Goal: Task Accomplishment & Management: Complete application form

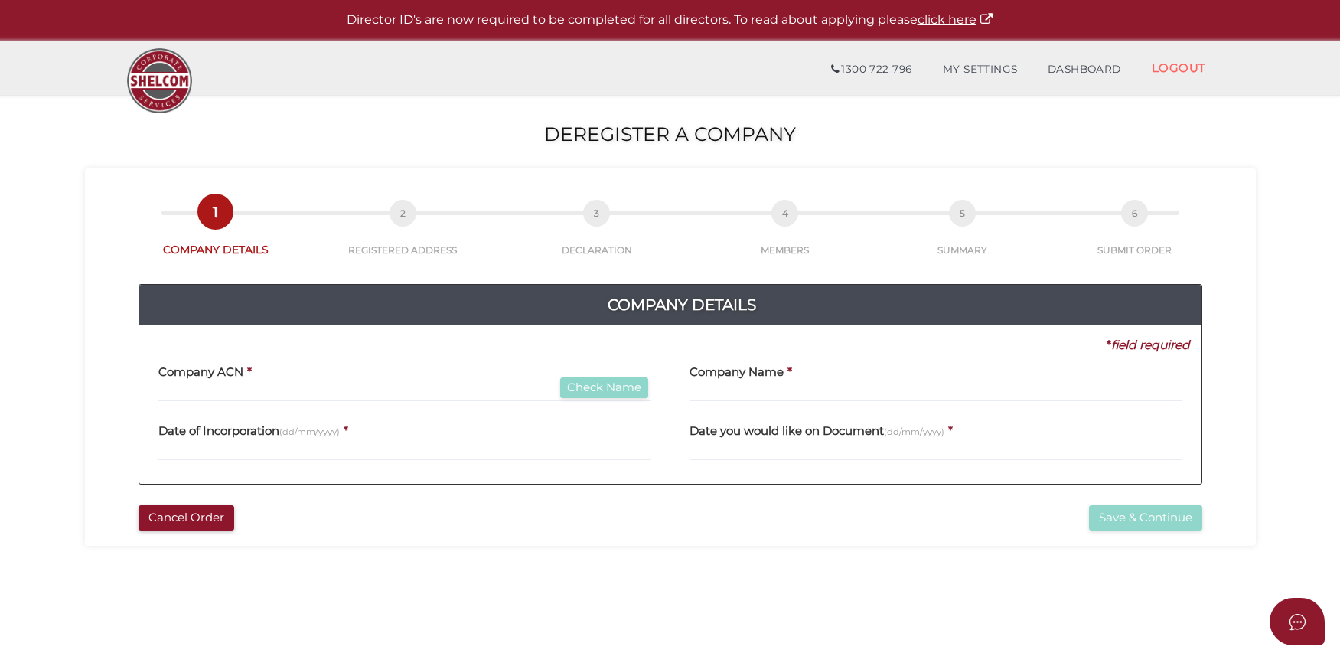
click at [340, 380] on div "Company ACN * Check Name" at bounding box center [404, 378] width 493 height 48
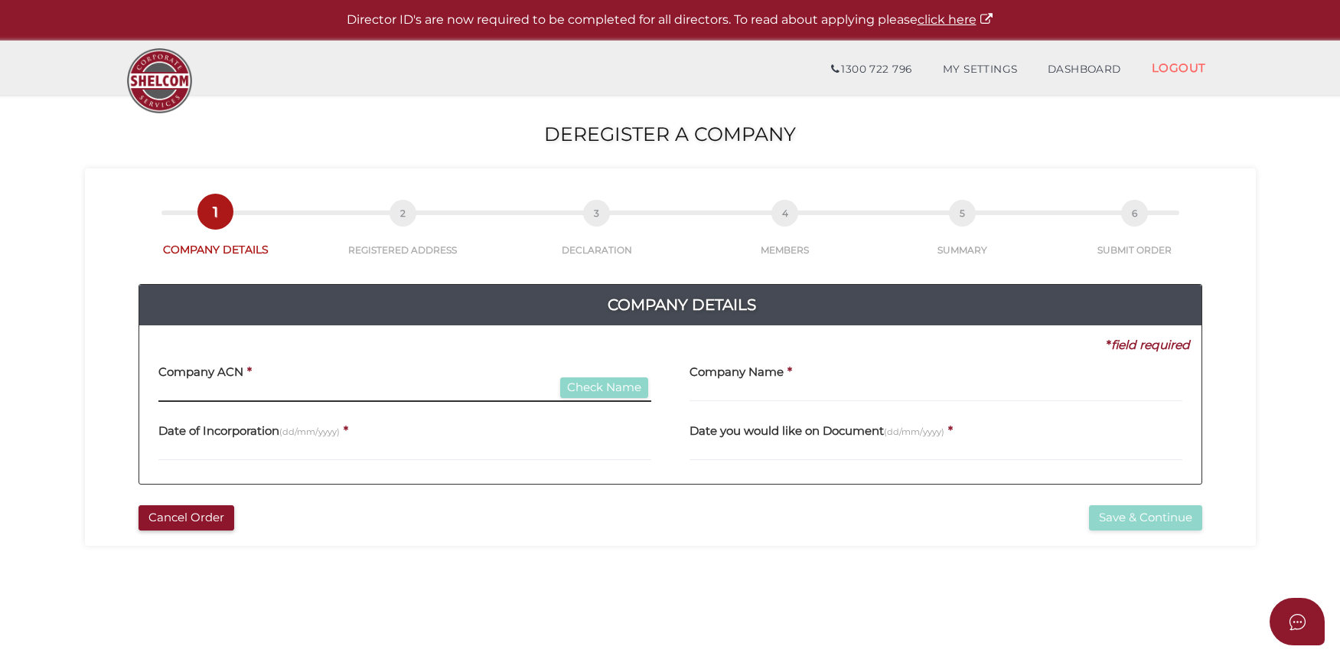
click at [337, 394] on input "text" at bounding box center [404, 393] width 493 height 17
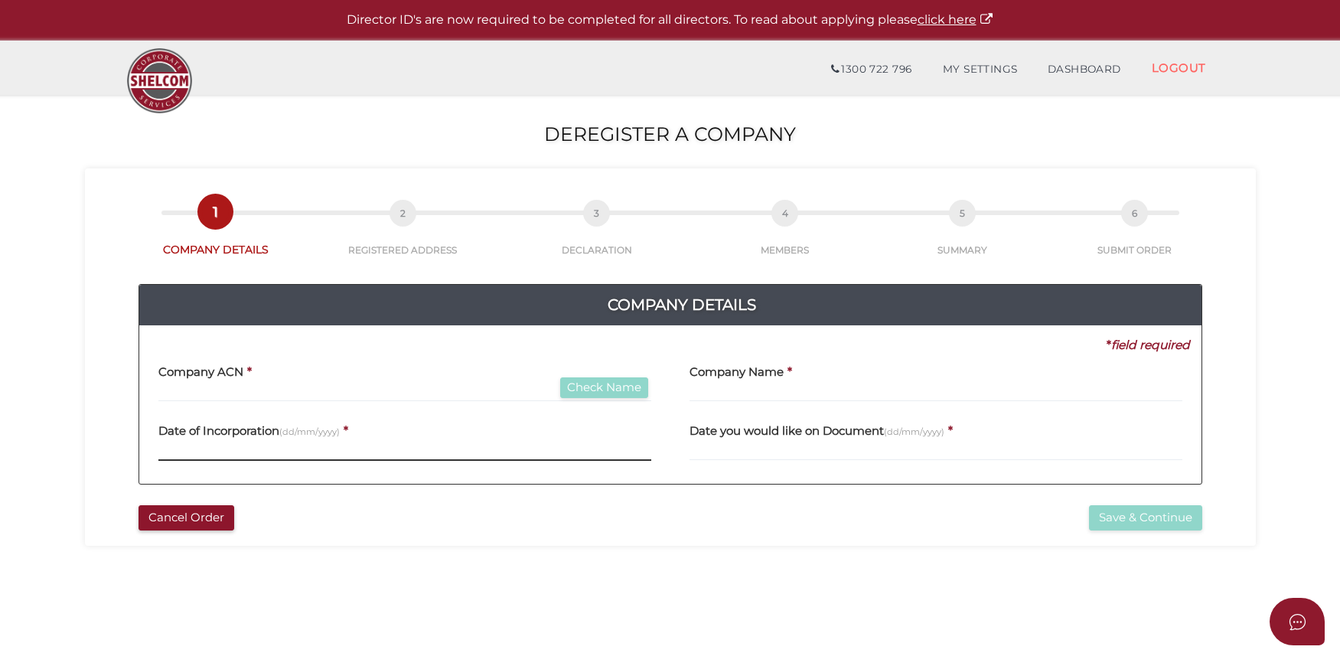
click at [363, 449] on input "text" at bounding box center [404, 452] width 493 height 17
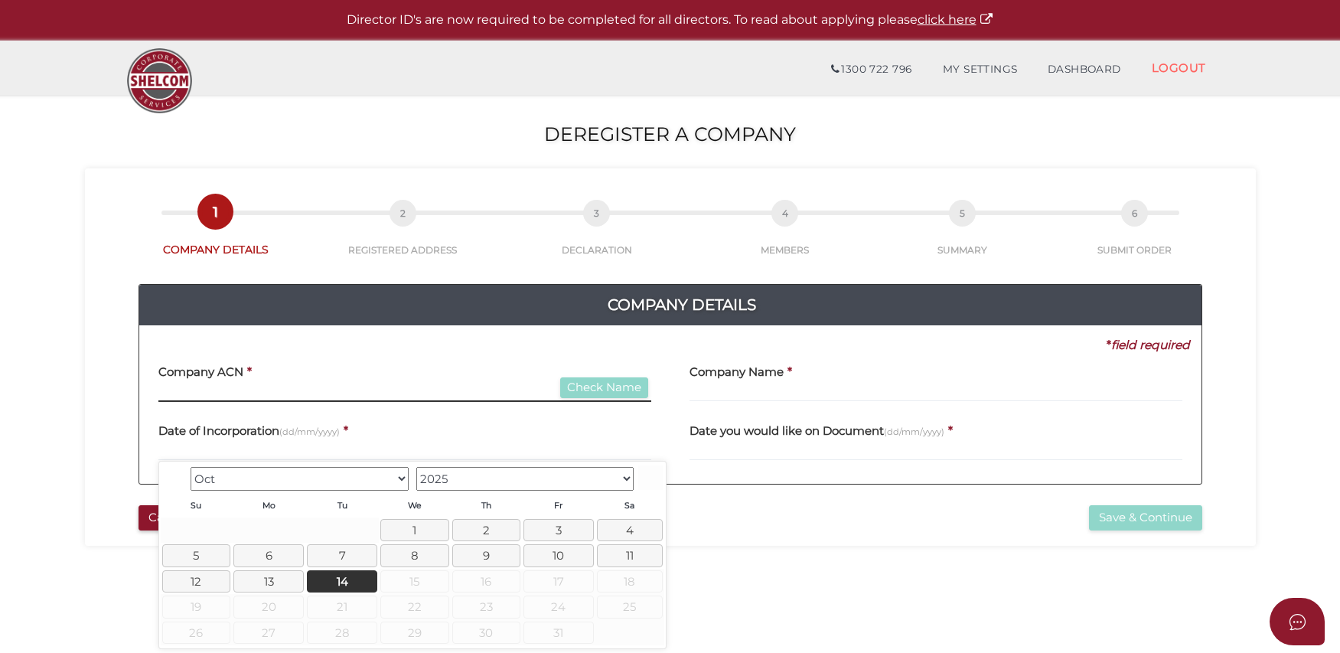
click at [339, 389] on input "text" at bounding box center [404, 393] width 493 height 17
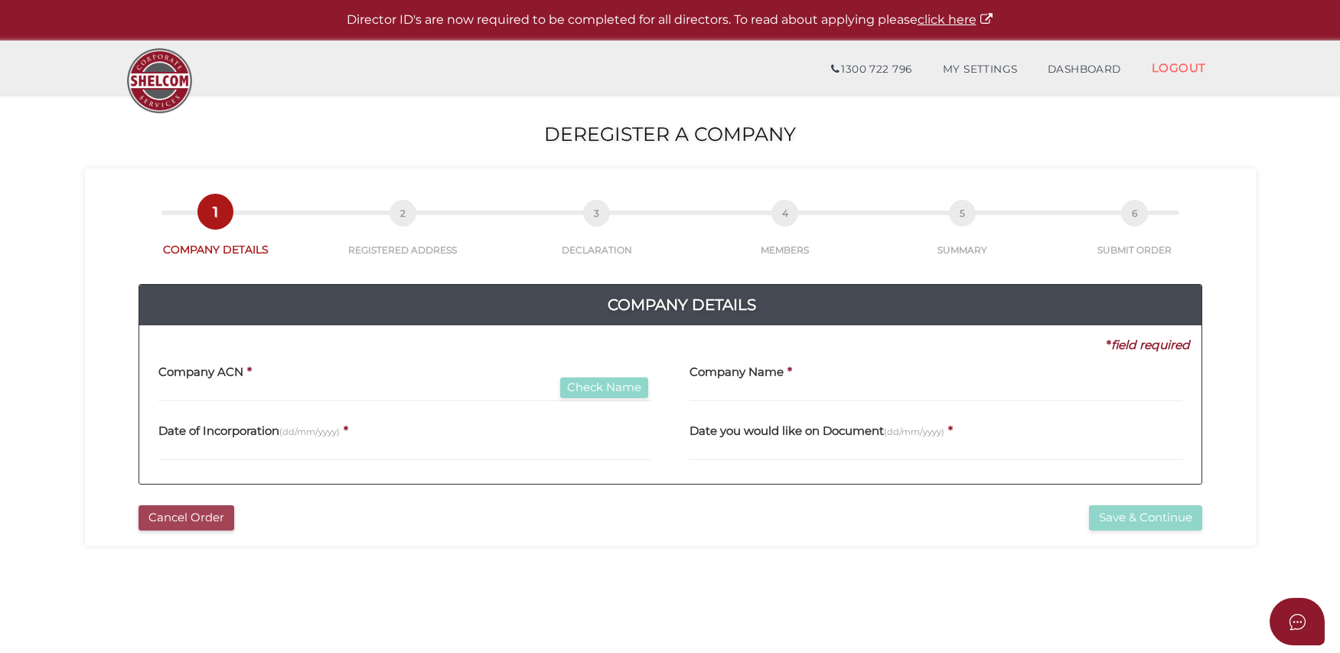
click at [206, 518] on button "Cancel Order" at bounding box center [187, 517] width 96 height 25
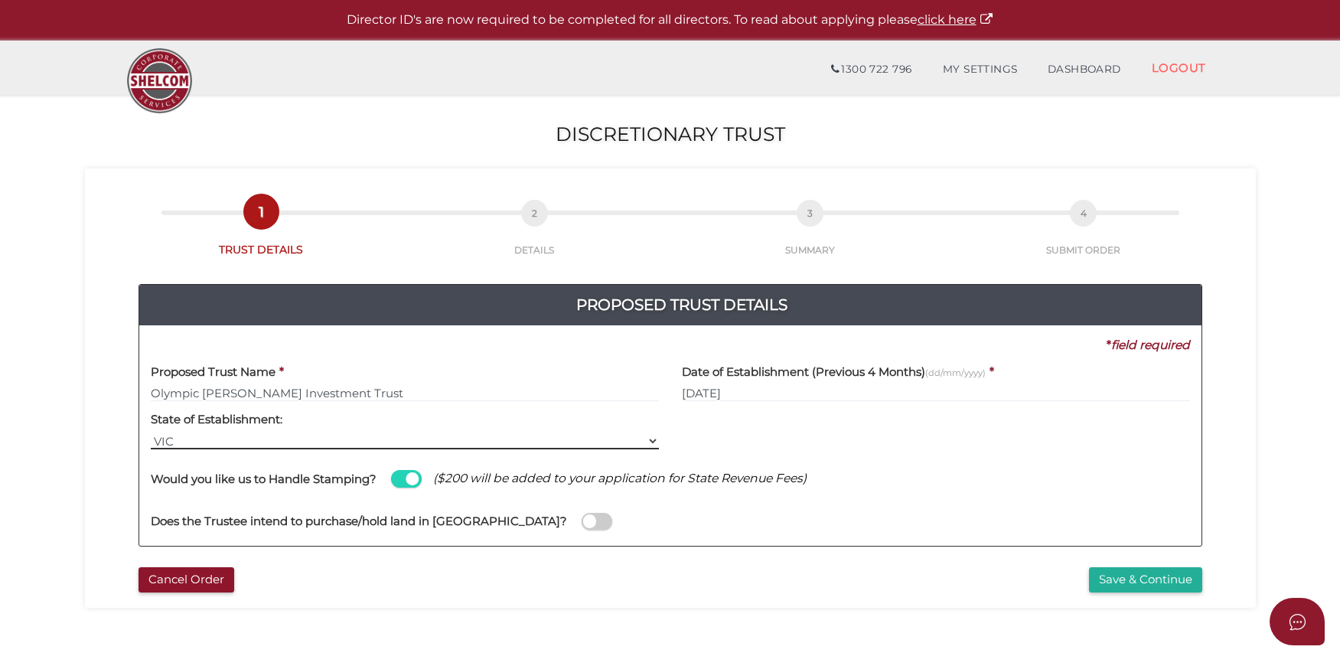
click at [643, 436] on select "VIC ACT NSW NT QLD TAS WA SA" at bounding box center [405, 440] width 508 height 17
select select "QLD"
click at [151, 432] on select "VIC ACT NSW NT QLD TAS WA SA" at bounding box center [405, 440] width 508 height 17
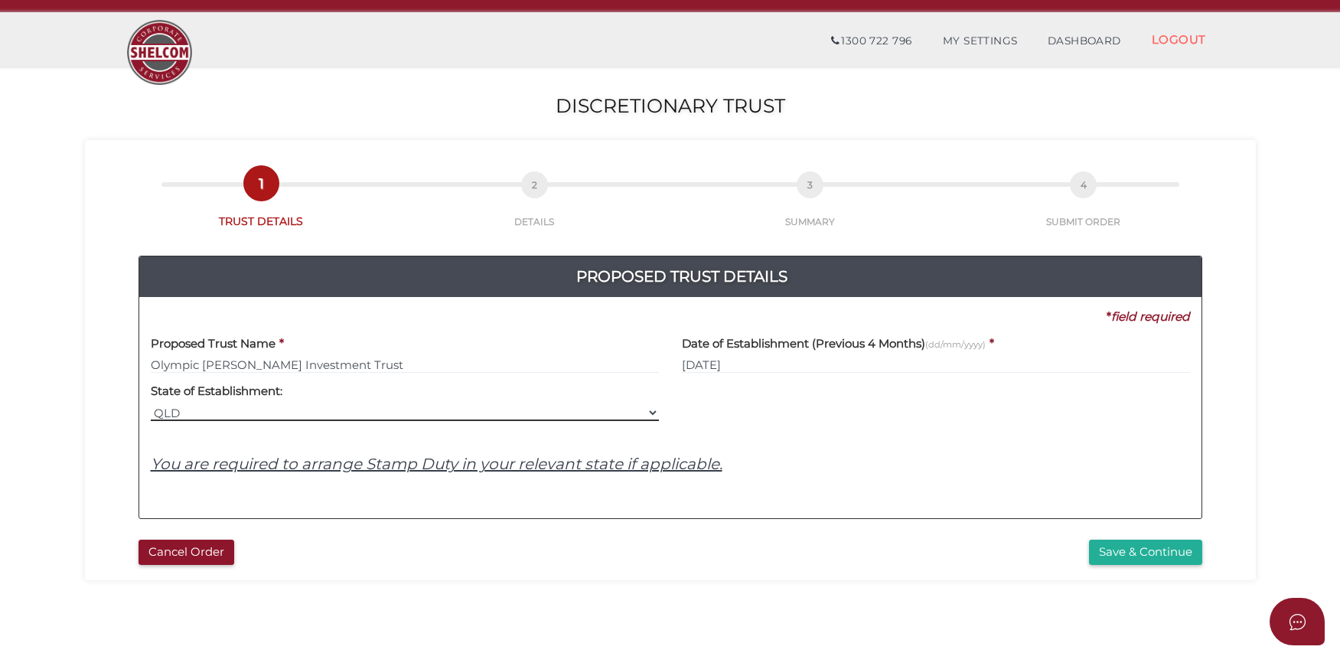
scroll to position [29, 0]
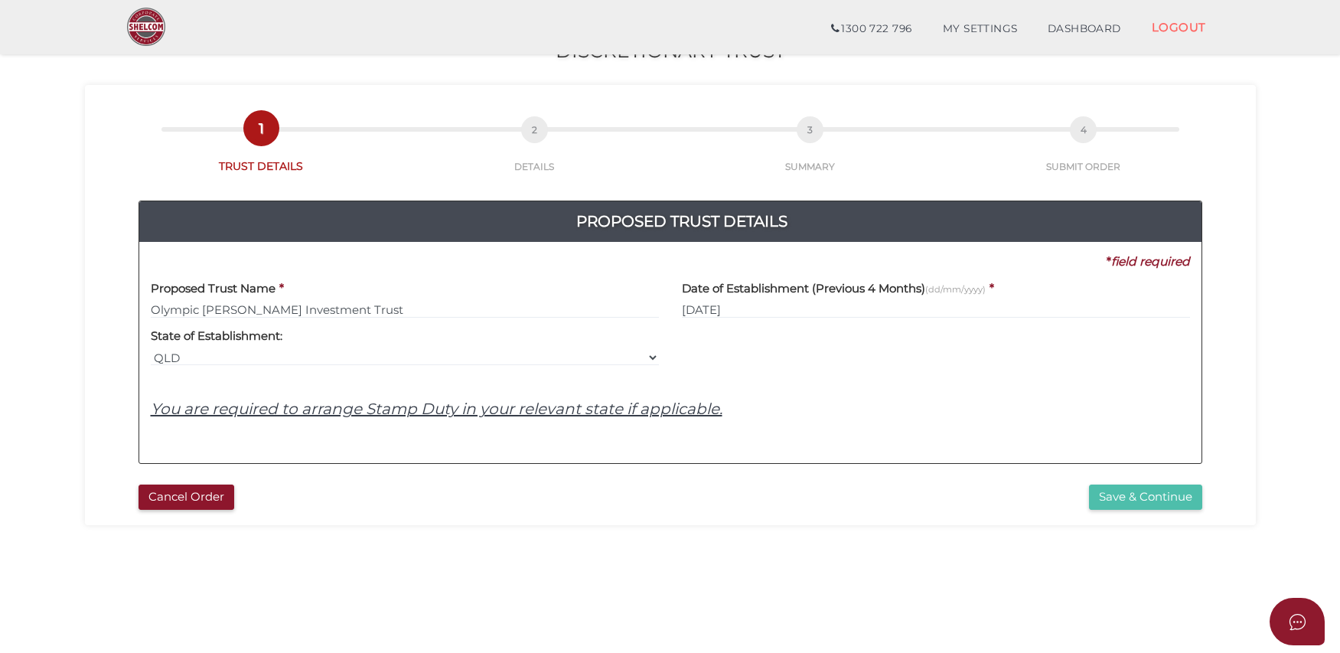
click at [1113, 494] on button "Save & Continue" at bounding box center [1145, 496] width 113 height 25
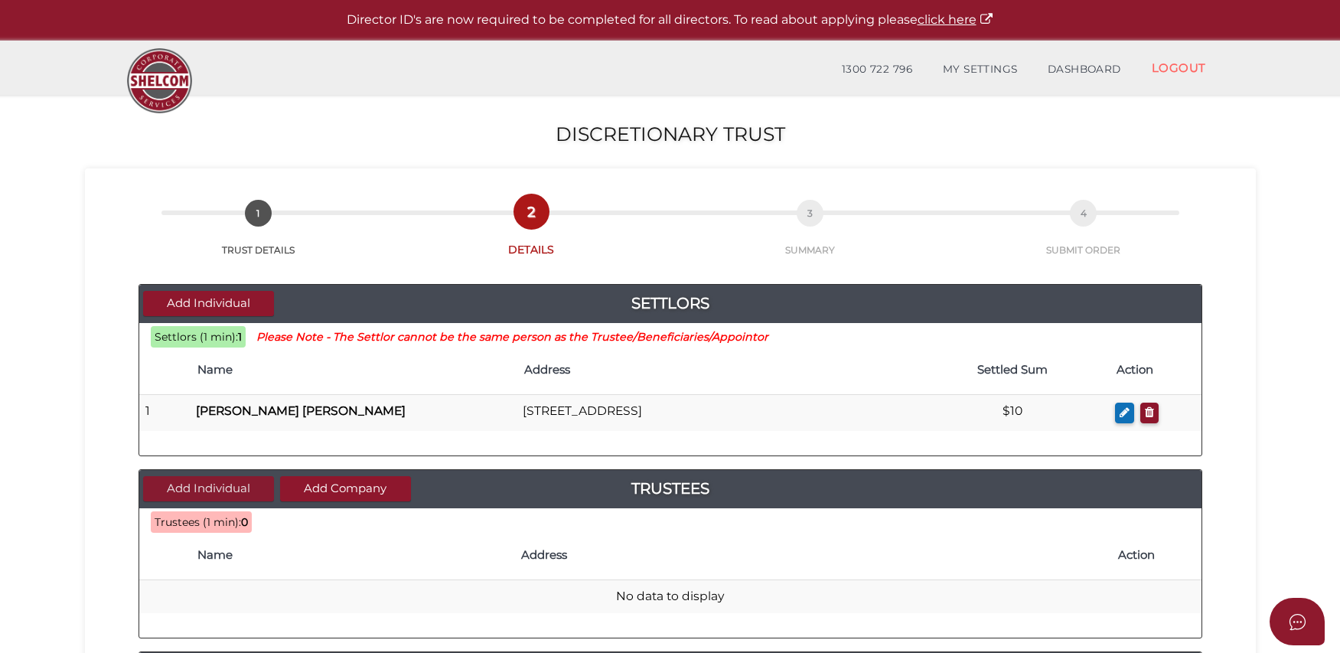
click at [233, 493] on button "Add Individual" at bounding box center [208, 488] width 131 height 25
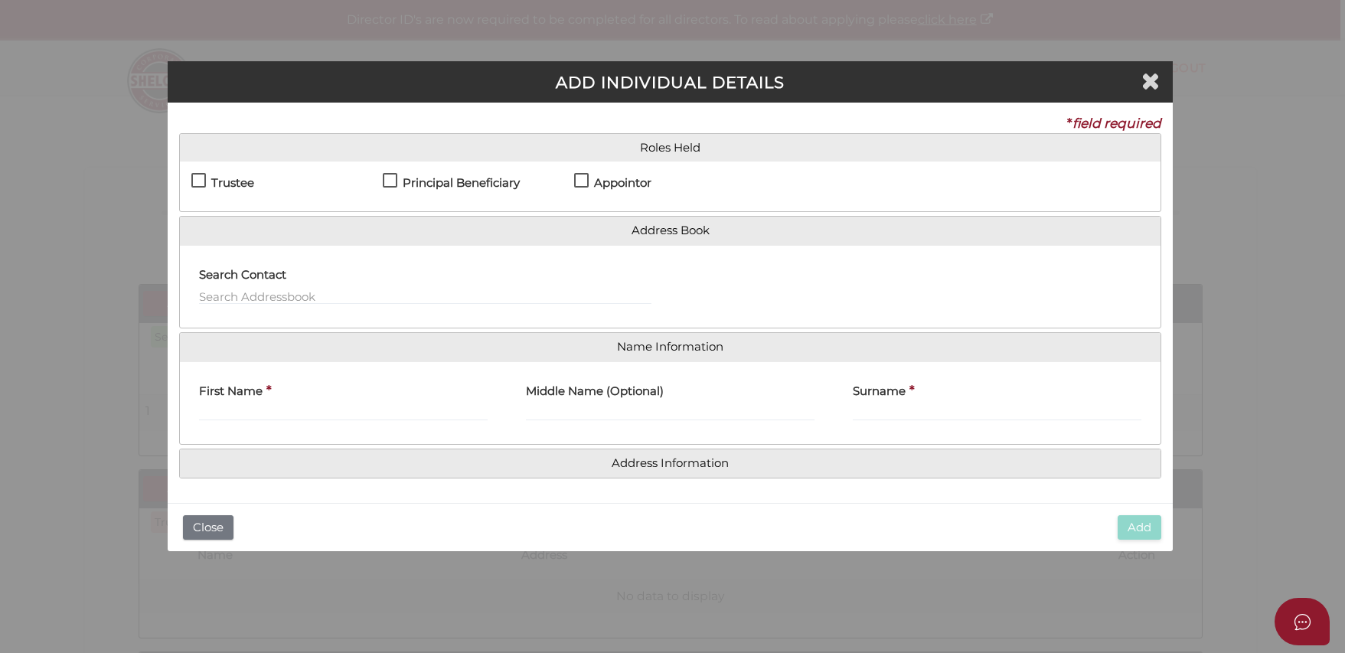
click at [393, 183] on label "Principal Beneficiary" at bounding box center [451, 186] width 137 height 19
checkbox input "true"
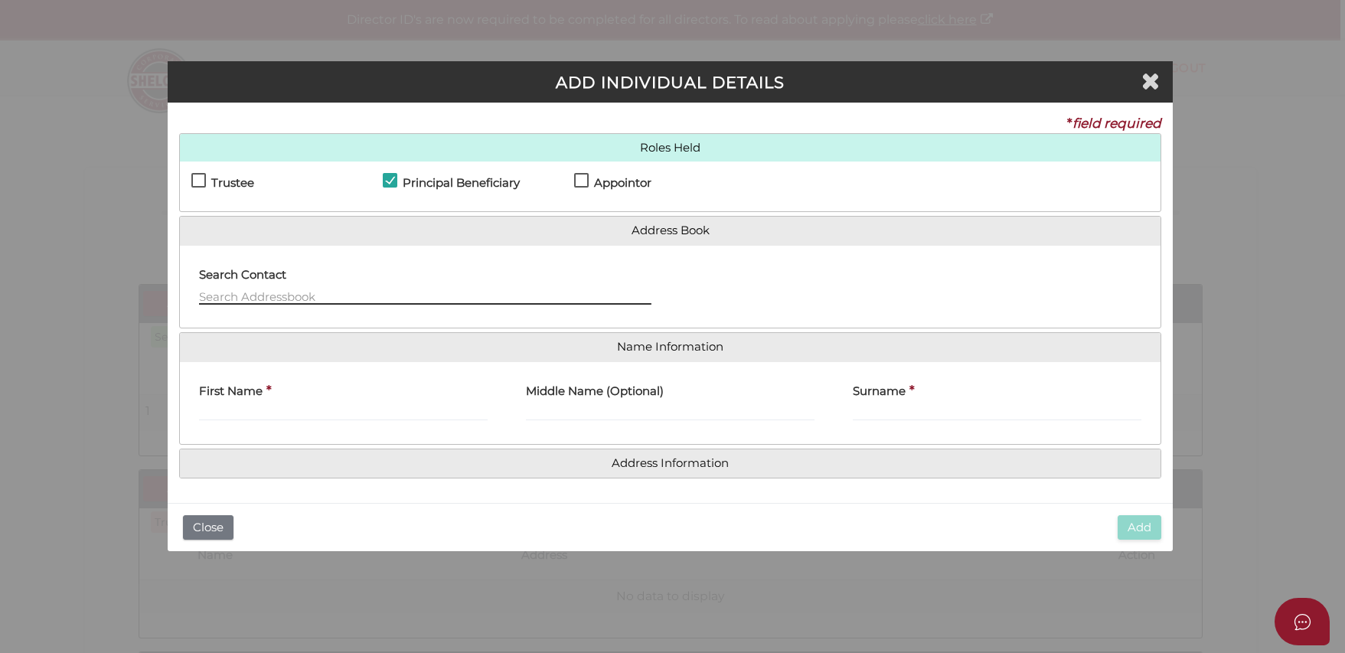
click at [355, 289] on input "text" at bounding box center [425, 296] width 452 height 17
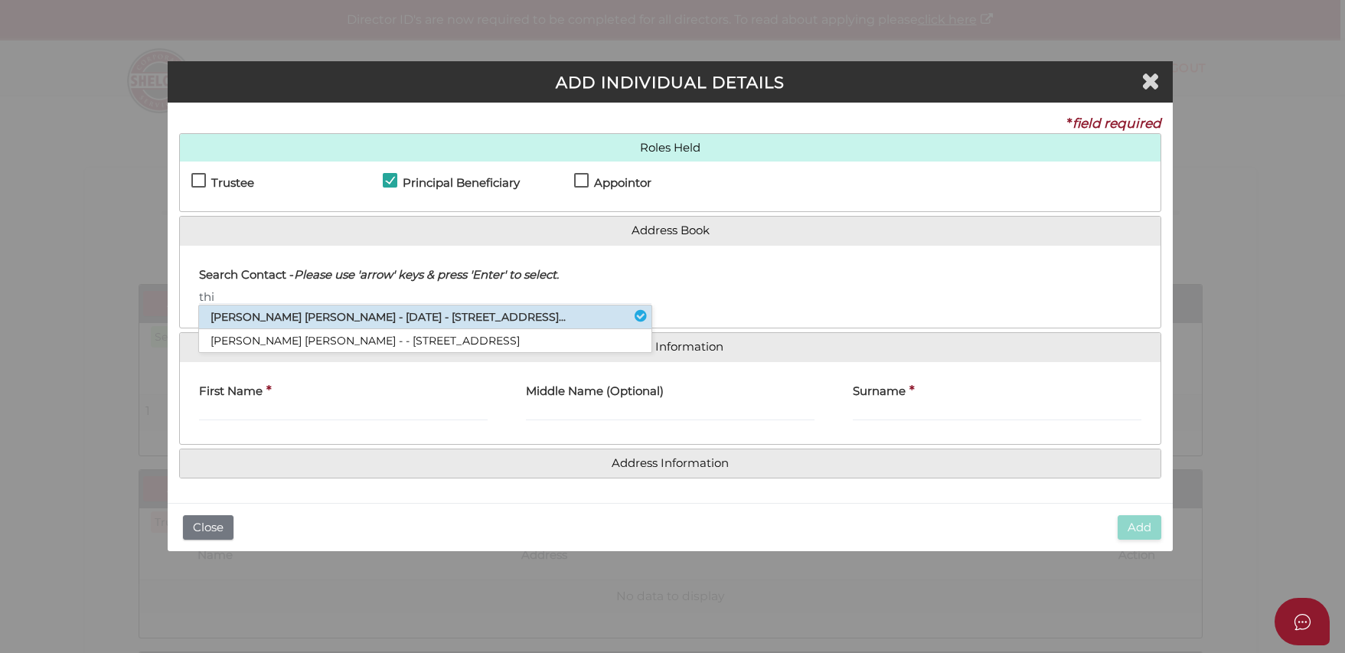
click at [429, 312] on li "Thi Kim Nga Duong - 01/01/1966 - 27 Lakeside Crescent, Maribyrnong, VIC, 303..." at bounding box center [425, 317] width 452 height 24
type input "Thi"
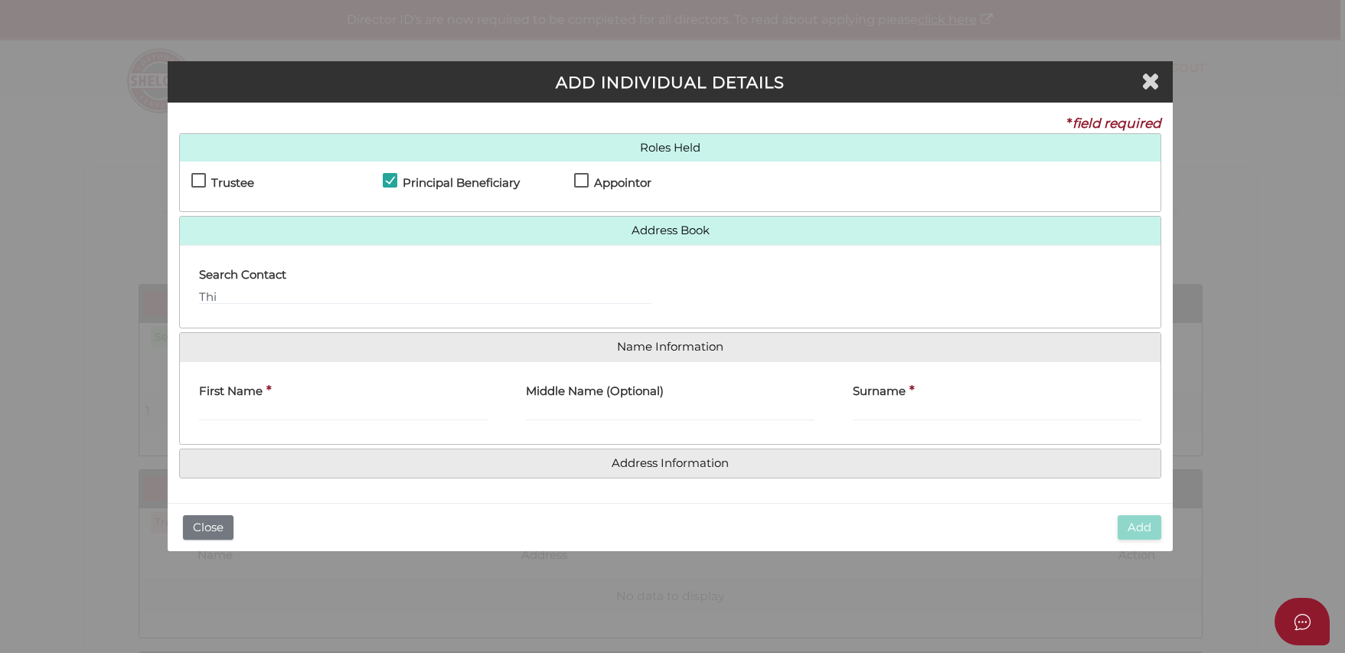
type input "Thi"
type input "Kim Nga"
type input "Duong"
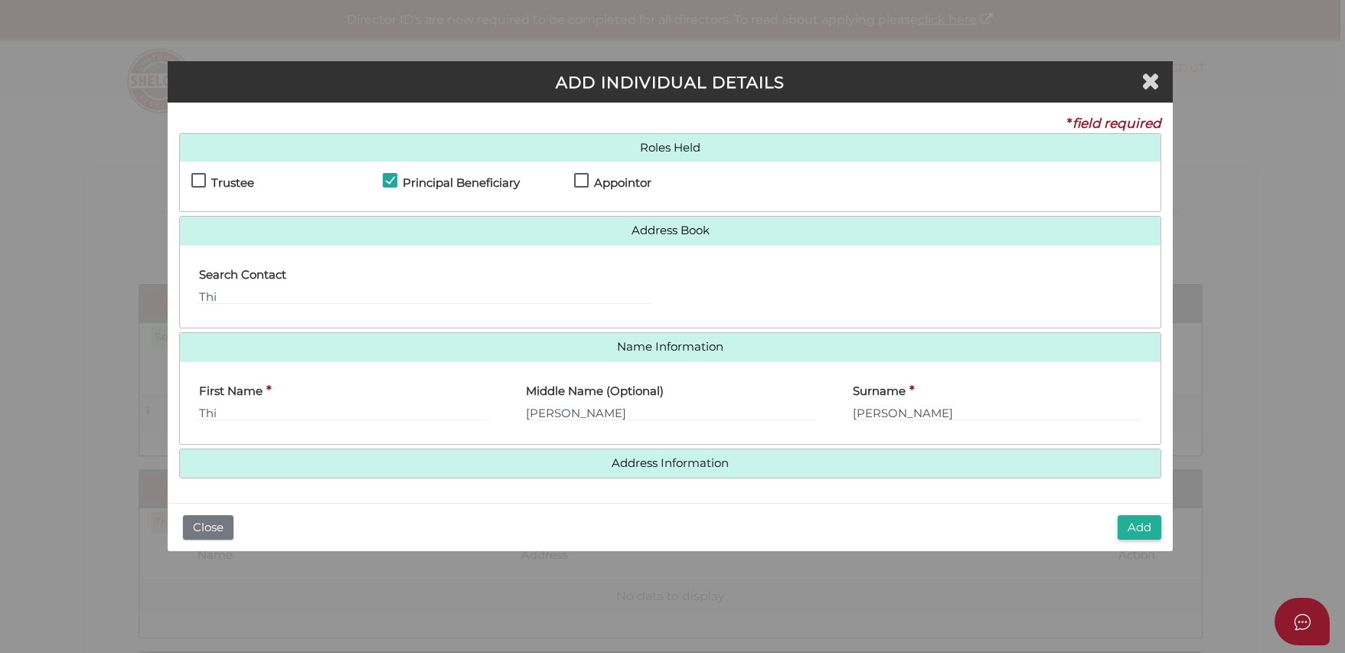
click at [1134, 523] on button "Add" at bounding box center [1139, 527] width 44 height 25
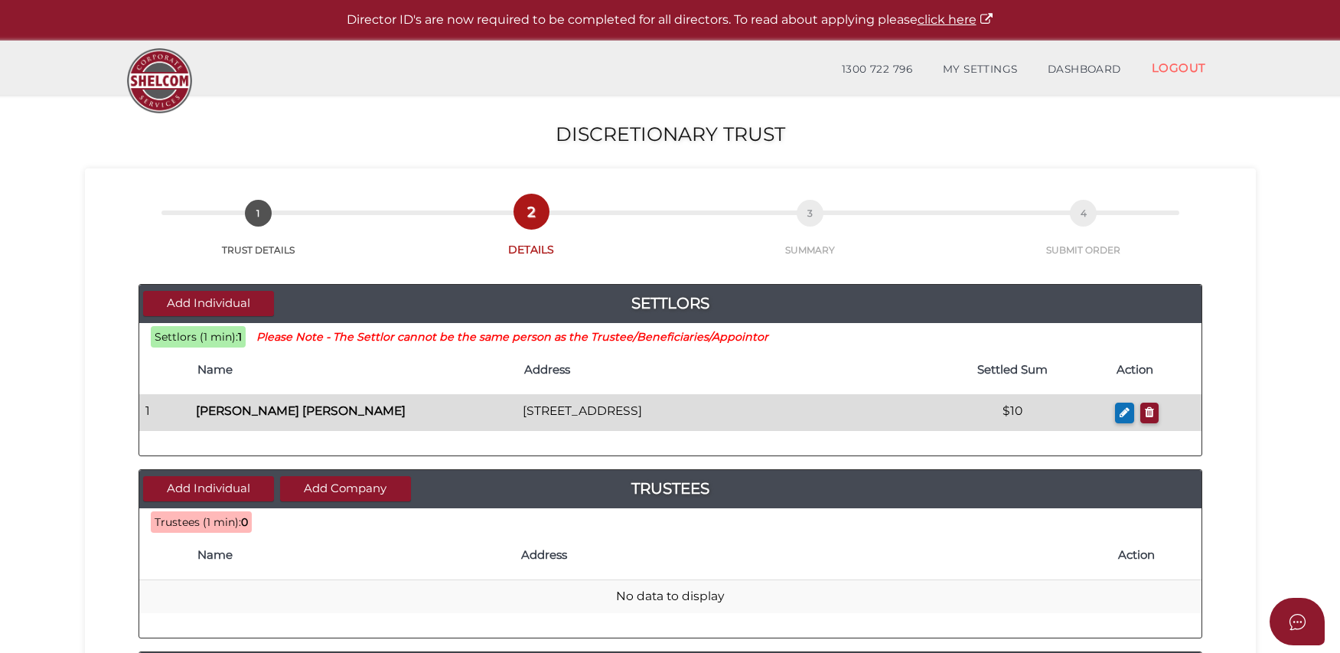
click at [451, 415] on td "[PERSON_NAME] [PERSON_NAME]" at bounding box center [353, 413] width 327 height 36
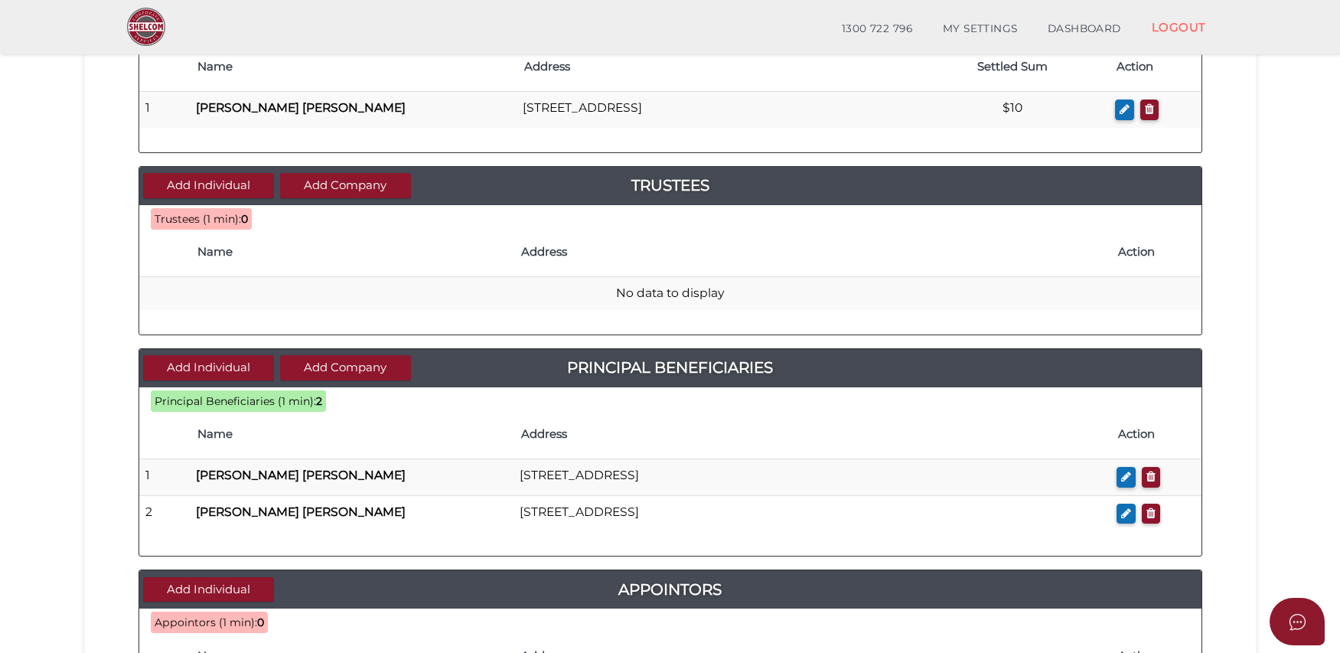
scroll to position [269, 0]
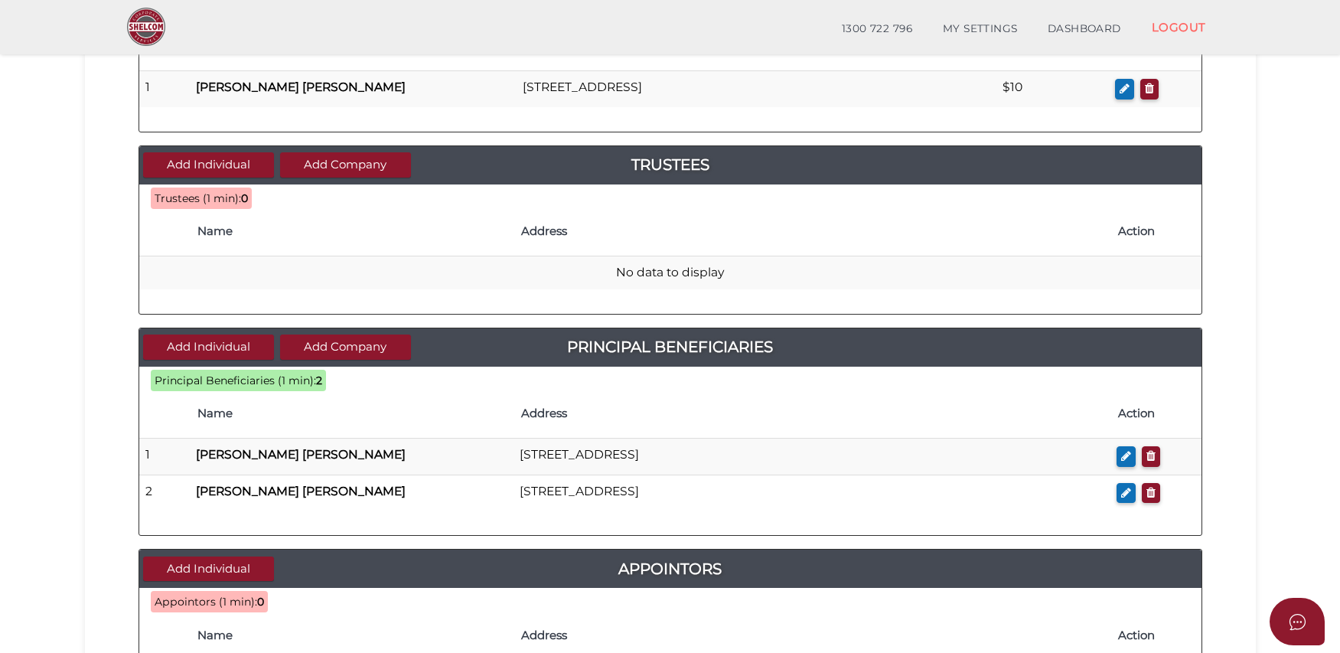
click at [1147, 454] on icon "button" at bounding box center [1151, 455] width 9 height 11
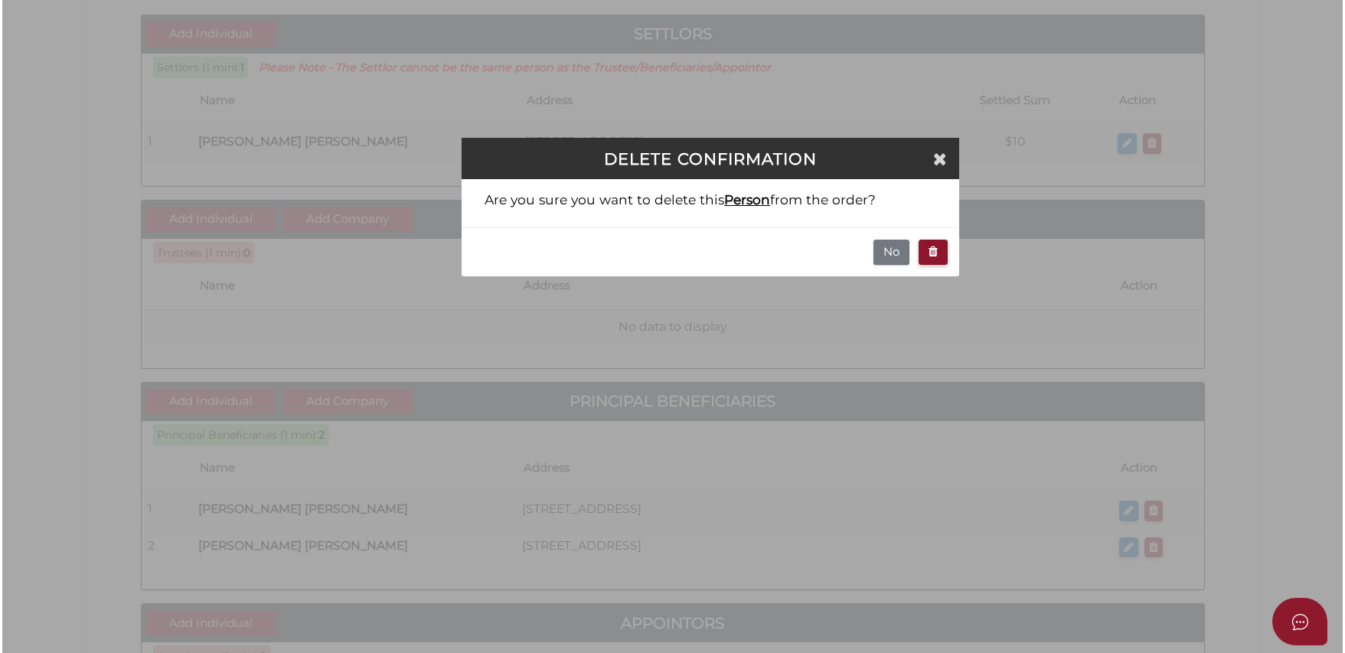
scroll to position [0, 0]
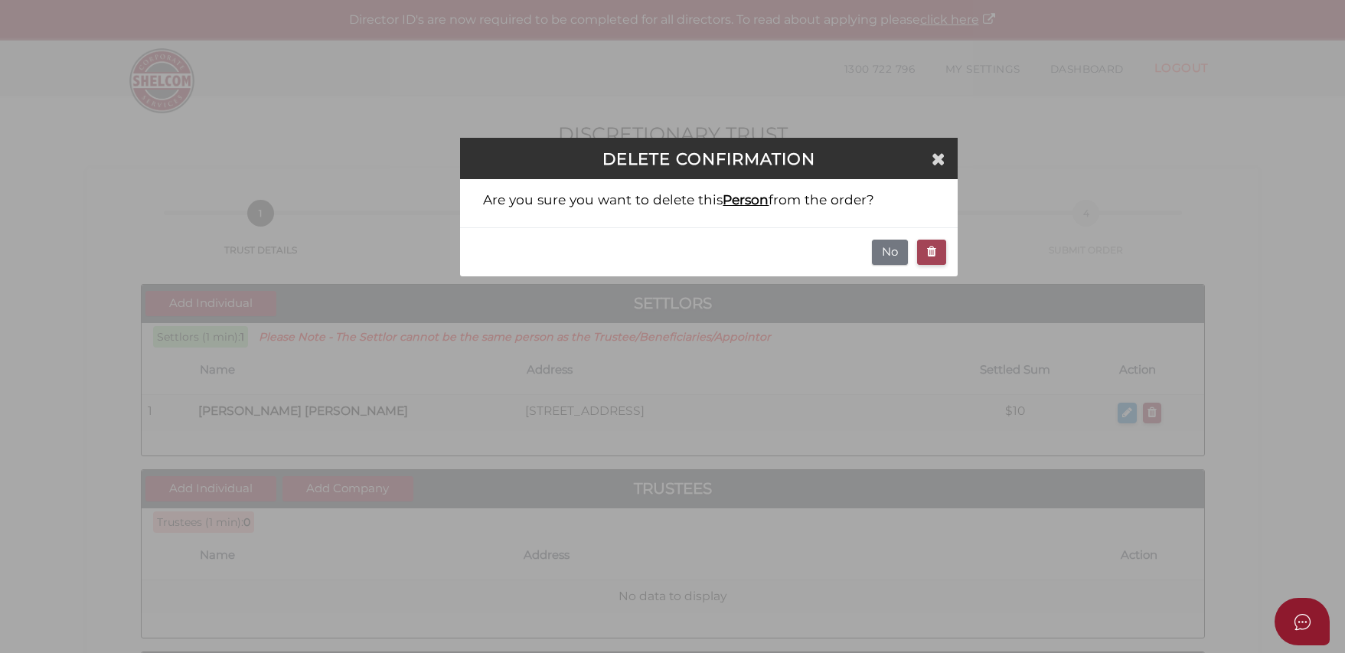
drag, startPoint x: 892, startPoint y: 254, endPoint x: 929, endPoint y: 247, distance: 38.1
click at [930, 250] on div "No" at bounding box center [708, 251] width 497 height 49
click at [929, 247] on icon "button" at bounding box center [931, 251] width 9 height 11
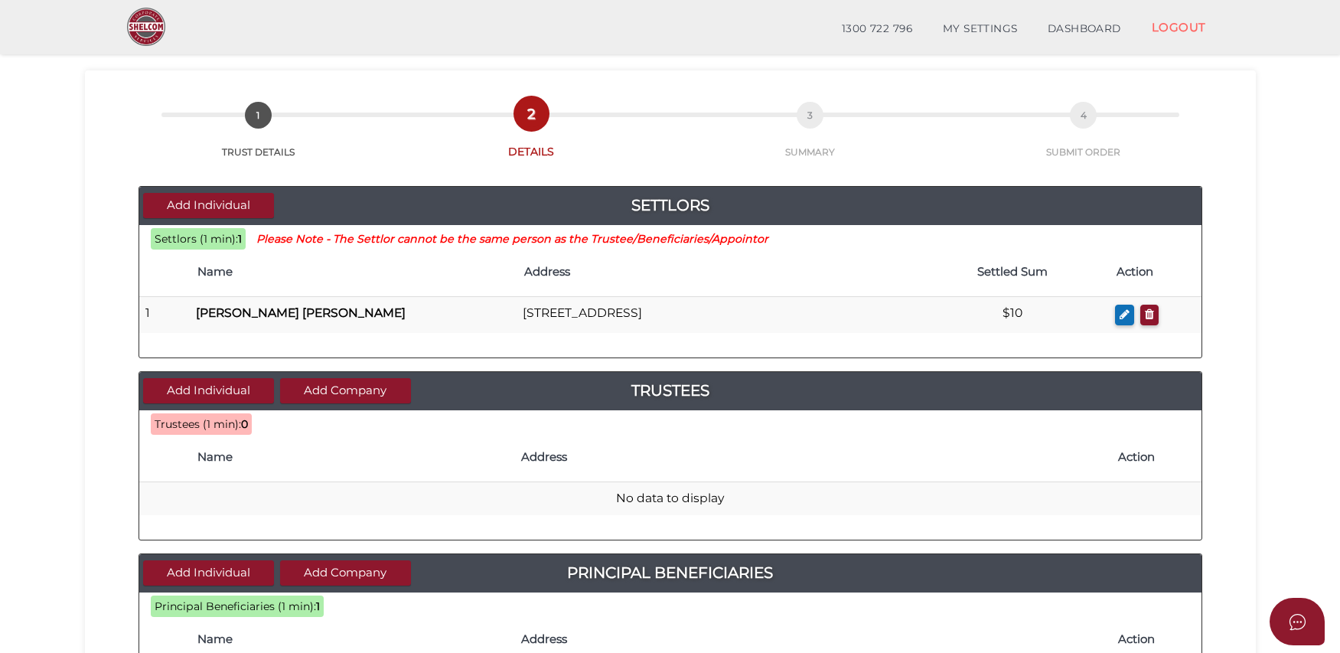
scroll to position [327, 0]
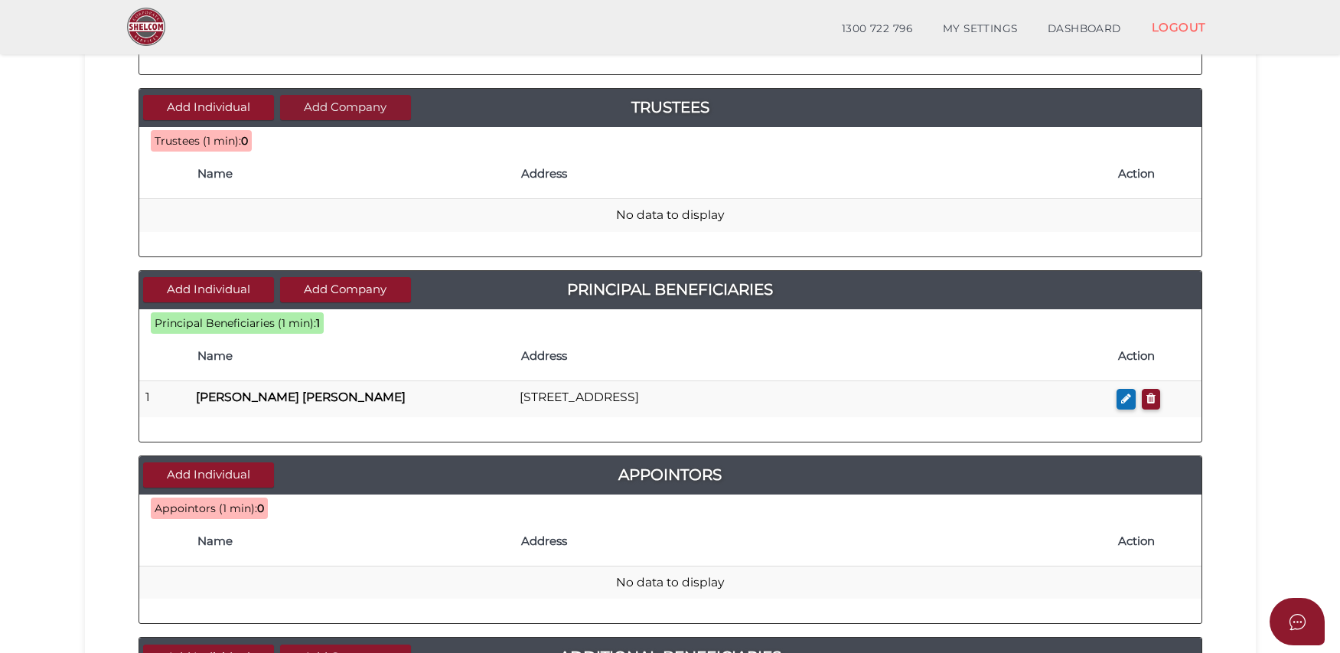
click at [364, 110] on button "Add Company" at bounding box center [345, 107] width 131 height 25
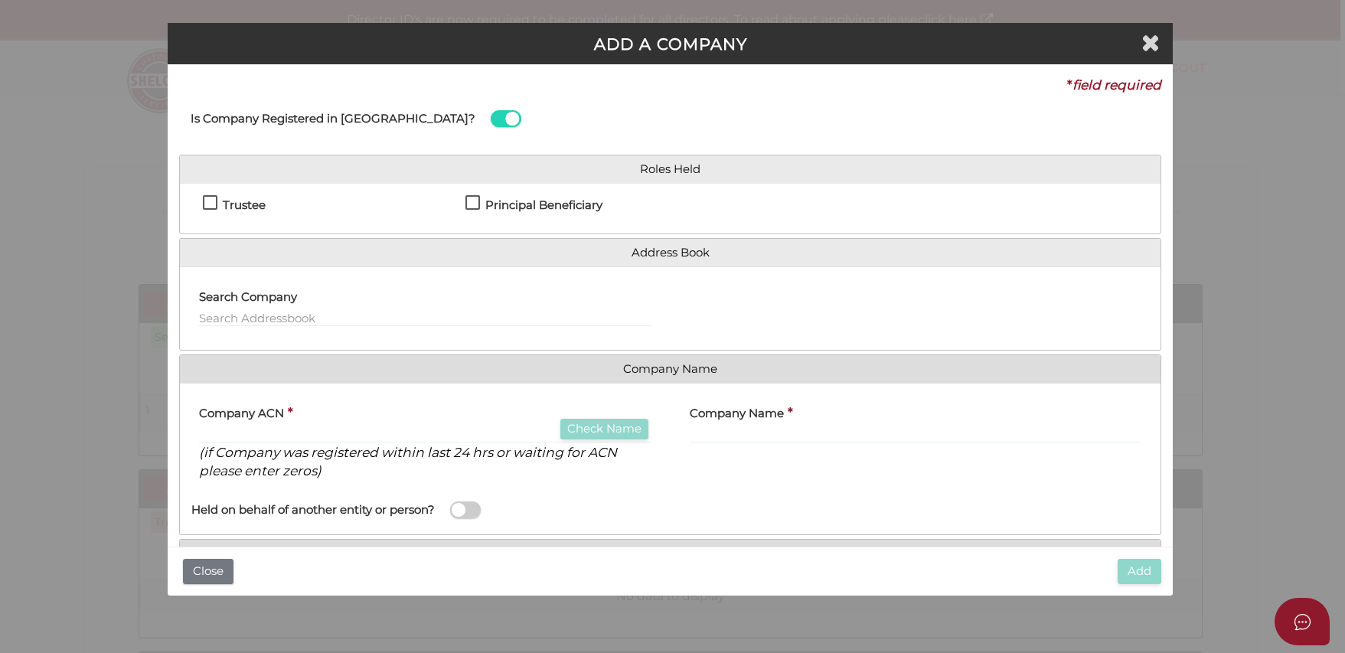
click at [209, 204] on label "Trustee" at bounding box center [234, 208] width 63 height 19
checkbox input "true"
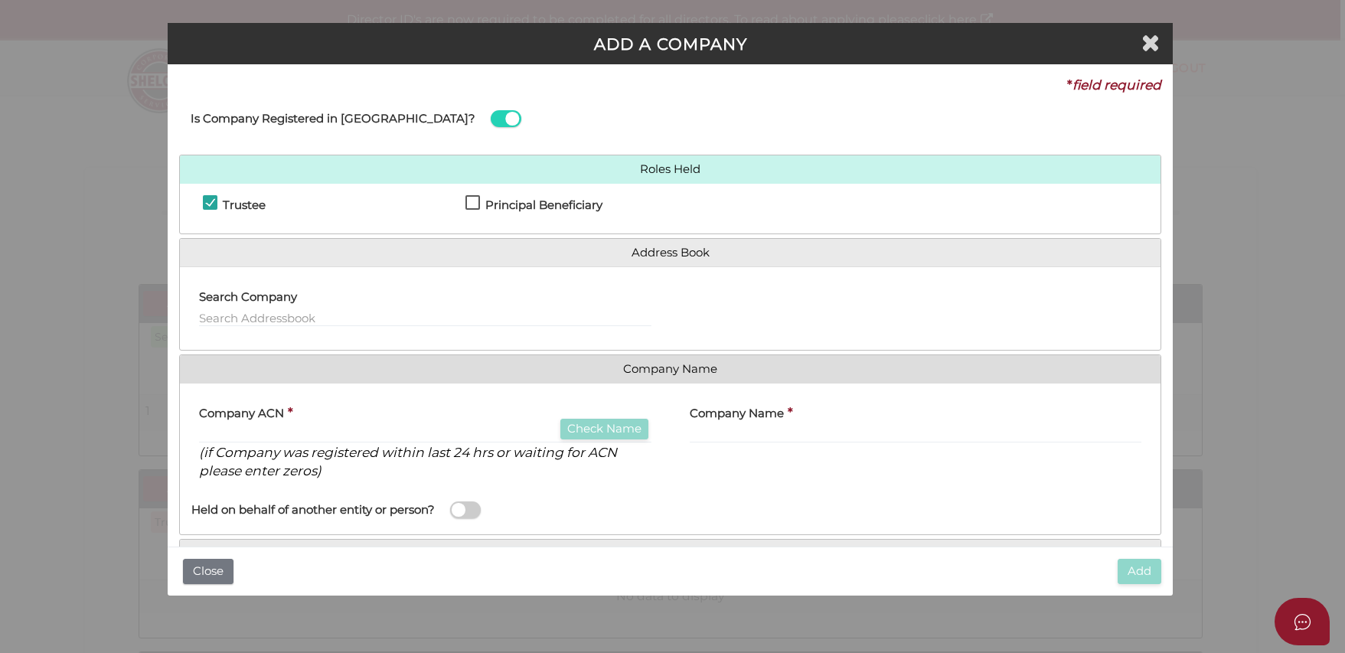
click at [358, 303] on div "Search Company" at bounding box center [425, 303] width 452 height 48
click at [355, 310] on input "text" at bounding box center [425, 318] width 452 height 17
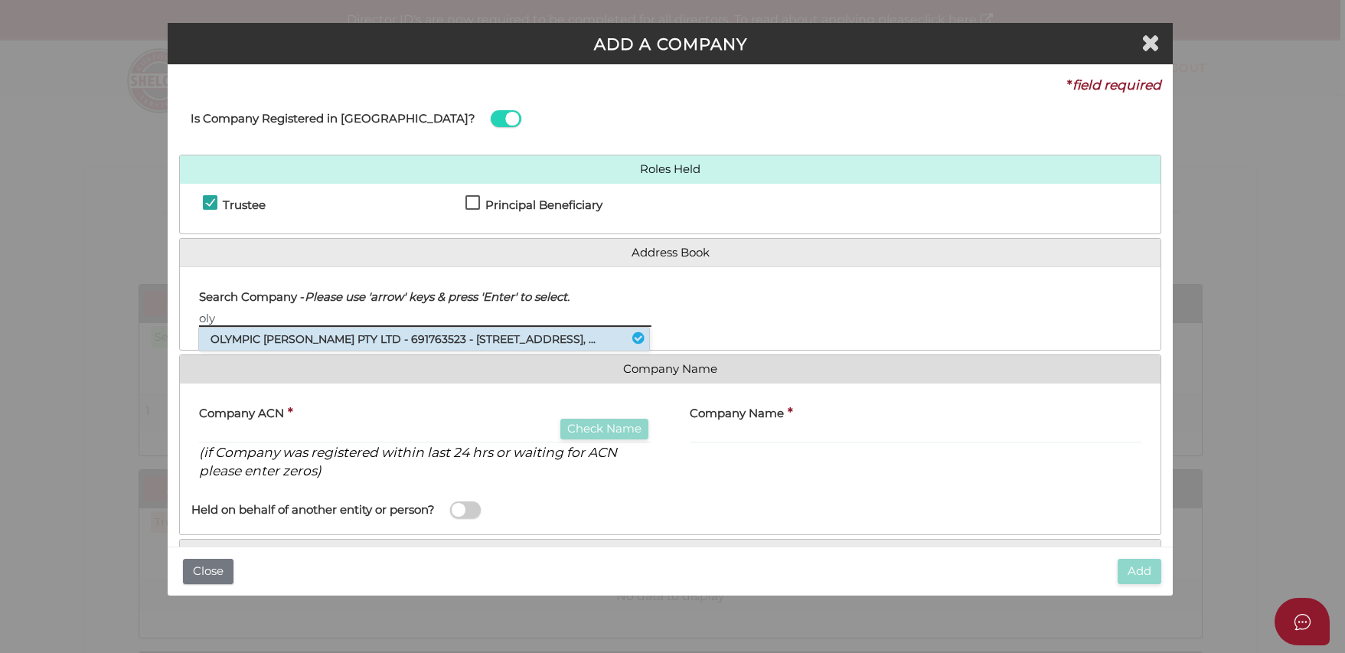
type input "oly"
click at [373, 344] on li "OLYMPIC DUONG PTY LTD - 691763523 - 27 Lakeside Crescent, Maribyrnong, VIC, ..." at bounding box center [424, 339] width 450 height 23
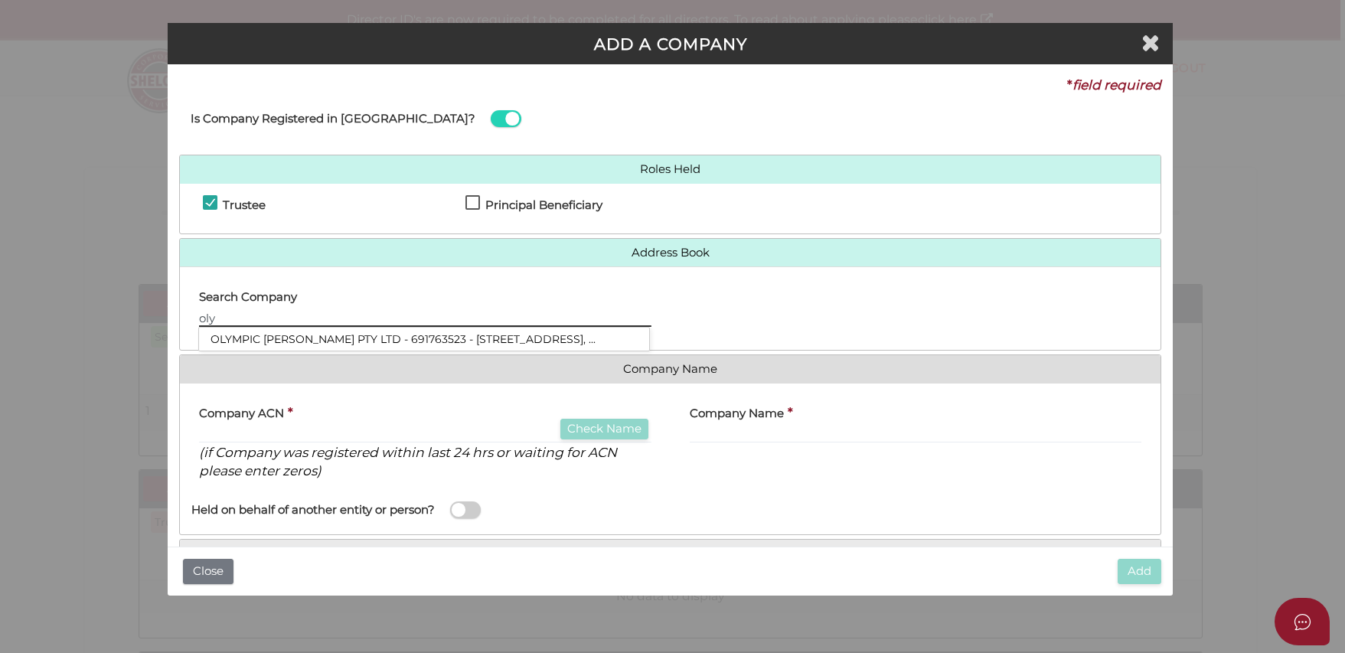
click at [387, 312] on input "oly" at bounding box center [425, 318] width 452 height 17
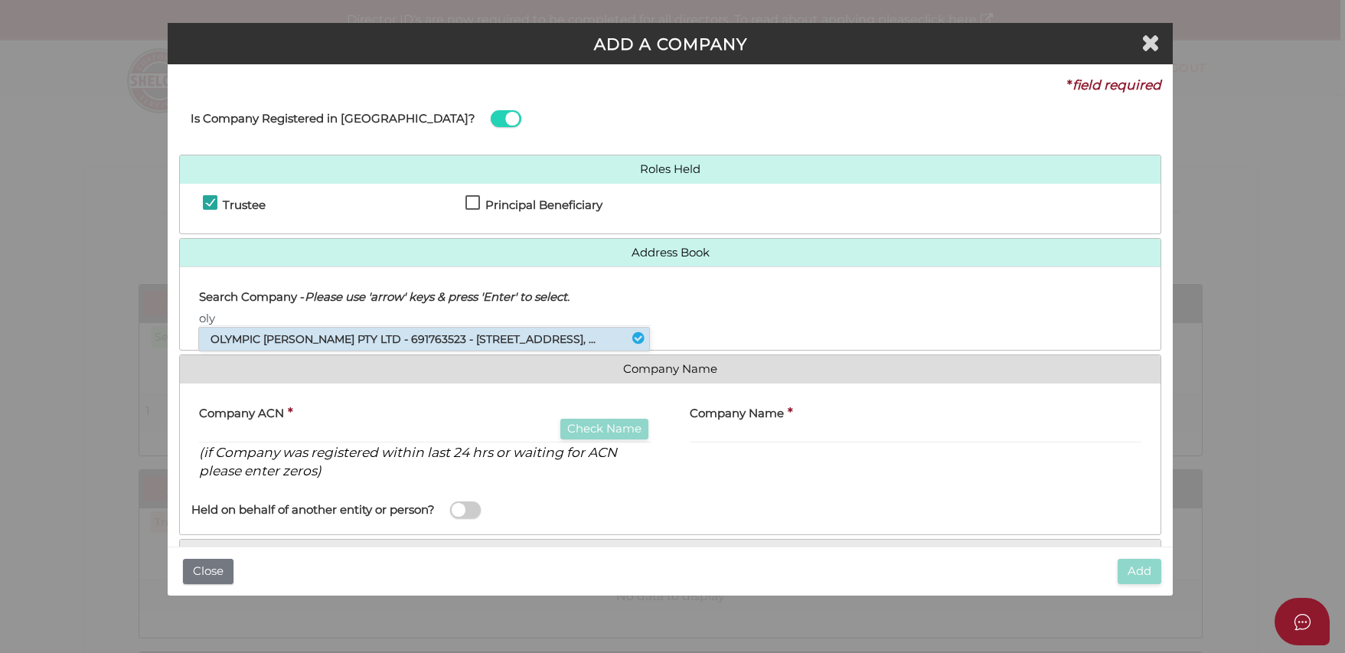
click at [389, 338] on li "OLYMPIC DUONG PTY LTD - 691763523 - 27 Lakeside Crescent, Maribyrnong, VIC, ..." at bounding box center [424, 339] width 450 height 23
type input "691763523"
type input "OLYMPIC DUONG PTY LTD"
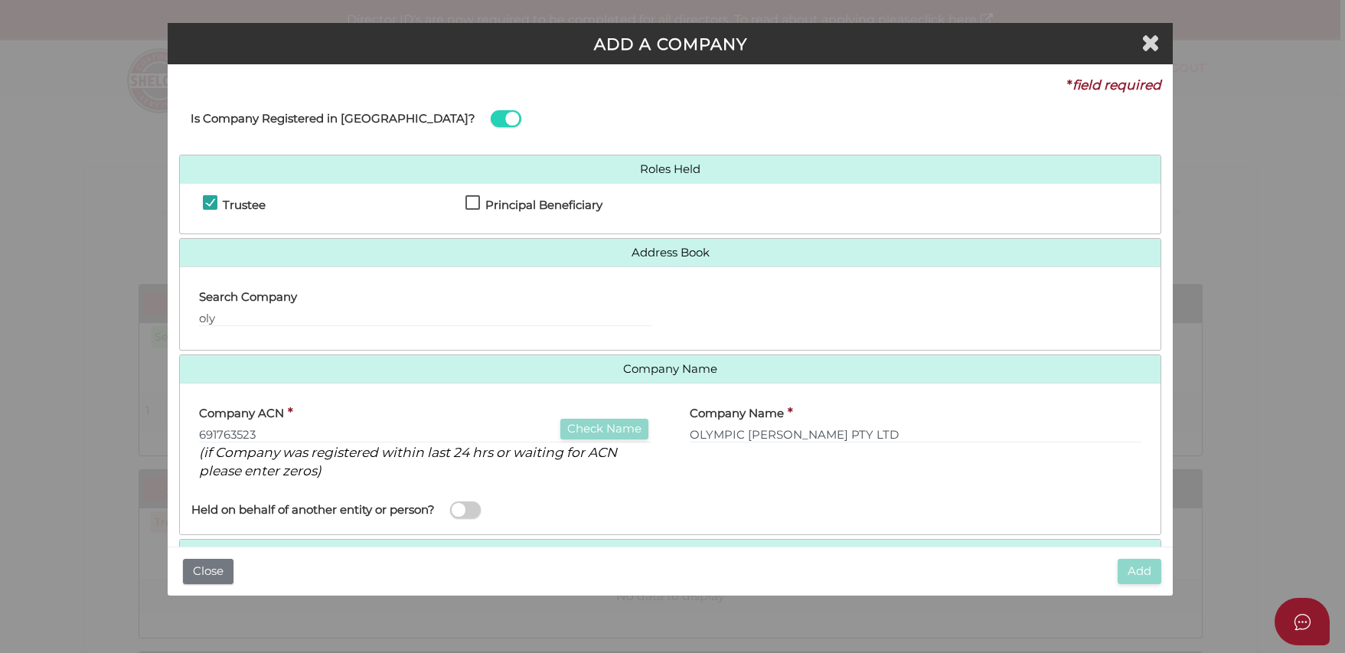
click at [529, 497] on div "Held on behalf of another entity or person?" at bounding box center [425, 507] width 491 height 31
click at [958, 497] on div "Name of Entity" at bounding box center [915, 507] width 491 height 31
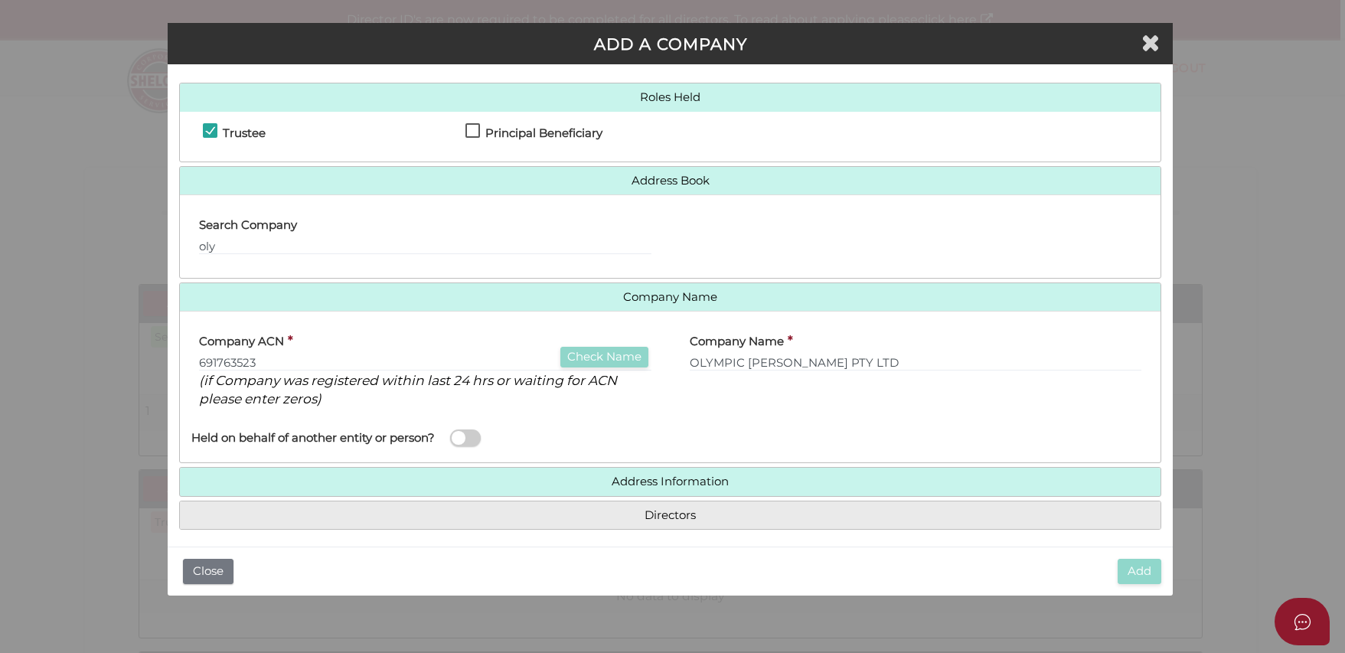
scroll to position [80, 0]
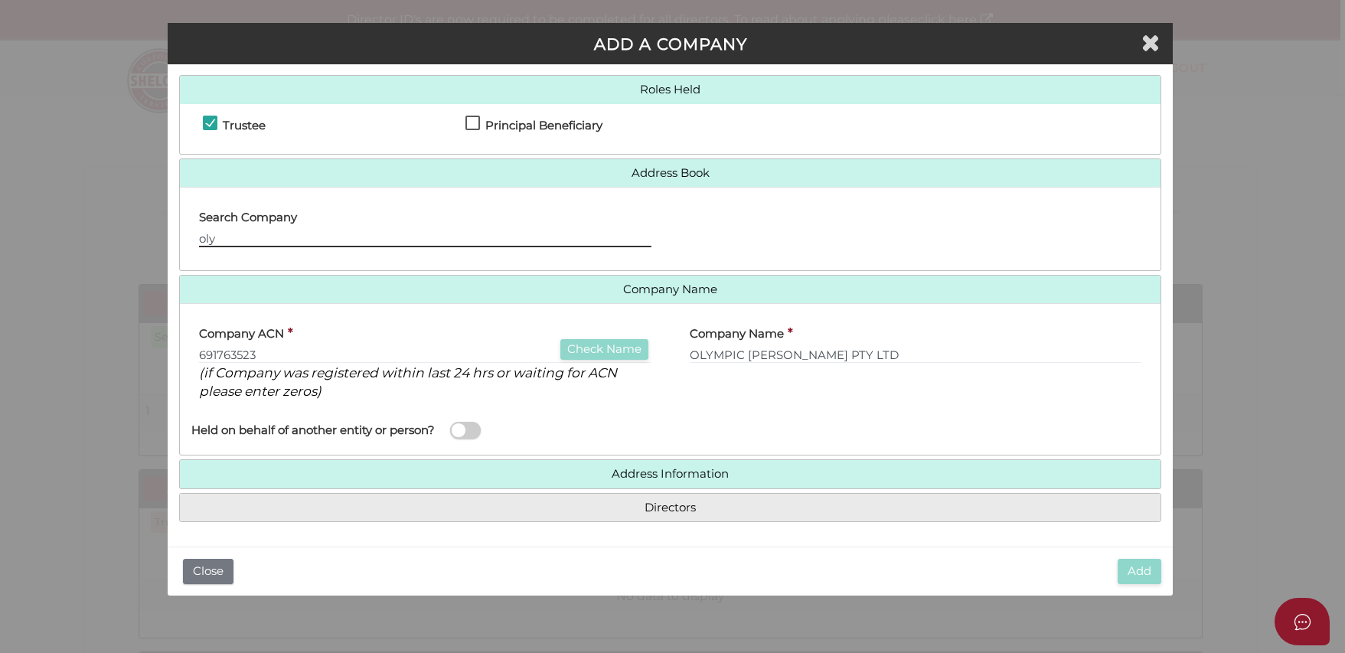
click at [407, 230] on input "oly" at bounding box center [425, 238] width 452 height 17
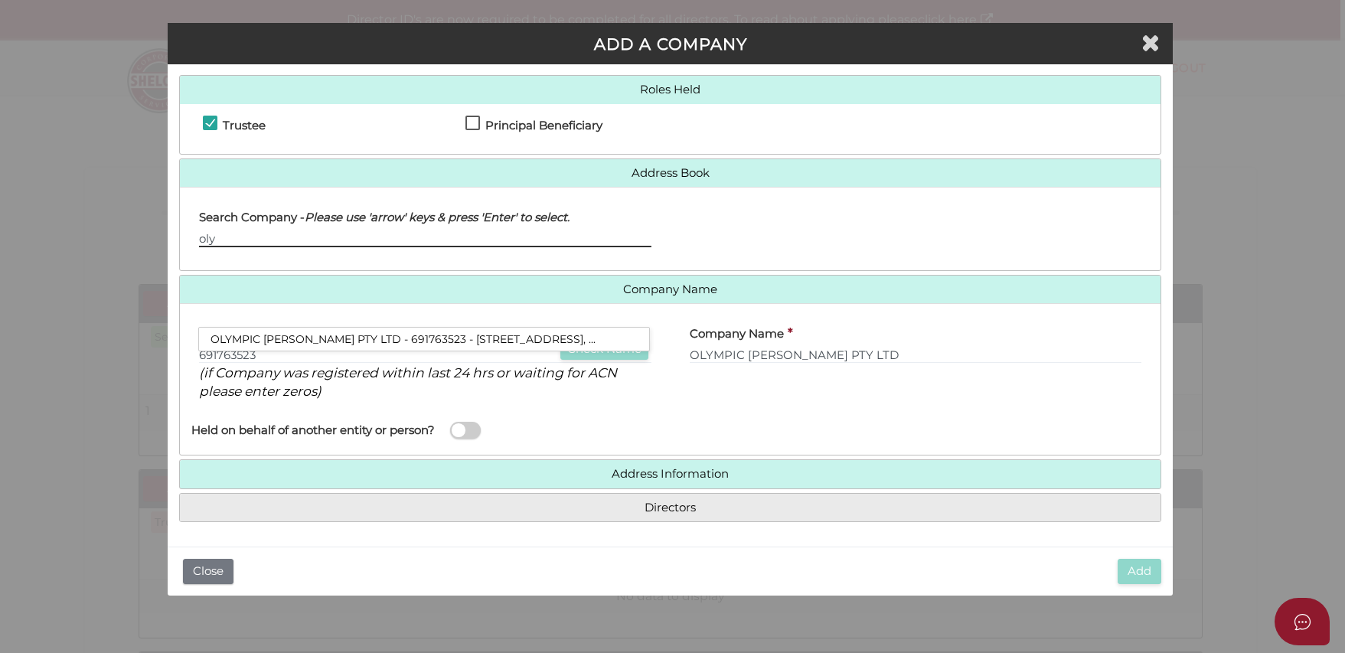
click at [409, 233] on input "oly" at bounding box center [425, 238] width 452 height 17
type input "o"
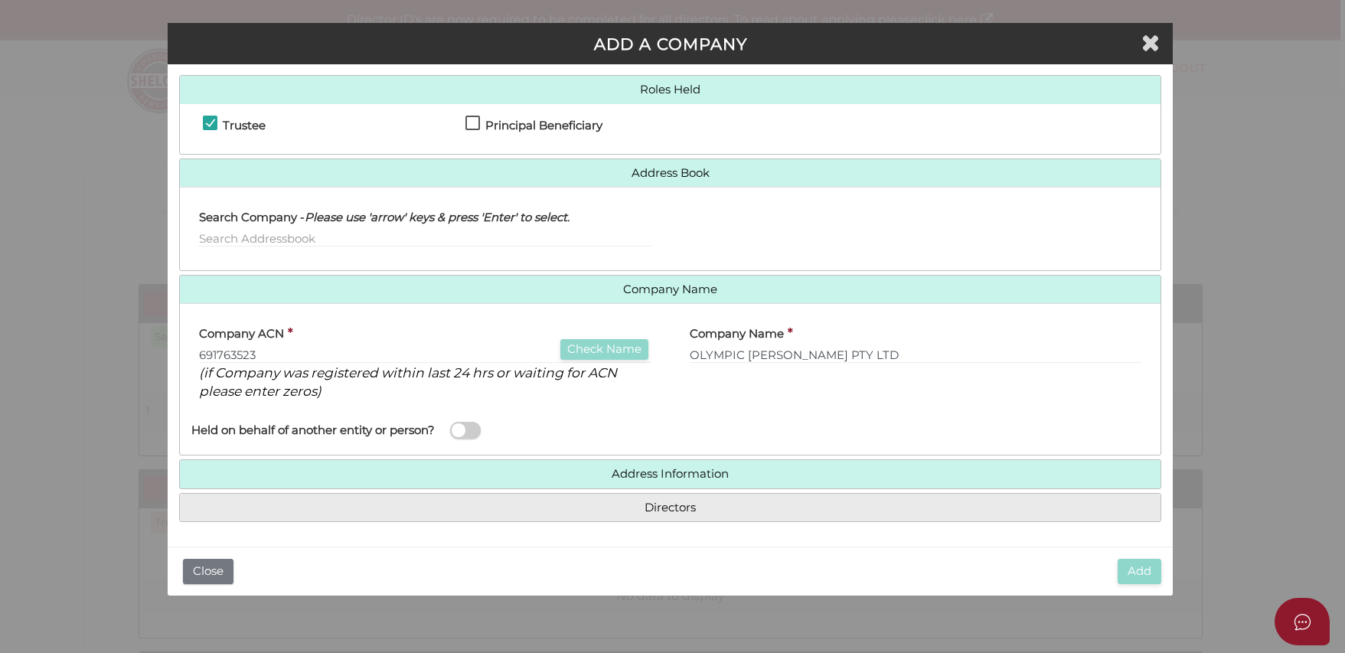
click at [403, 297] on h4 "Company Name" at bounding box center [670, 290] width 980 height 28
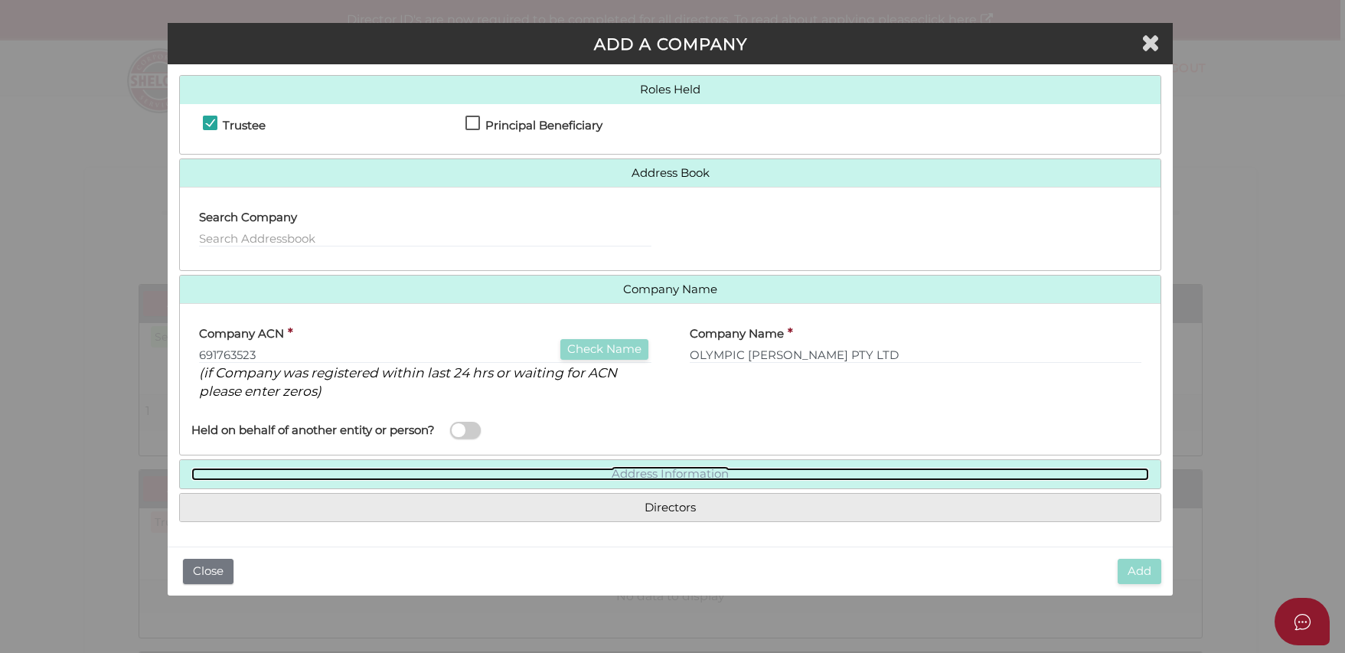
click at [392, 469] on link "Address Information" at bounding box center [669, 474] width 957 height 13
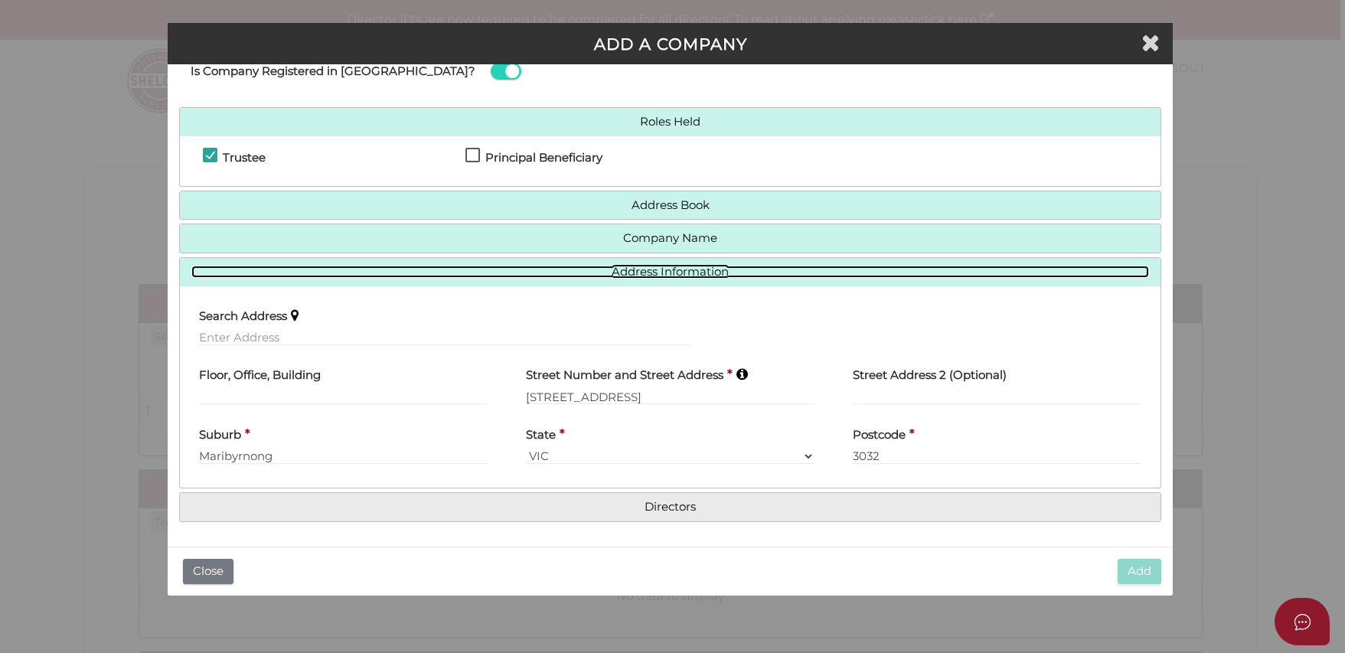
scroll to position [47, 0]
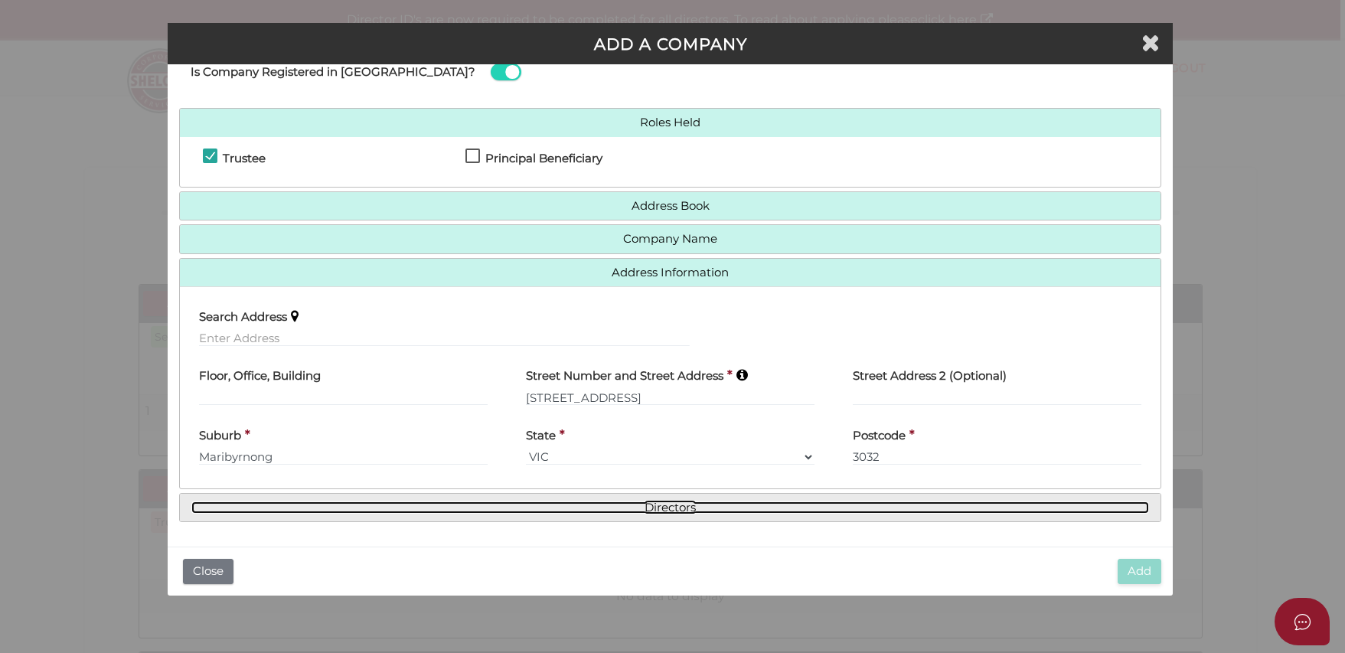
click at [429, 509] on link "Directors" at bounding box center [669, 507] width 957 height 13
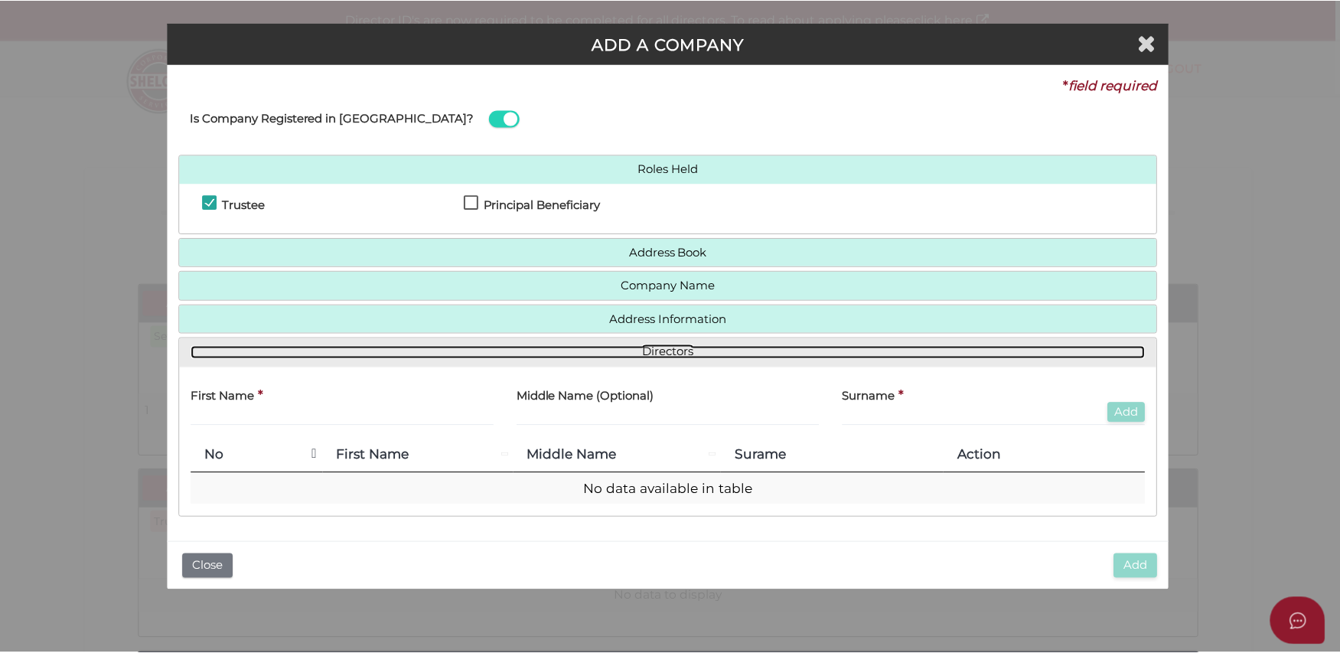
scroll to position [0, 0]
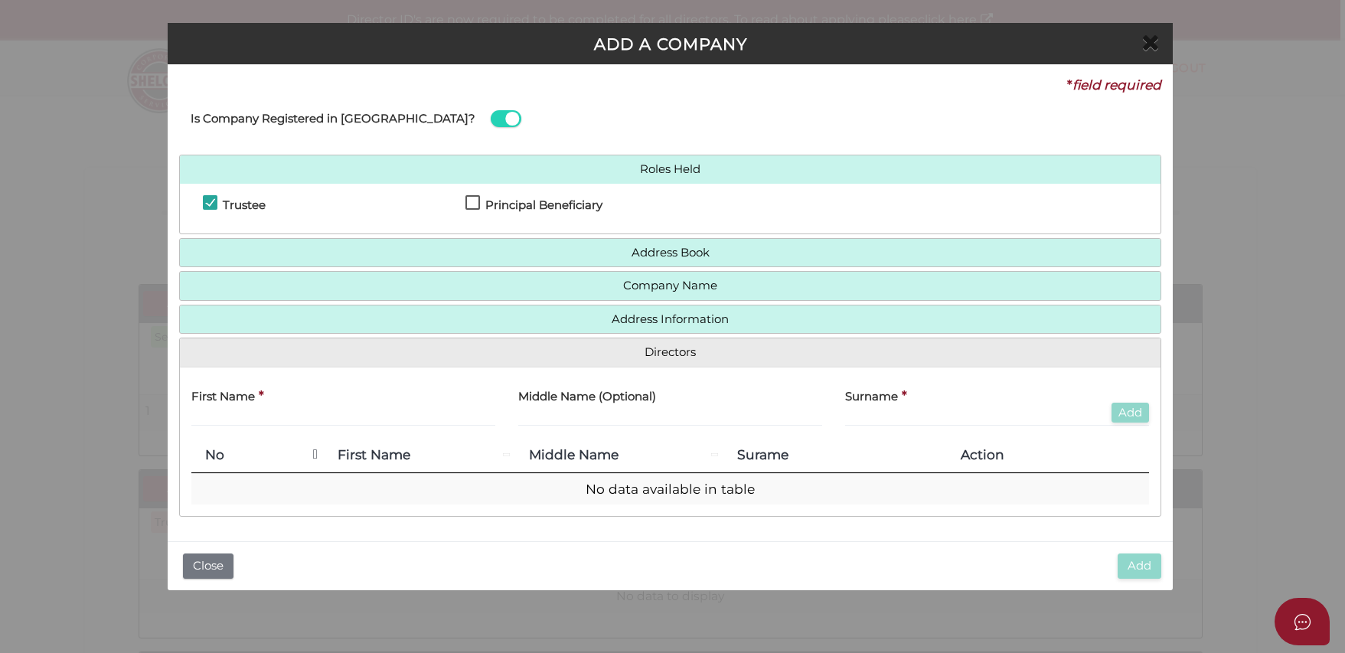
click at [1144, 40] on icon "Close" at bounding box center [1150, 42] width 18 height 23
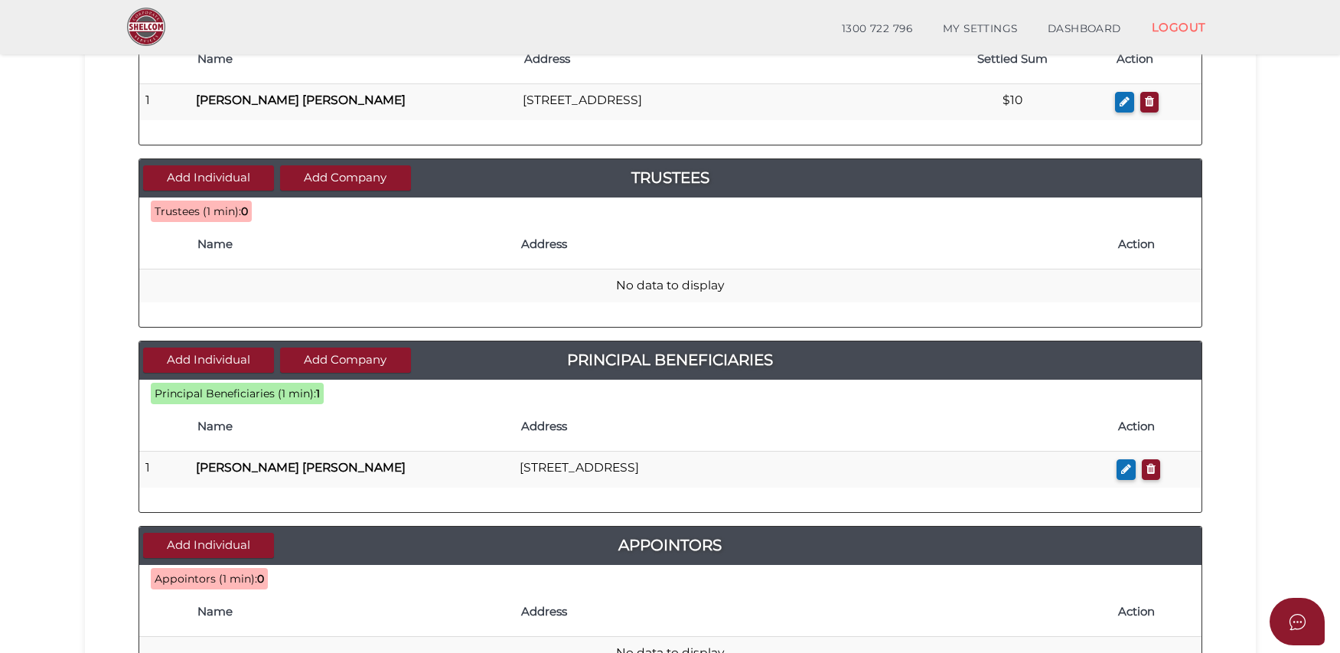
scroll to position [265, 0]
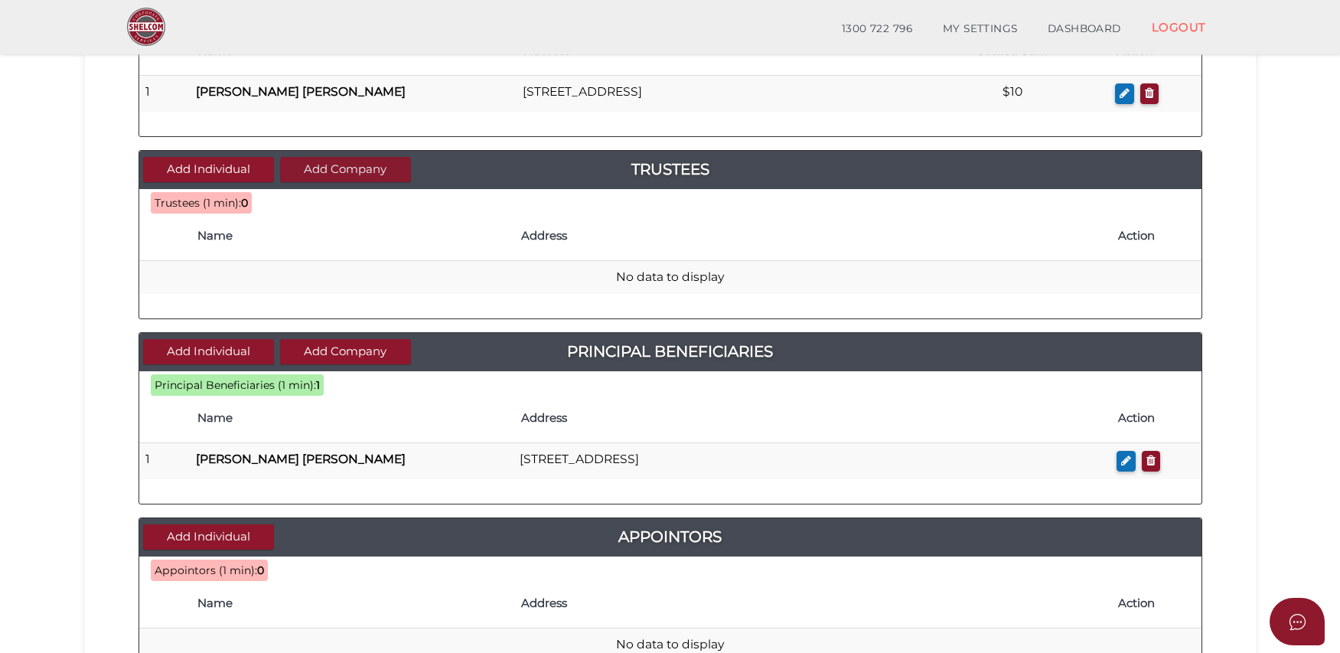
click at [365, 168] on button "Add Company" at bounding box center [345, 169] width 131 height 25
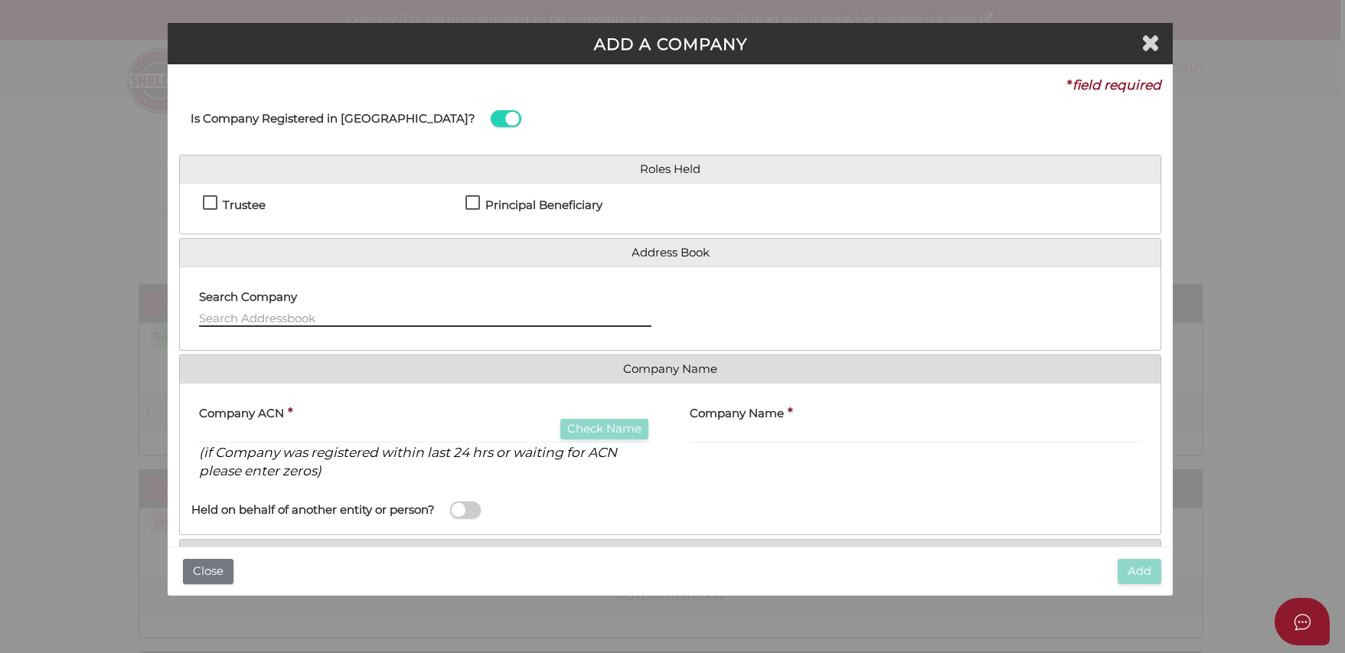
click at [364, 322] on input "text" at bounding box center [425, 318] width 452 height 17
click at [216, 201] on label "Trustee" at bounding box center [234, 208] width 63 height 19
checkbox input "true"
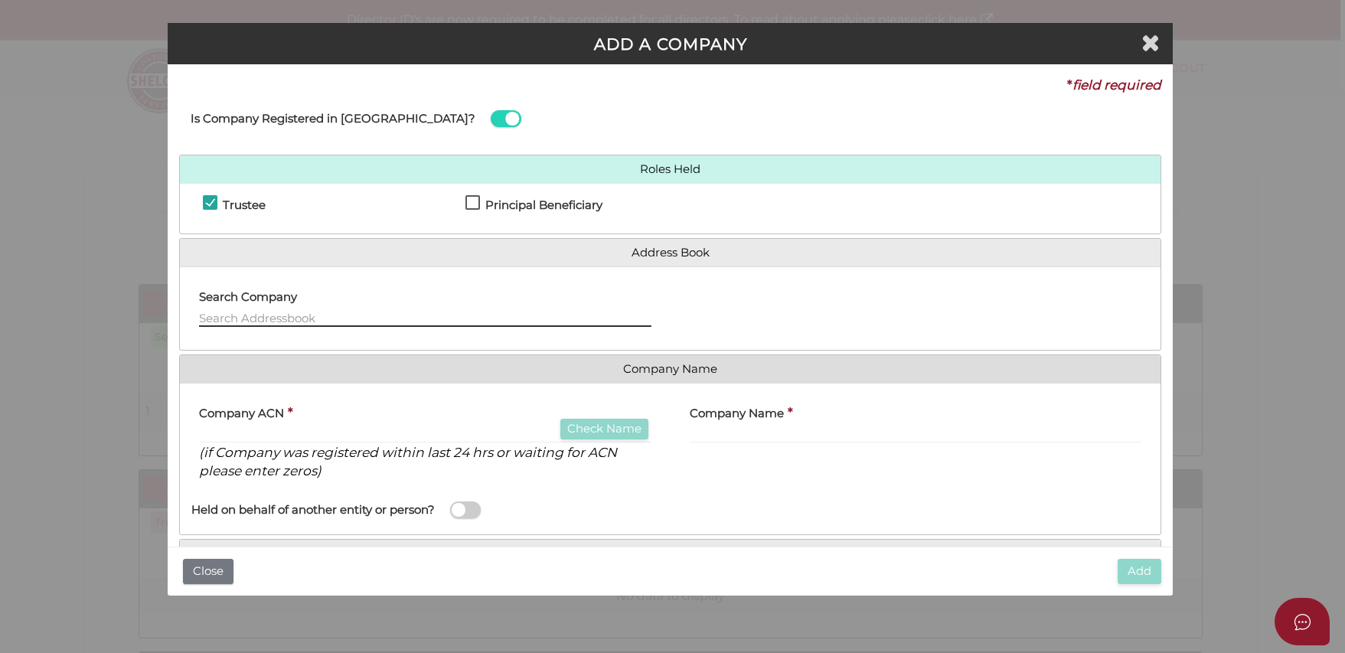
click at [393, 320] on input "text" at bounding box center [425, 318] width 452 height 17
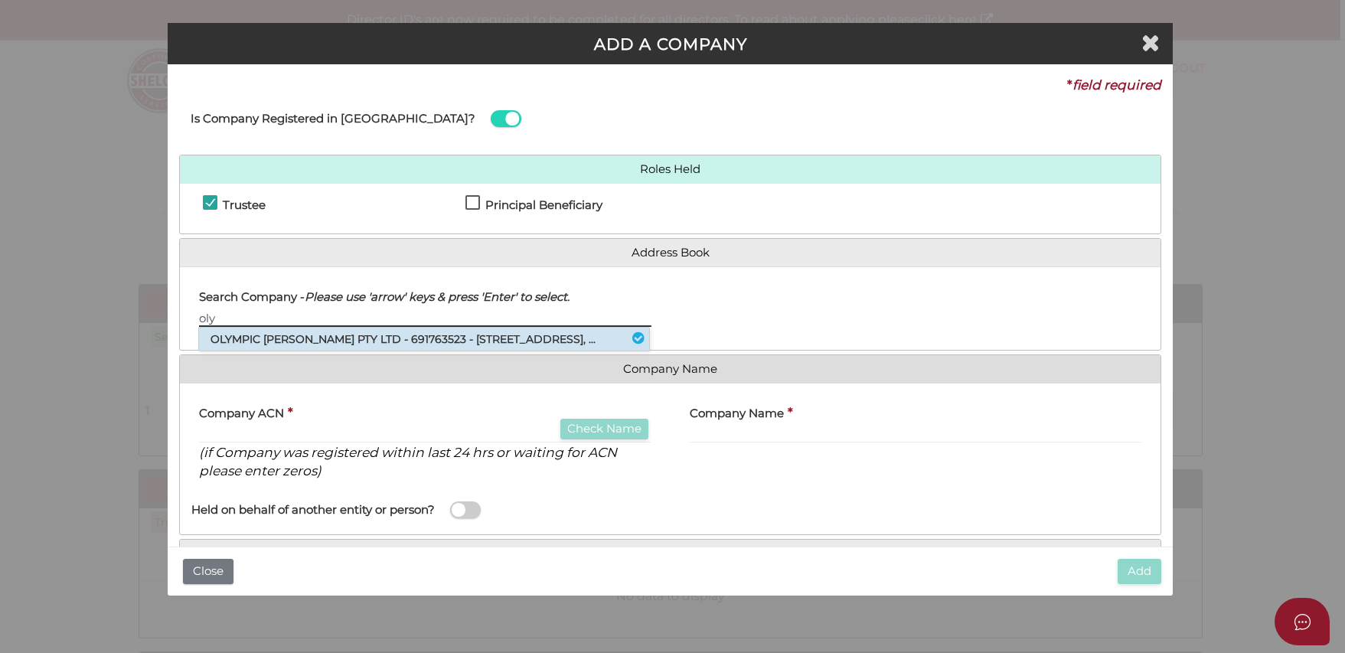
type input "oly"
click at [388, 339] on li "OLYMPIC DUONG PTY LTD - 691763523 - 27 Lakeside Crescent, Maribyrnong, VIC, ..." at bounding box center [424, 339] width 450 height 23
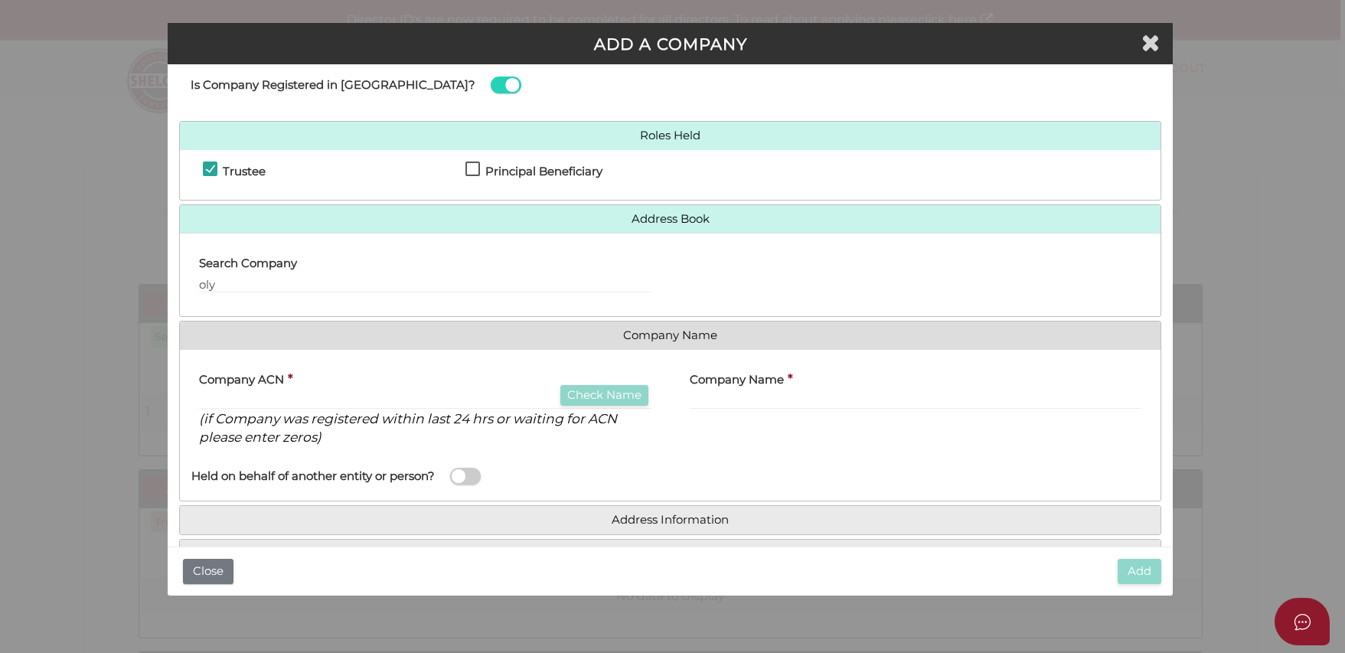
scroll to position [49, 0]
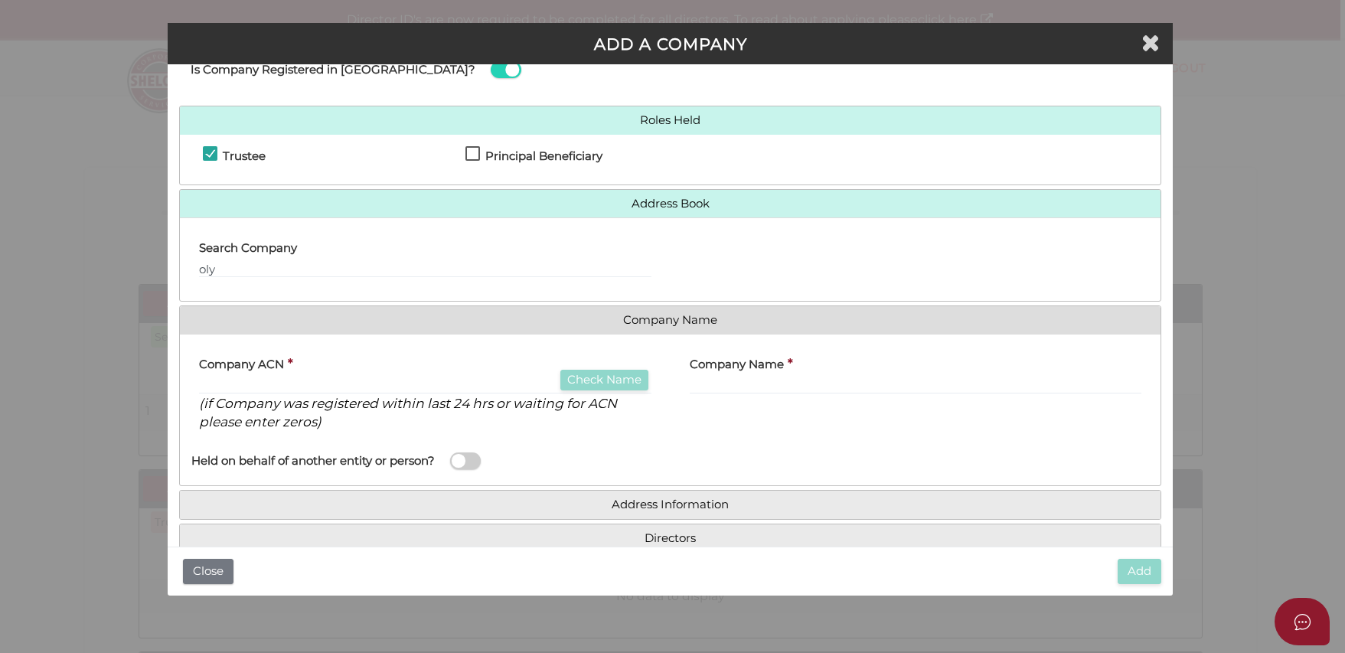
click at [437, 258] on div "Search Company oly" at bounding box center [425, 254] width 452 height 48
click at [439, 271] on input "oly" at bounding box center [425, 269] width 452 height 17
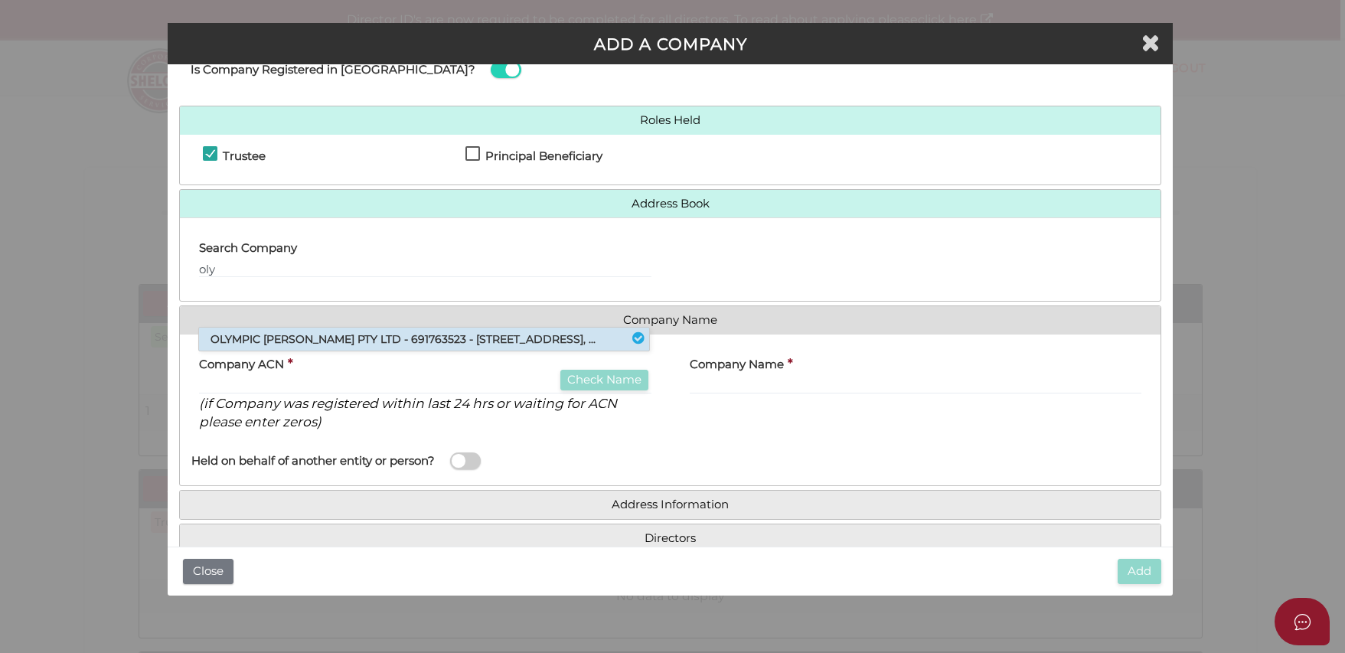
click at [397, 337] on li "OLYMPIC DUONG PTY LTD - 691763523 - 27 Lakeside Crescent, Maribyrnong, VIC, ..." at bounding box center [424, 339] width 450 height 23
type input "691763523"
type input "OLYMPIC DUONG PTY LTD"
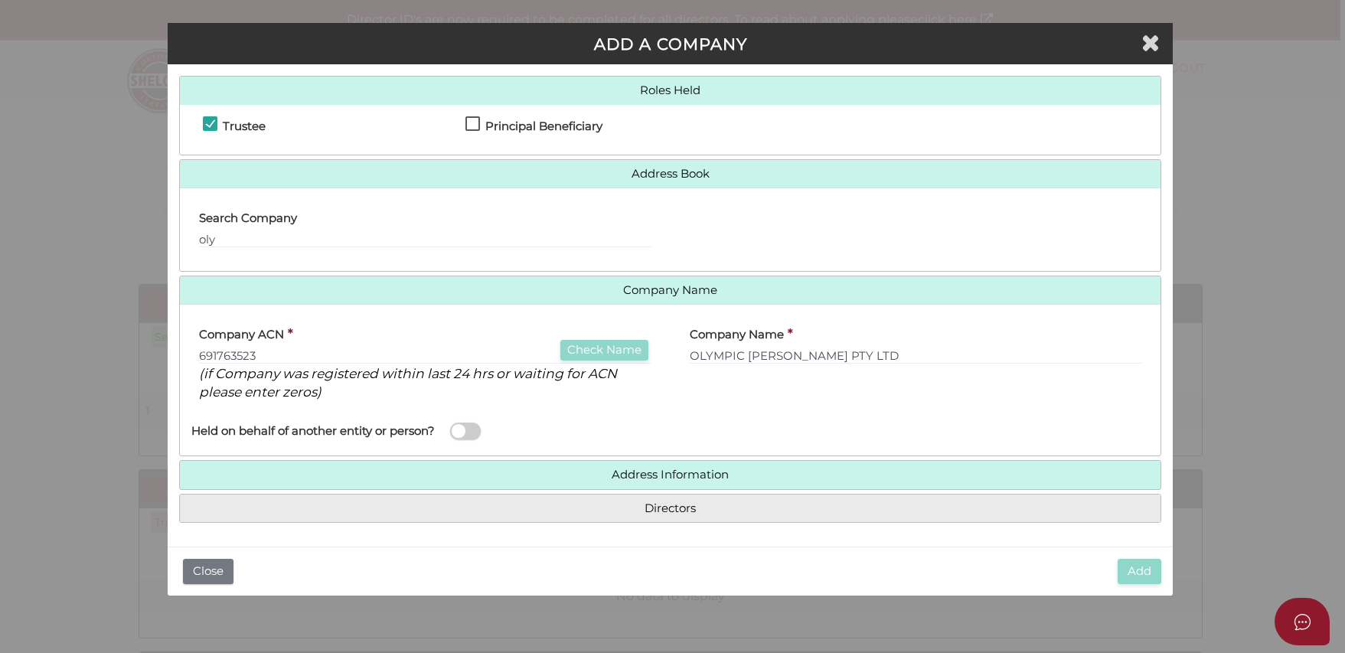
scroll to position [80, 0]
click at [475, 431] on span at bounding box center [465, 431] width 31 height 18
click at [0, 0] on input "checkbox" at bounding box center [0, 0] width 0 height 0
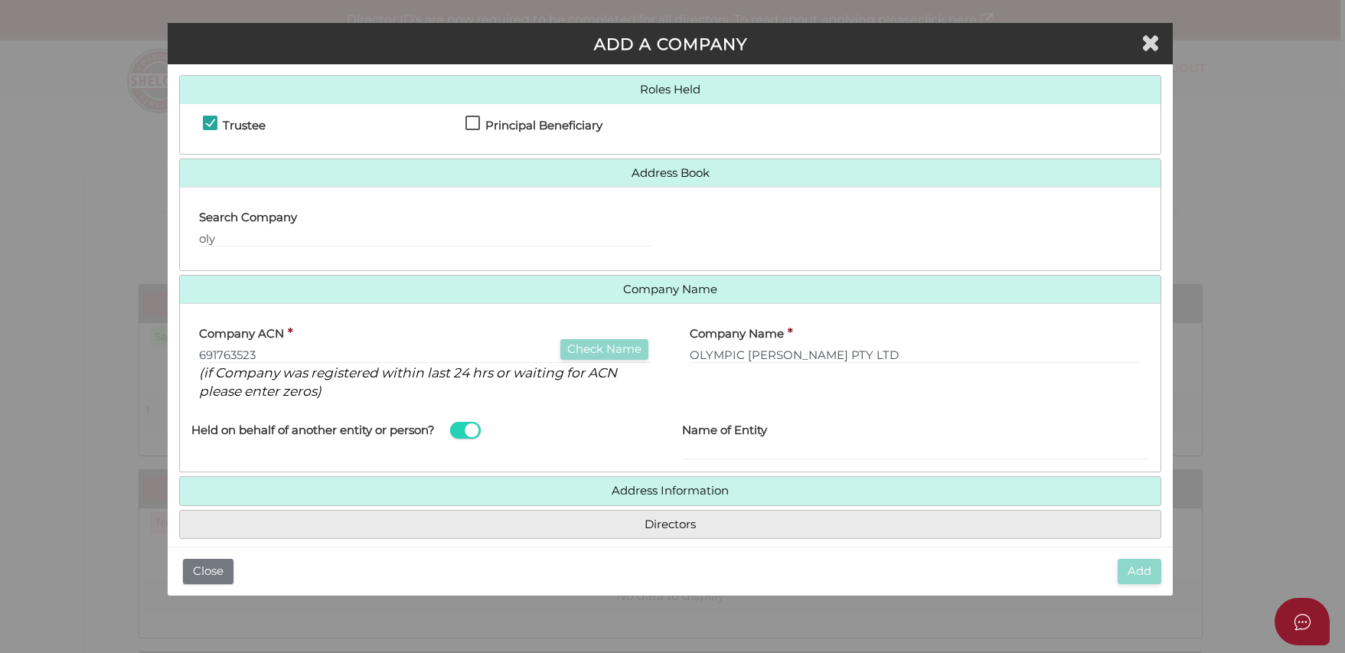
click at [460, 432] on span at bounding box center [465, 431] width 31 height 18
click at [0, 0] on input "checkbox" at bounding box center [0, 0] width 0 height 0
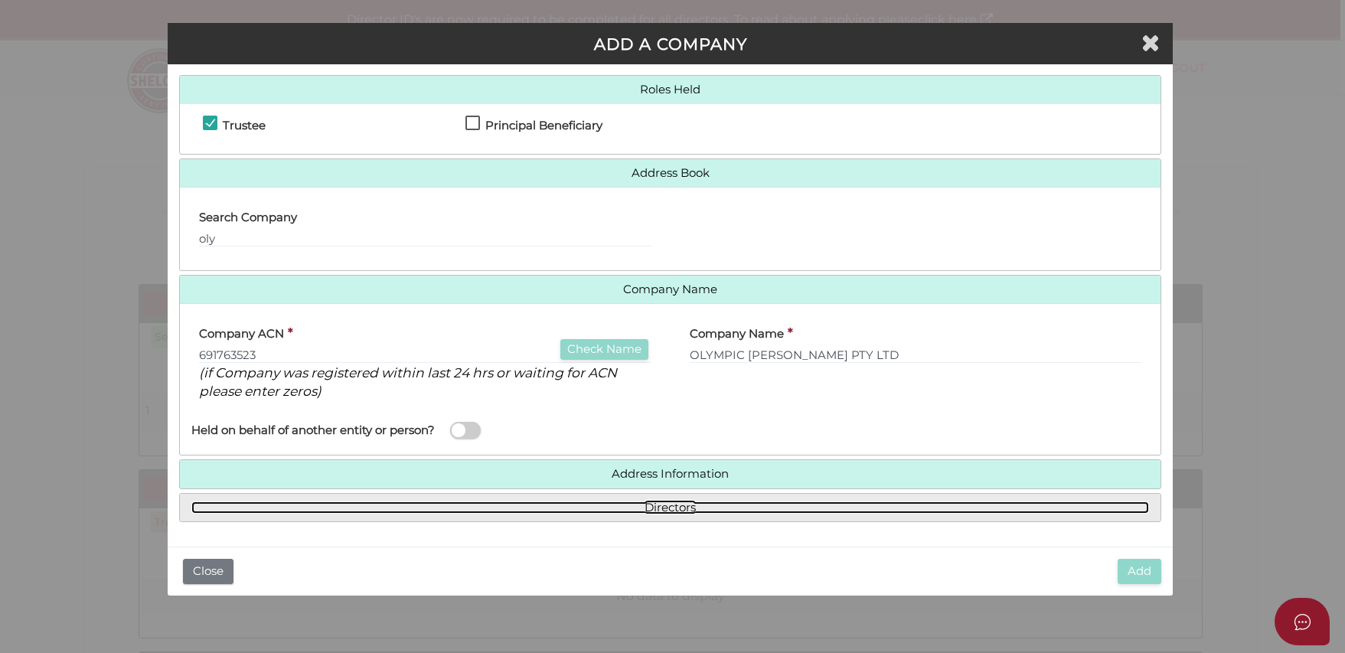
click at [584, 509] on link "Directors" at bounding box center [669, 507] width 957 height 13
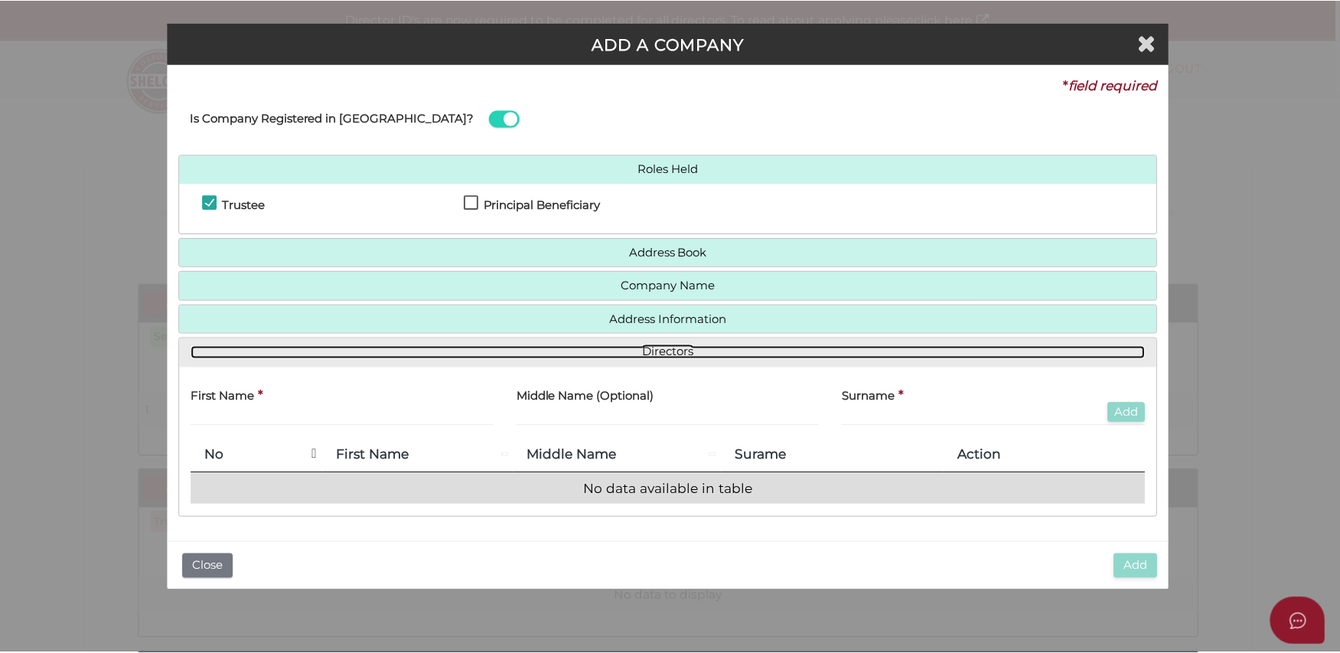
scroll to position [0, 0]
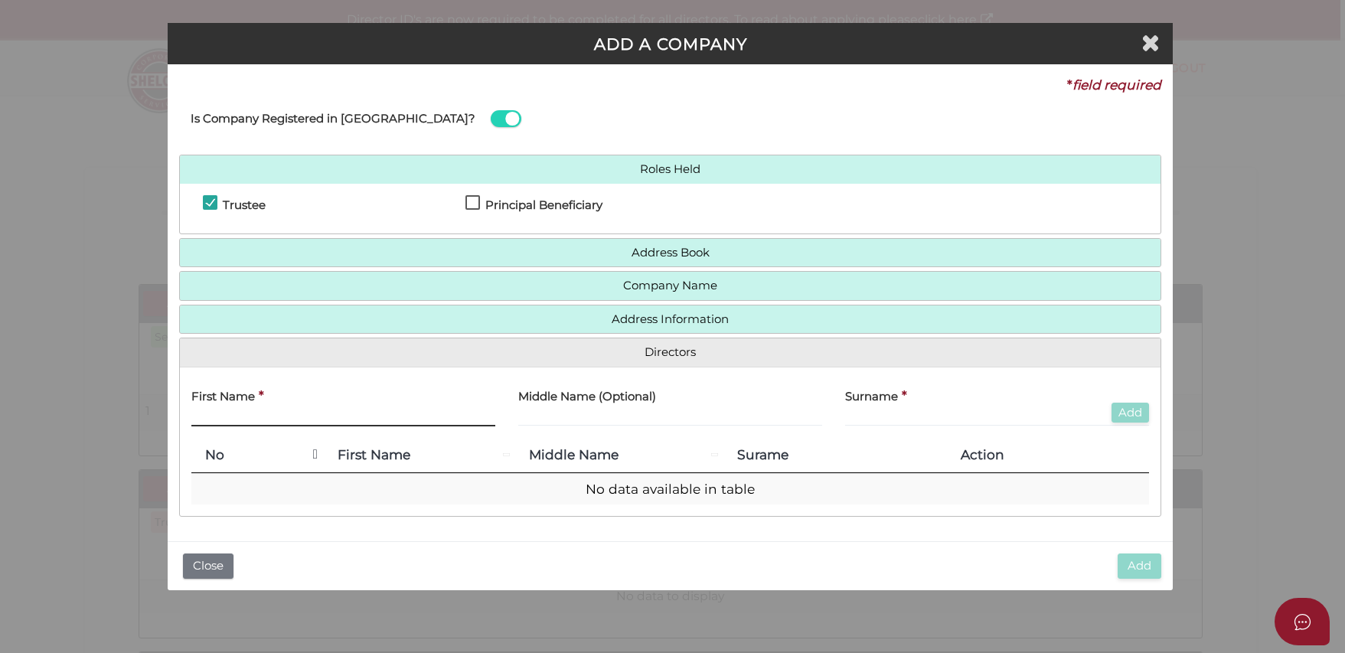
click at [468, 417] on input "text" at bounding box center [343, 417] width 304 height 17
type input "THI"
type input "KIM LOAN"
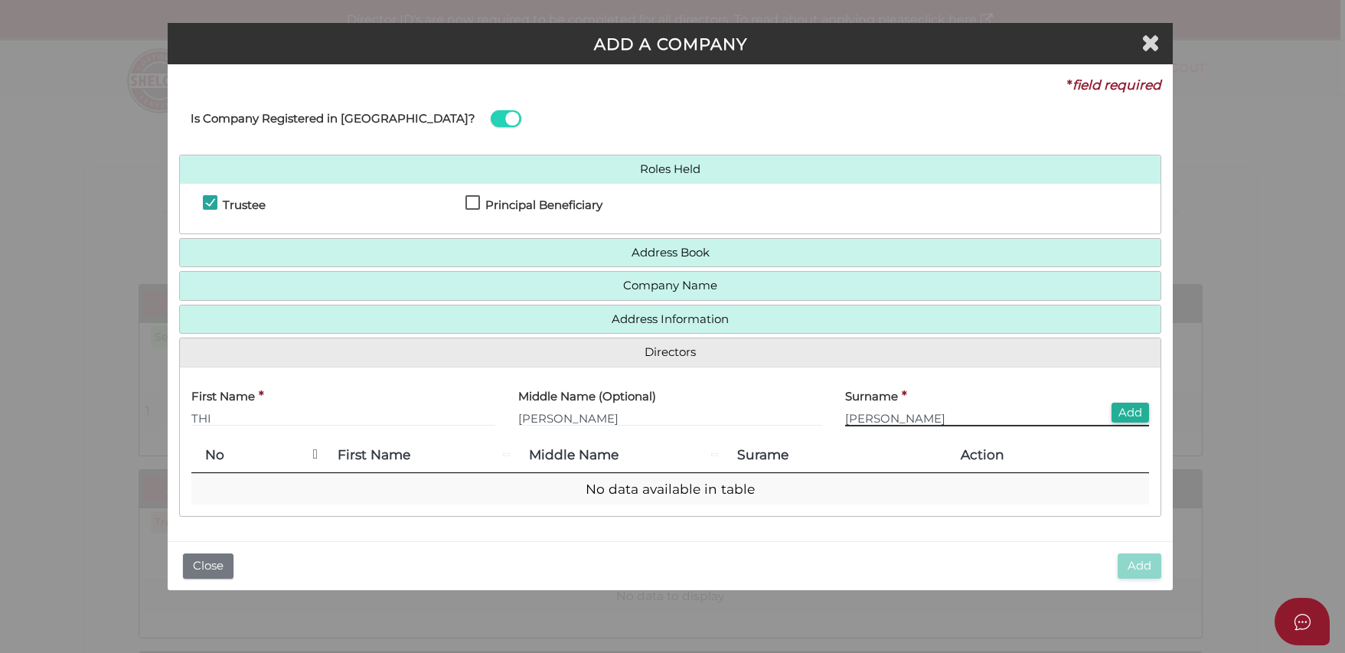
type input "DUONG"
click at [476, 430] on div "First Name * THI" at bounding box center [343, 409] width 327 height 60
drag, startPoint x: 1136, startPoint y: 411, endPoint x: 1120, endPoint y: 404, distance: 17.5
click at [1136, 411] on button "Add" at bounding box center [1130, 413] width 38 height 21
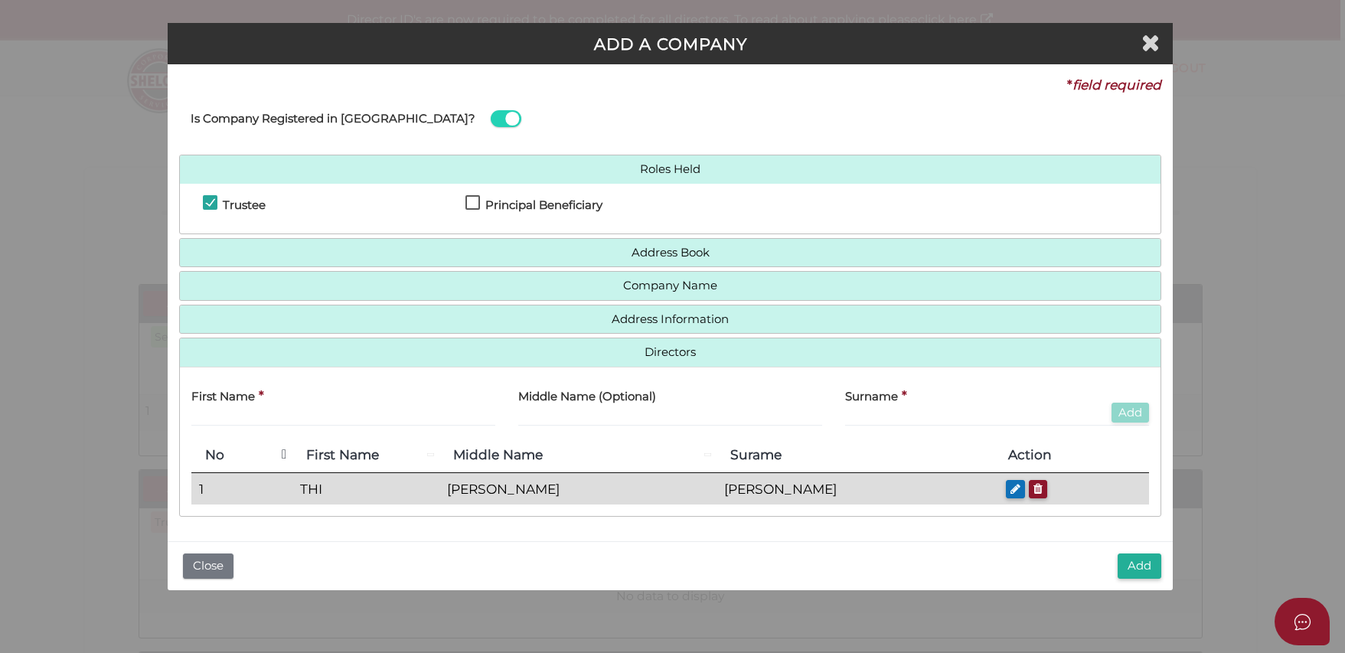
click at [886, 489] on td "DUONG" at bounding box center [855, 489] width 278 height 32
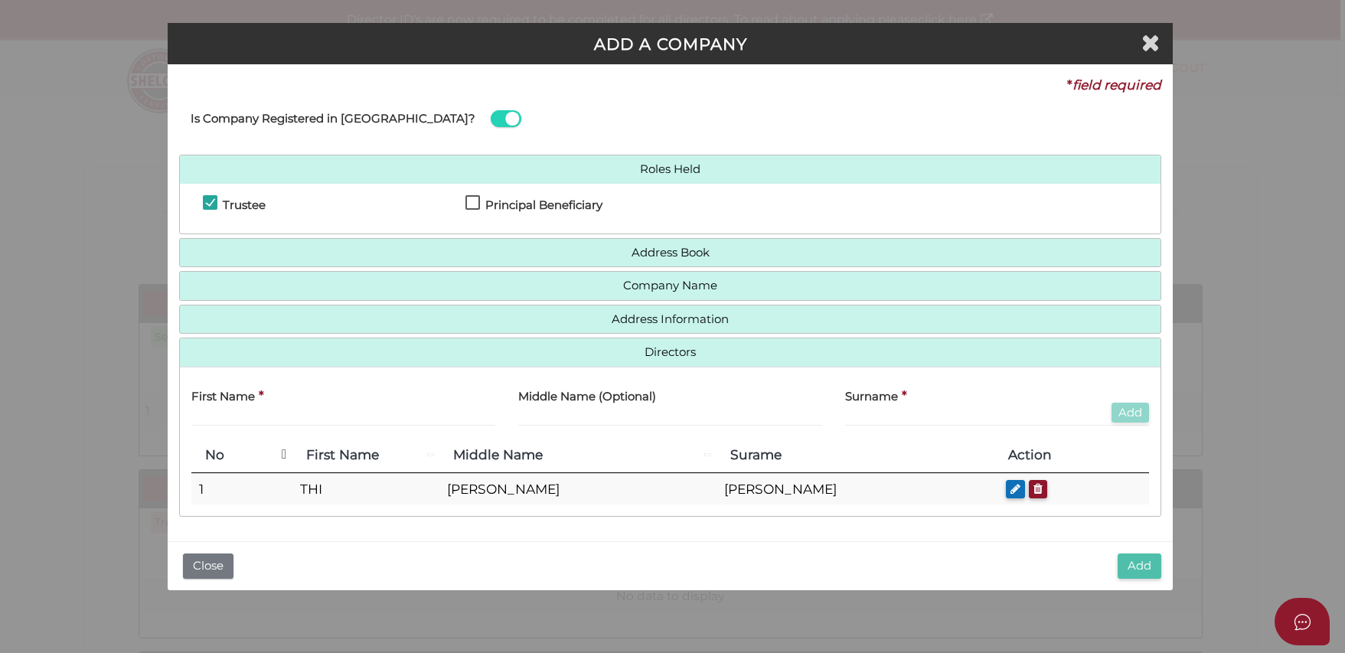
click at [1117, 563] on div "Add Close" at bounding box center [670, 565] width 1005 height 49
click at [1135, 565] on button "Add" at bounding box center [1139, 565] width 44 height 25
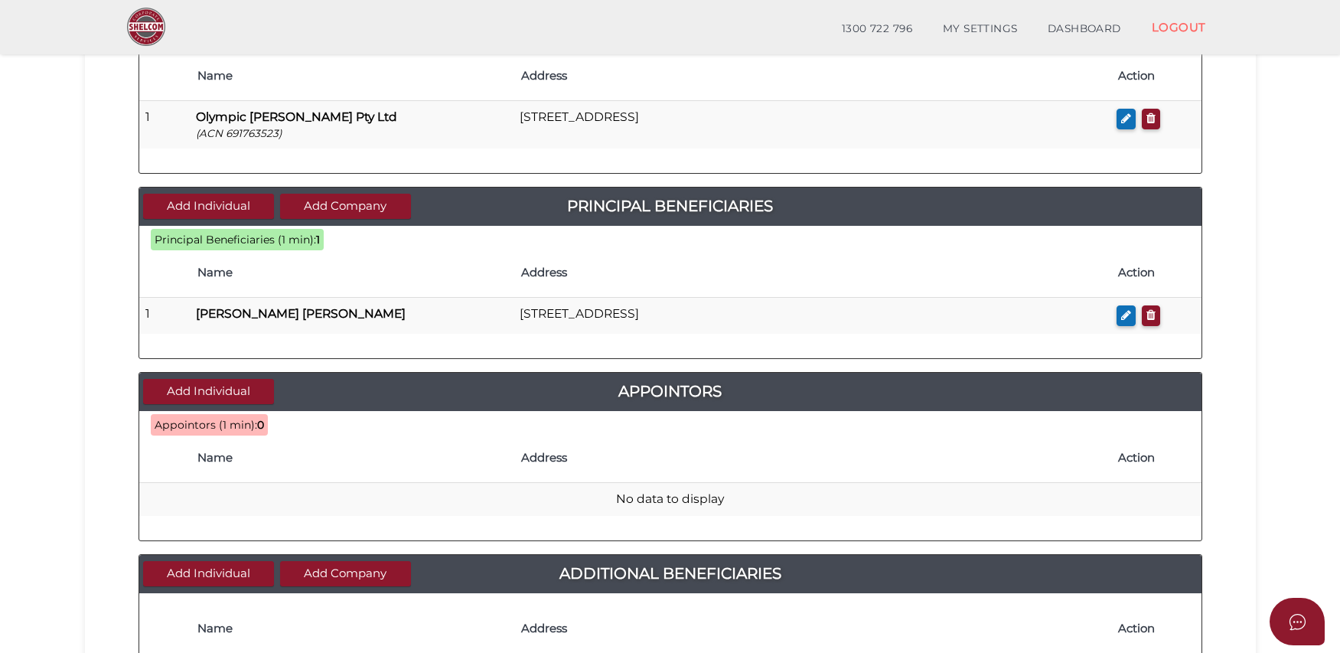
scroll to position [446, 0]
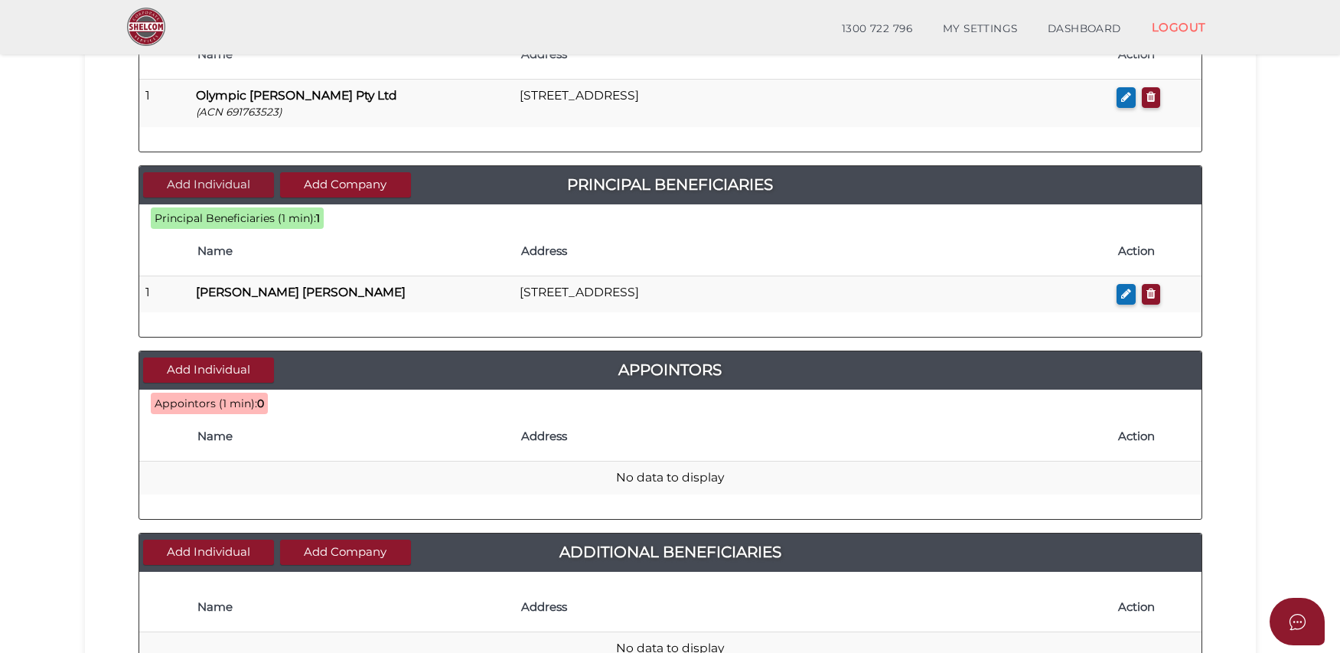
click at [197, 183] on button "Add Individual" at bounding box center [208, 184] width 131 height 25
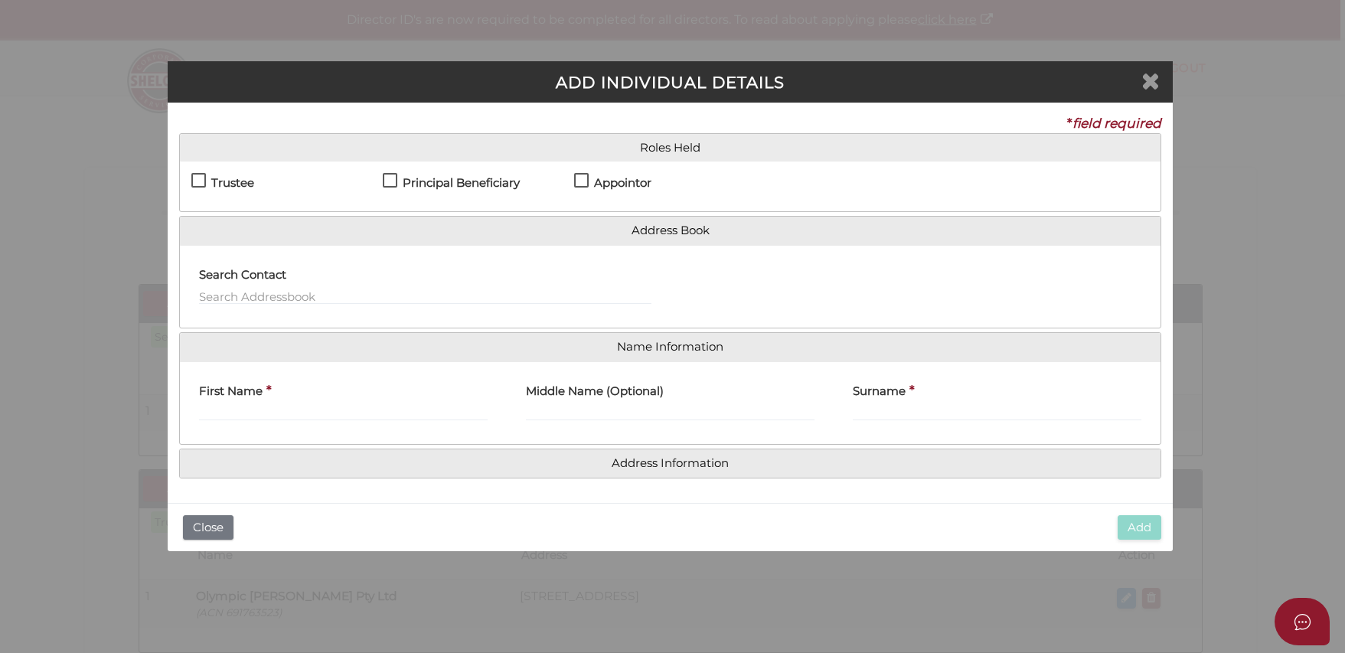
click at [1143, 84] on icon "Close" at bounding box center [1150, 80] width 18 height 23
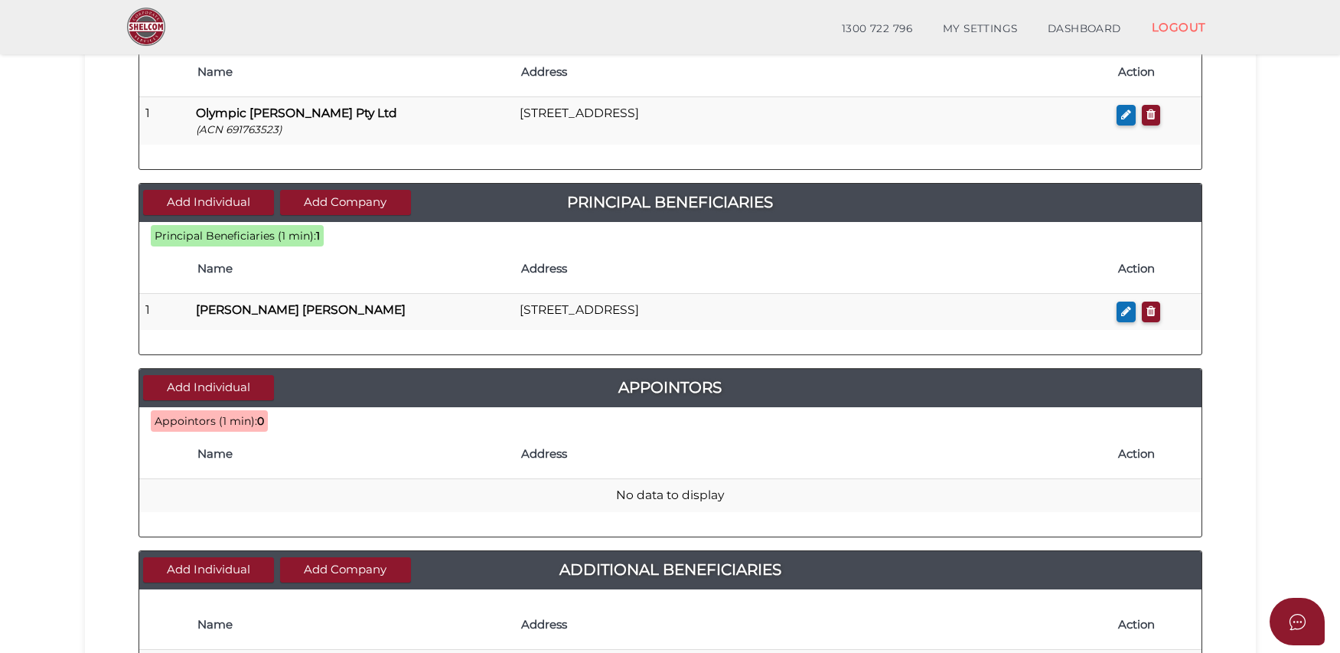
scroll to position [451, 0]
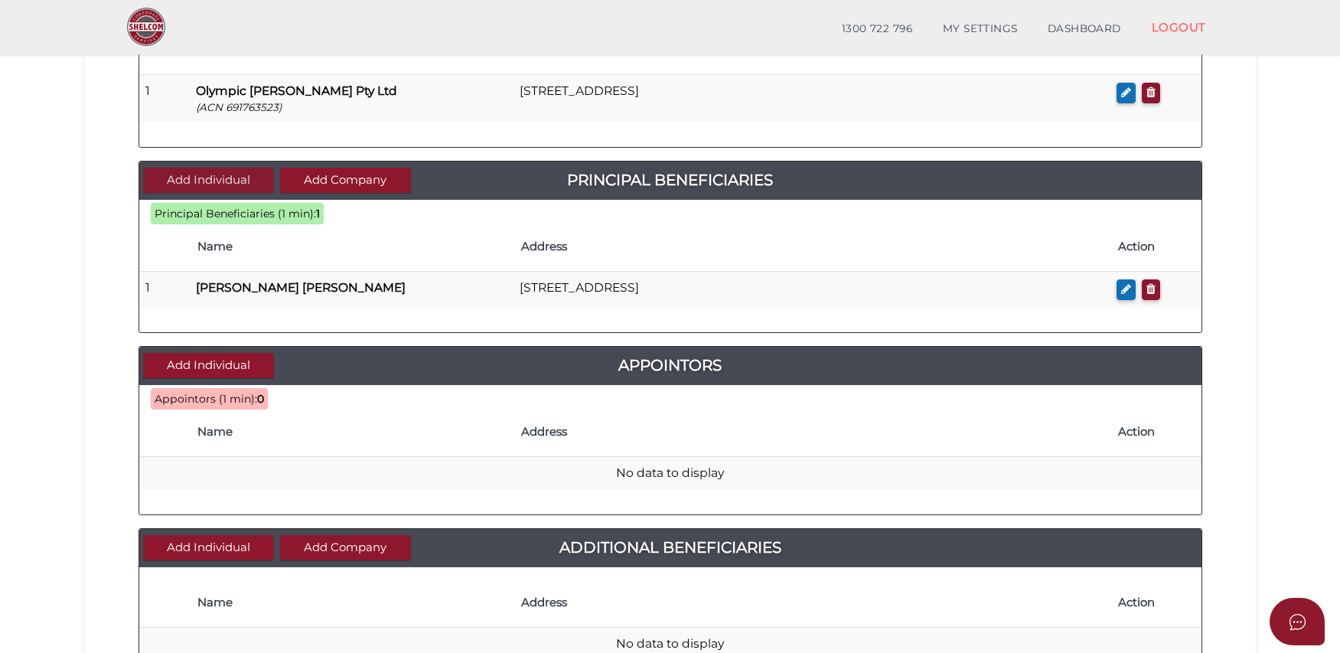
click at [233, 180] on button "Add Individual" at bounding box center [208, 180] width 131 height 25
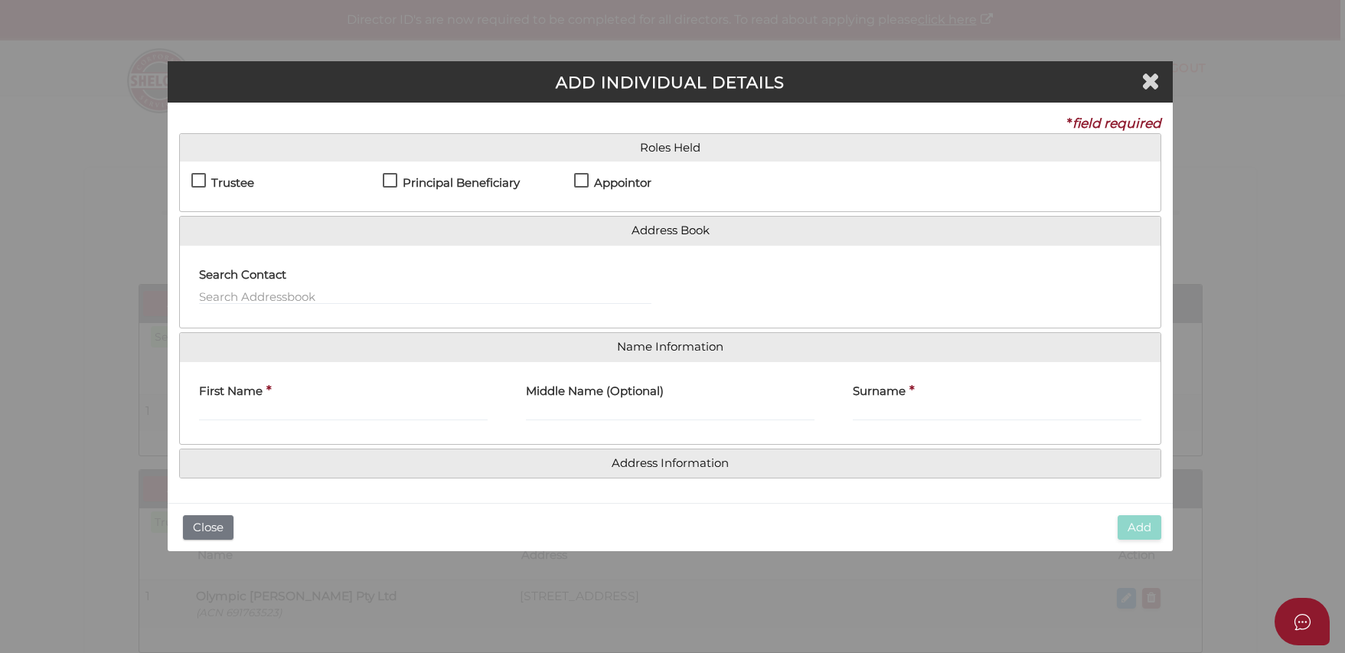
click at [393, 180] on label "Principal Beneficiary" at bounding box center [451, 186] width 137 height 19
checkbox input "true"
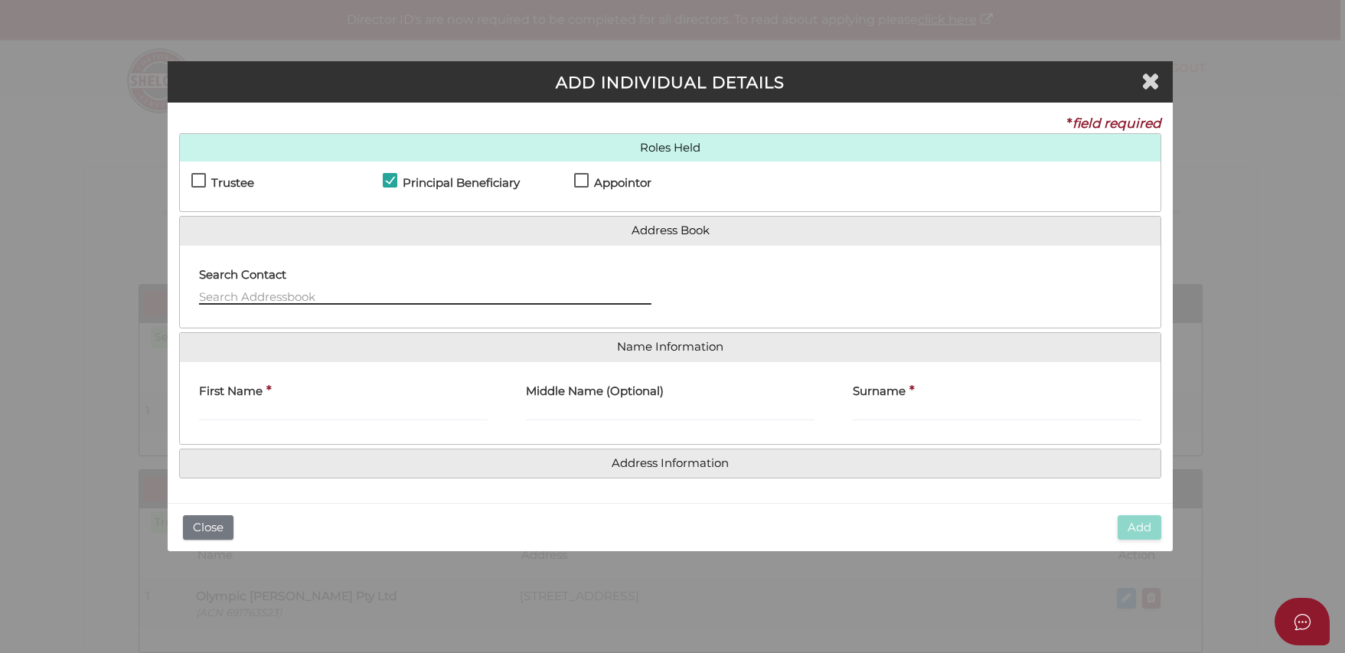
click at [435, 290] on input "text" at bounding box center [425, 296] width 452 height 17
type input "T"
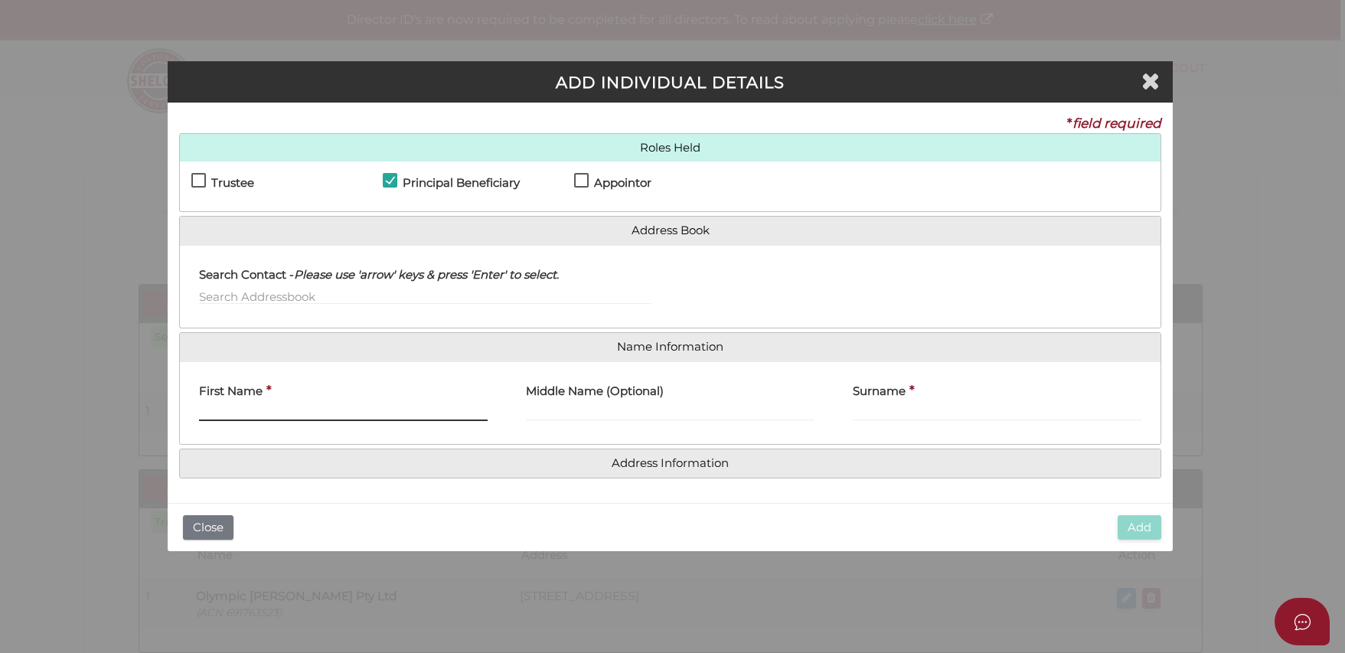
click at [416, 412] on input "First Name" at bounding box center [343, 412] width 289 height 17
type input "THI"
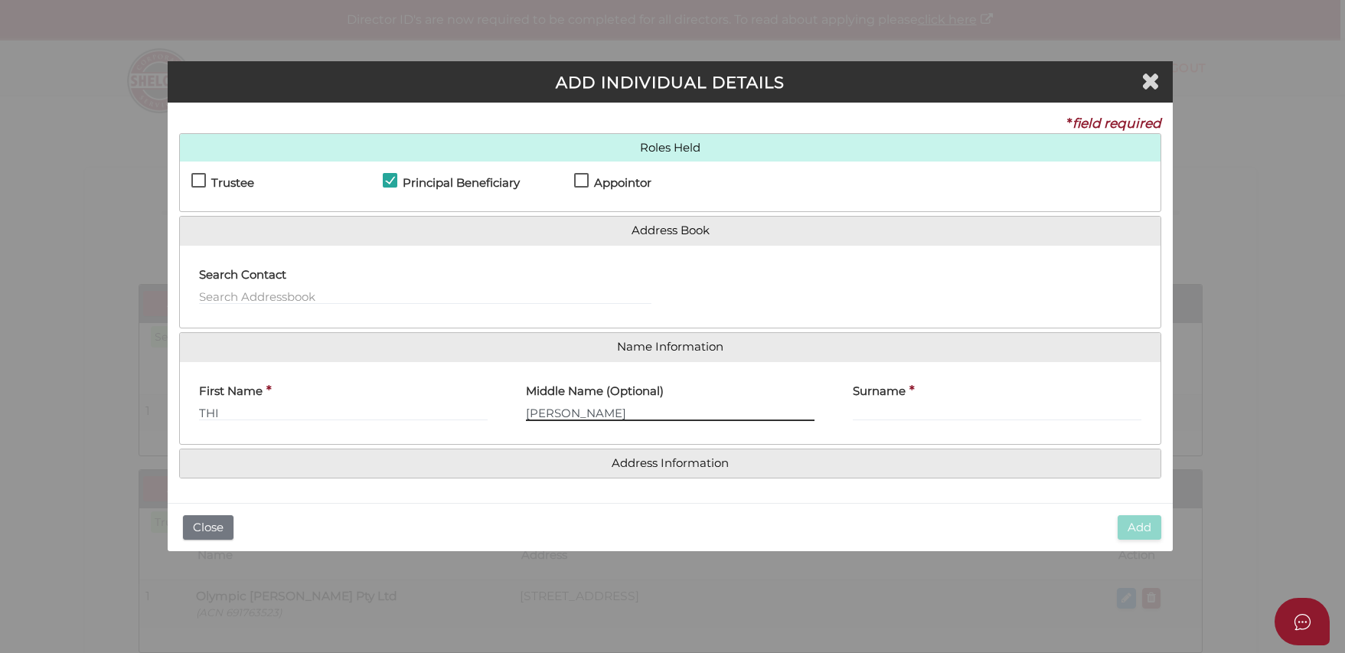
type input "KIM LOAN"
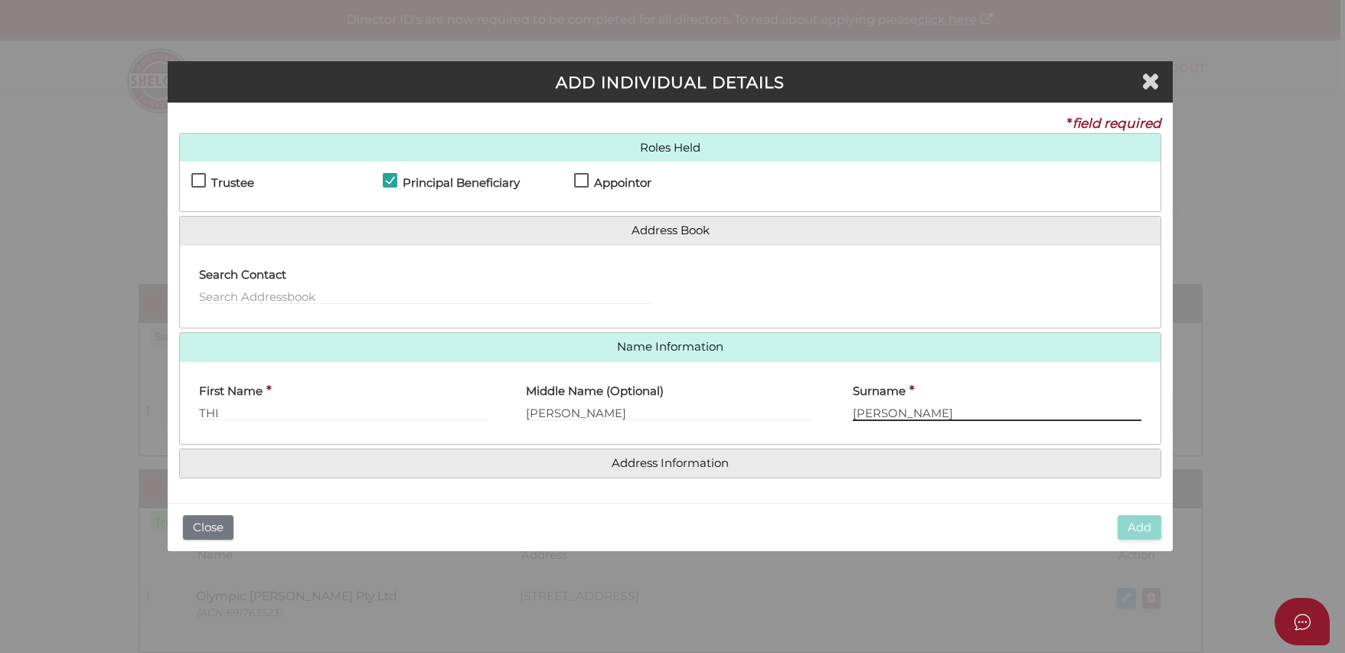
type input "DUONG"
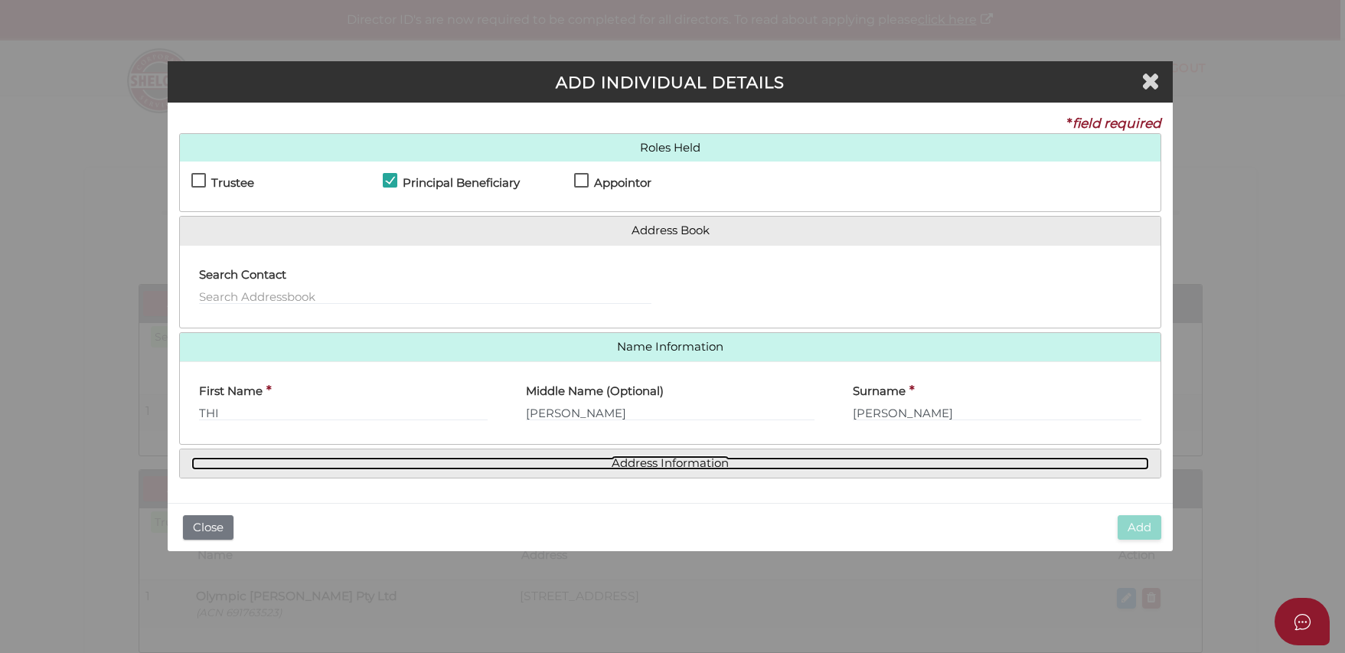
click at [582, 463] on link "Address Information" at bounding box center [669, 463] width 957 height 13
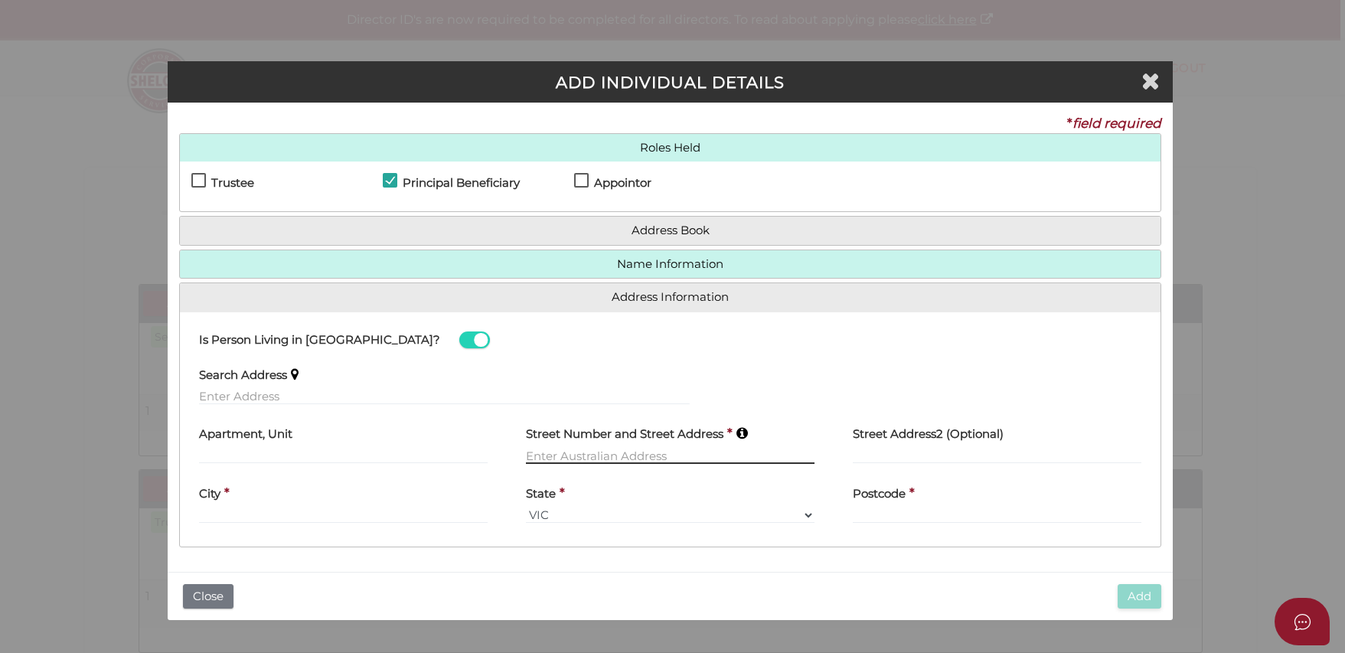
click at [587, 455] on input "text" at bounding box center [670, 455] width 289 height 17
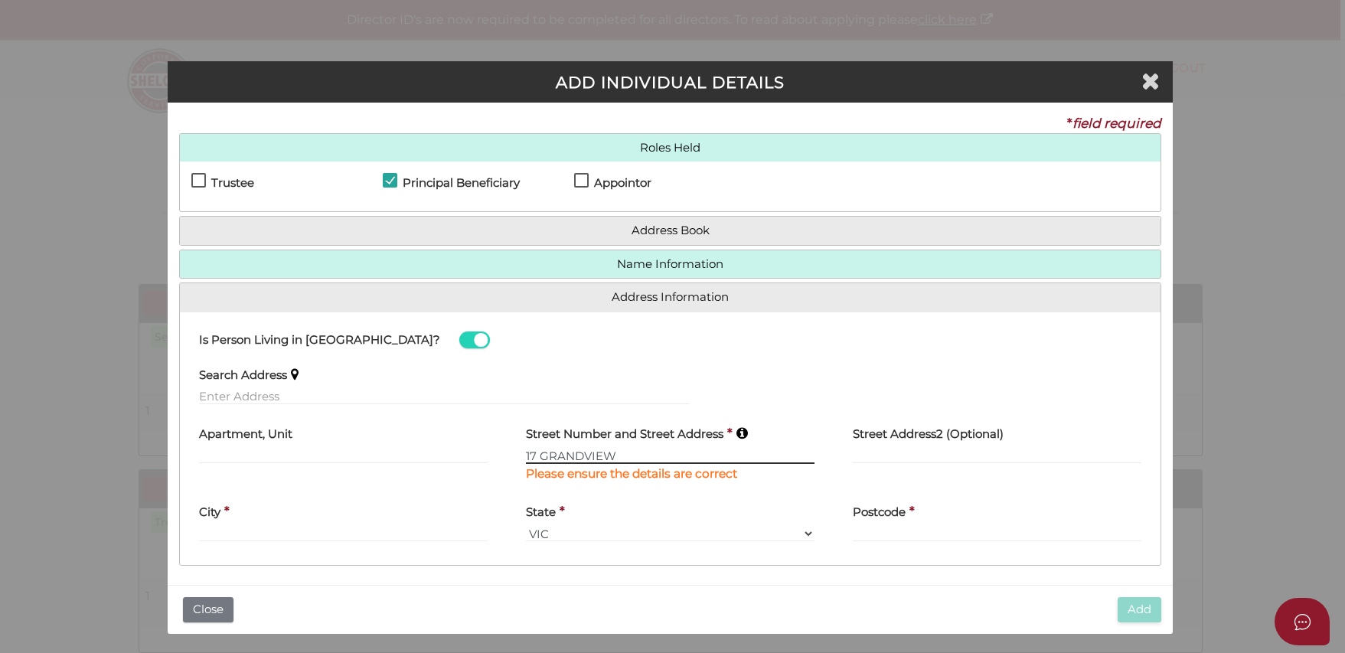
click at [644, 455] on input "17 GRANDVIEW" at bounding box center [670, 455] width 289 height 17
type input "17 GRAND VIEW ROAD"
type input "MARIBYRNONG"
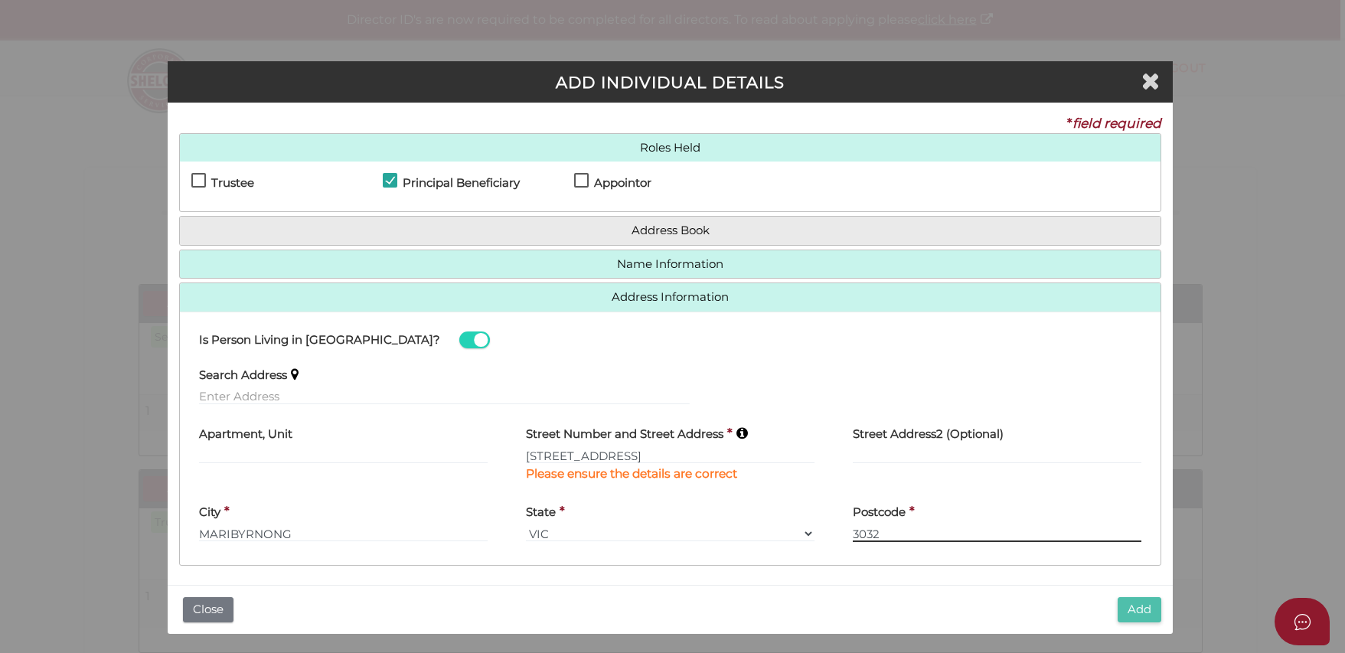
type input "3032"
click at [1140, 610] on button "Add" at bounding box center [1139, 609] width 44 height 25
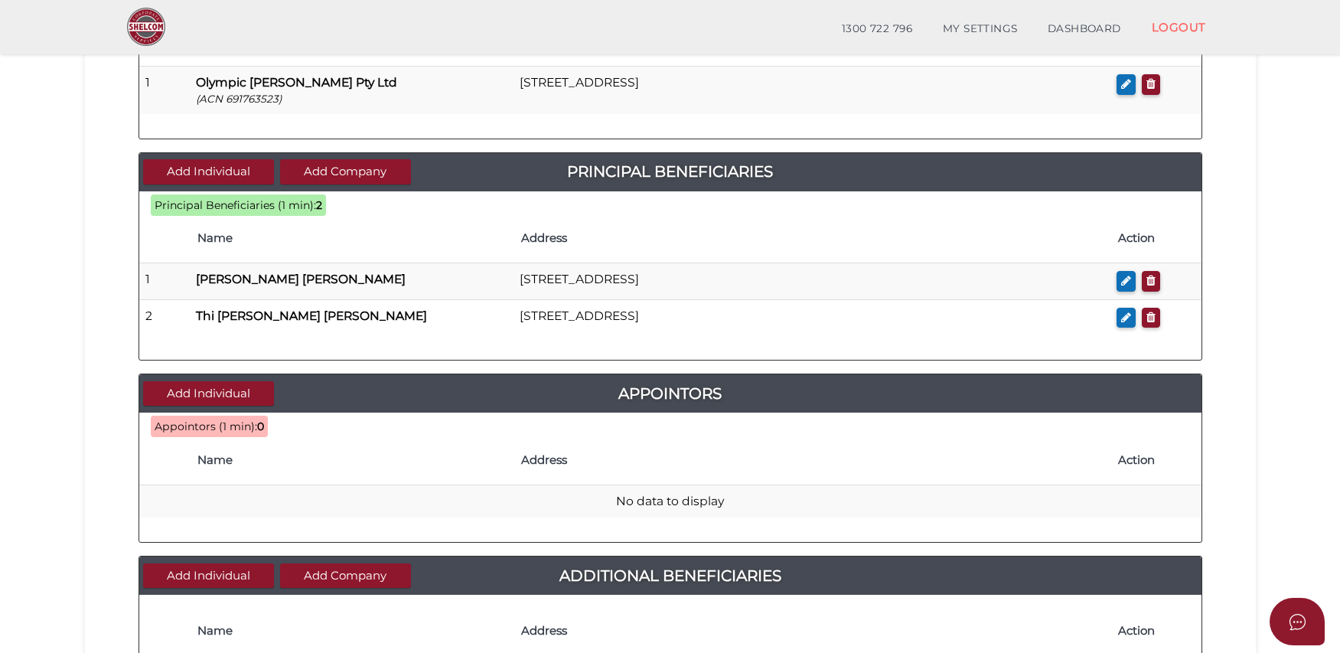
scroll to position [523, 0]
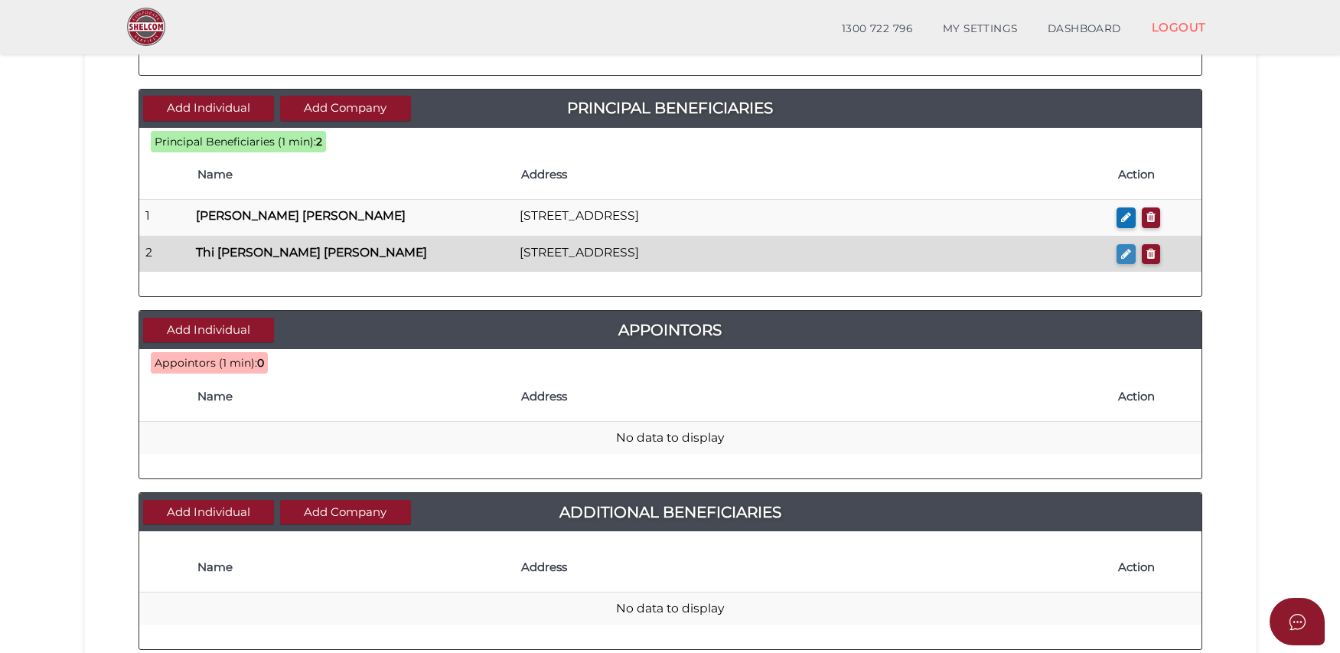
click at [1131, 250] on button "button" at bounding box center [1126, 254] width 19 height 21
checkbox input "true"
type input "Thi"
type input "[PERSON_NAME]"
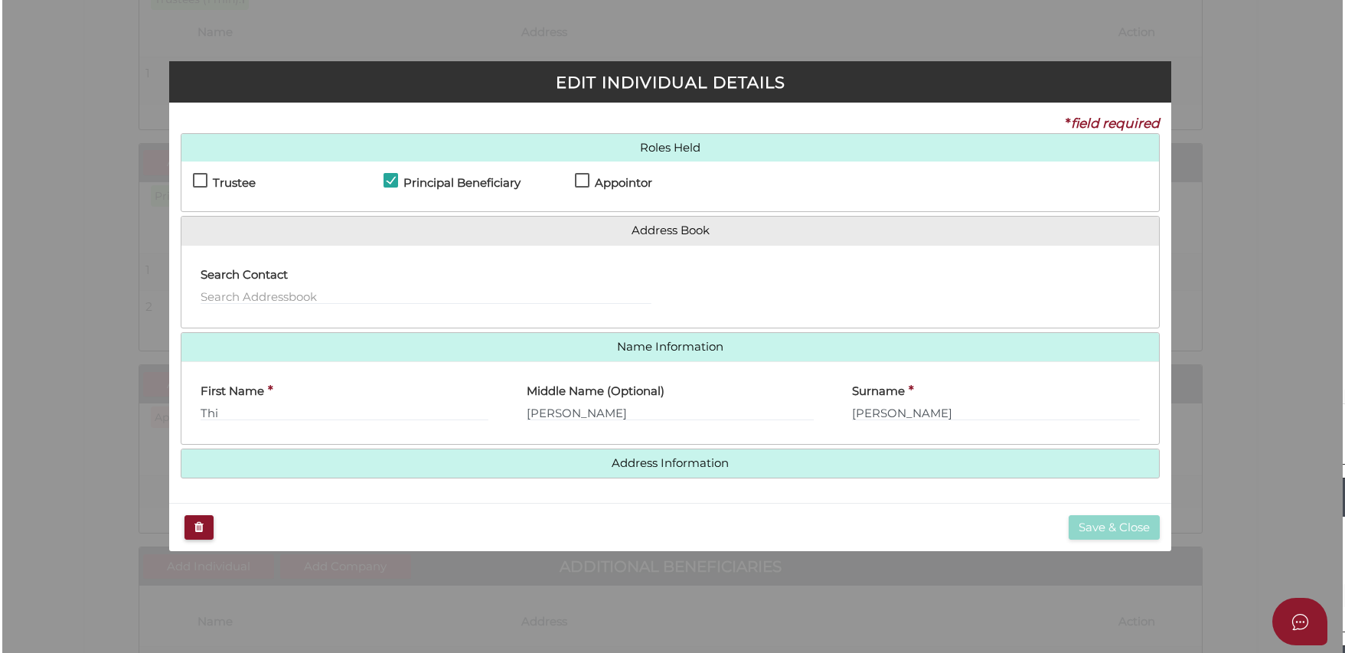
scroll to position [0, 0]
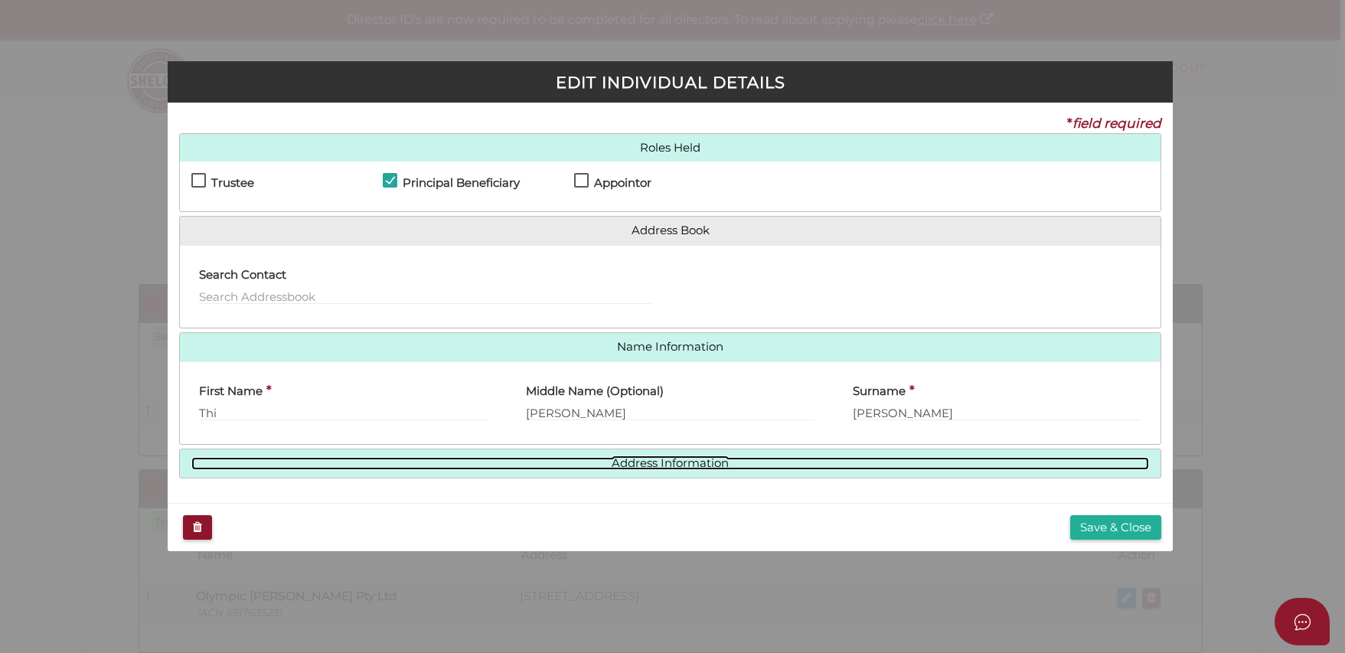
click at [711, 457] on link "Address Information" at bounding box center [669, 463] width 957 height 13
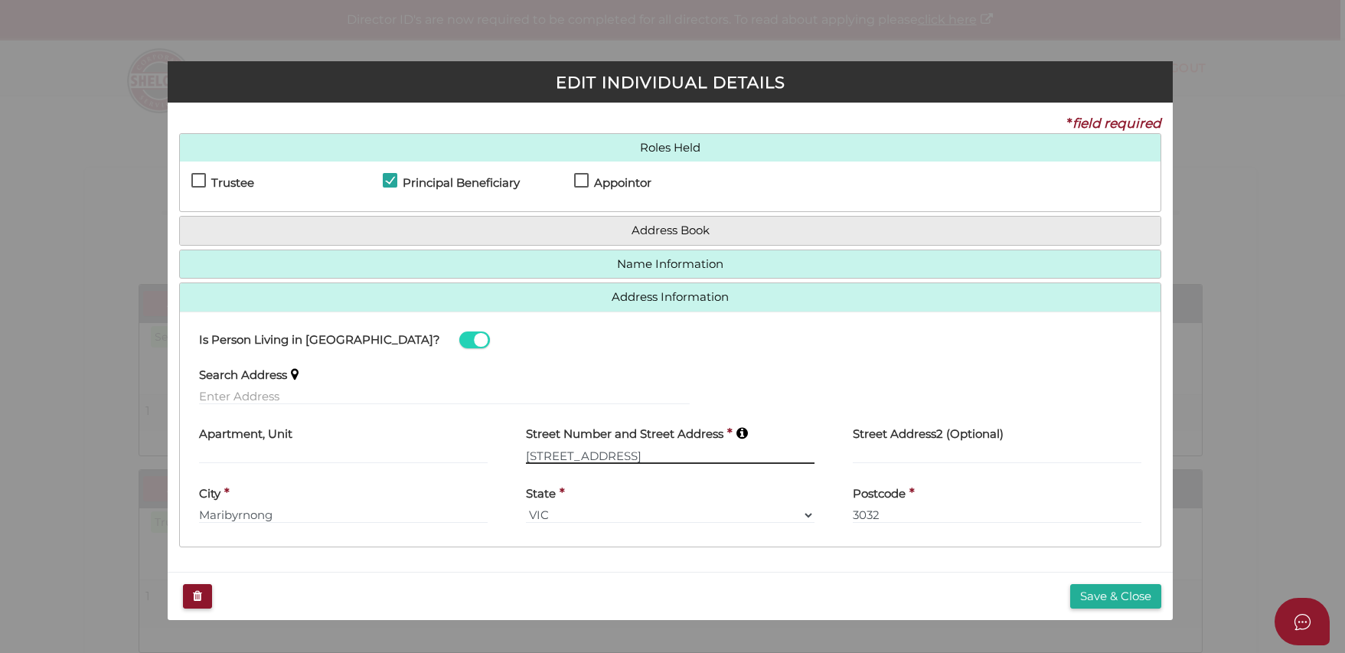
click at [540, 452] on input "[STREET_ADDRESS]" at bounding box center [670, 455] width 289 height 17
type input "[STREET_ADDRESS]"
click at [1127, 599] on button "Save & Close" at bounding box center [1115, 596] width 91 height 25
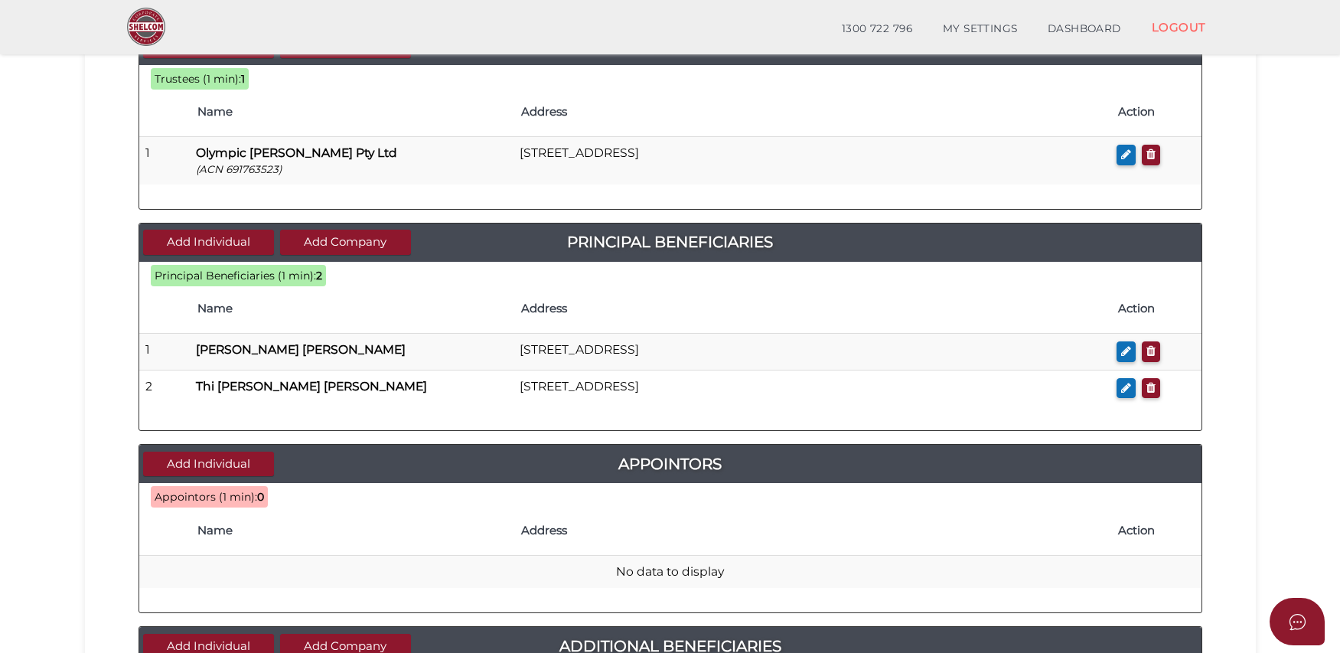
scroll to position [488, 0]
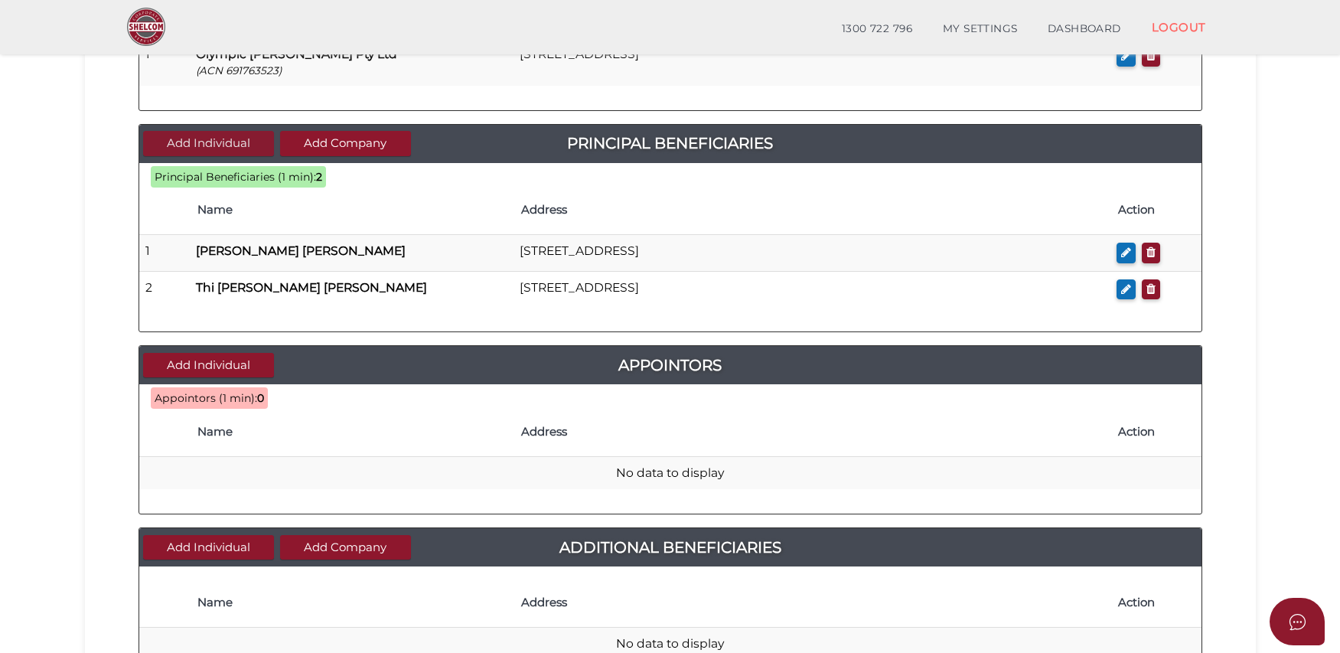
click at [217, 143] on button "Add Individual" at bounding box center [208, 143] width 131 height 25
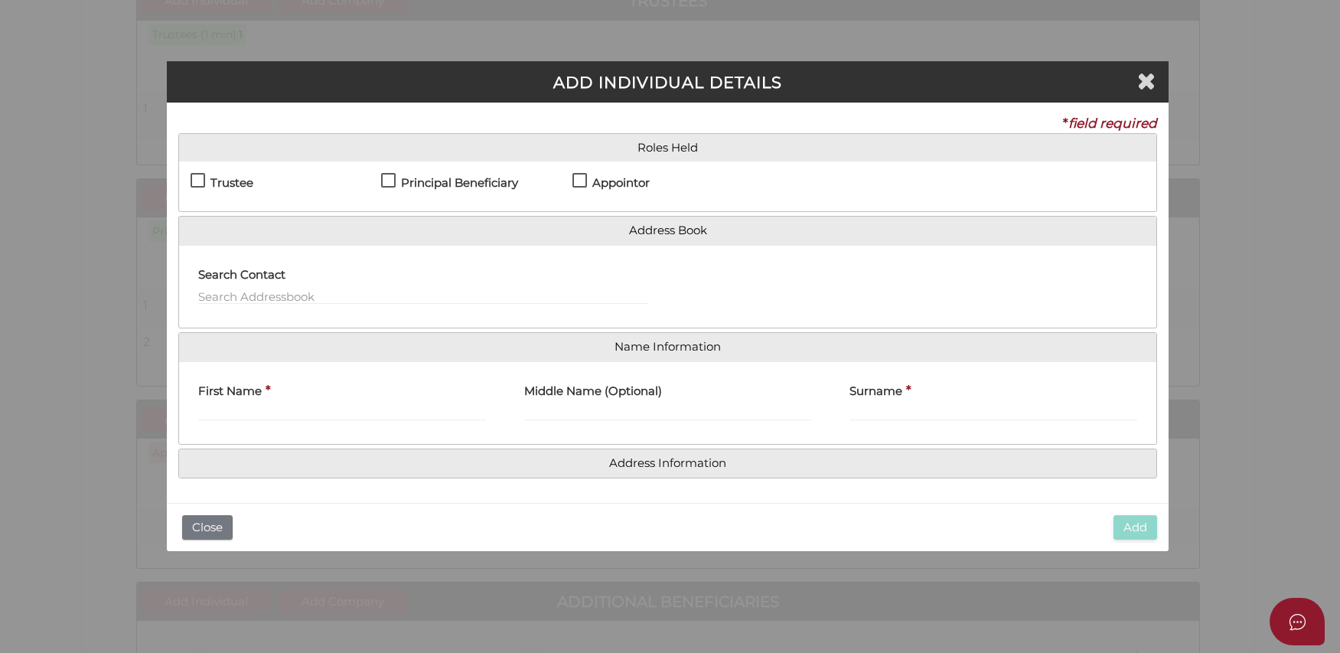
scroll to position [0, 0]
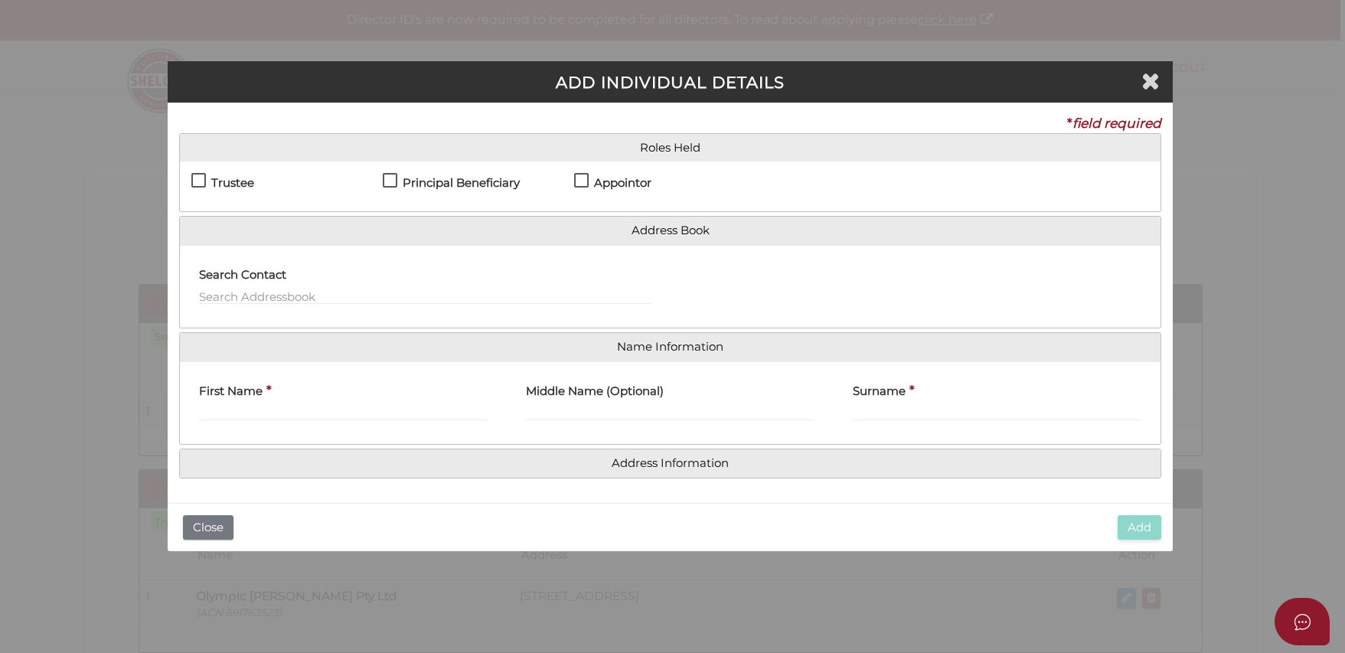
drag, startPoint x: 467, startPoint y: 186, endPoint x: 483, endPoint y: 191, distance: 16.7
click at [467, 186] on h4 "Principal Beneficiary" at bounding box center [461, 183] width 117 height 13
checkbox input "true"
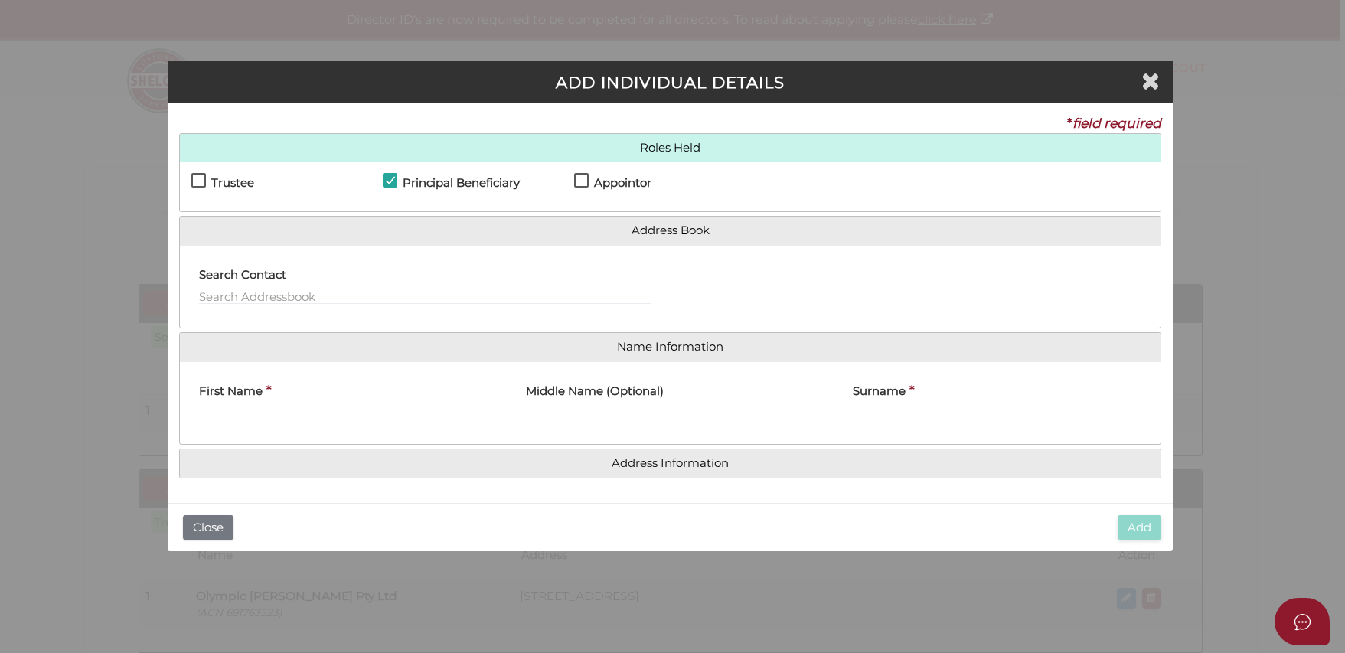
click at [710, 301] on div at bounding box center [915, 287] width 491 height 60
click at [430, 413] on input "First Name" at bounding box center [343, 412] width 289 height 17
type input "KIM"
type input "HOA"
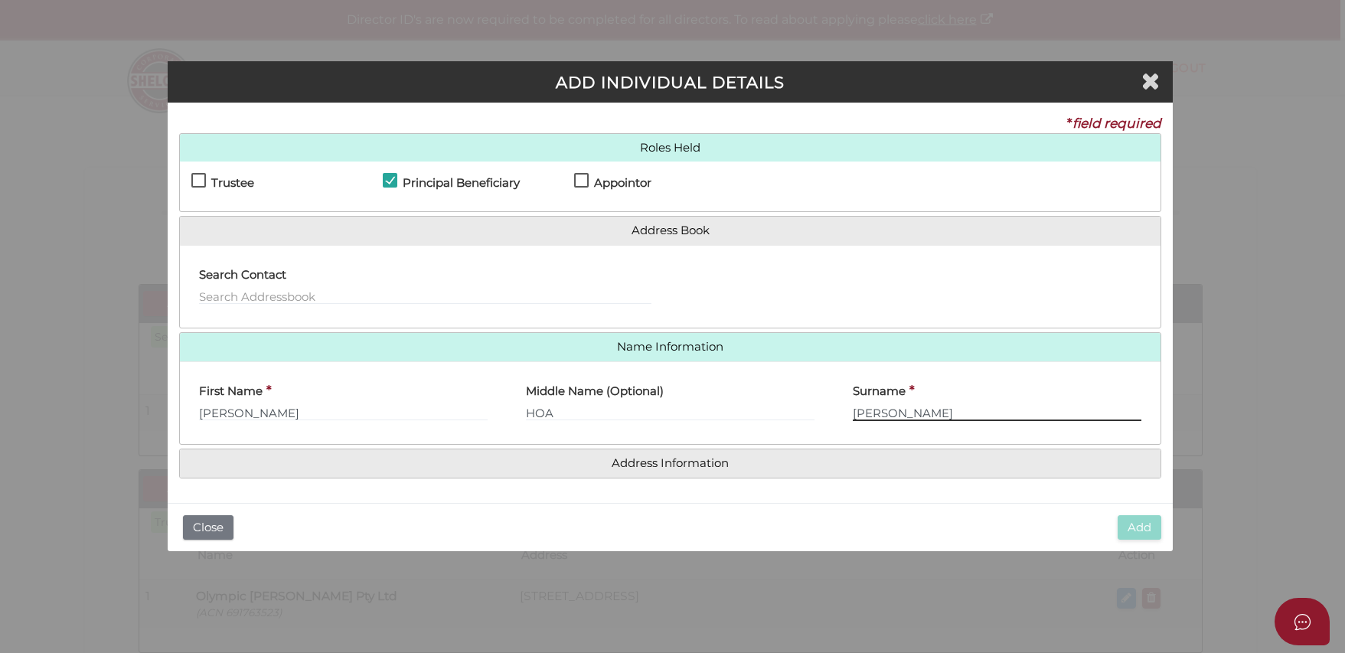
type input "DUONG"
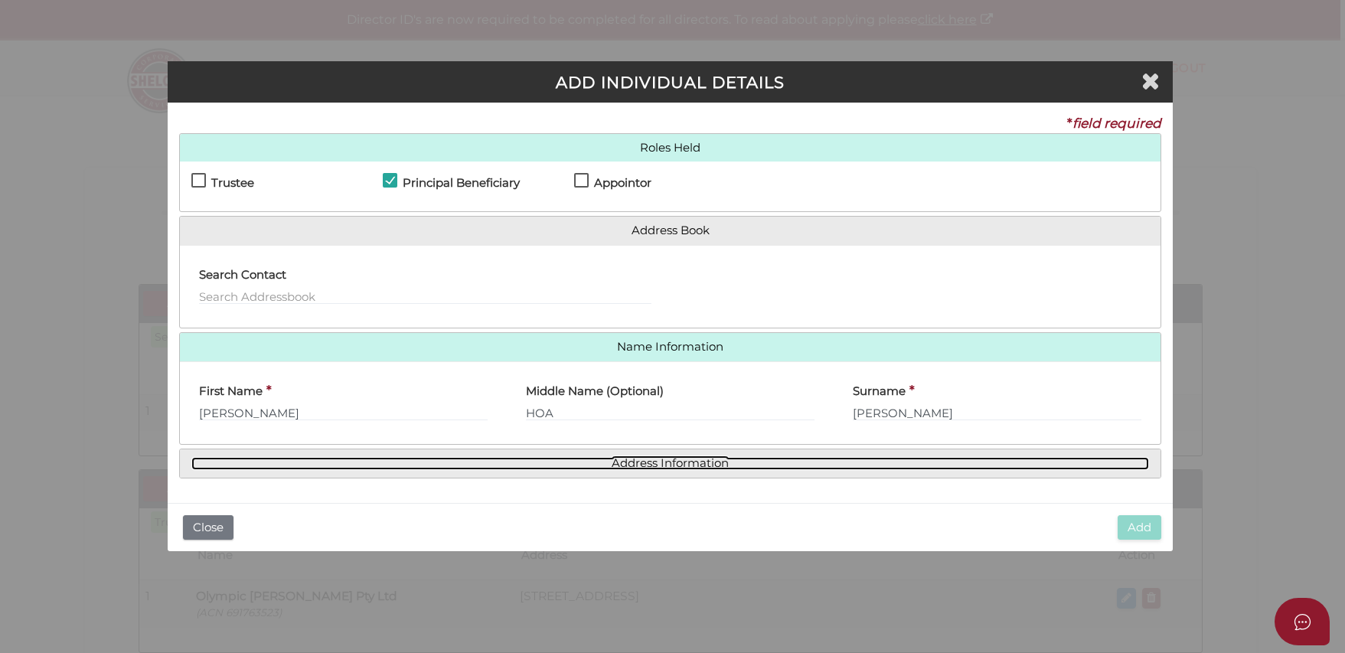
click at [794, 458] on link "Address Information" at bounding box center [669, 463] width 957 height 13
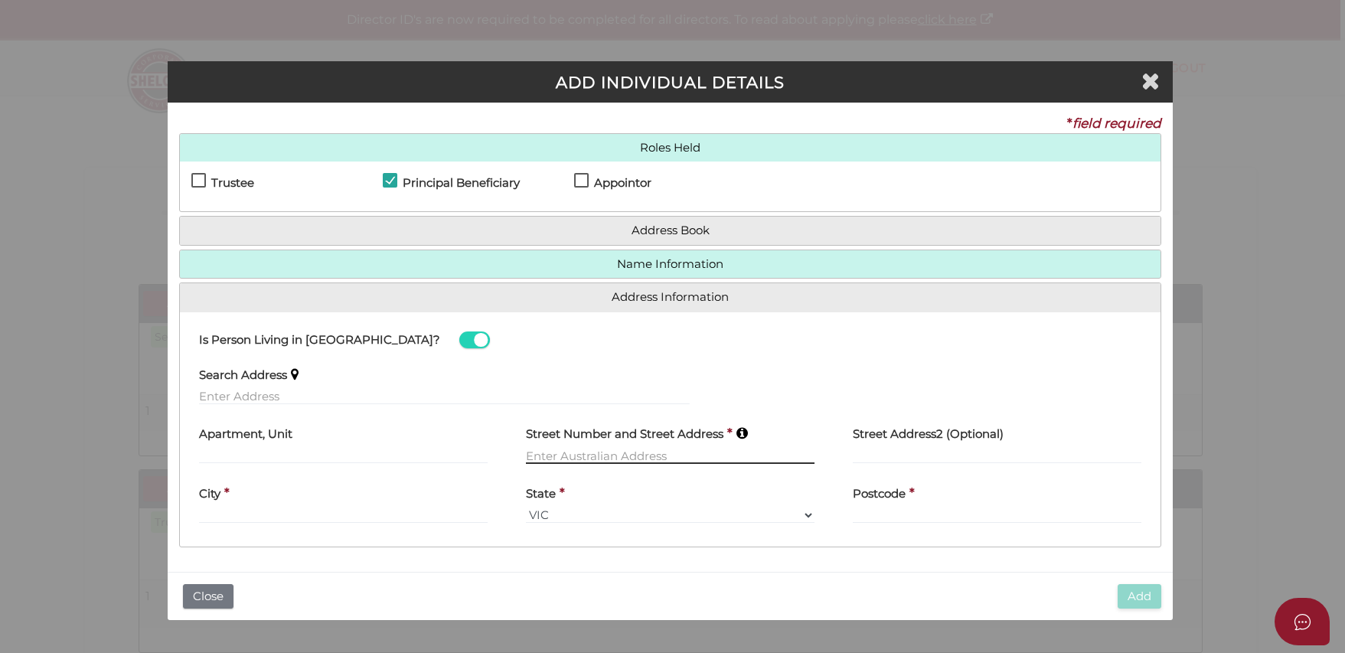
click at [752, 455] on input "text" at bounding box center [670, 455] width 289 height 17
type input "1"
type input "13 PIER LANE"
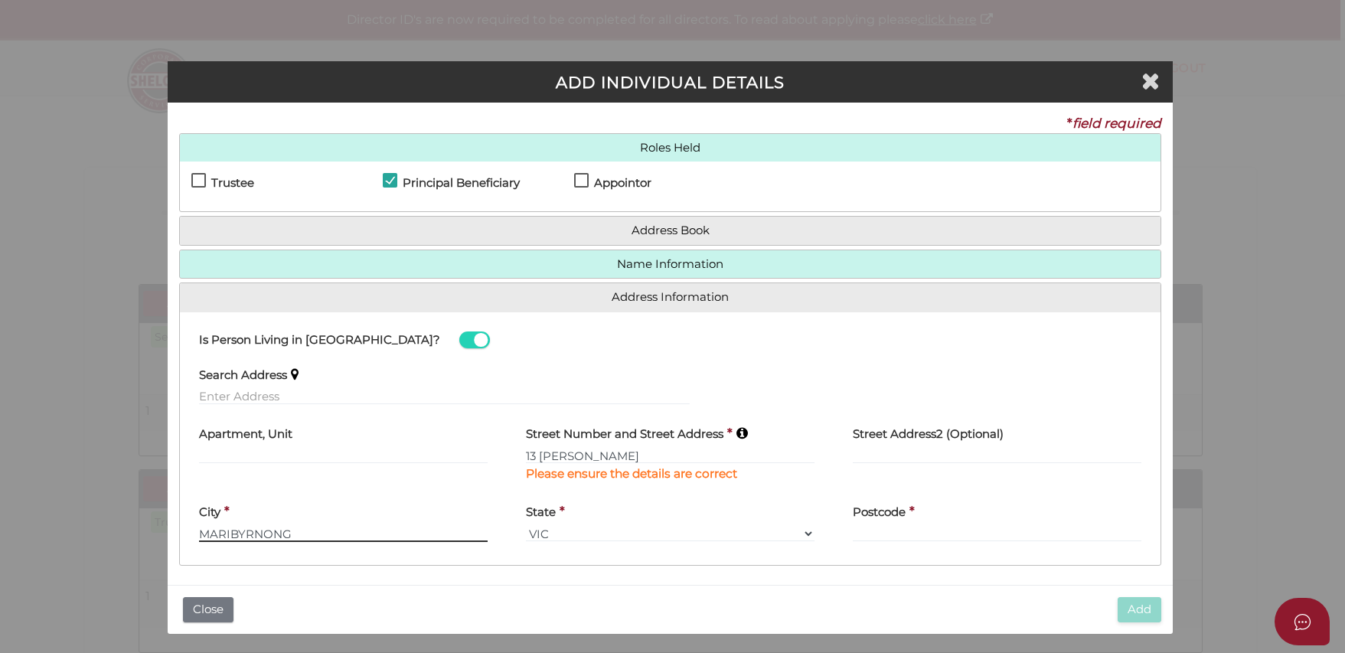
type input "MARIBYRNONG"
click at [661, 456] on input "13 PIER LANE" at bounding box center [670, 455] width 289 height 17
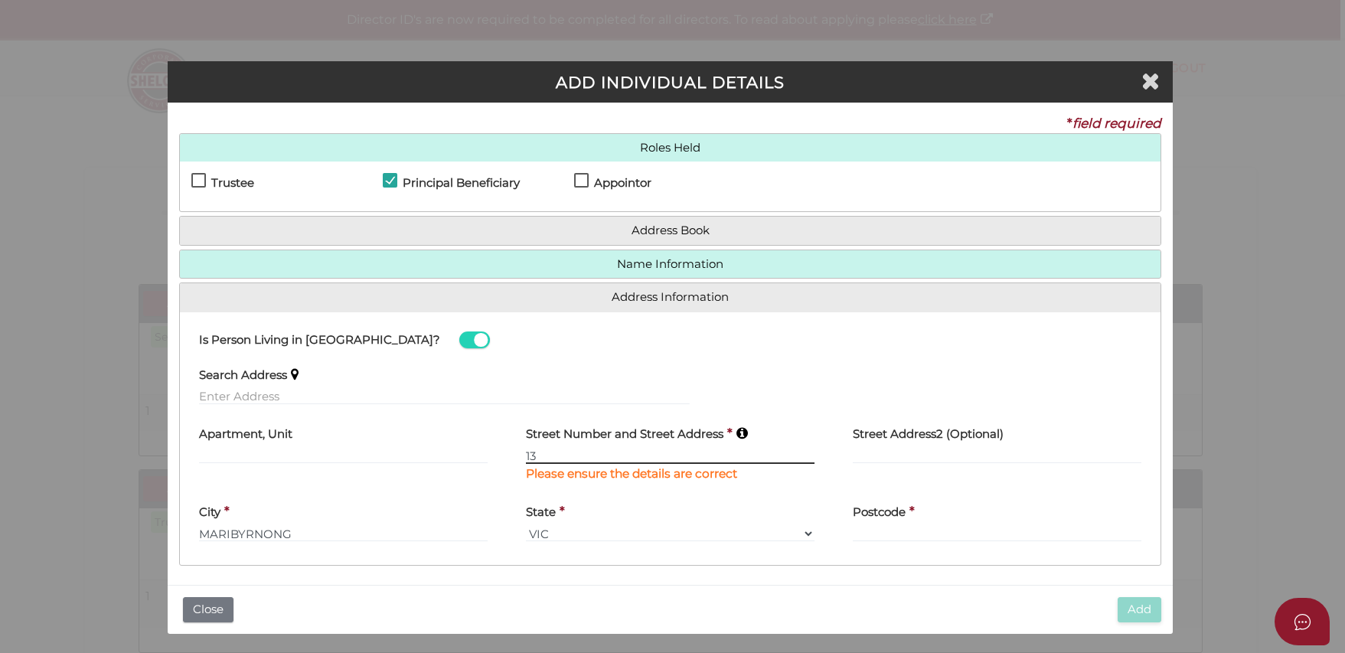
type input "1"
type input "27 LAKESIDE CRESCENT"
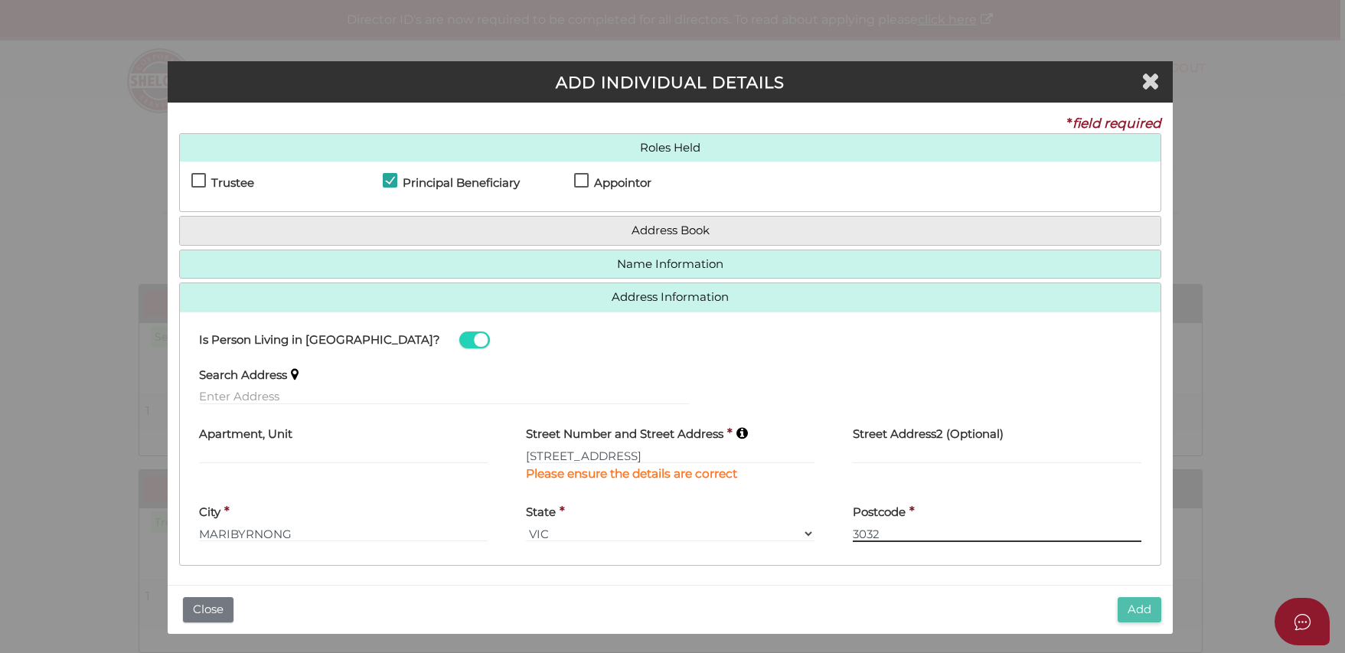
type input "3032"
click at [1137, 605] on button "Add" at bounding box center [1139, 609] width 44 height 25
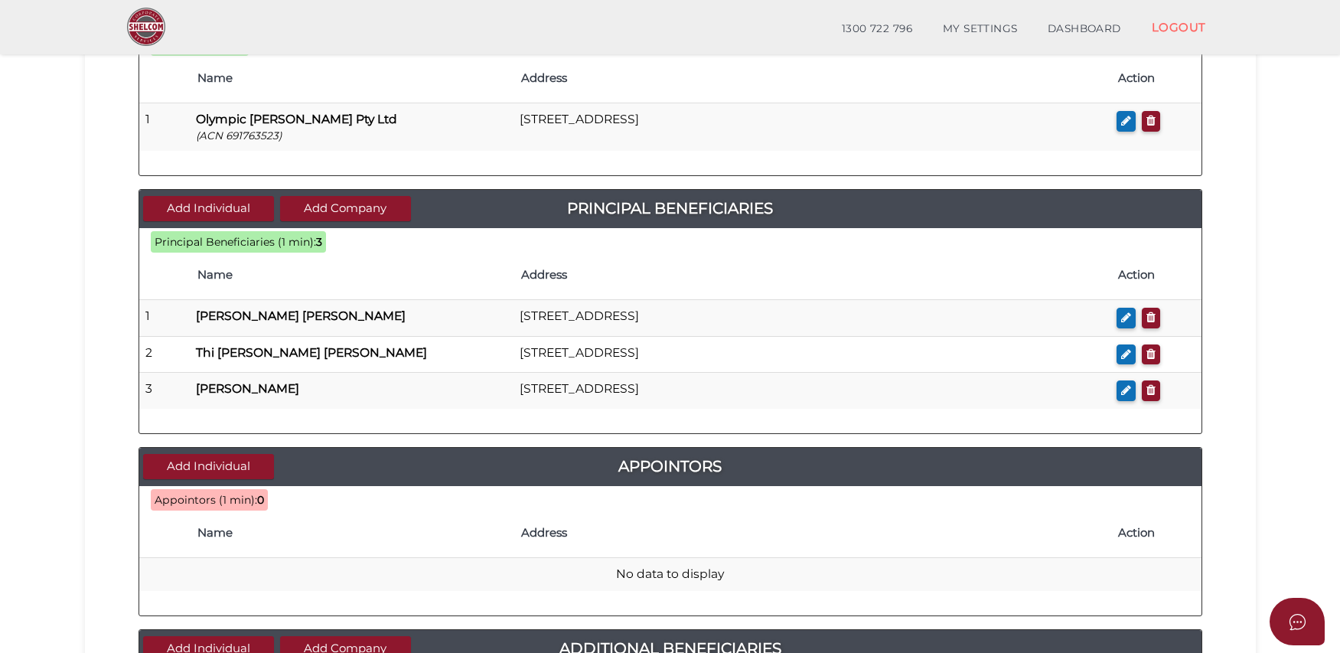
scroll to position [427, 0]
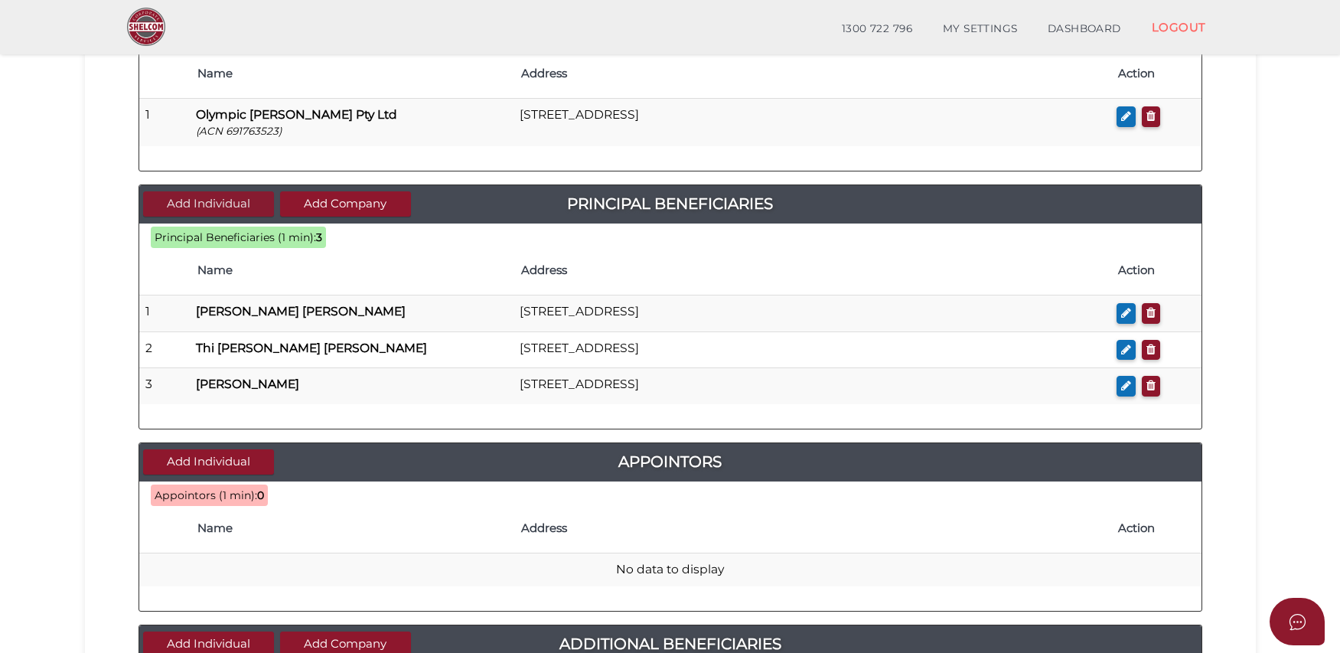
click at [236, 207] on button "Add Individual" at bounding box center [208, 203] width 131 height 25
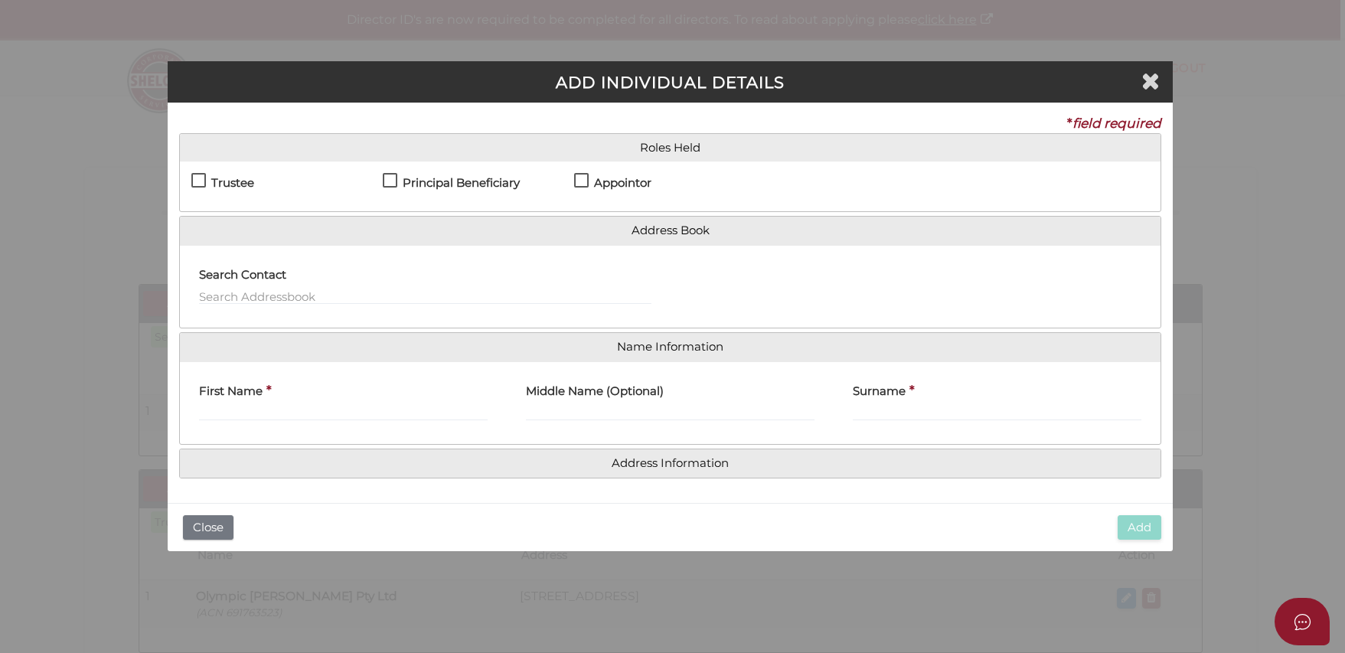
click at [445, 178] on h4 "Principal Beneficiary" at bounding box center [461, 183] width 117 height 13
checkbox input "true"
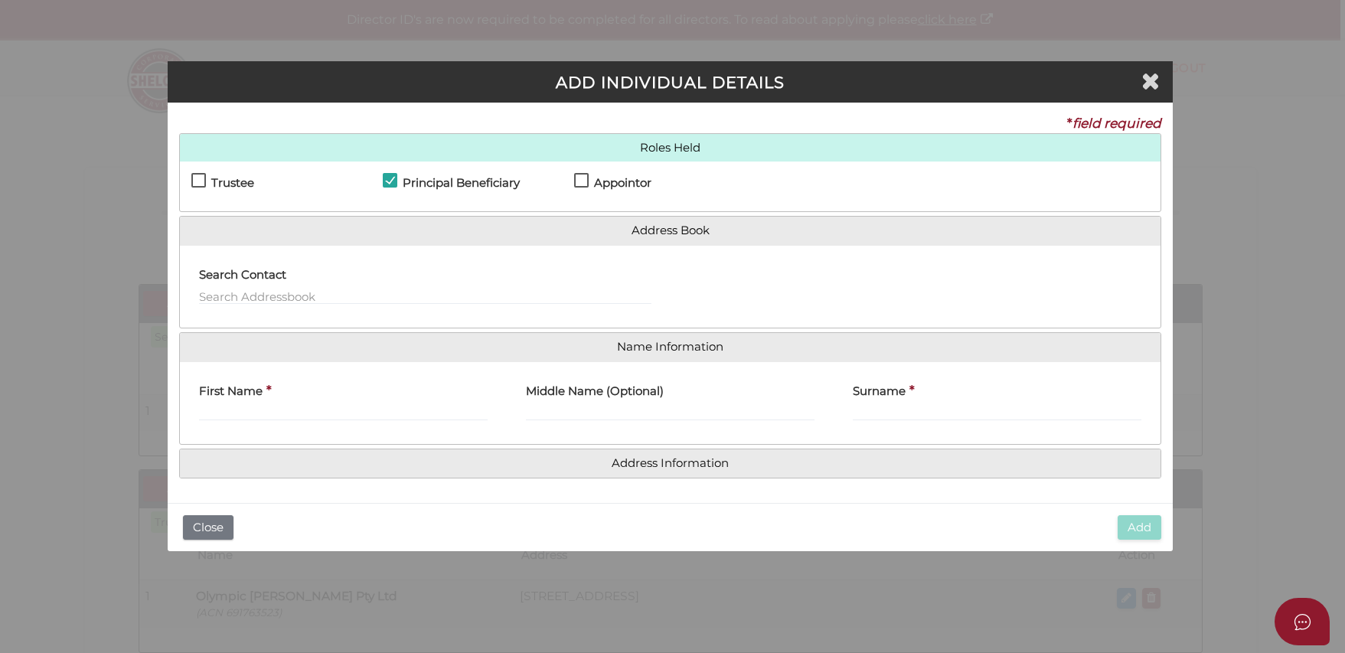
click at [563, 377] on label "Middle Name (Optional)" at bounding box center [595, 389] width 138 height 31
click at [563, 404] on input "Middle Name (Optional)" at bounding box center [670, 412] width 289 height 17
click at [454, 416] on input "First Name" at bounding box center [343, 412] width 289 height 17
type input "CINDY"
type input "UYEN DI"
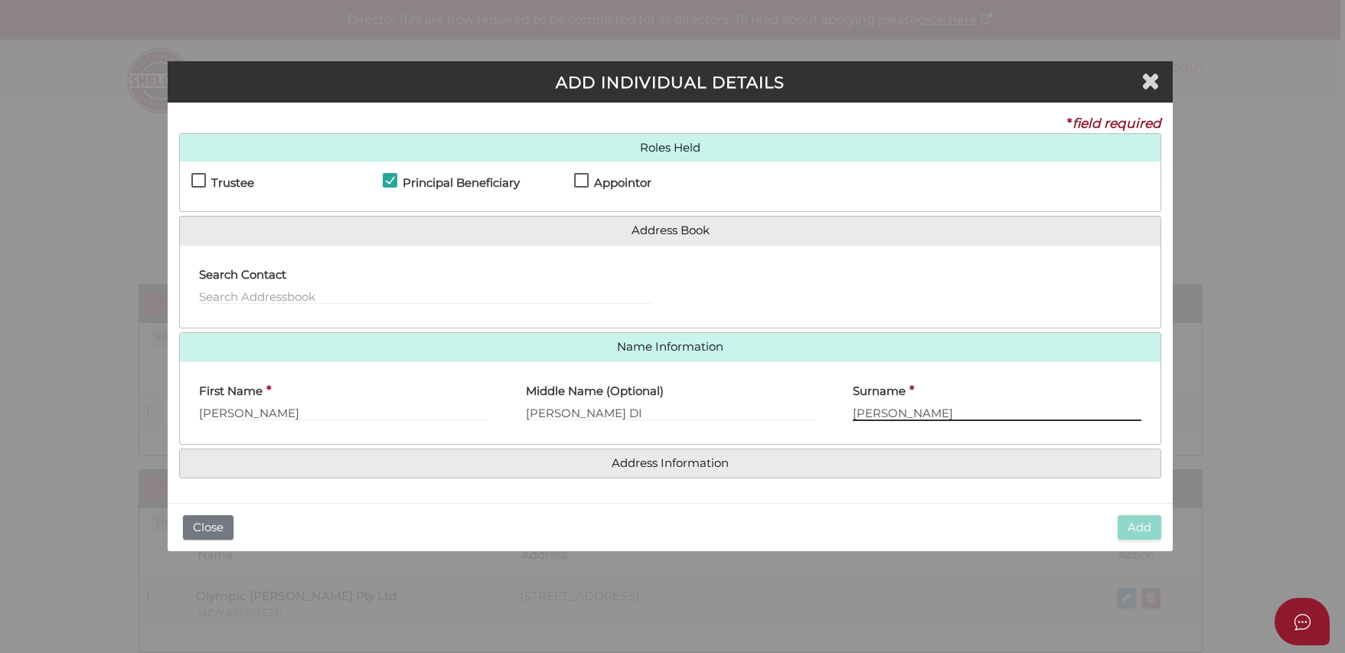
type input "DUONG"
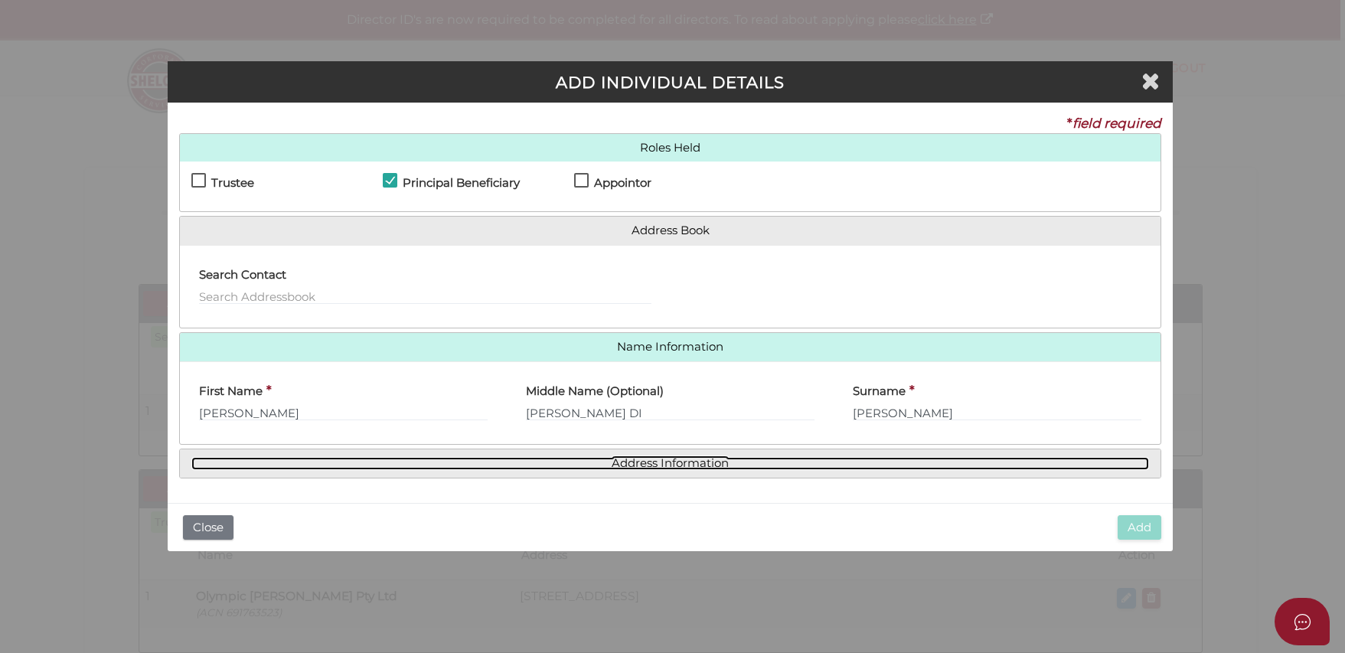
click at [631, 464] on link "Address Information" at bounding box center [669, 463] width 957 height 13
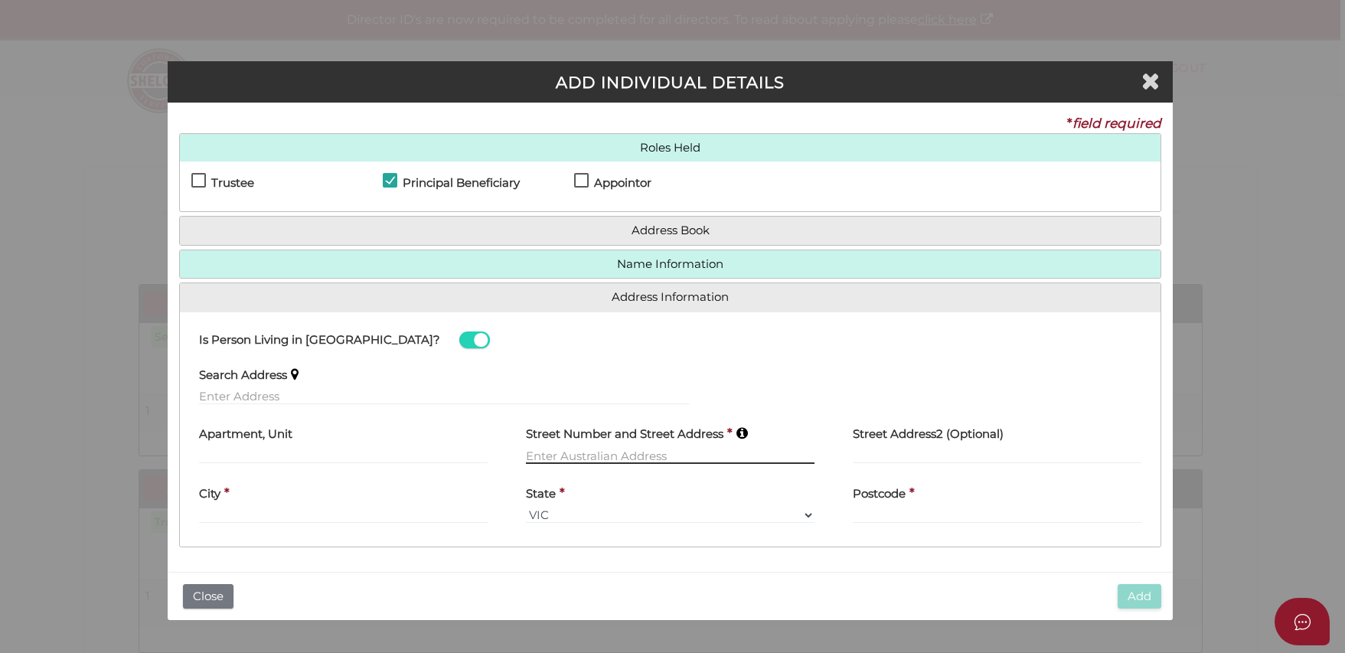
click at [569, 458] on input "text" at bounding box center [670, 455] width 289 height 17
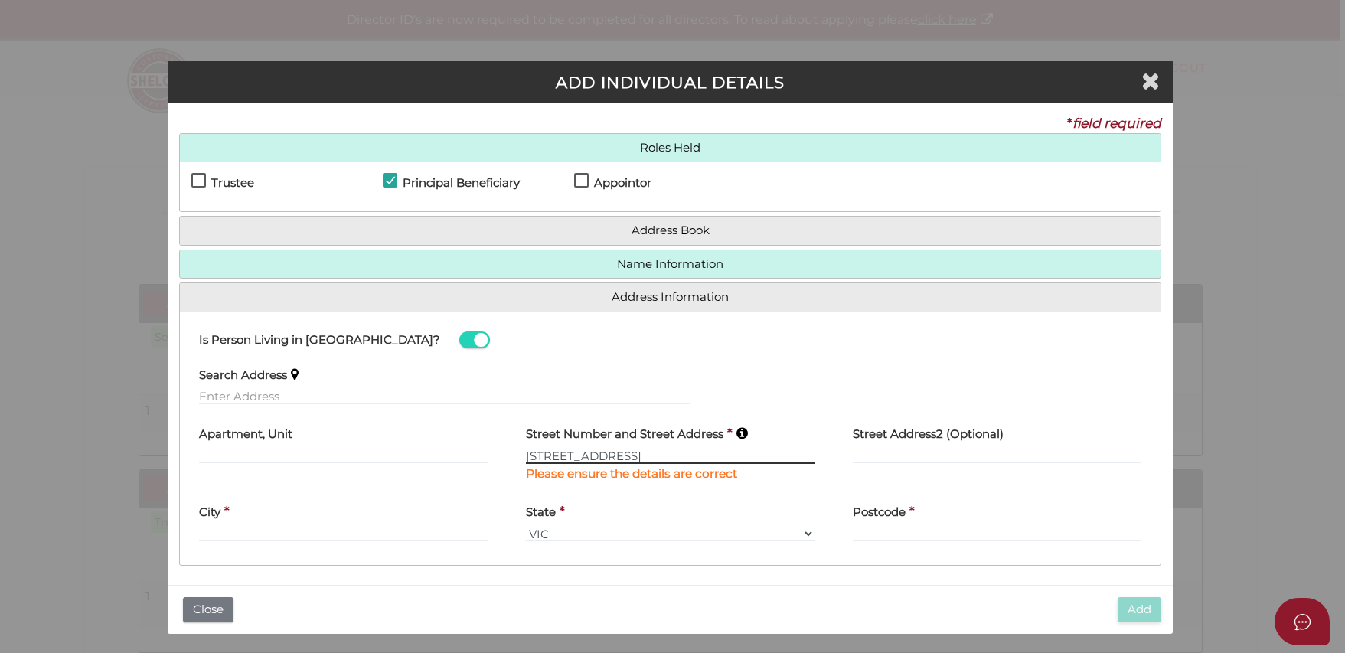
type input "1 COLLEGE CRESCENT"
type input "KEYSBOROUGH"
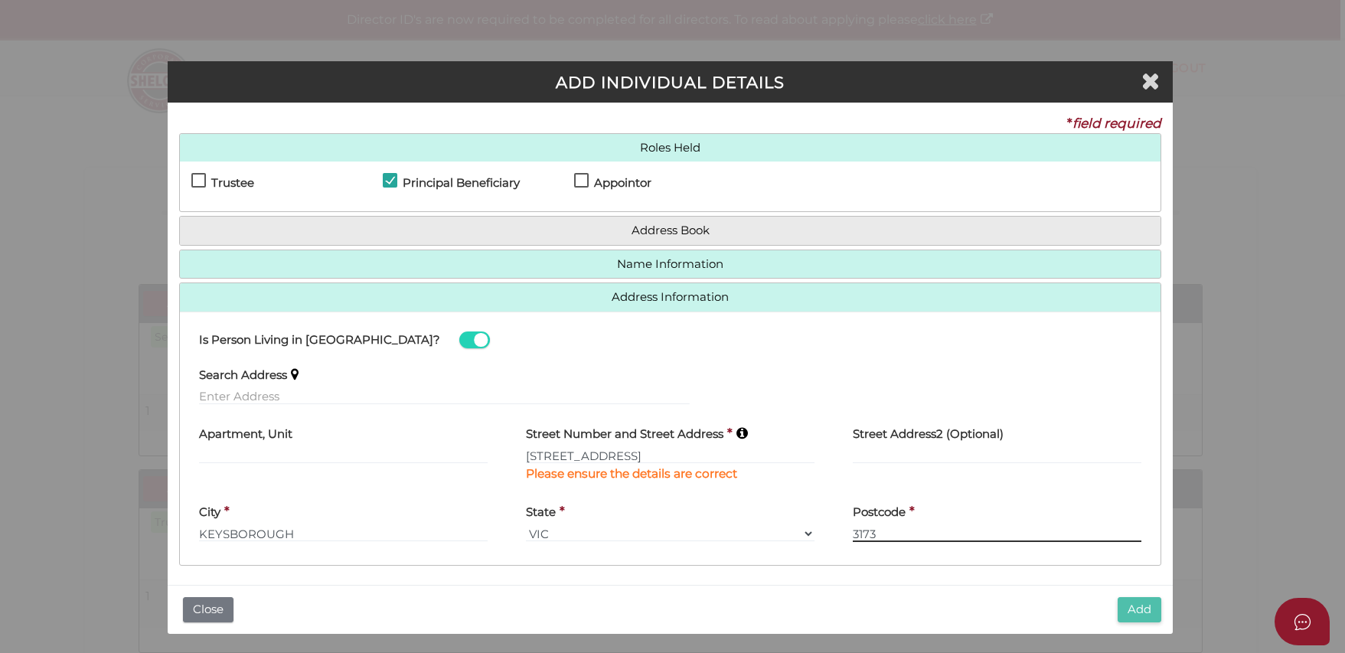
type input "3173"
click at [1149, 612] on button "Add" at bounding box center [1139, 609] width 44 height 25
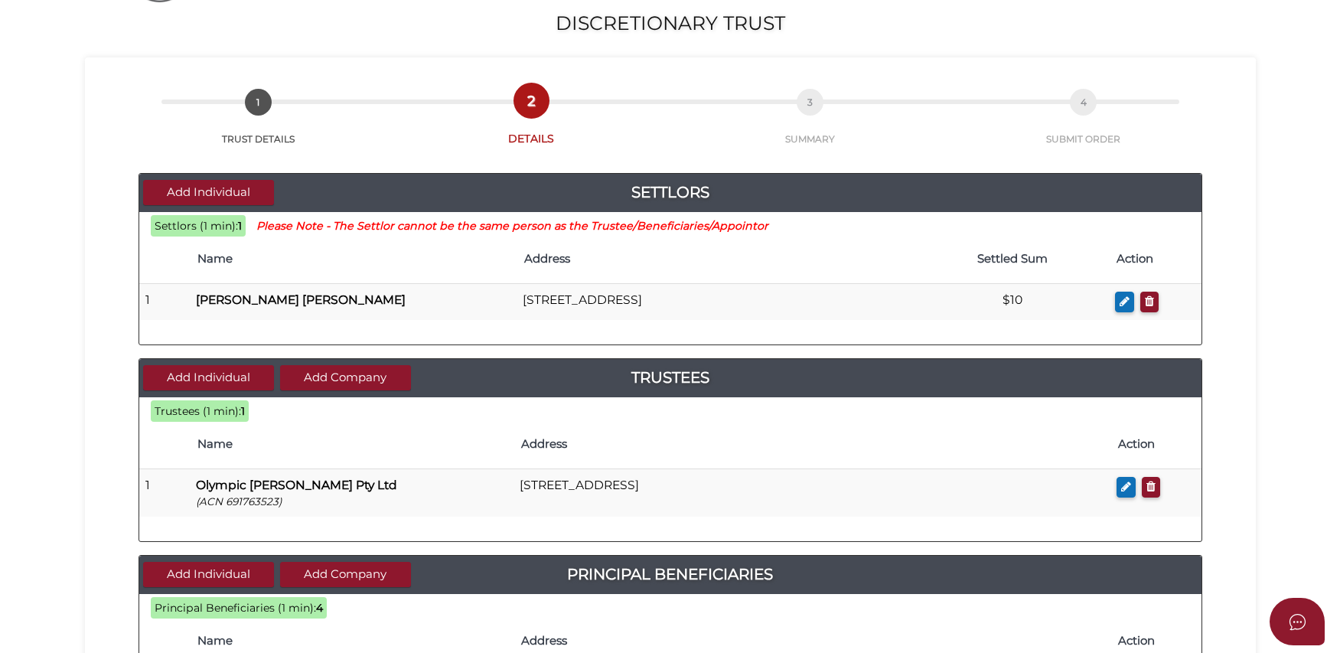
scroll to position [327, 0]
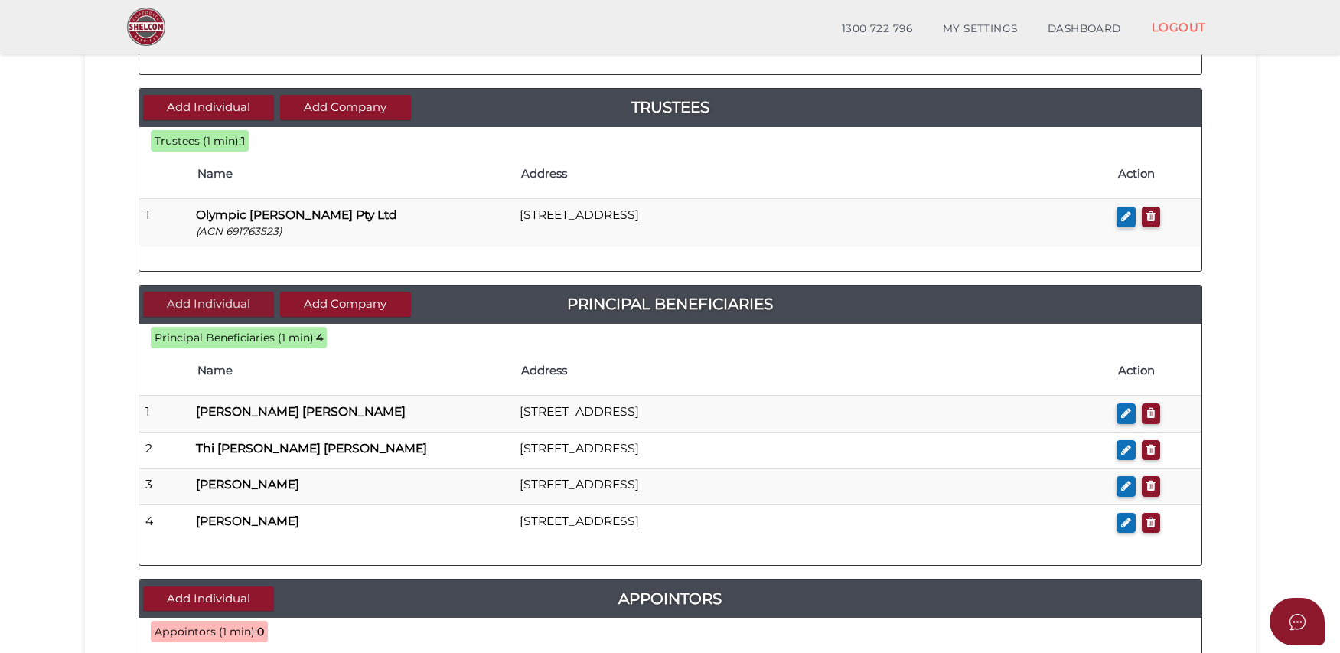
click at [183, 302] on button "Add Individual" at bounding box center [208, 304] width 131 height 25
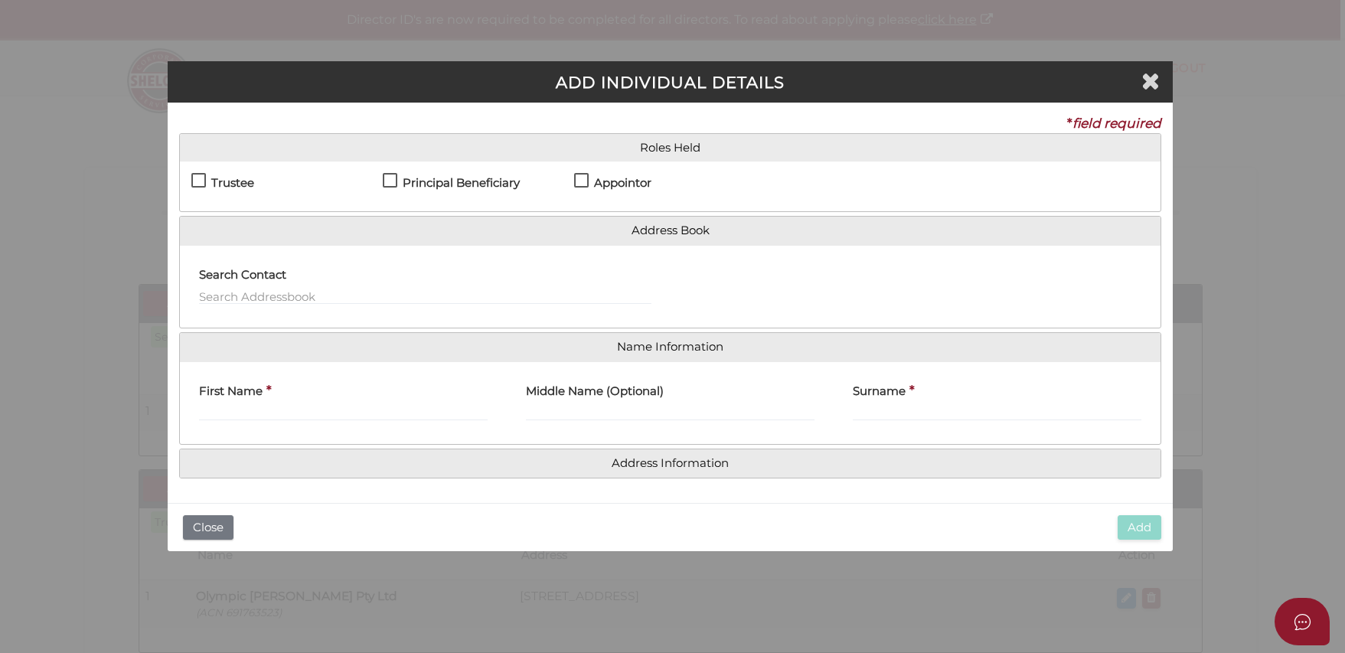
click at [391, 184] on label "Principal Beneficiary" at bounding box center [451, 186] width 137 height 19
checkbox input "true"
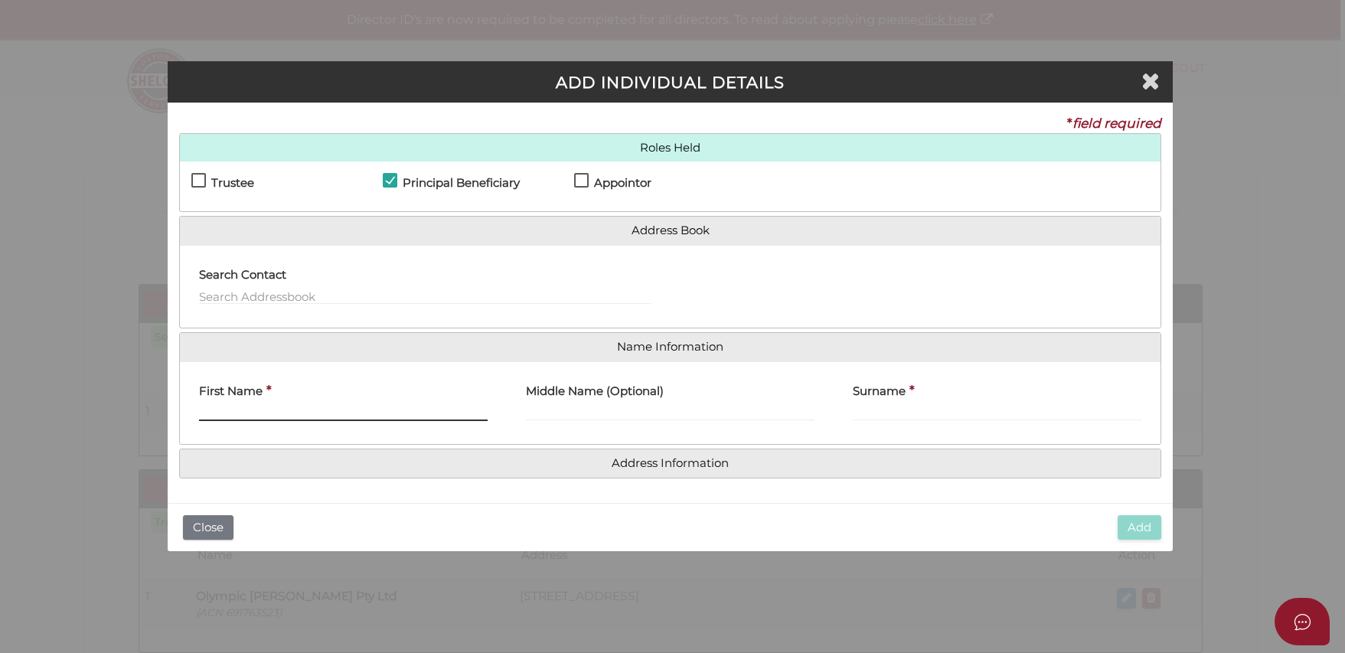
click at [400, 404] on input "First Name" at bounding box center [343, 412] width 289 height 17
type input "HUYEN"
type input "MONG THI"
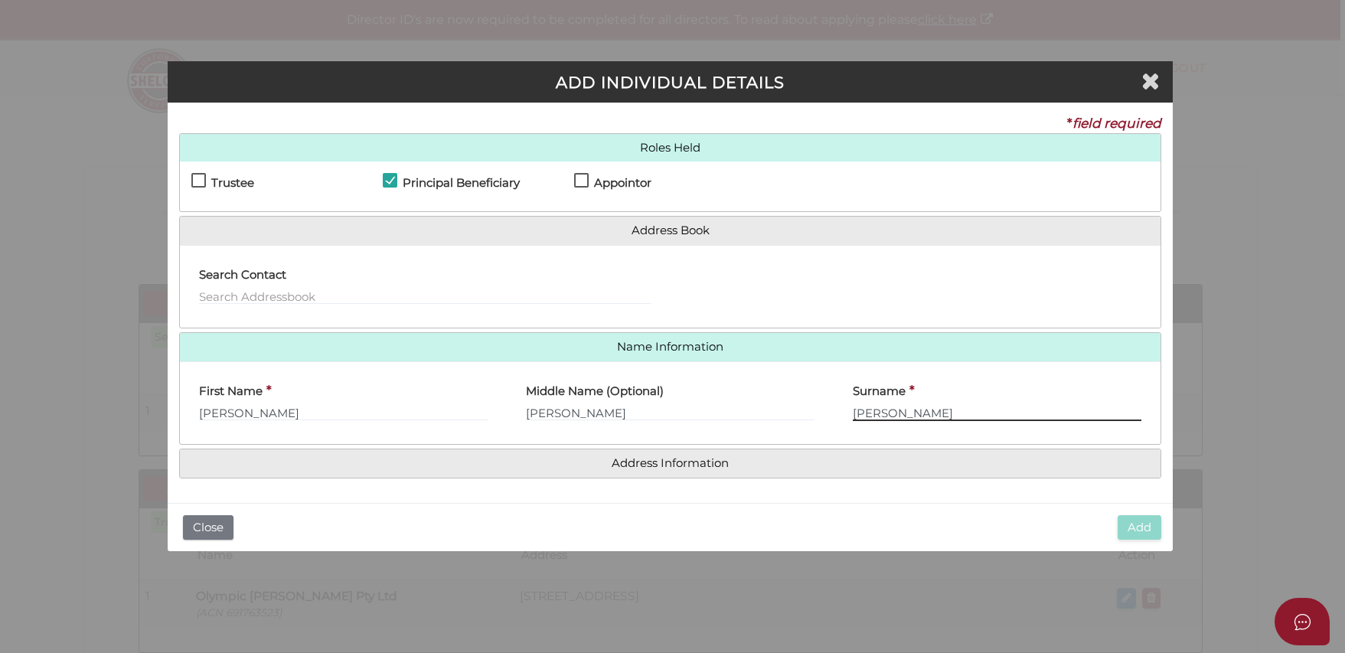
type input "NGUYEN"
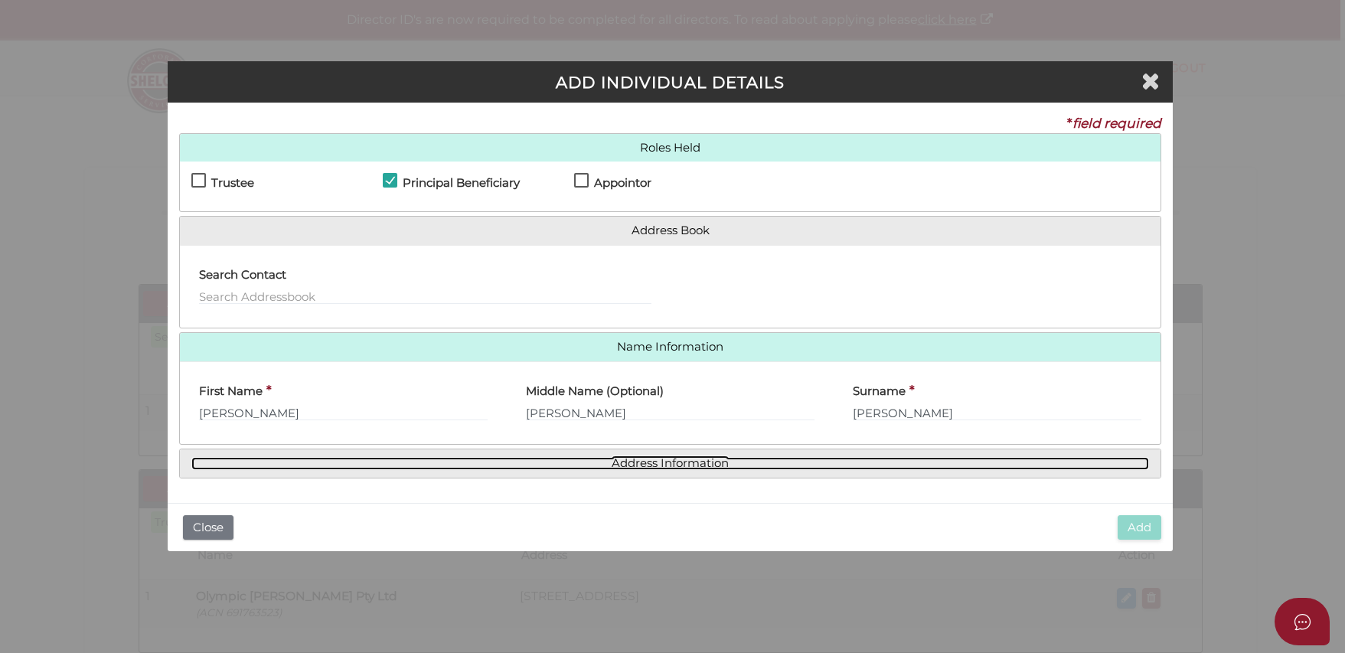
click at [490, 465] on link "Address Information" at bounding box center [669, 463] width 957 height 13
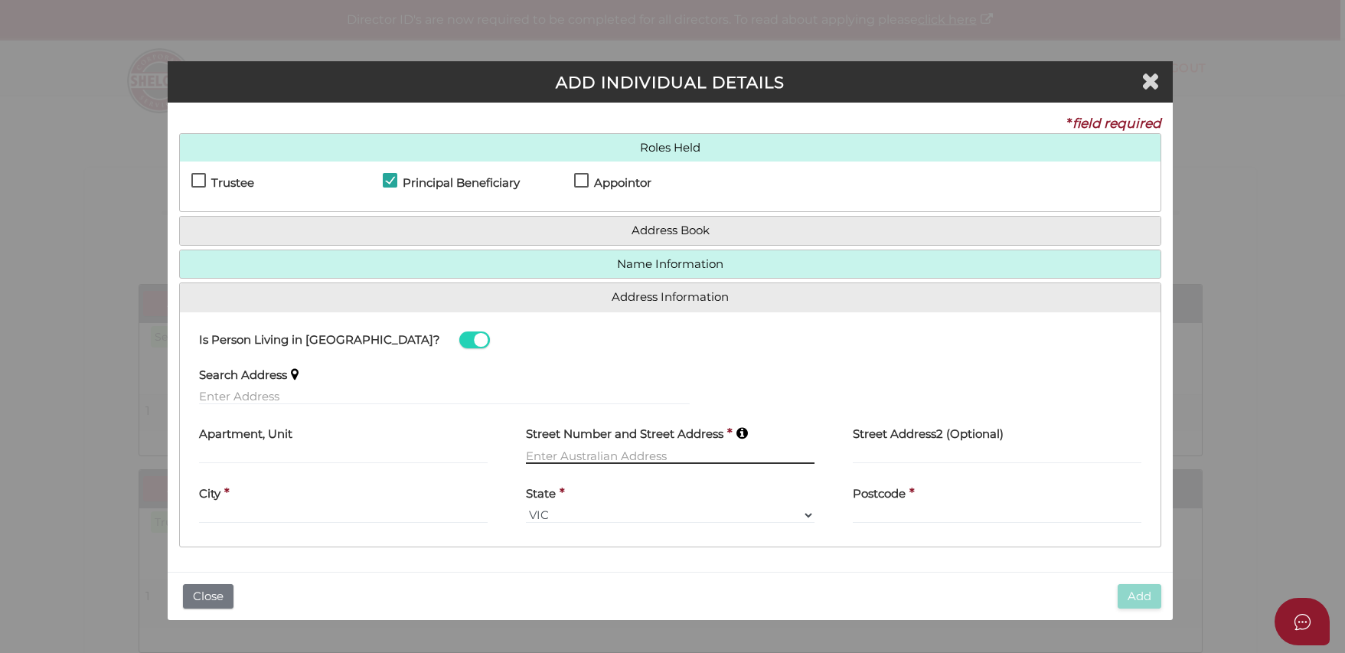
click at [604, 453] on input "text" at bounding box center [670, 455] width 289 height 17
type input "5 FLEMMING AVENUE"
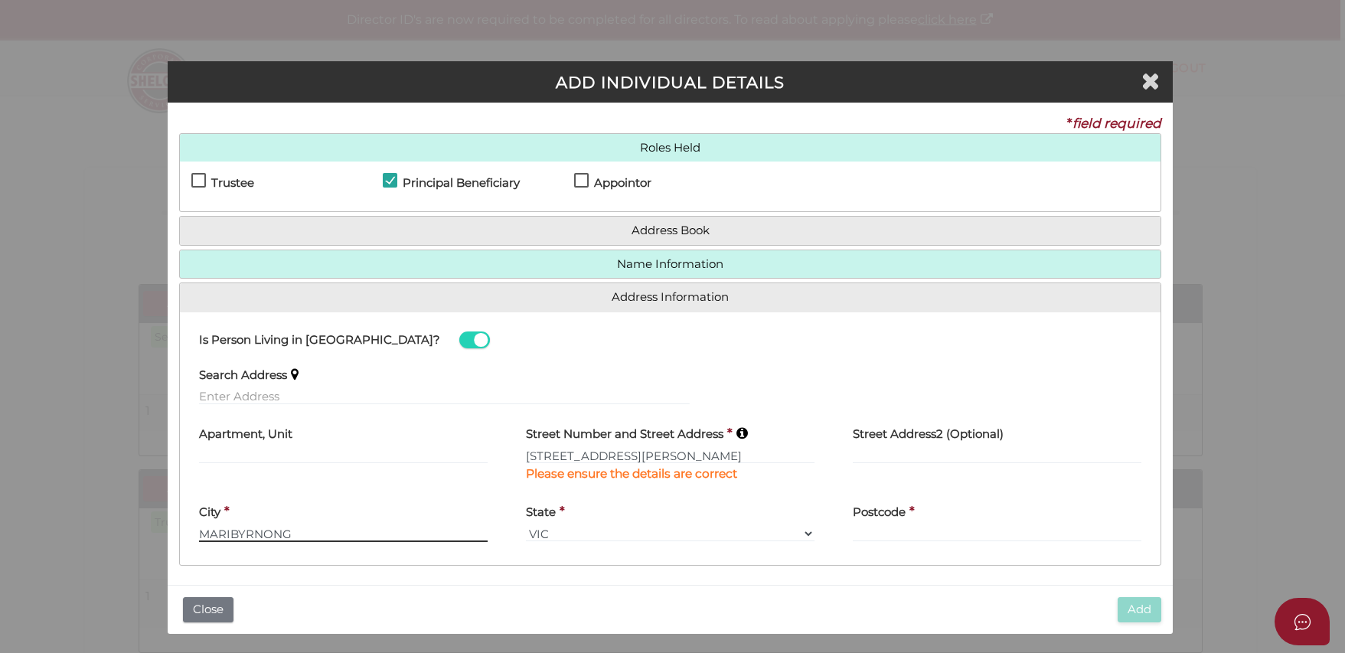
type input "MARIBYRNONG"
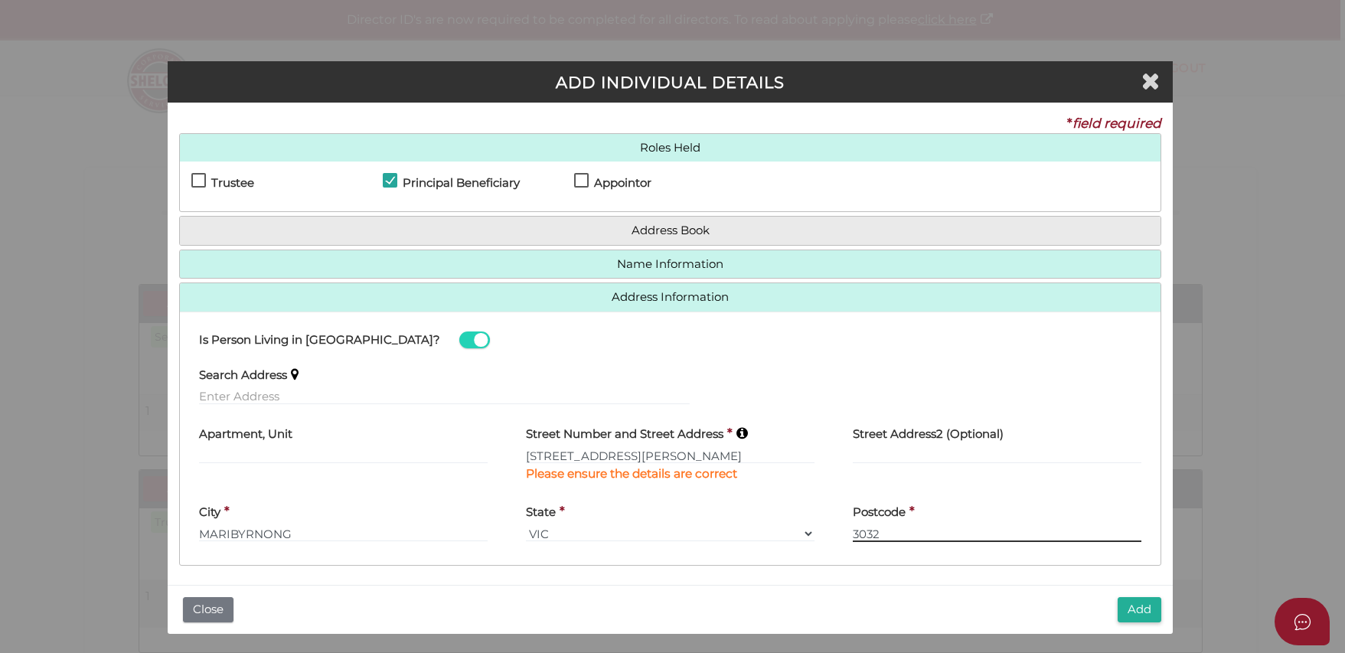
type input "3032"
click at [1143, 610] on button "Add" at bounding box center [1139, 609] width 44 height 25
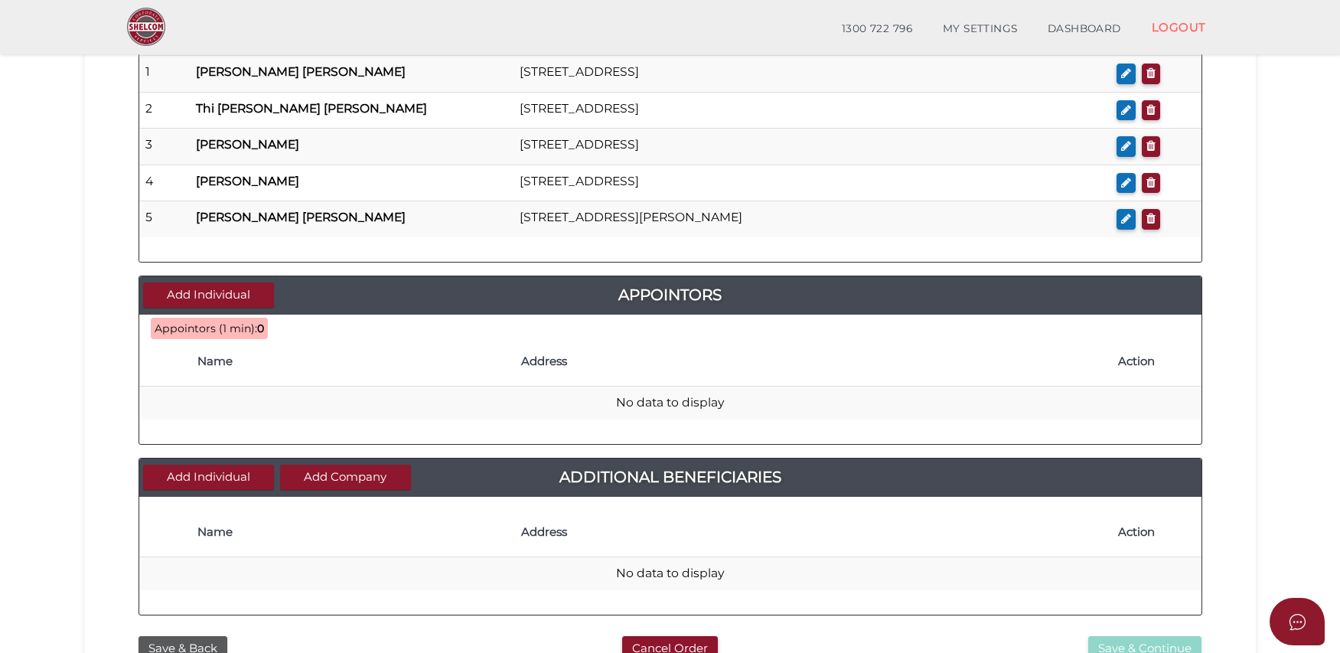
scroll to position [669, 0]
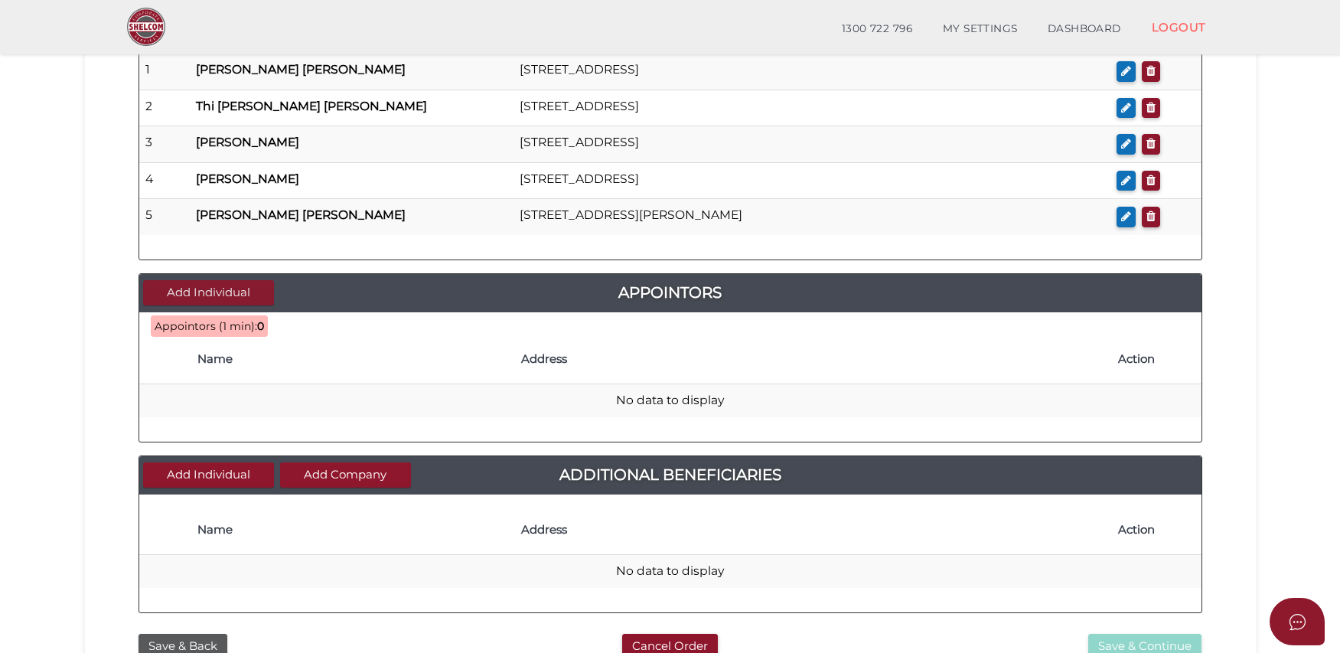
click at [238, 296] on button "Add Individual" at bounding box center [208, 292] width 131 height 25
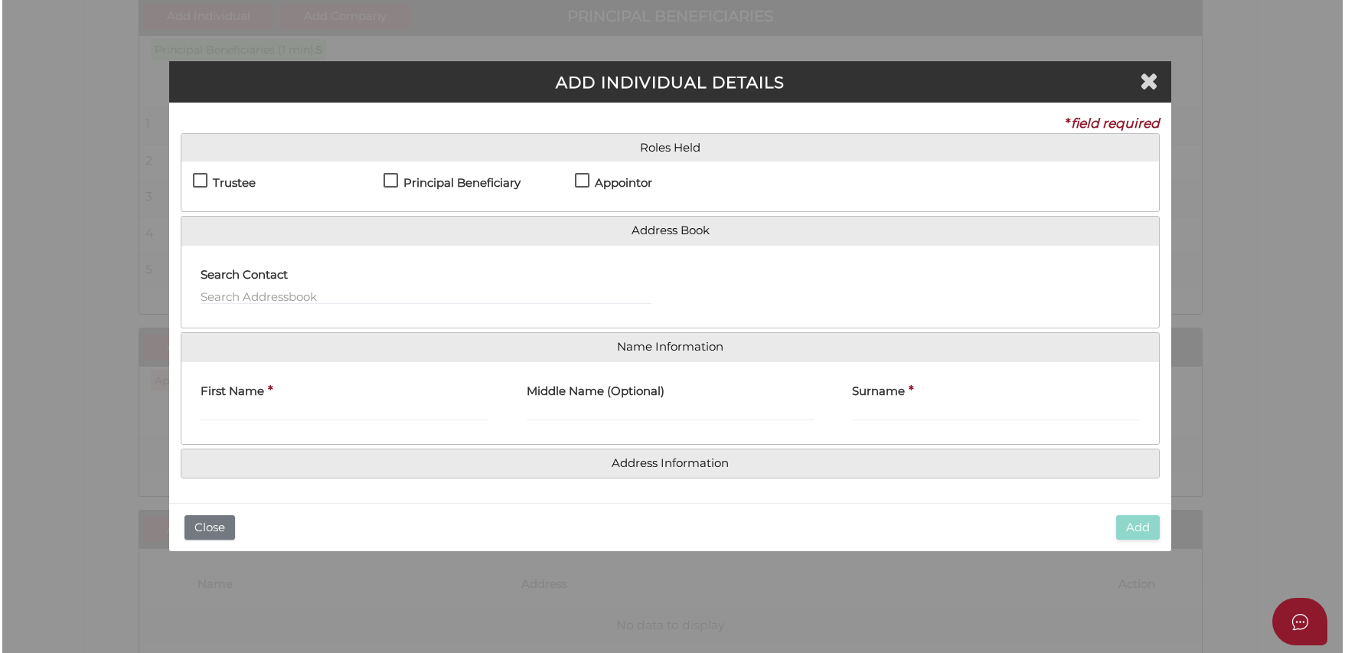
scroll to position [0, 0]
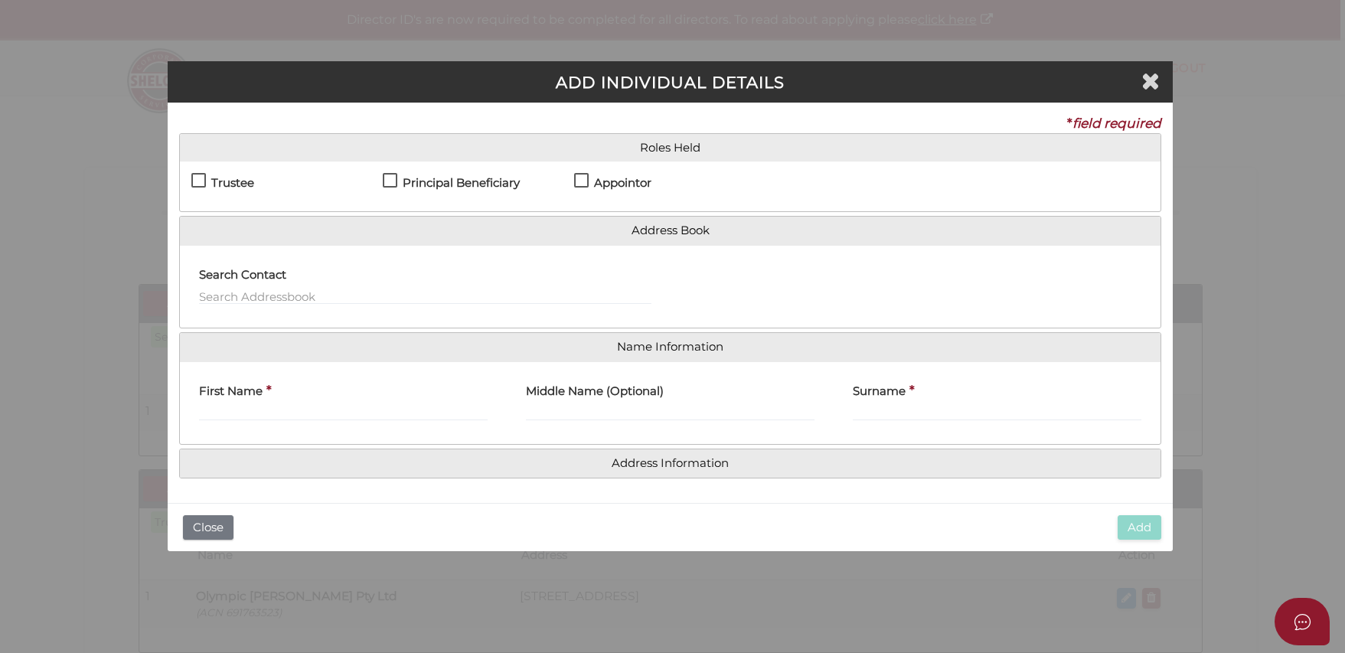
click at [579, 177] on label "Appointor" at bounding box center [612, 186] width 77 height 19
checkbox input "true"
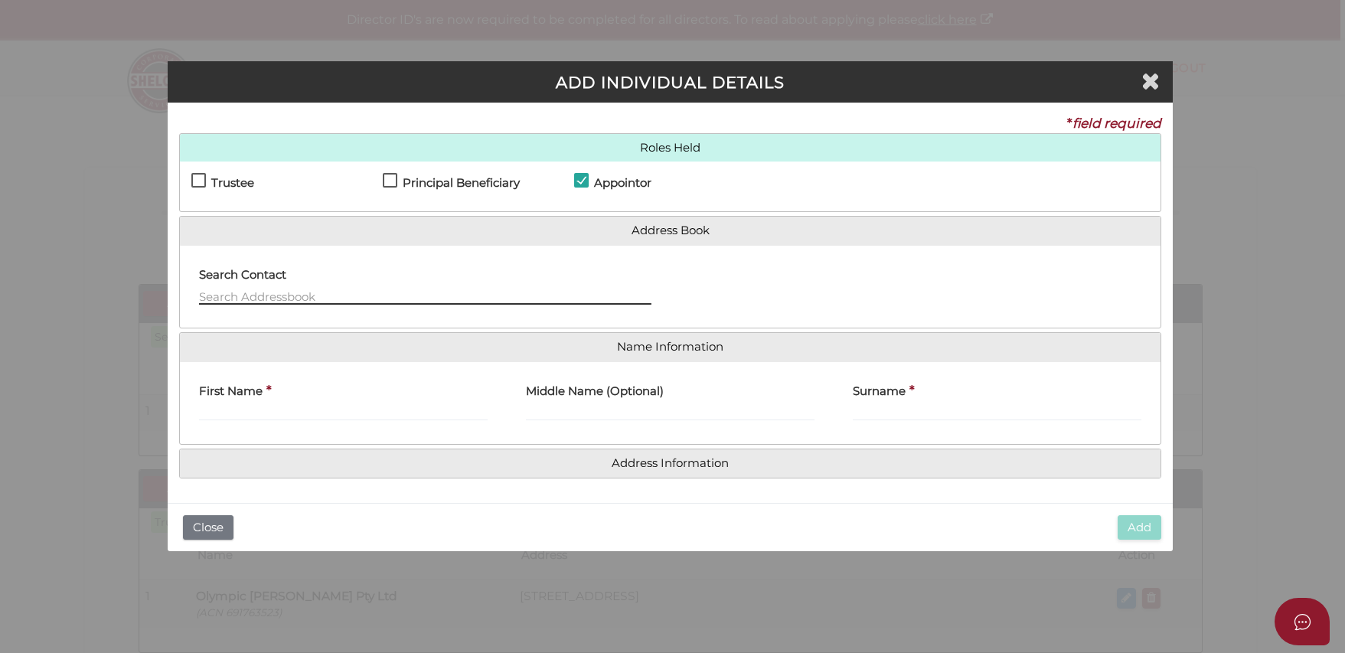
click at [553, 291] on input "text" at bounding box center [425, 296] width 452 height 17
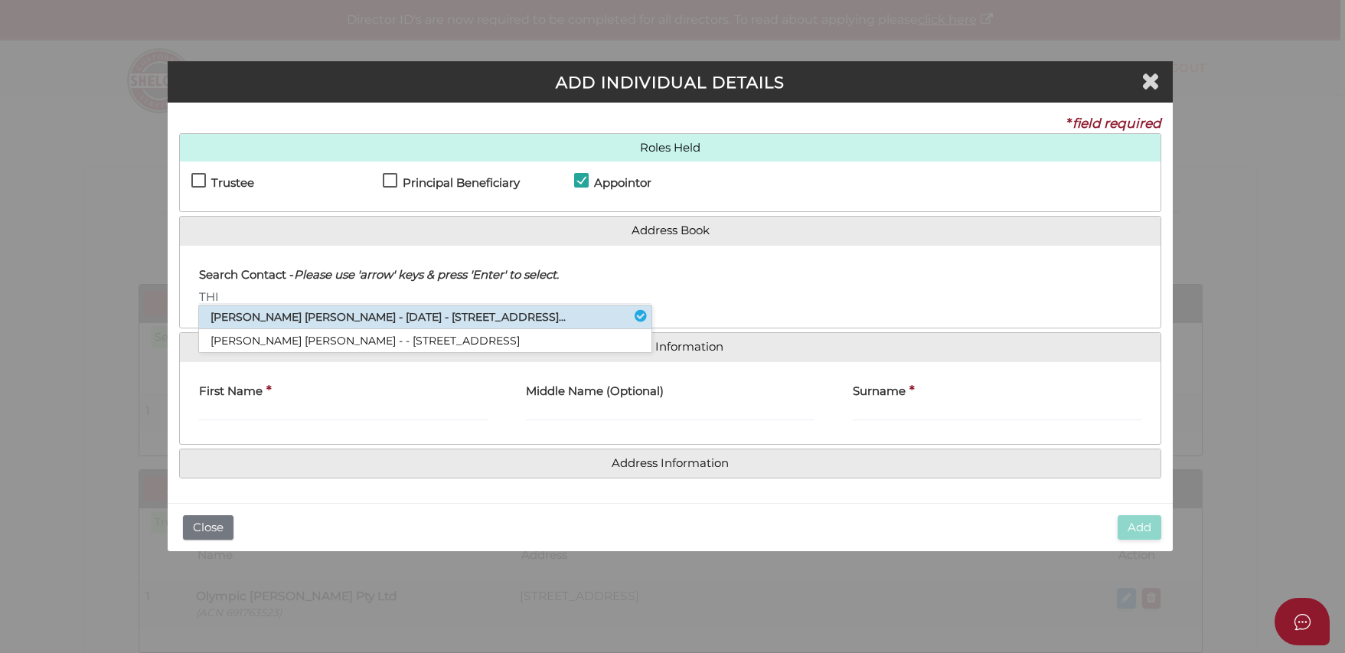
click at [543, 318] on li "[PERSON_NAME] [PERSON_NAME] - [DATE] - [STREET_ADDRESS]..." at bounding box center [425, 317] width 452 height 24
type input "Thi"
type input "[PERSON_NAME]"
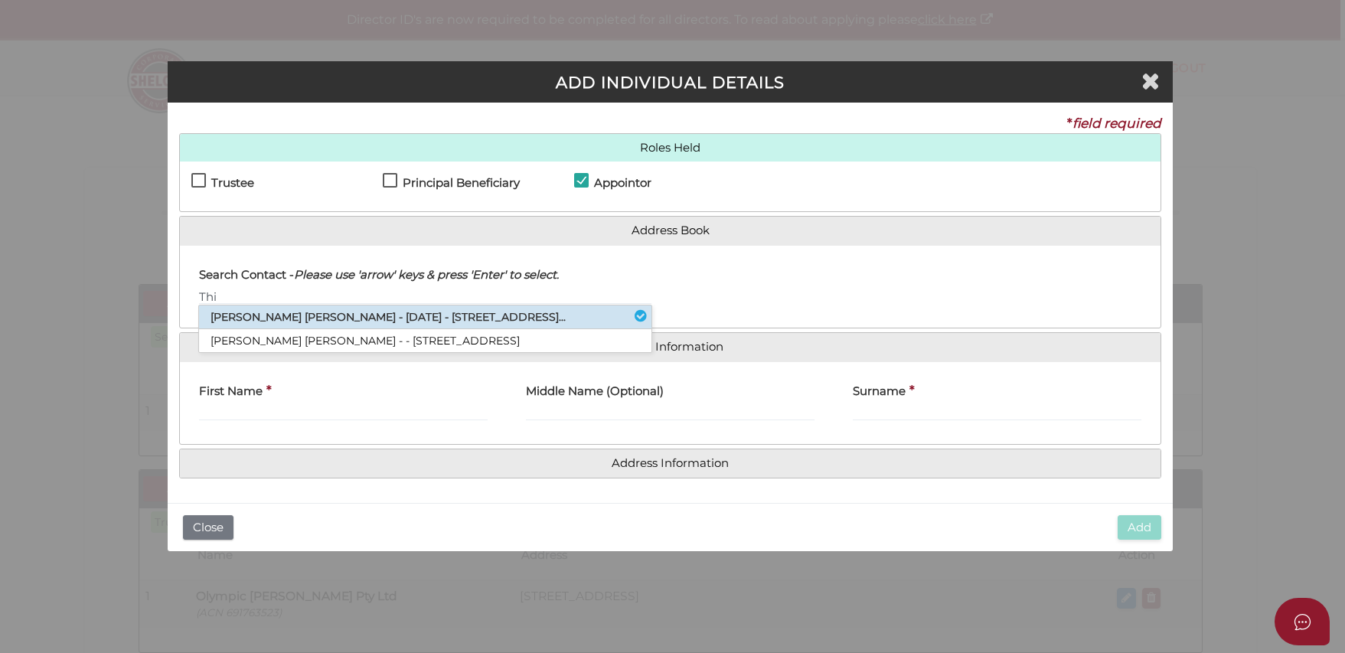
type input "[STREET_ADDRESS]"
type input "Maribyrnong"
type input "3032"
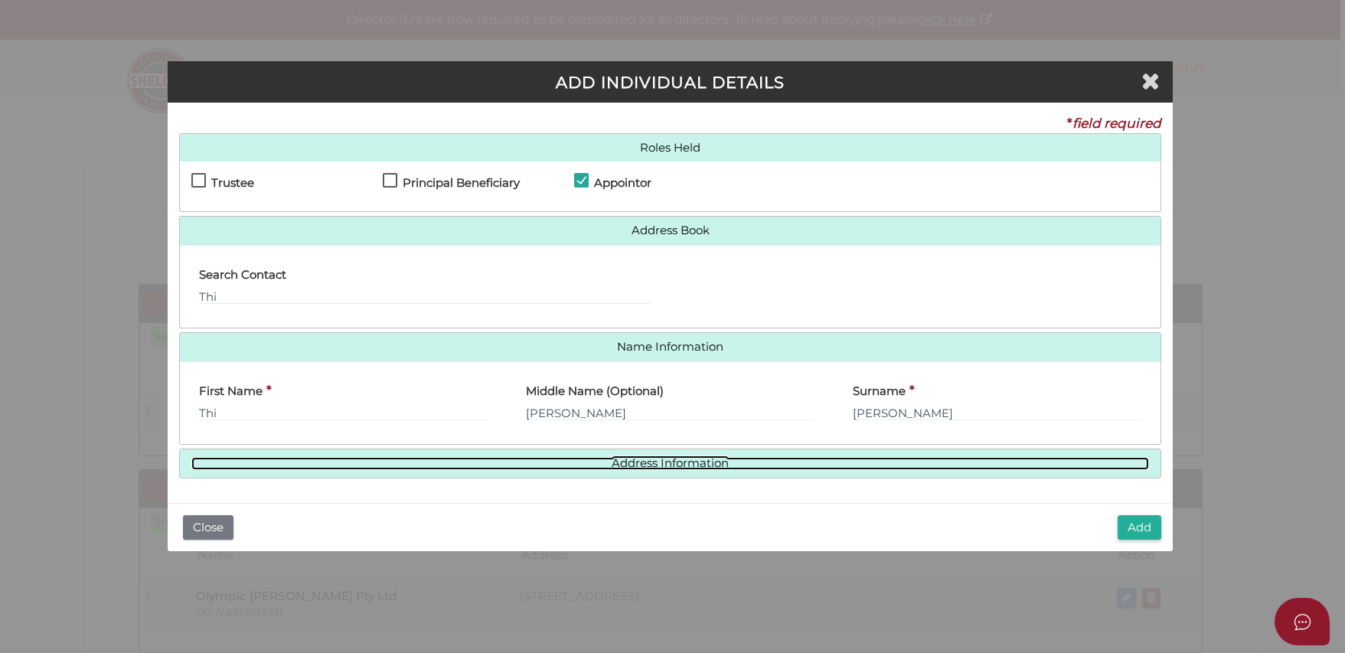
click at [1041, 463] on link "Address Information" at bounding box center [669, 463] width 957 height 13
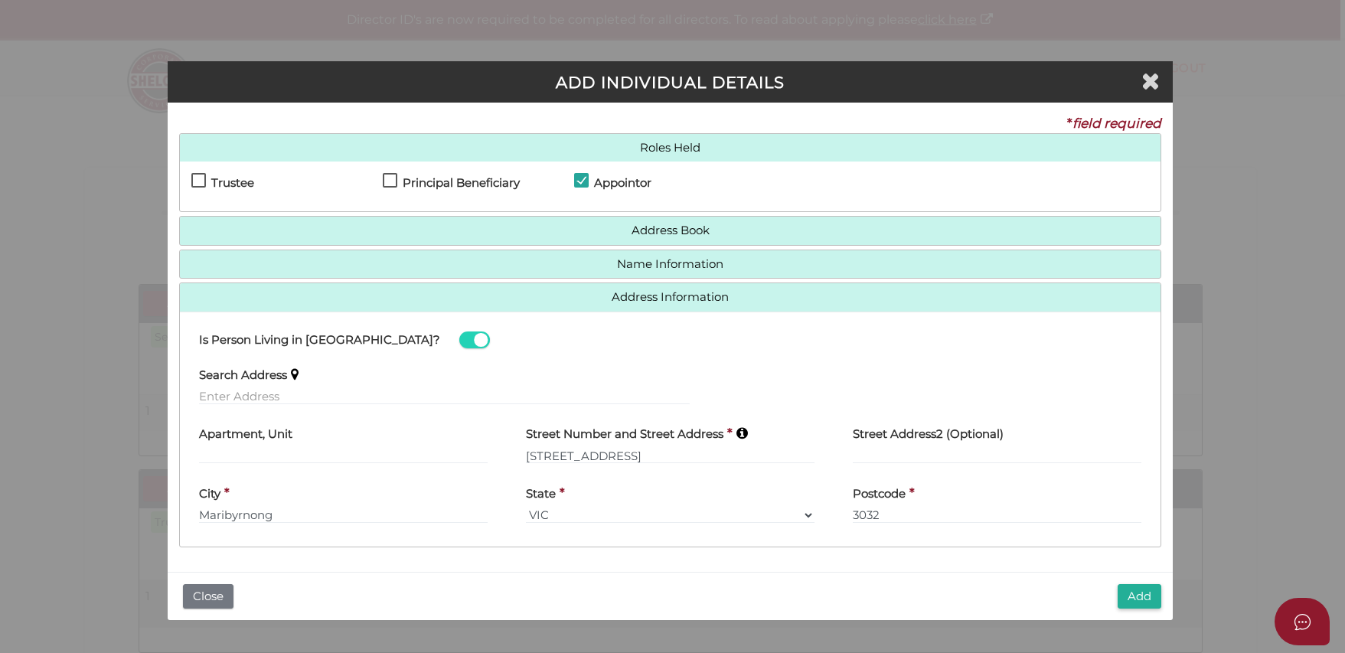
click at [1127, 594] on button "Add" at bounding box center [1139, 596] width 44 height 25
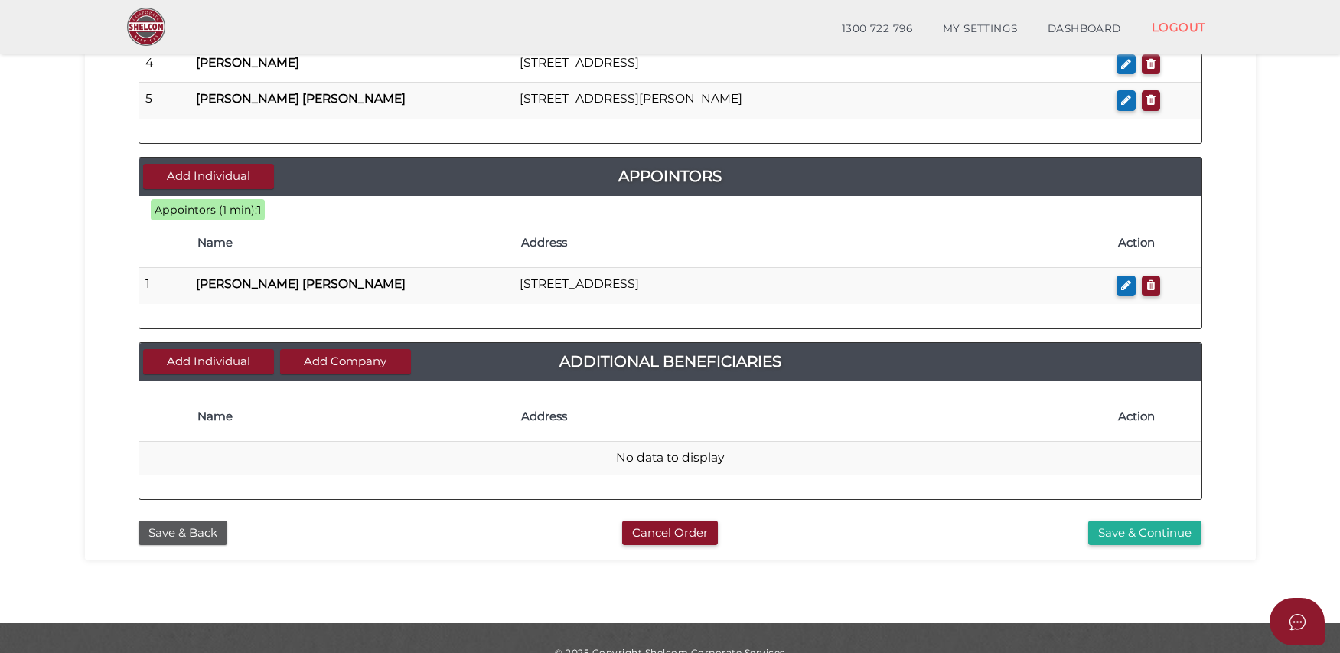
scroll to position [787, 0]
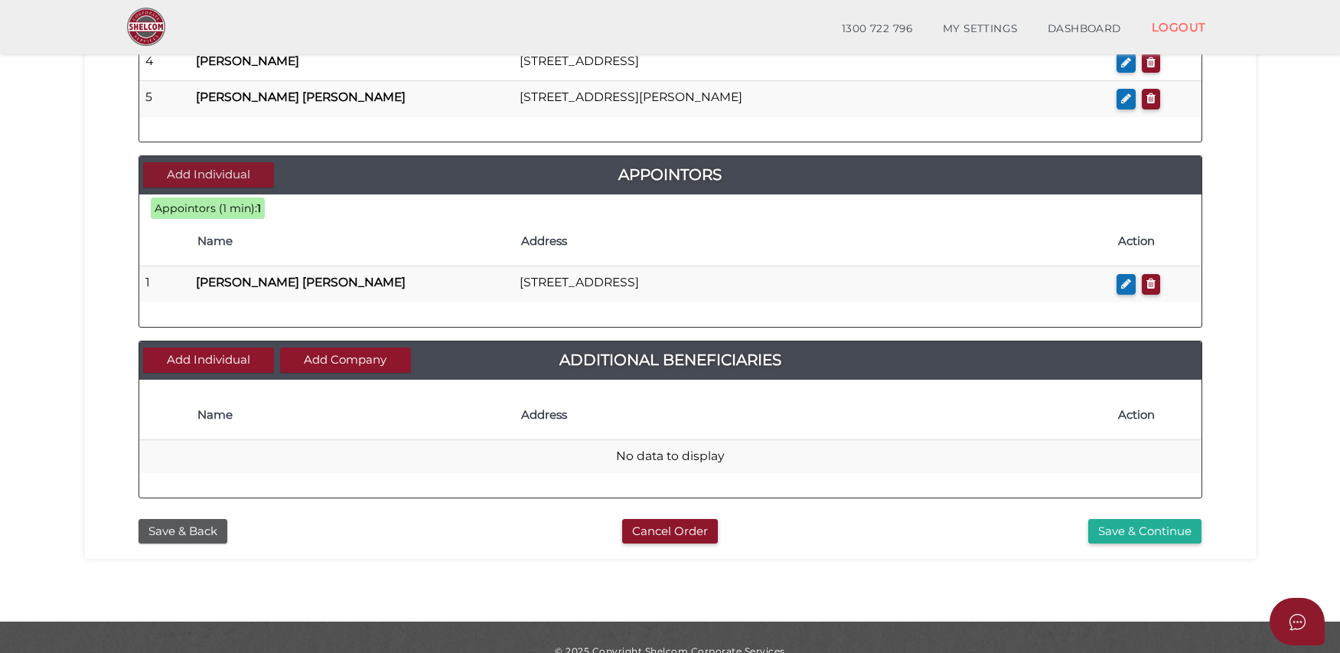
click at [246, 178] on button "Add Individual" at bounding box center [208, 174] width 131 height 25
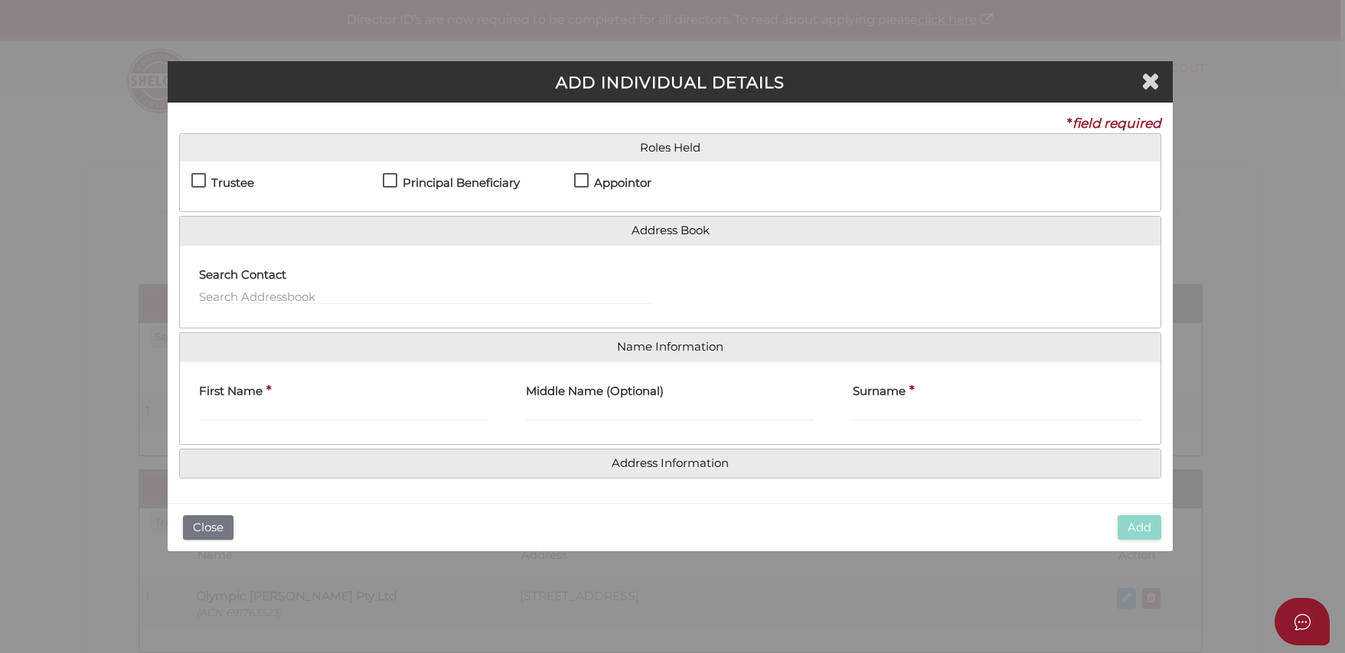
click at [437, 178] on h4 "Principal Beneficiary" at bounding box center [461, 183] width 117 height 13
checkbox input "true"
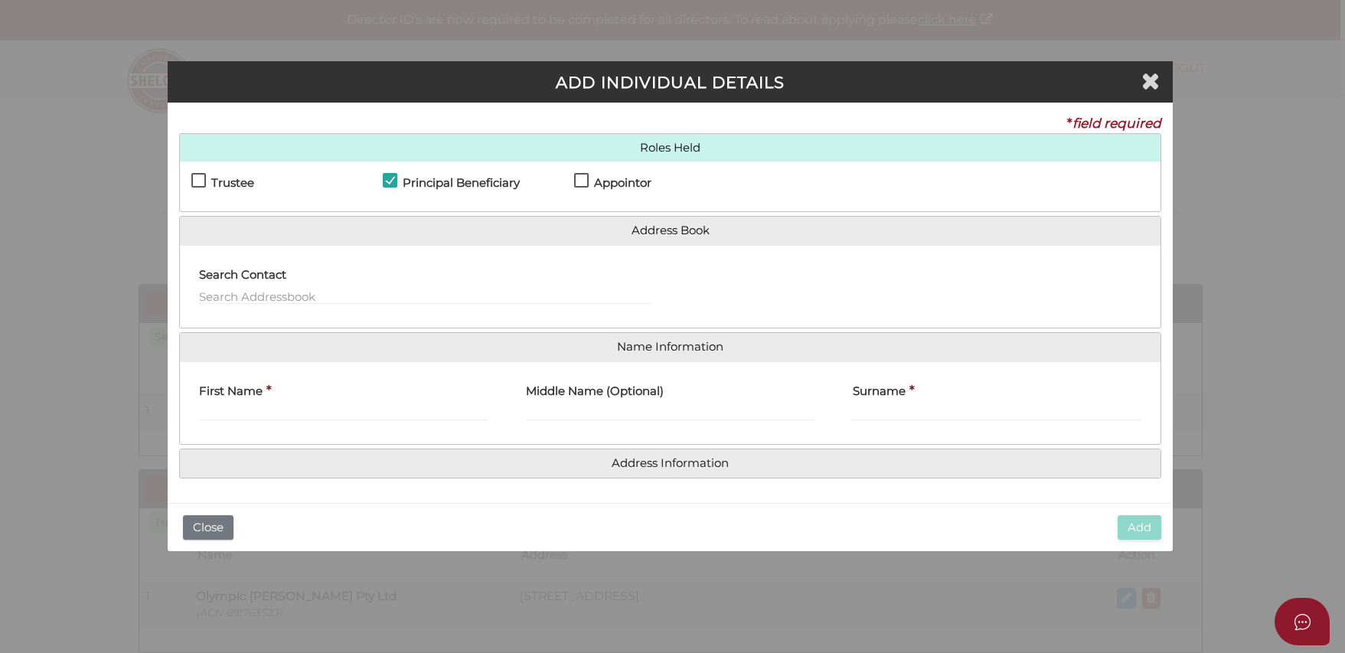
drag, startPoint x: 439, startPoint y: 180, endPoint x: 452, endPoint y: 181, distance: 13.1
click at [439, 180] on h4 "Principal Beneficiary" at bounding box center [461, 183] width 117 height 13
click at [578, 181] on label "Appointor" at bounding box center [612, 186] width 77 height 19
checkbox input "true"
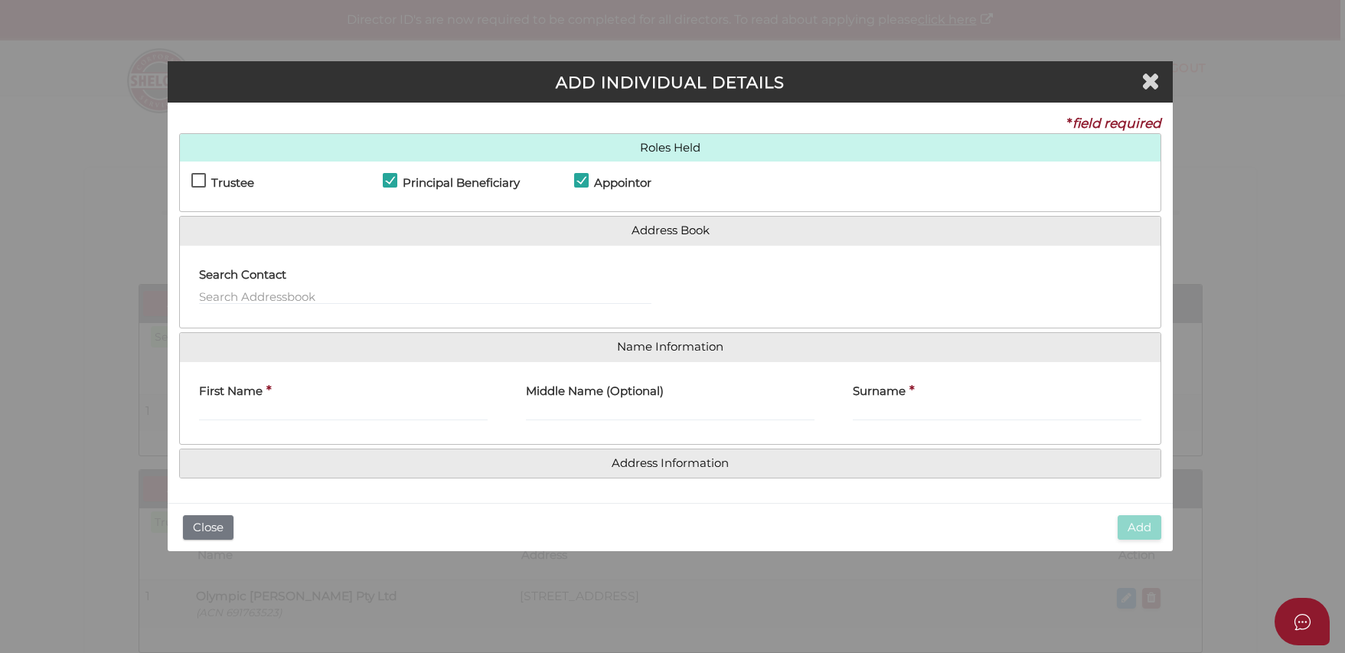
click at [413, 184] on h4 "Principal Beneficiary" at bounding box center [461, 183] width 117 height 13
checkbox input "false"
drag, startPoint x: 1151, startPoint y: 83, endPoint x: 1126, endPoint y: 73, distance: 27.1
click at [1150, 83] on icon "Close" at bounding box center [1150, 80] width 18 height 23
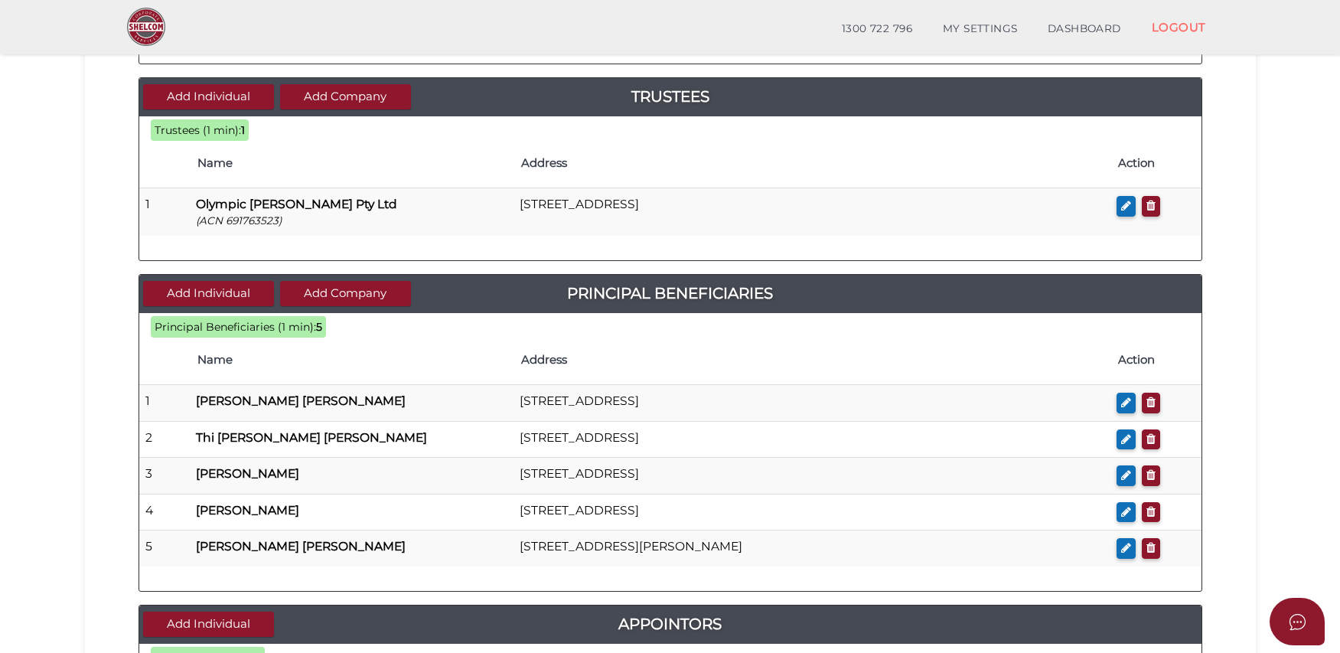
scroll to position [390, 0]
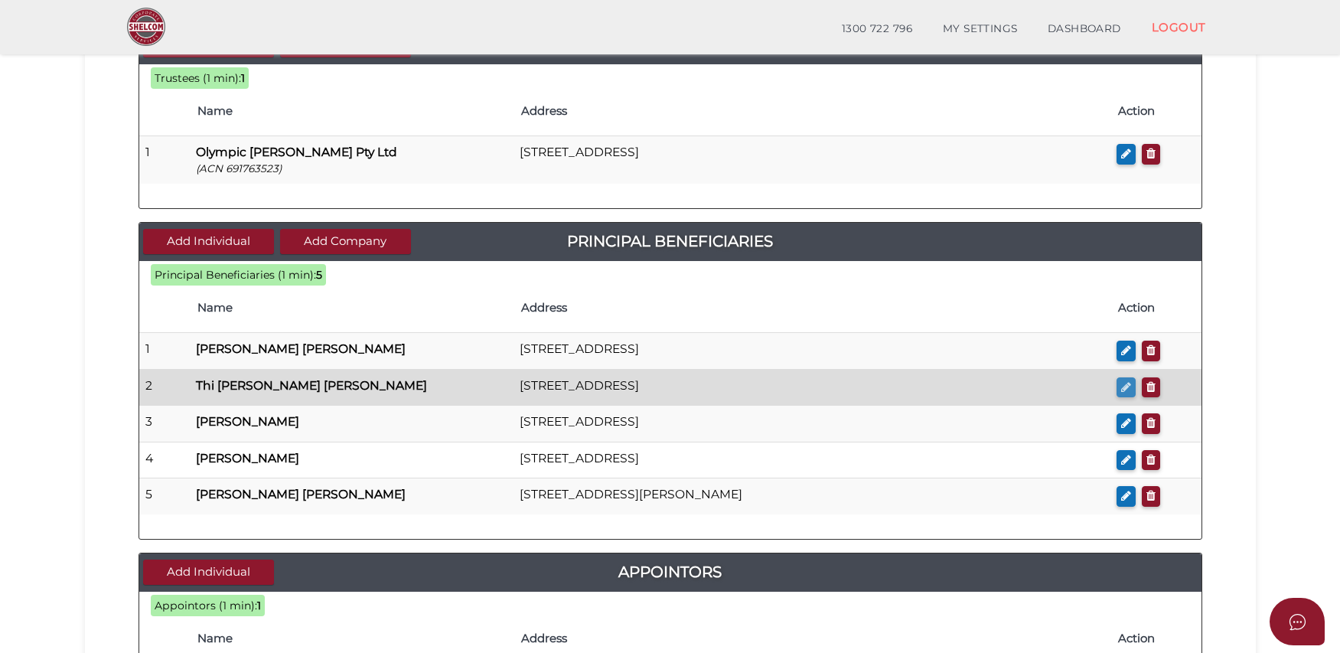
click at [1122, 391] on icon "button" at bounding box center [1126, 386] width 10 height 11
checkbox input "true"
type input "Thi"
type input "Kim Loan"
type input "[PERSON_NAME]"
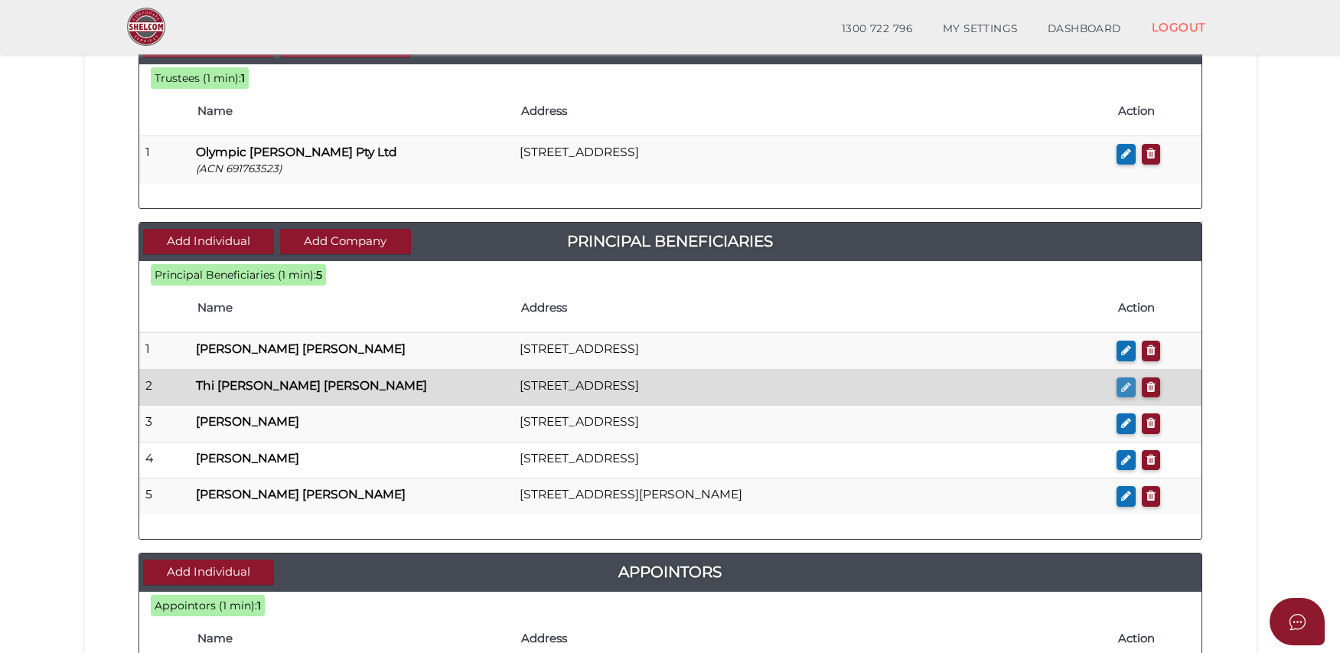
scroll to position [0, 0]
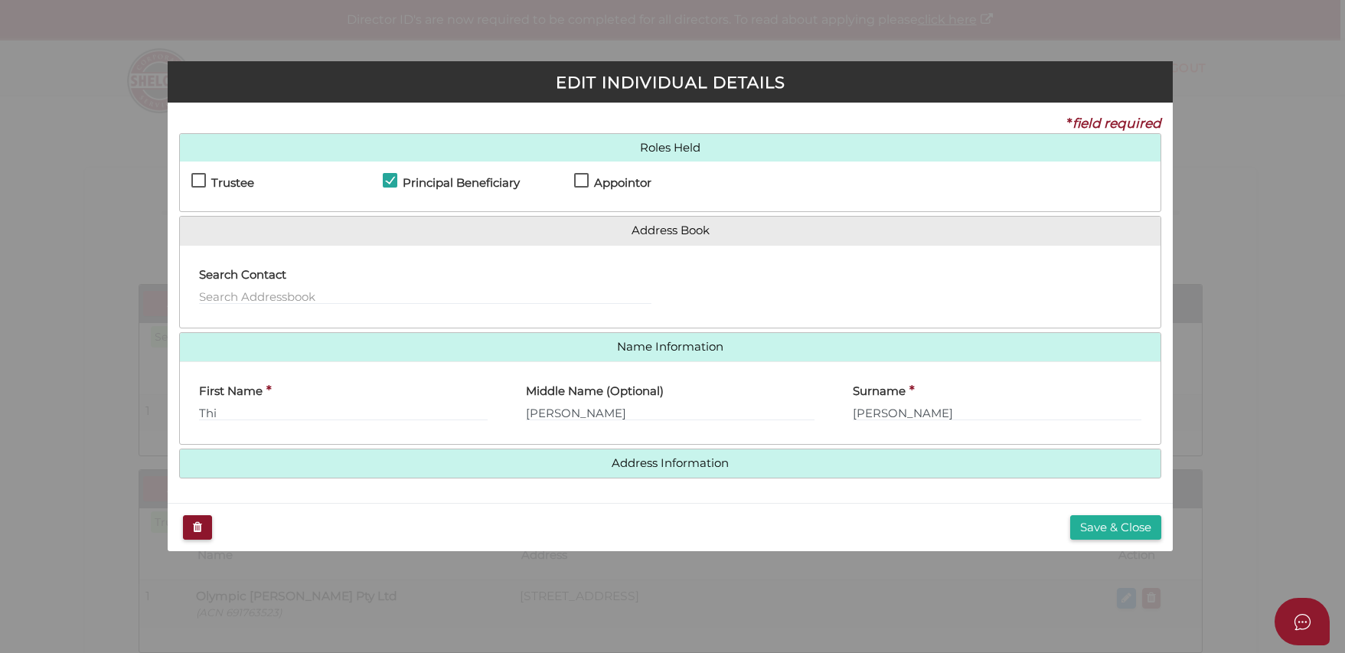
drag, startPoint x: 579, startPoint y: 186, endPoint x: 588, endPoint y: 193, distance: 10.9
click at [579, 186] on label "Appointor" at bounding box center [612, 186] width 77 height 19
checkbox input "true"
drag, startPoint x: 1100, startPoint y: 525, endPoint x: 1092, endPoint y: 514, distance: 13.8
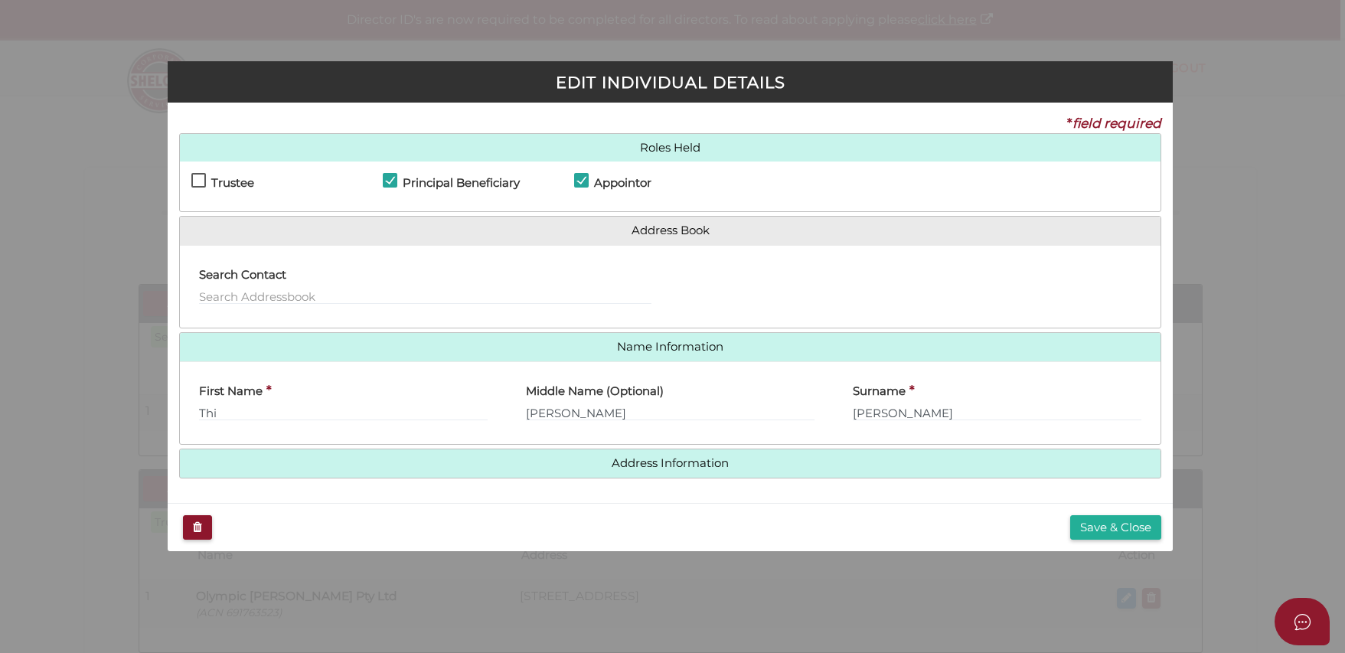
click at [1098, 521] on button "Save & Close" at bounding box center [1115, 527] width 91 height 25
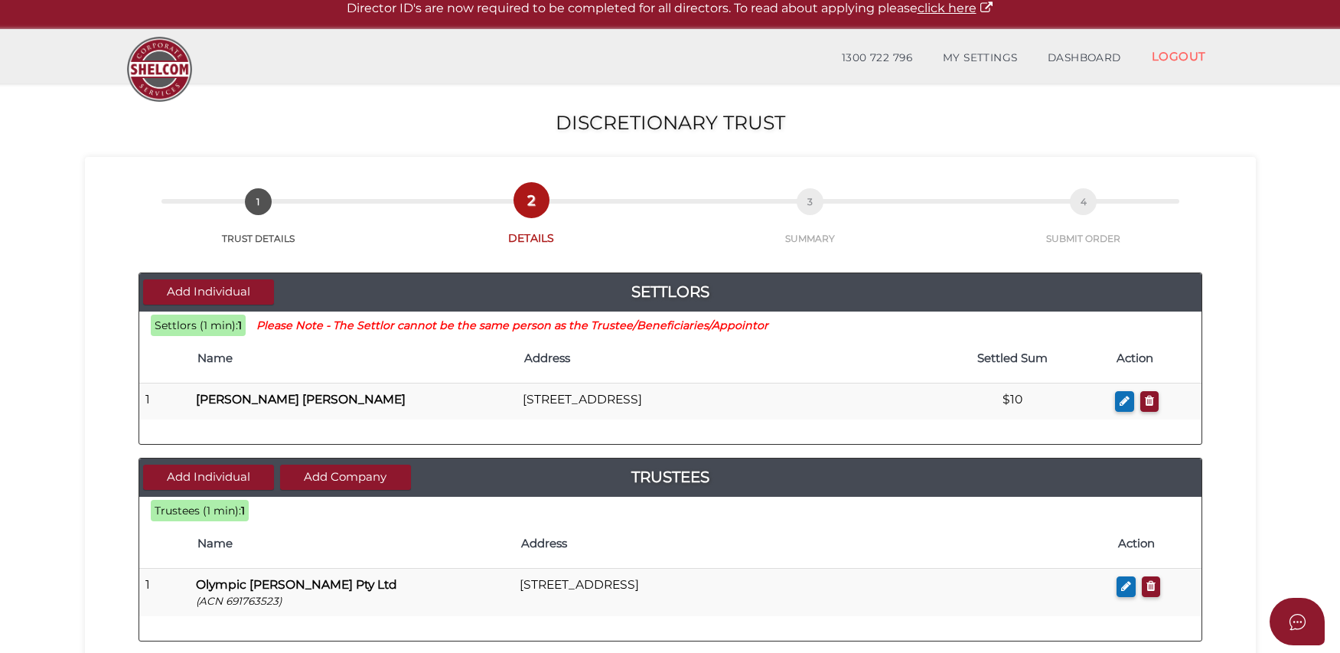
scroll to position [326, 0]
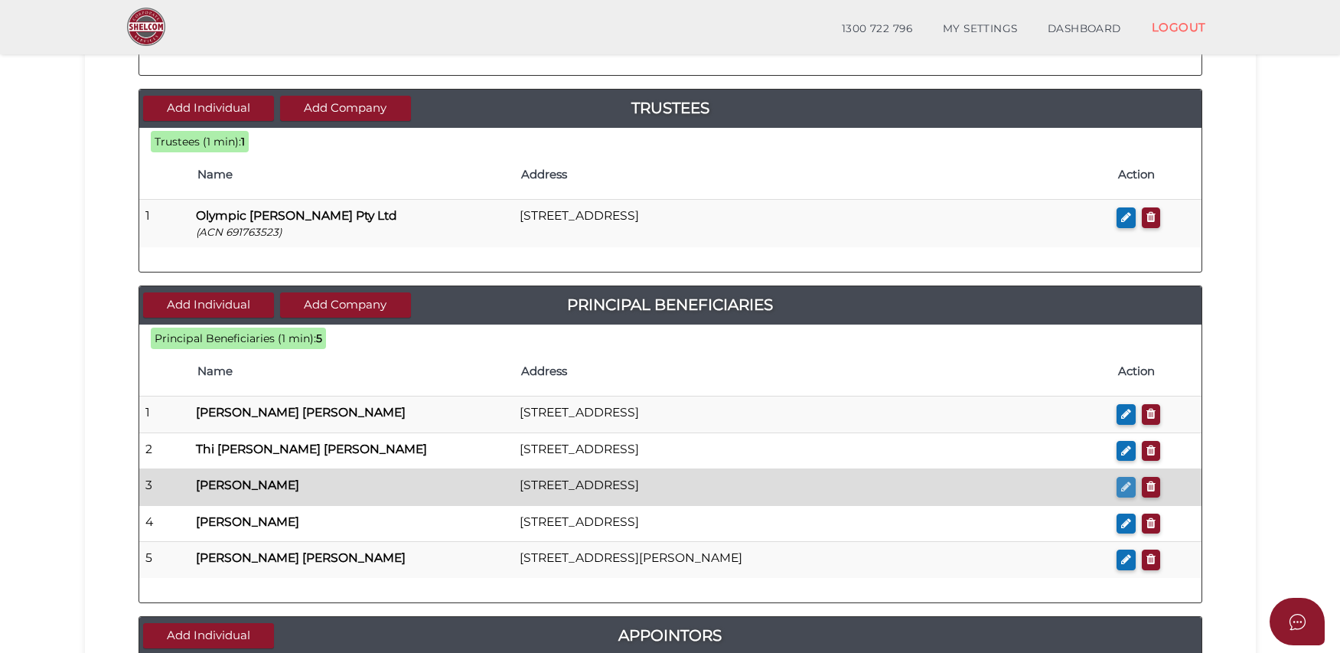
click at [1125, 481] on icon "button" at bounding box center [1126, 486] width 10 height 11
checkbox input "true"
type input "[PERSON_NAME]"
type input "Hoa"
type input "[PERSON_NAME]"
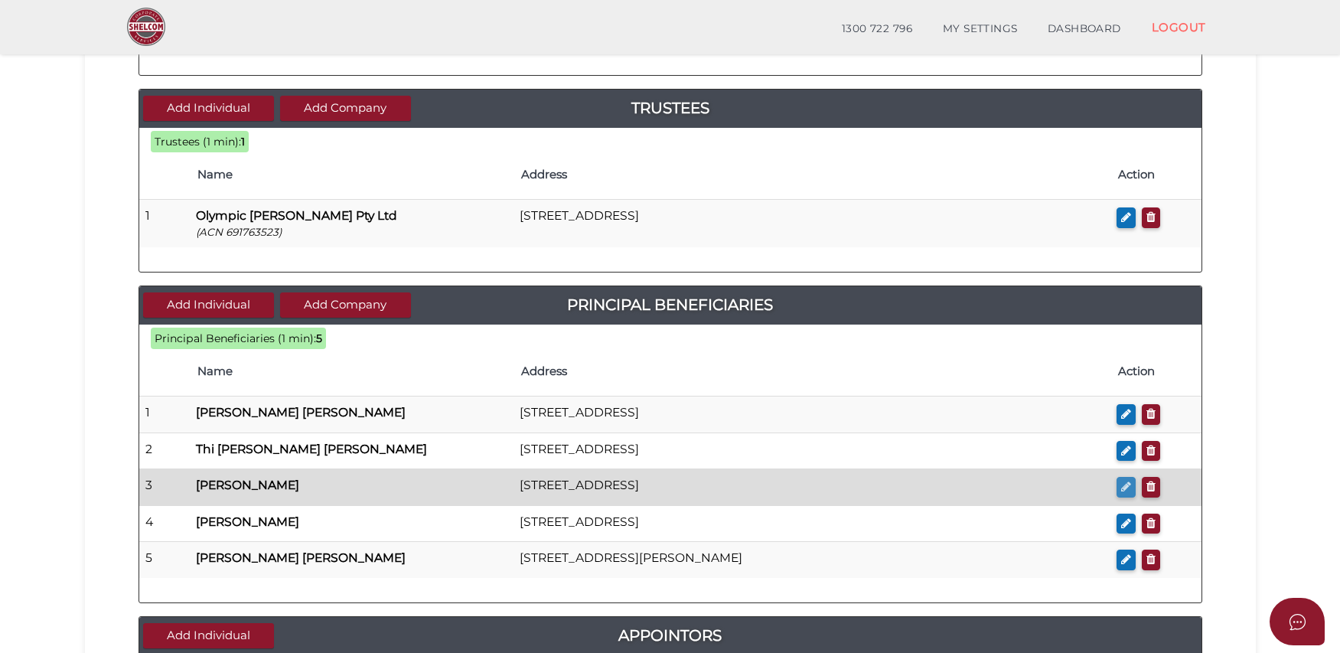
scroll to position [0, 0]
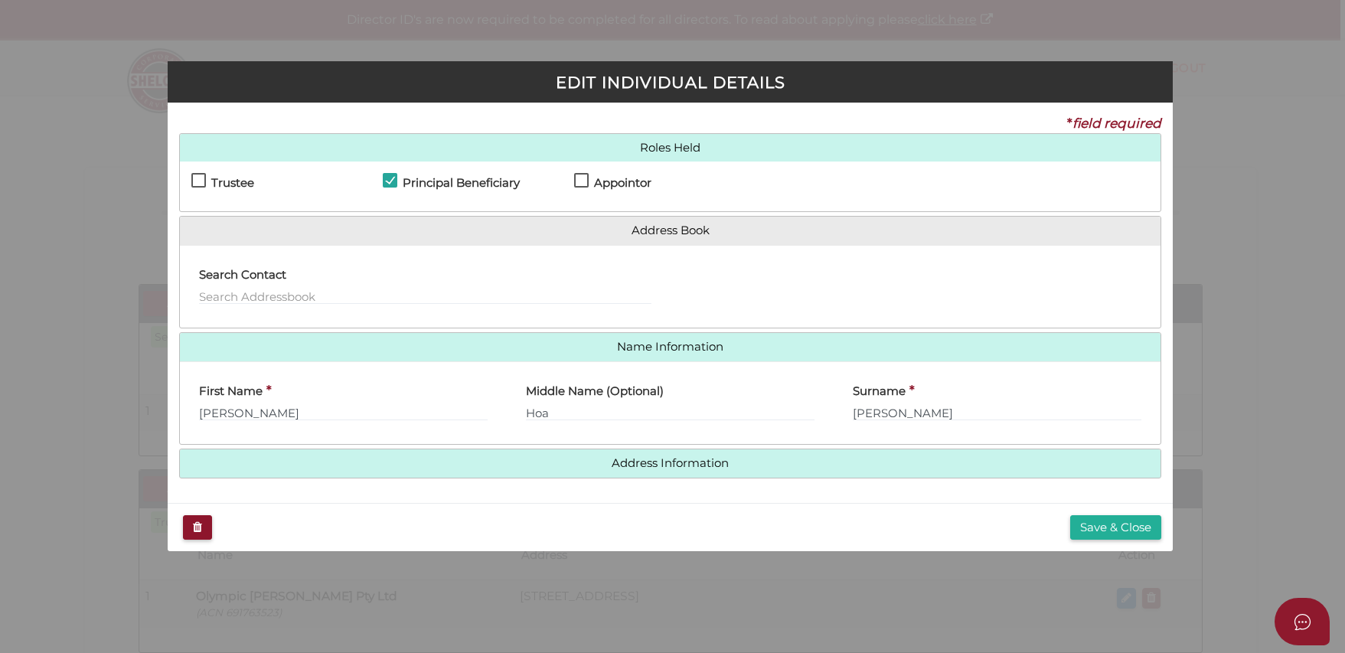
drag, startPoint x: 626, startPoint y: 179, endPoint x: 674, endPoint y: 191, distance: 48.8
click at [627, 179] on h4 "Appointor" at bounding box center [622, 183] width 57 height 13
click at [579, 181] on label "Appointor" at bounding box center [612, 186] width 77 height 19
checkbox input "true"
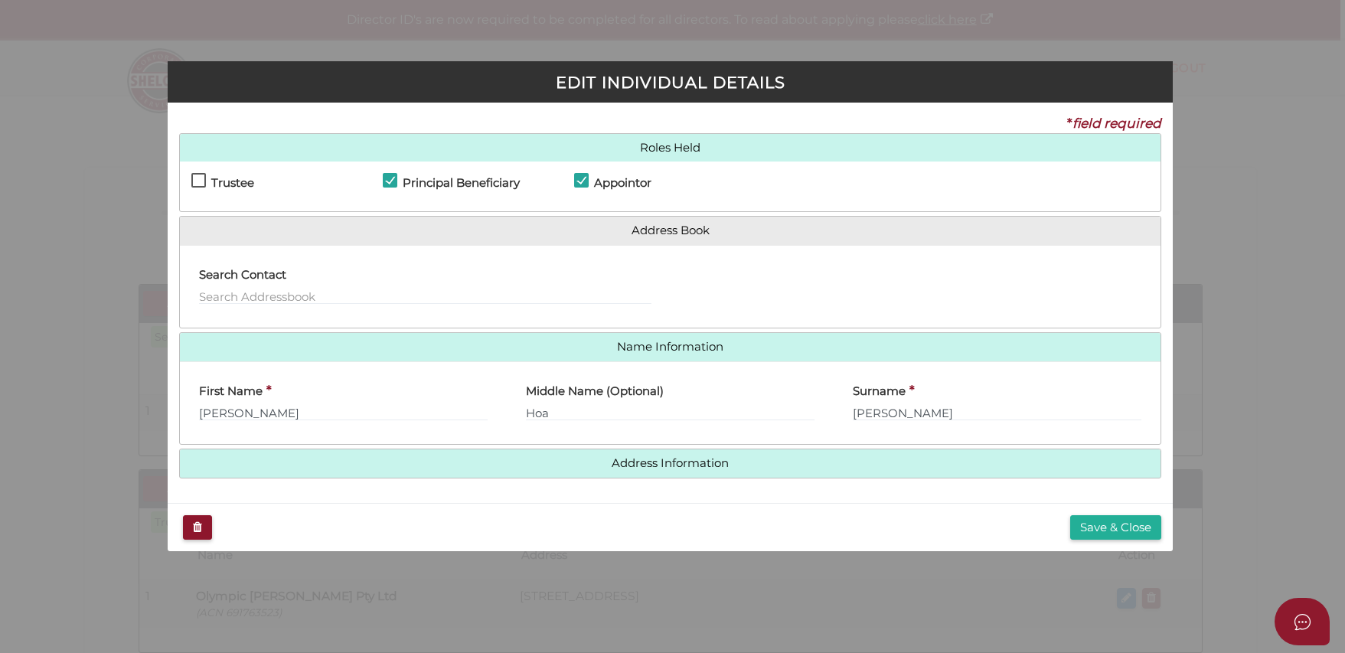
click at [1130, 527] on button "Save & Close" at bounding box center [1115, 527] width 91 height 25
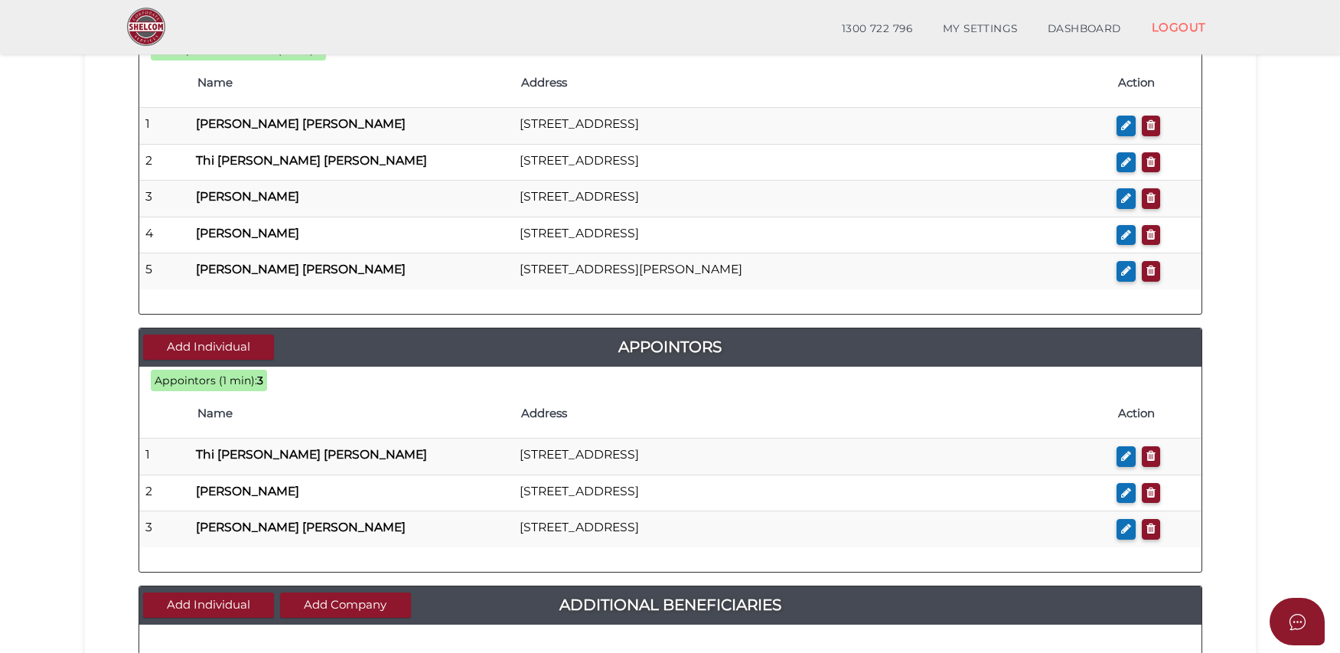
scroll to position [595, 0]
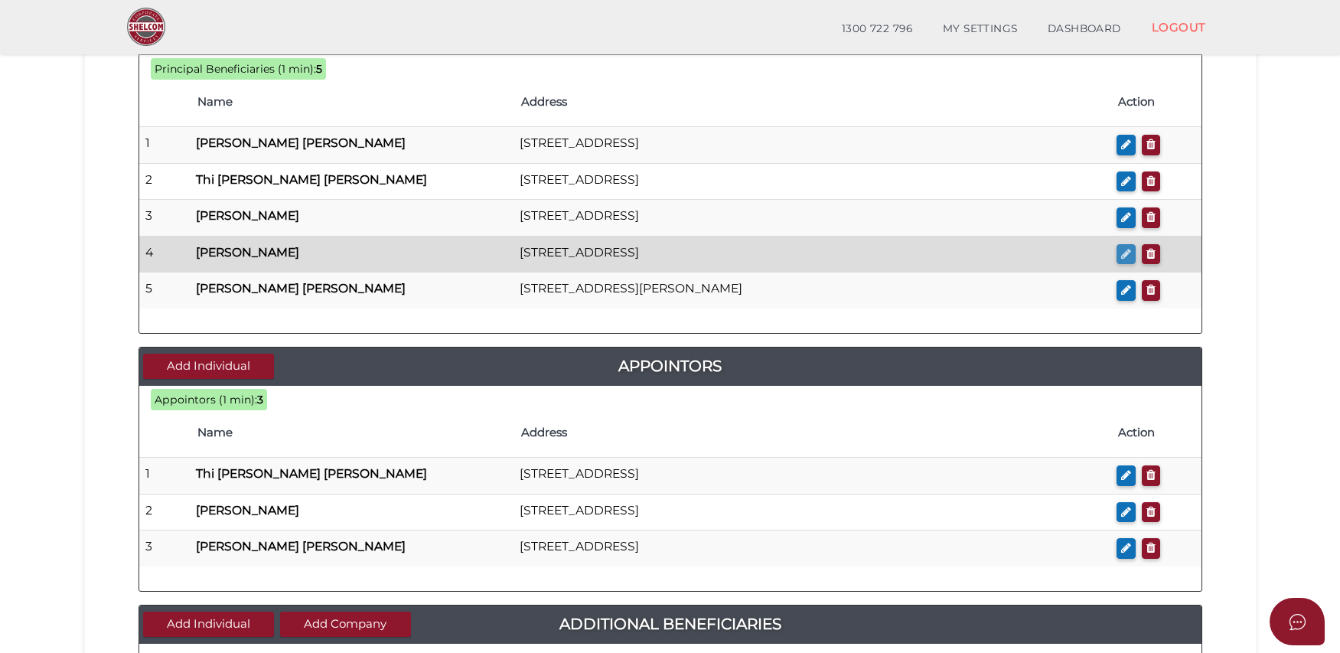
click at [1130, 252] on icon "button" at bounding box center [1126, 253] width 10 height 11
checkbox input "true"
type input "Cindy"
type input "Uyen Di"
type input "[PERSON_NAME]"
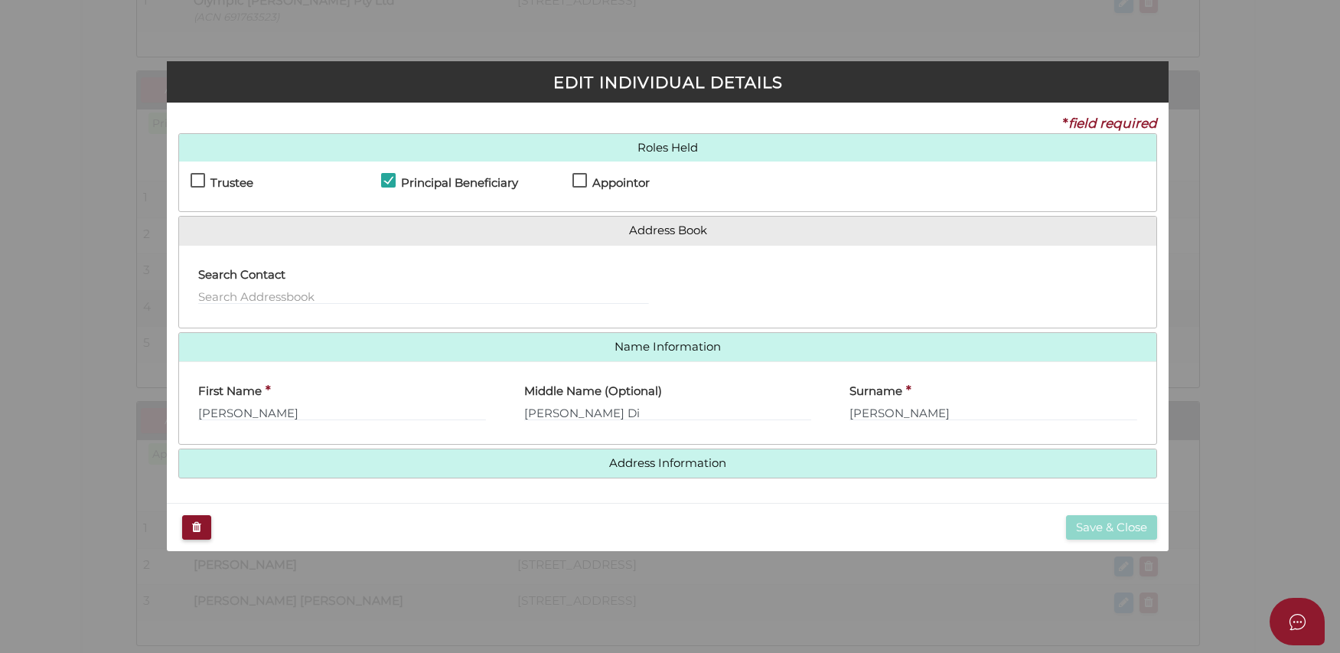
scroll to position [0, 0]
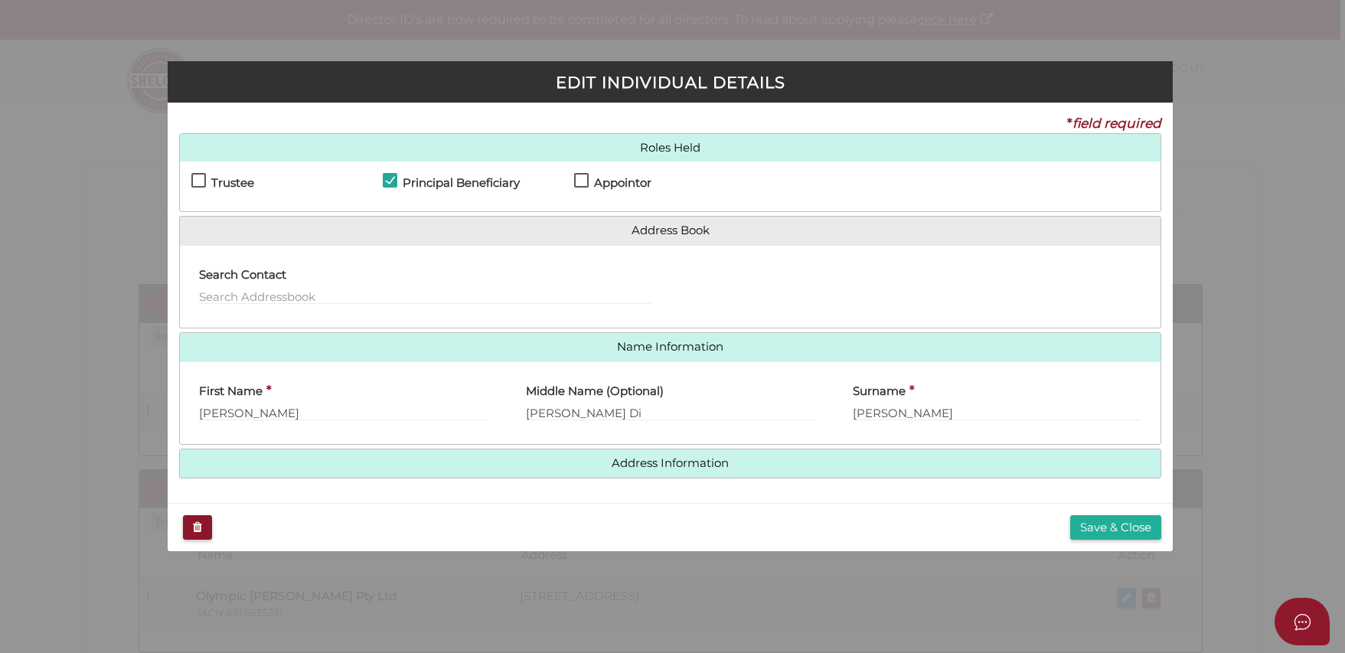
drag, startPoint x: 1119, startPoint y: 520, endPoint x: 1115, endPoint y: 511, distance: 9.9
click at [1119, 520] on button "Save & Close" at bounding box center [1115, 527] width 91 height 25
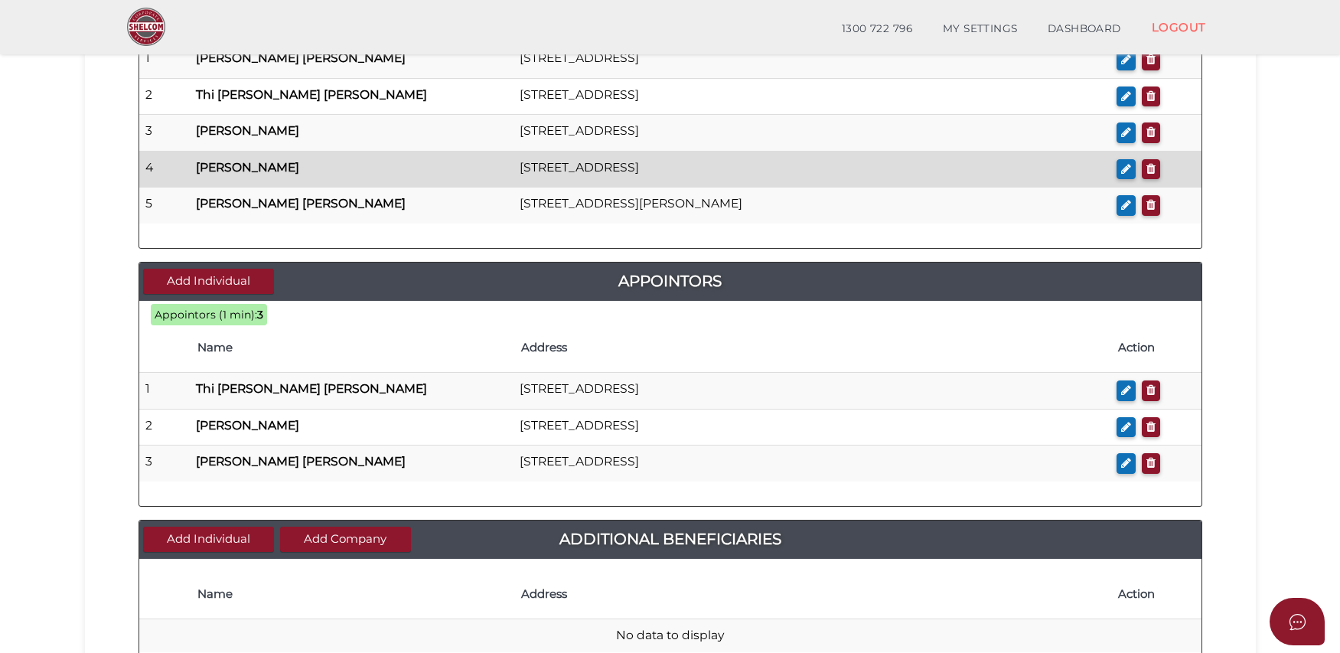
scroll to position [648, 0]
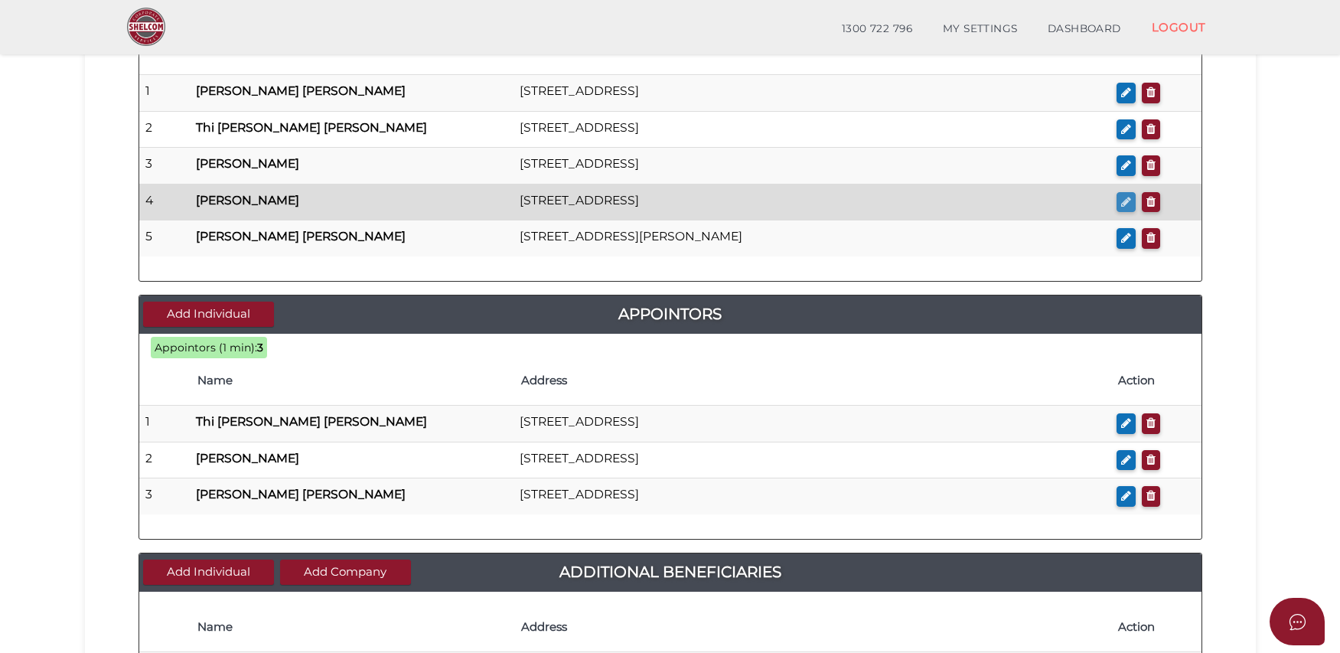
click at [1124, 199] on icon "button" at bounding box center [1126, 201] width 10 height 11
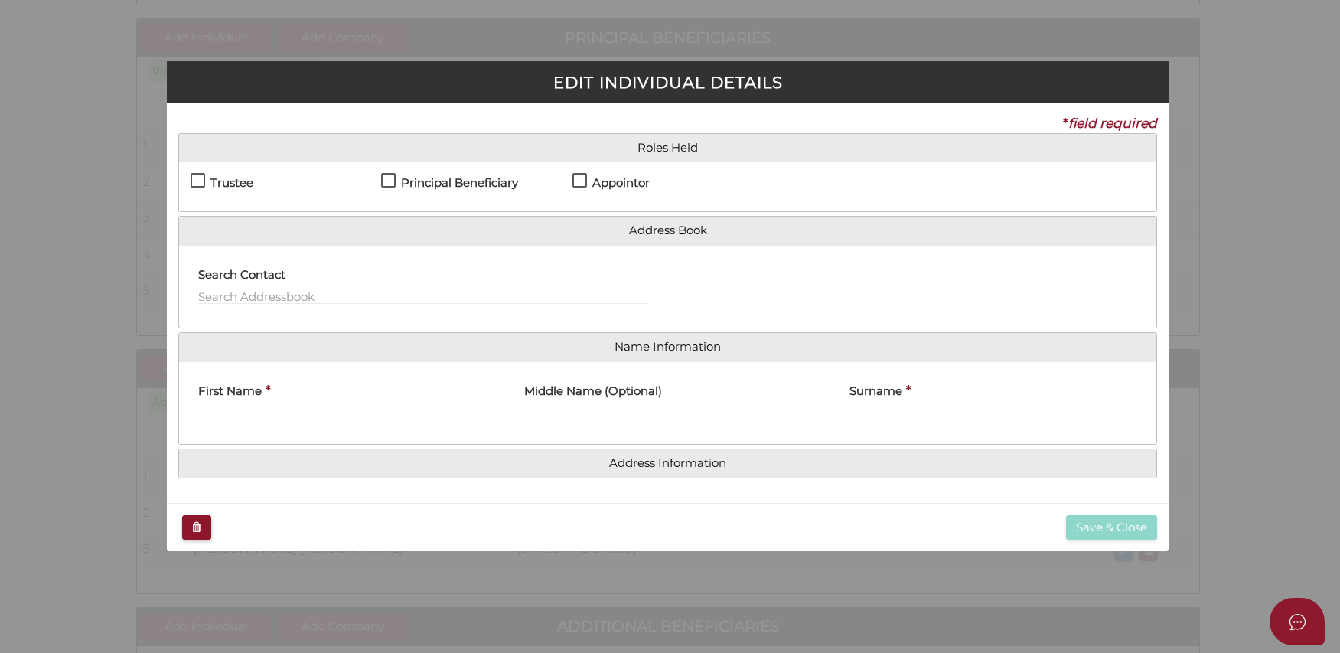
scroll to position [0, 0]
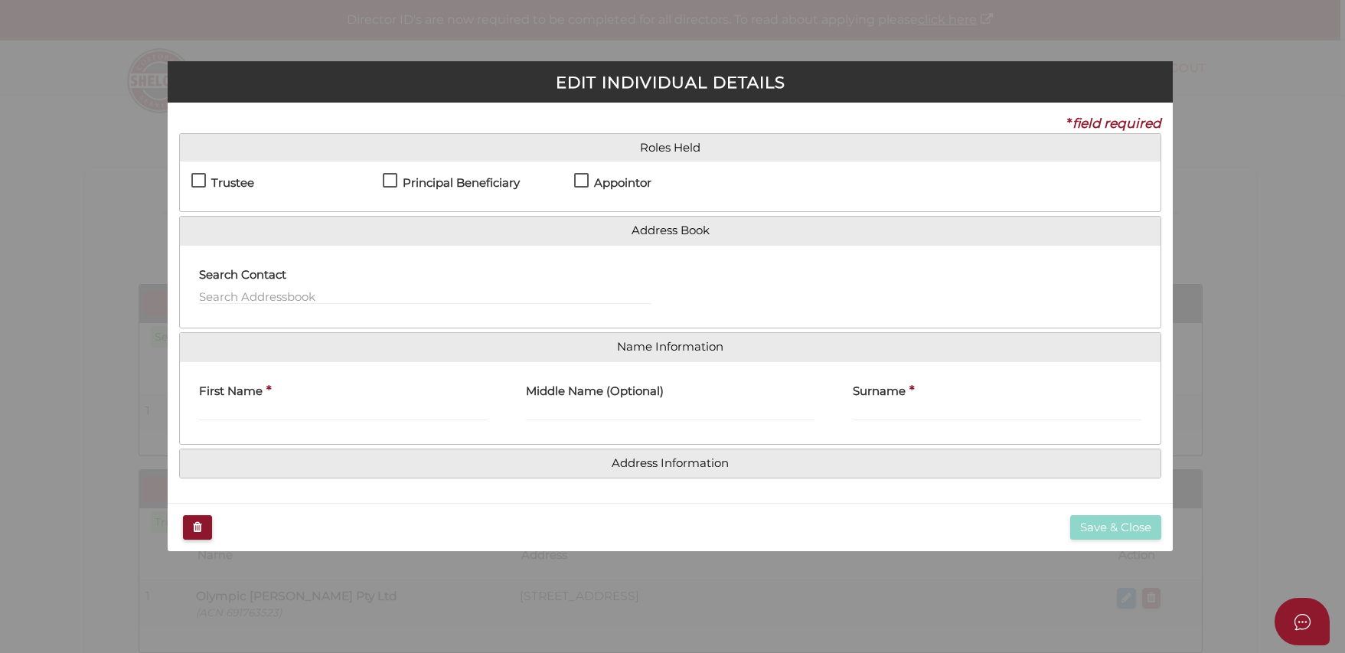
checkbox input "true"
type input "Cindy"
type input "Uyen Di"
type input "[PERSON_NAME]"
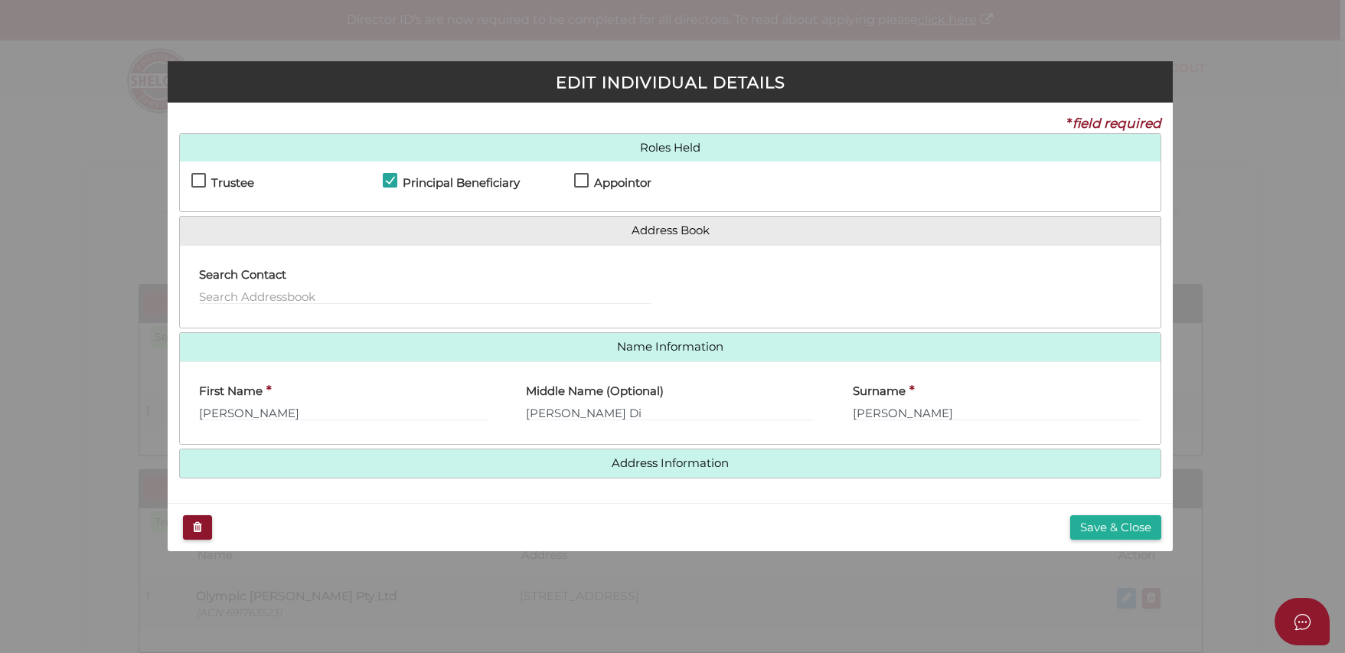
click at [643, 186] on h4 "Appointor" at bounding box center [622, 183] width 57 height 13
checkbox input "true"
click at [1081, 527] on button "Save & Close" at bounding box center [1115, 527] width 91 height 25
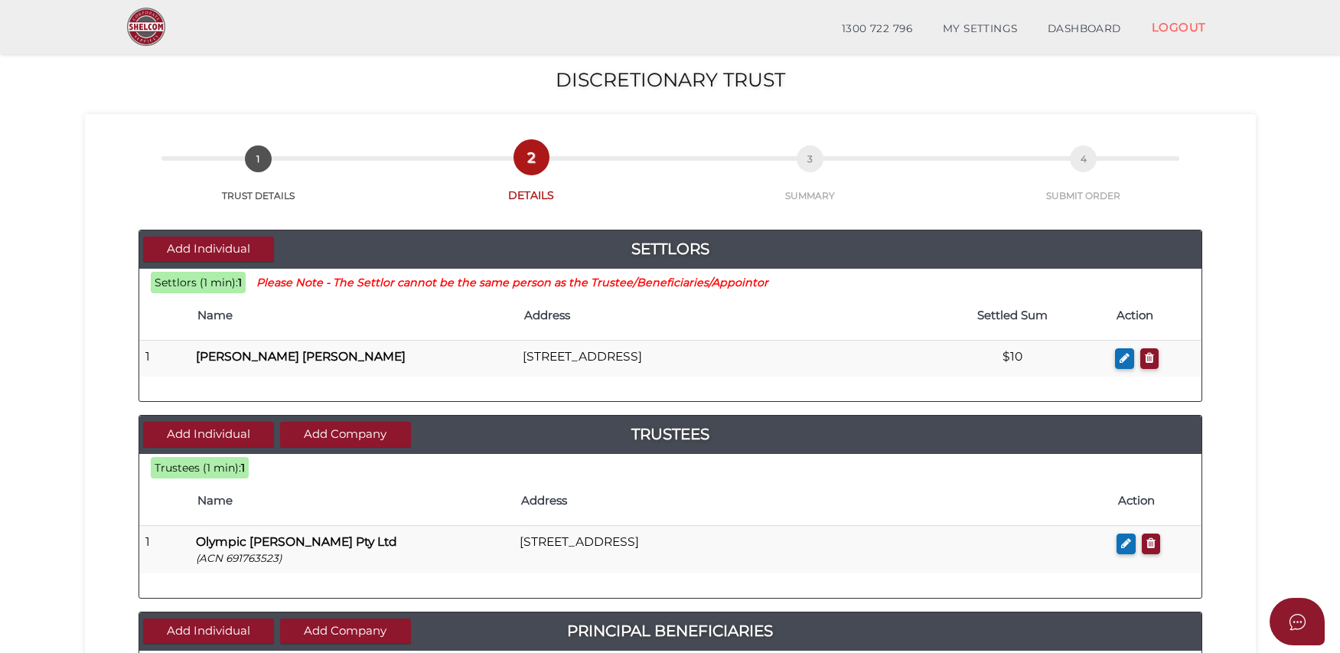
scroll to position [485, 0]
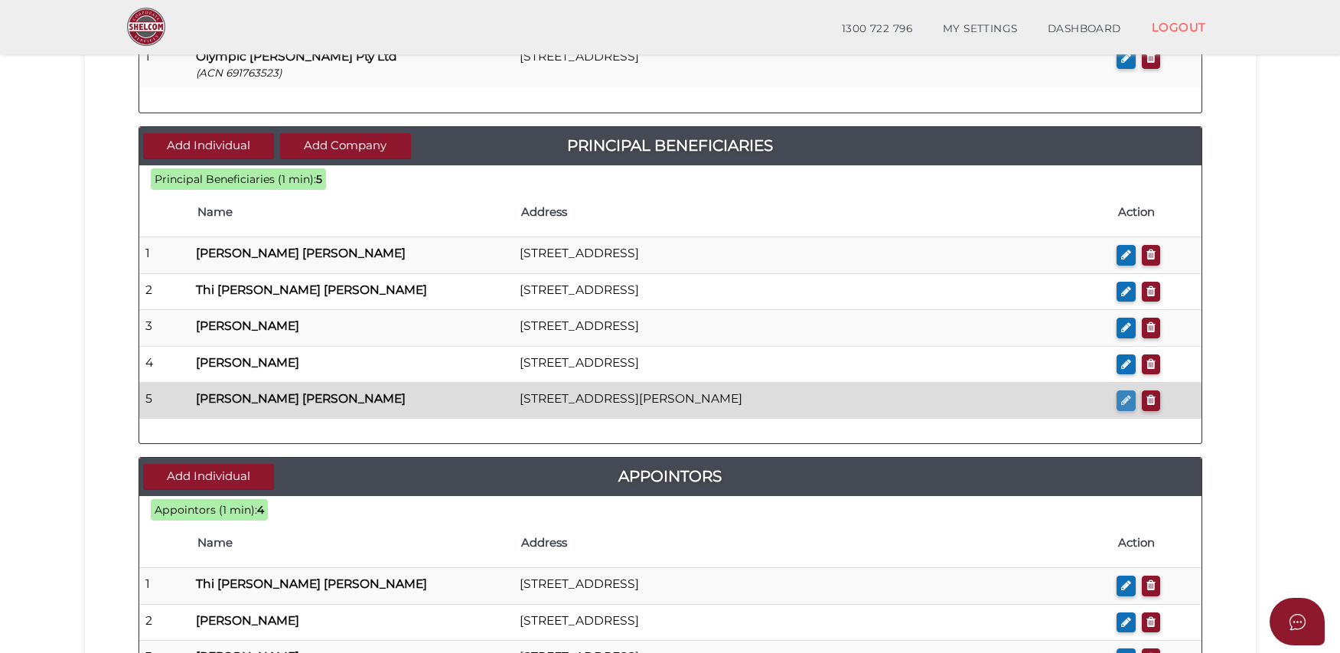
click at [1122, 400] on icon "button" at bounding box center [1126, 399] width 10 height 11
checkbox input "true"
type input "[PERSON_NAME]"
type input "Mong Thi"
type input "Nguyen"
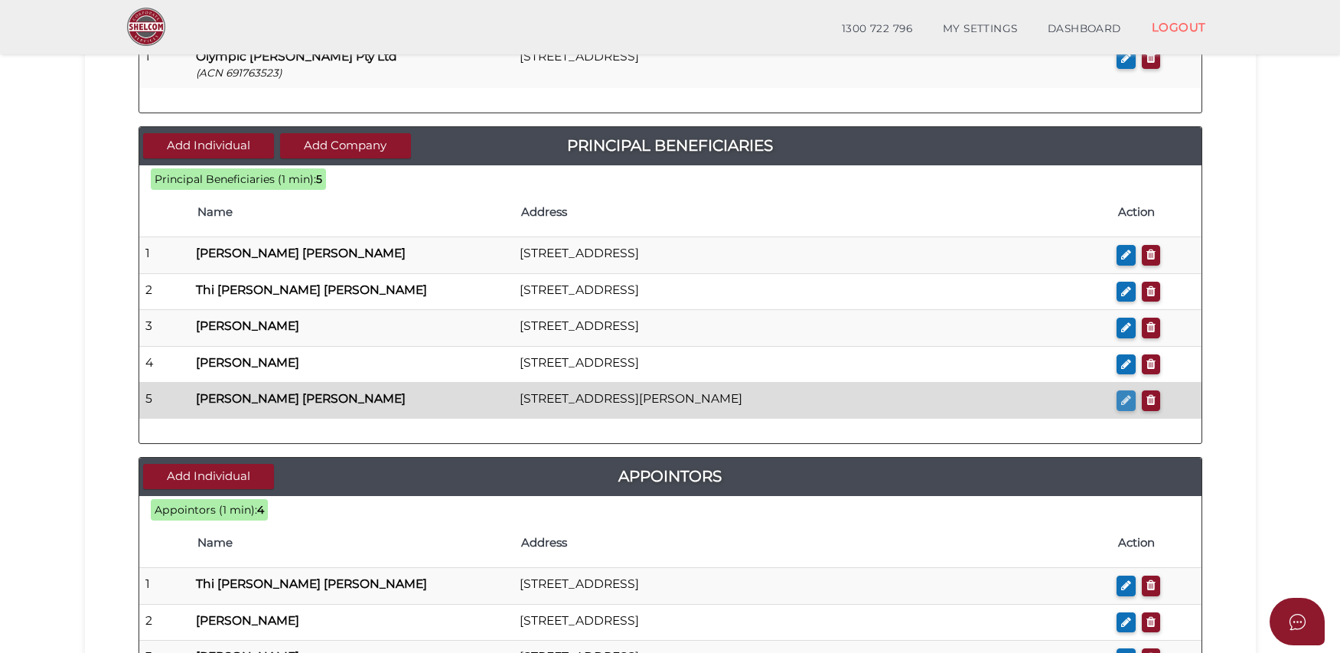
scroll to position [0, 0]
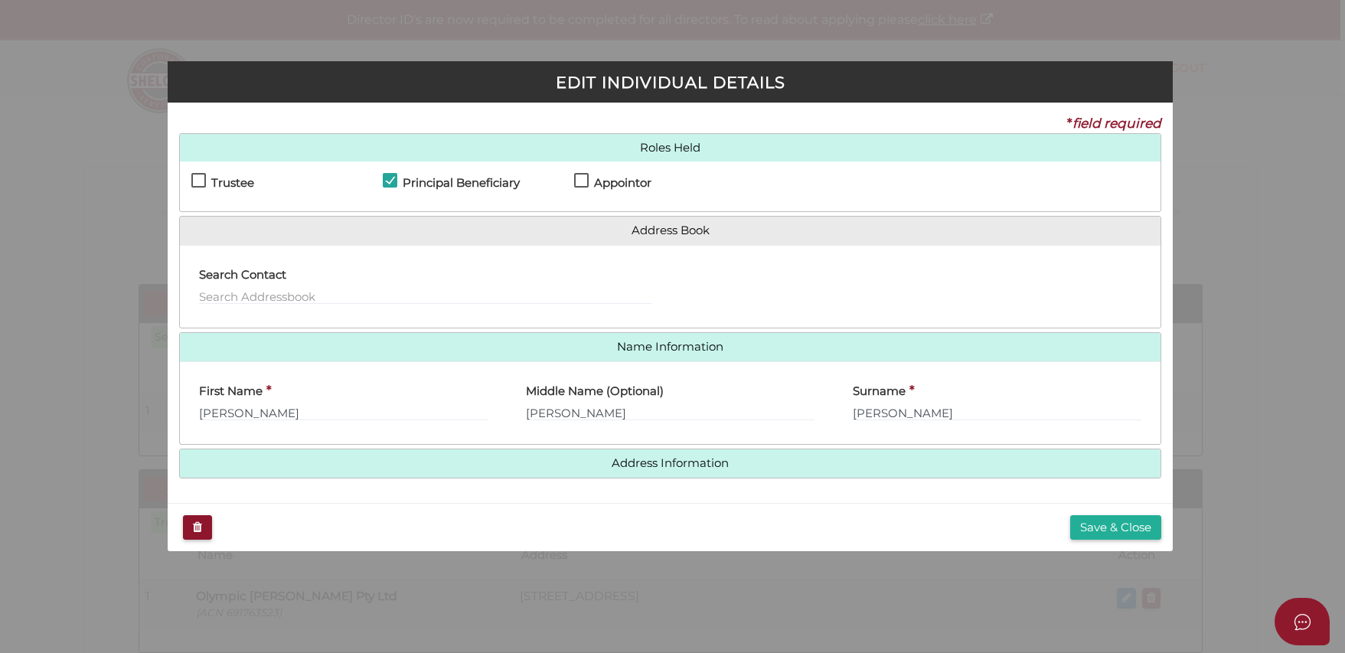
click at [645, 187] on h4 "Appointor" at bounding box center [622, 183] width 57 height 13
checkbox input "true"
click at [1103, 533] on button "Save & Close" at bounding box center [1115, 527] width 91 height 25
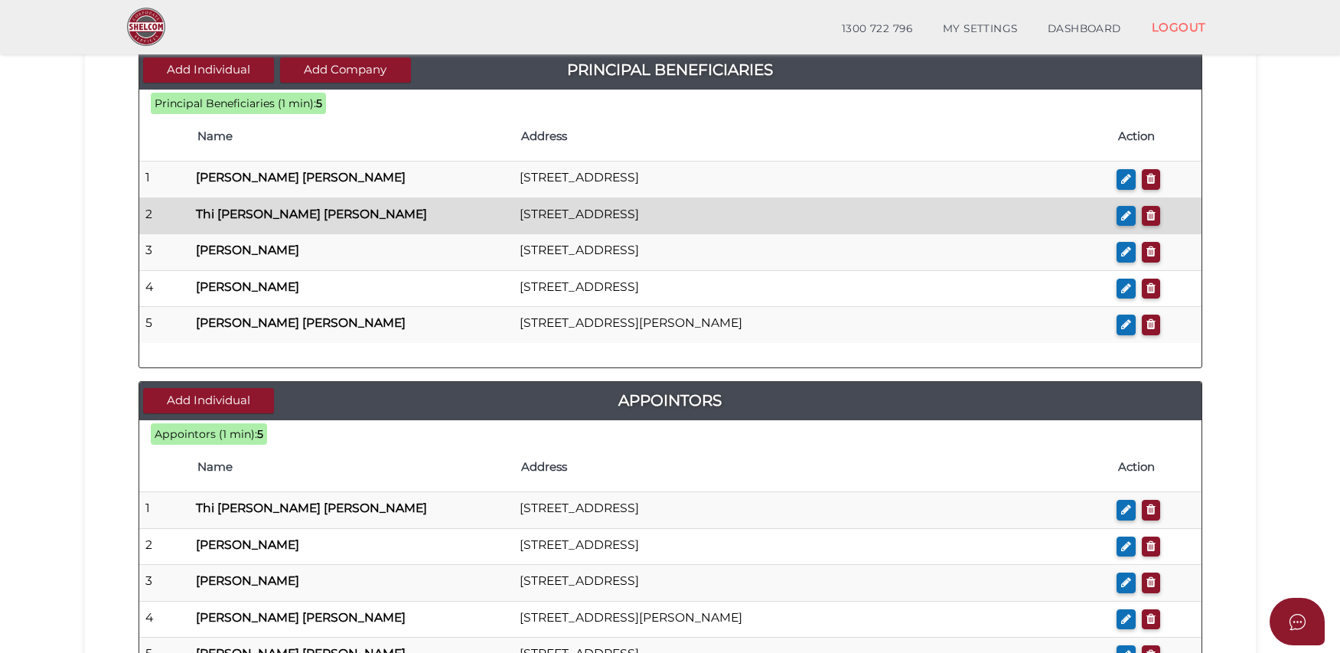
scroll to position [490, 0]
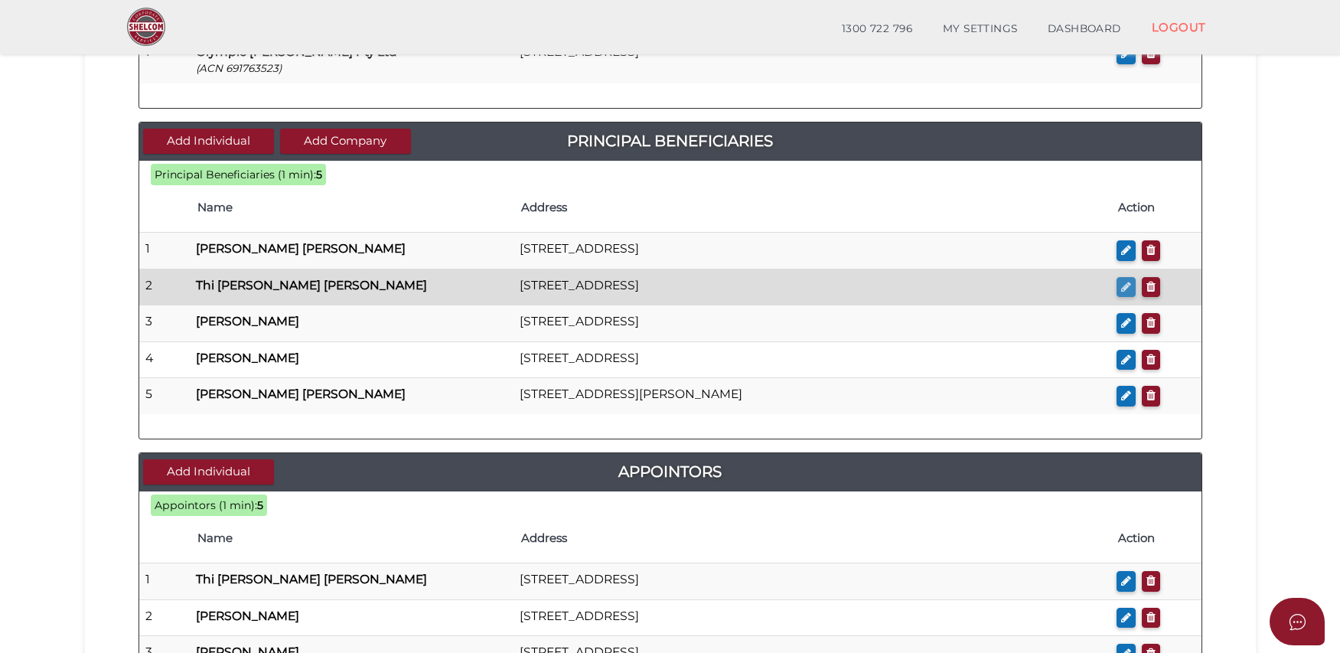
click at [1127, 289] on icon "button" at bounding box center [1126, 286] width 10 height 11
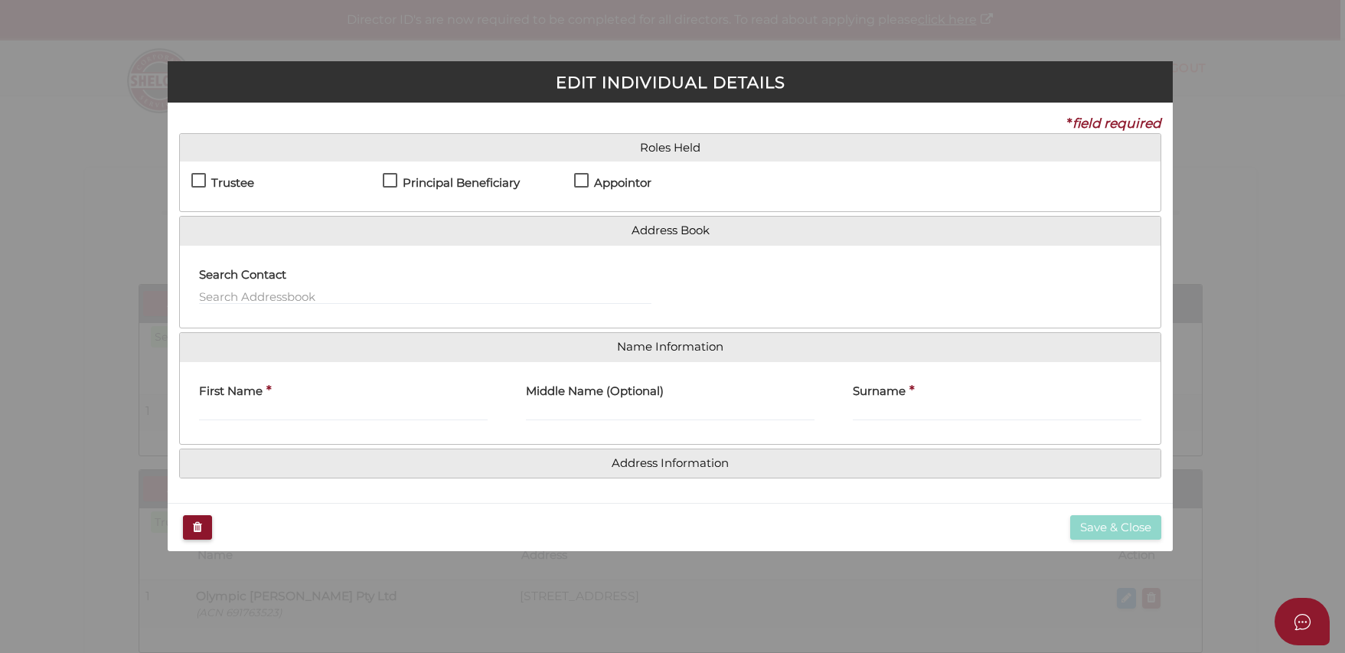
checkbox input "true"
type input "Thi"
type input "[PERSON_NAME]"
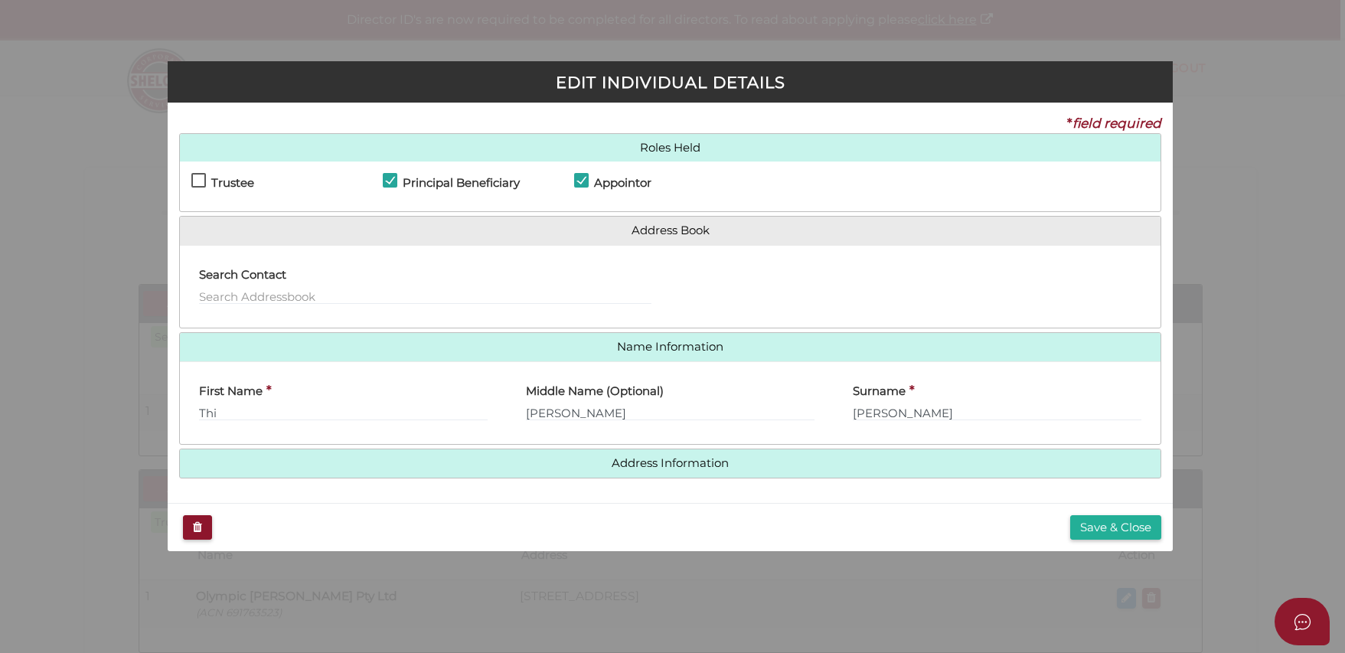
click at [390, 183] on label "Principal Beneficiary" at bounding box center [451, 186] width 137 height 19
checkbox input "false"
click at [1117, 531] on button "Save & Close" at bounding box center [1115, 527] width 91 height 25
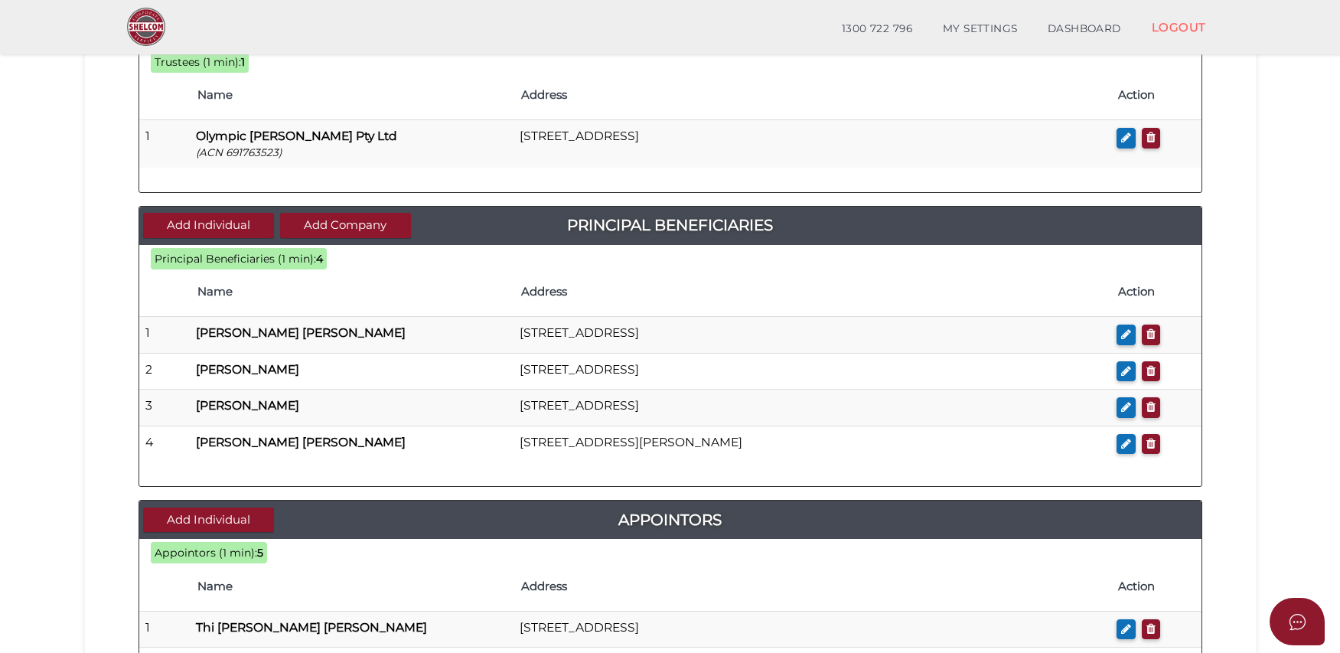
scroll to position [406, 0]
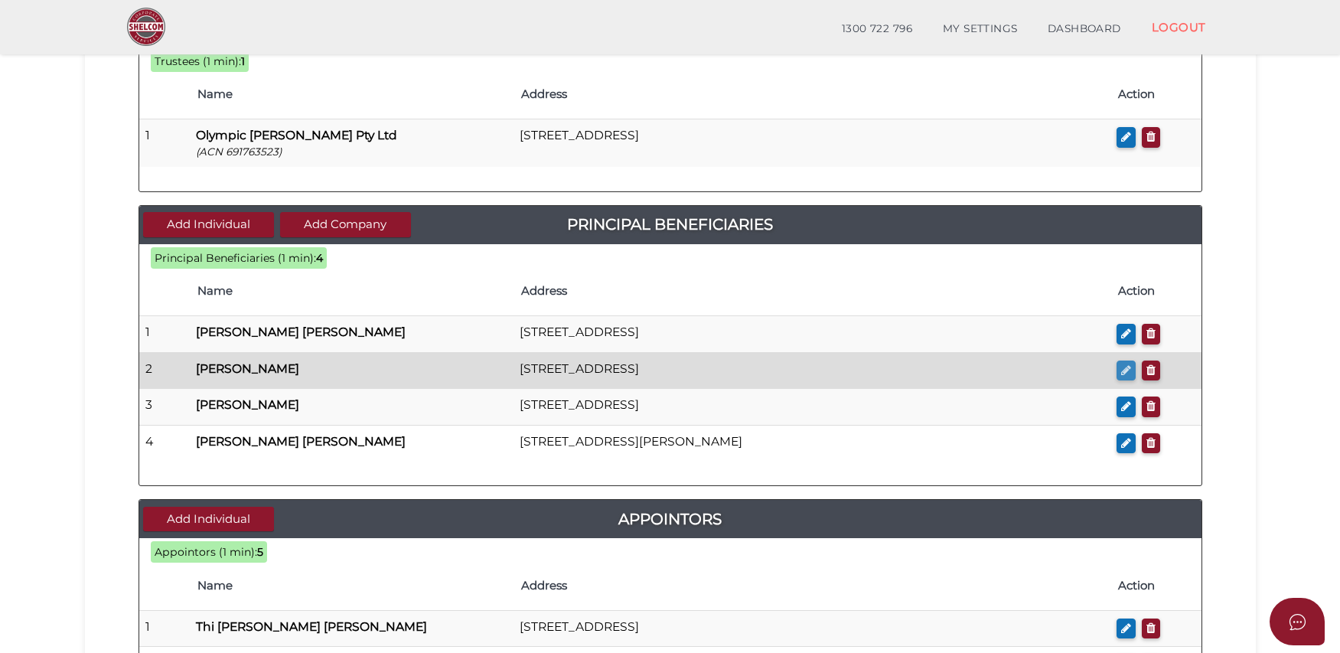
click at [1121, 373] on icon "button" at bounding box center [1126, 369] width 10 height 11
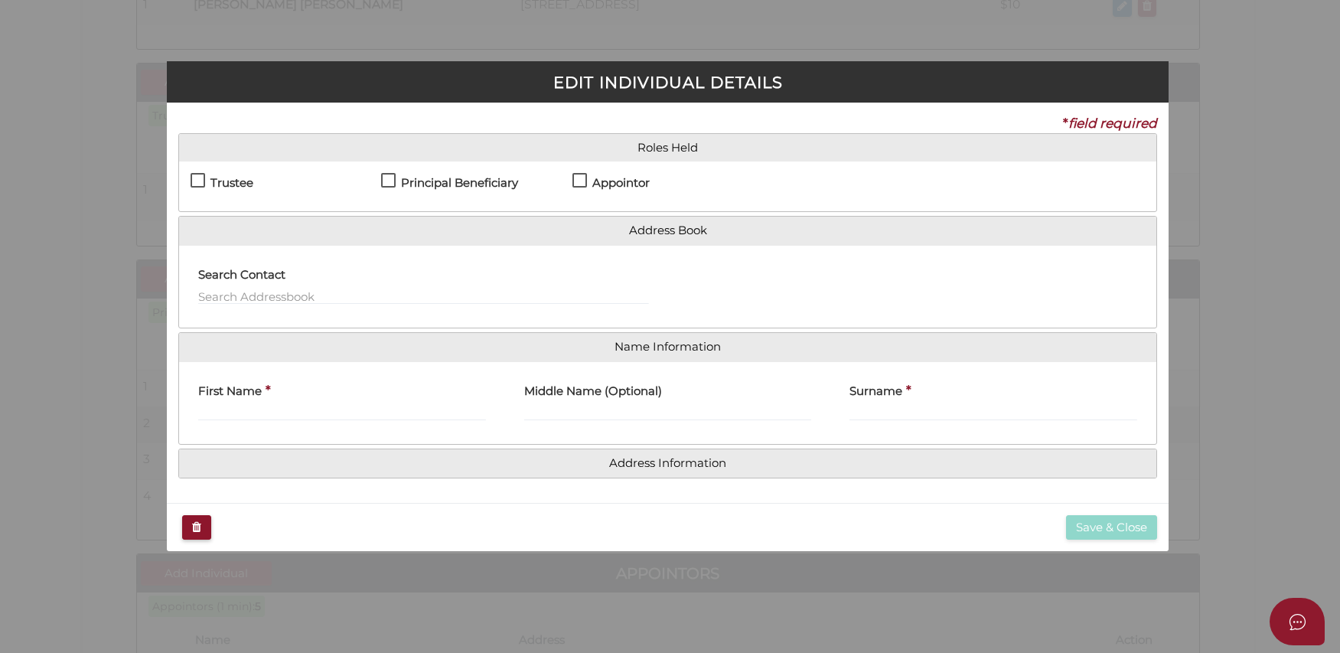
scroll to position [0, 0]
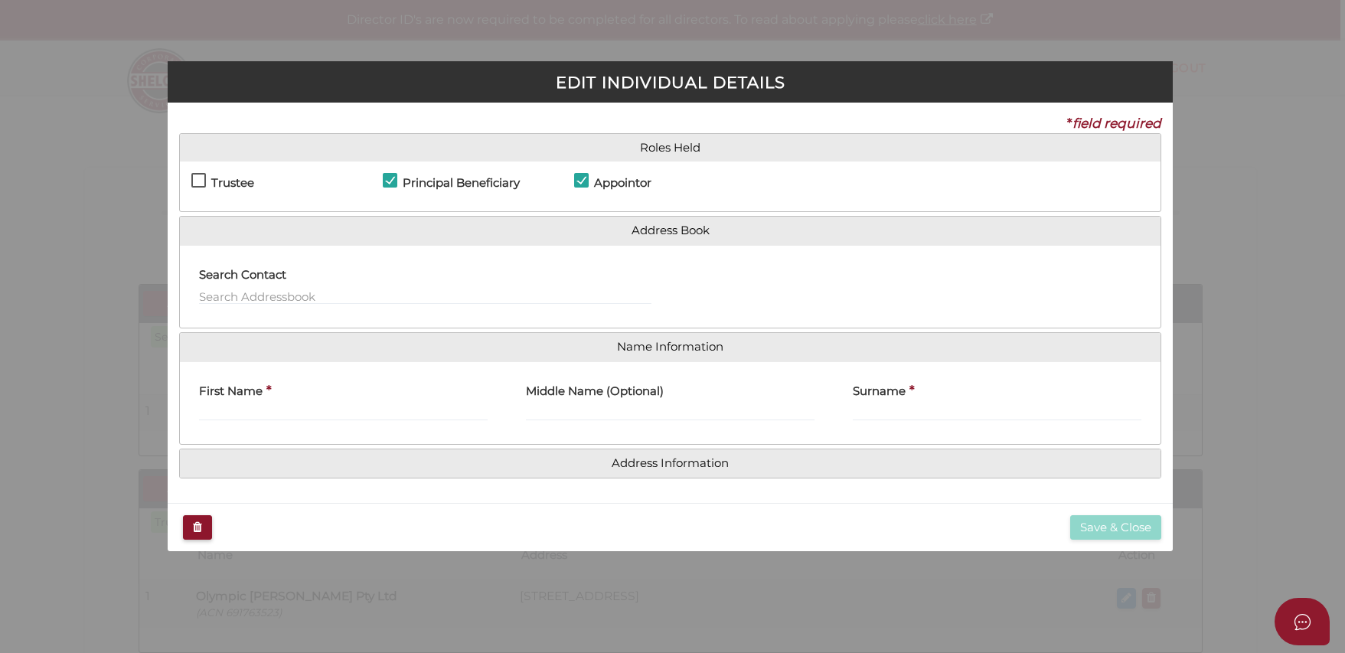
checkbox input "true"
type input "Kim"
type input "Hoa"
type input "Duong"
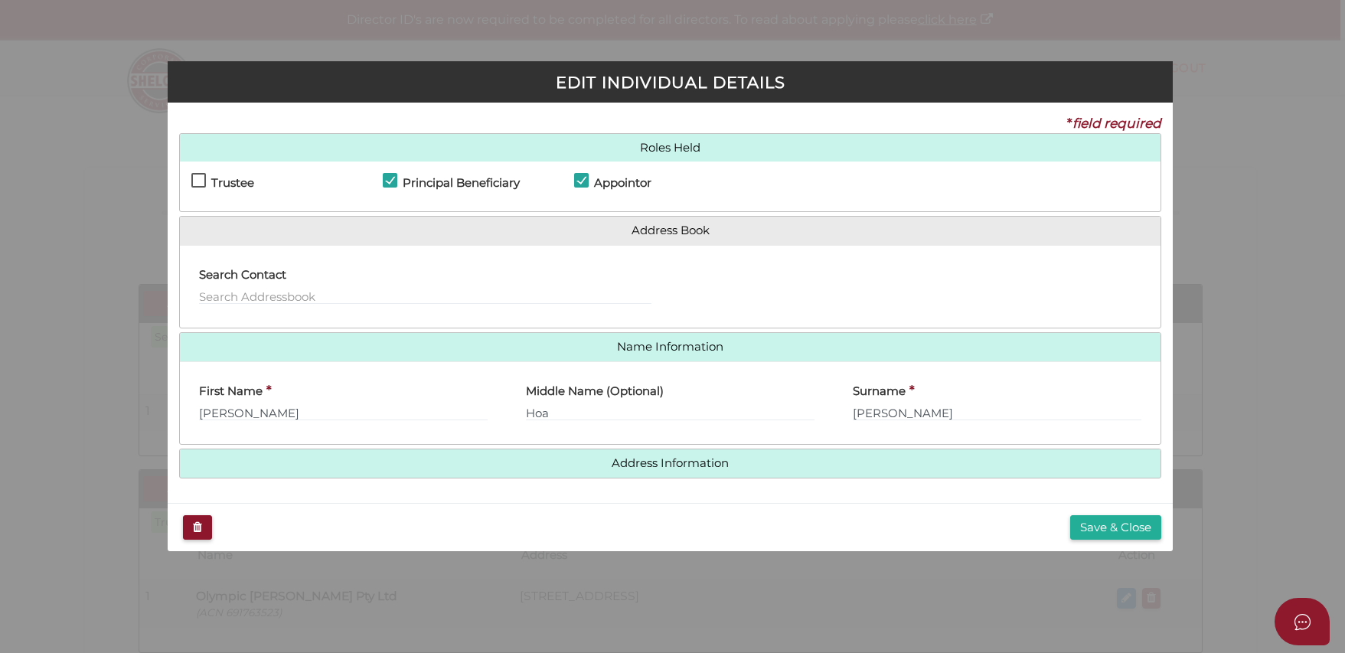
drag, startPoint x: 453, startPoint y: 181, endPoint x: 511, endPoint y: 197, distance: 60.3
click at [454, 181] on h4 "Principal Beneficiary" at bounding box center [461, 183] width 117 height 13
checkbox input "false"
click at [1125, 523] on button "Save & Close" at bounding box center [1115, 527] width 91 height 25
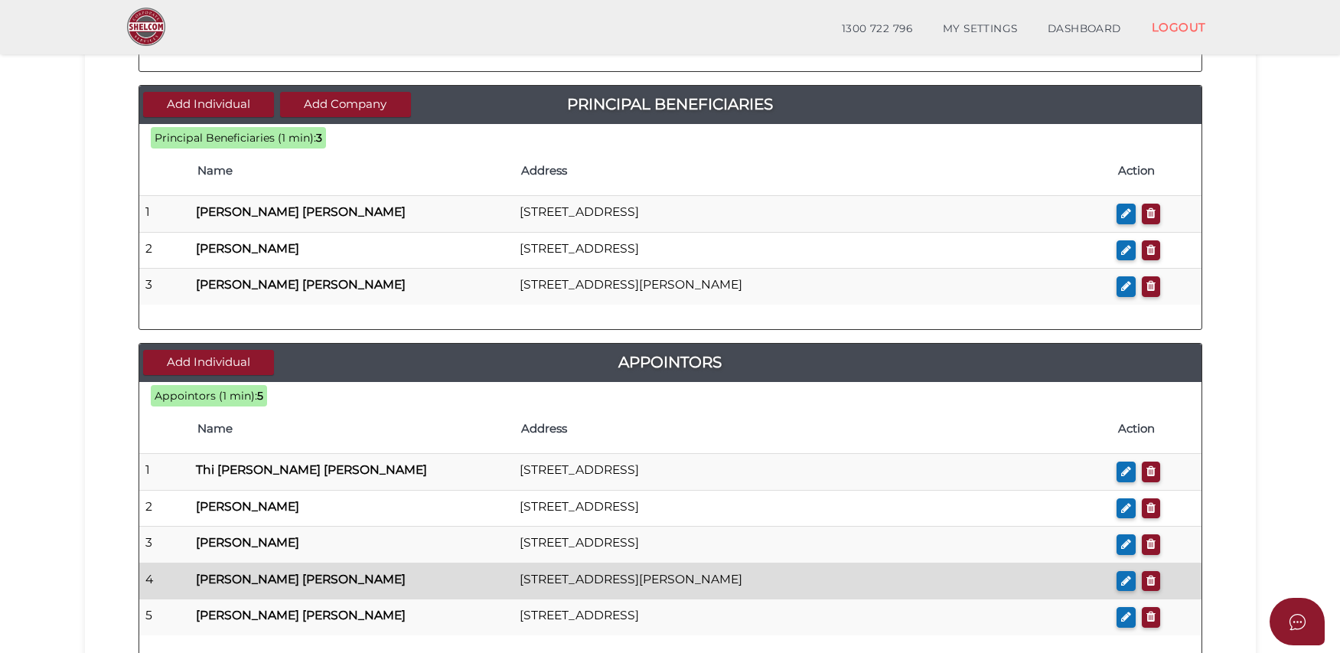
scroll to position [523, 0]
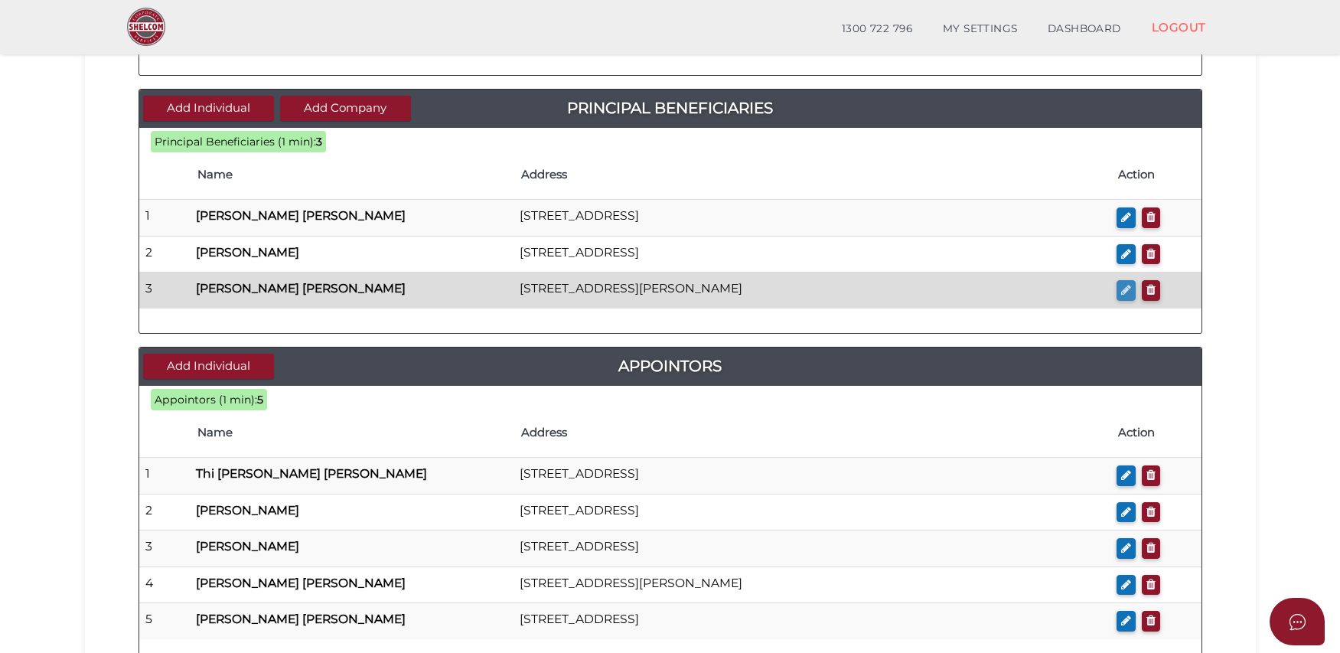
click at [1124, 292] on icon "button" at bounding box center [1126, 289] width 10 height 11
checkbox input "true"
type input "[PERSON_NAME]"
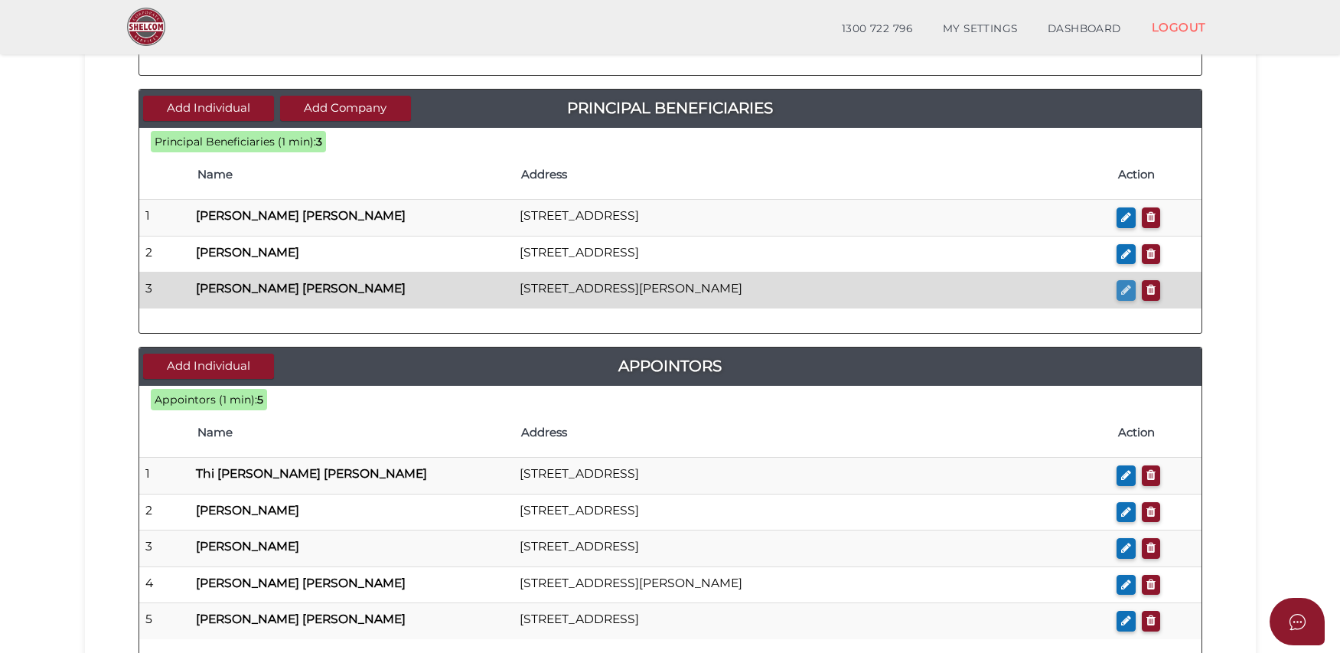
type input "[PERSON_NAME]"
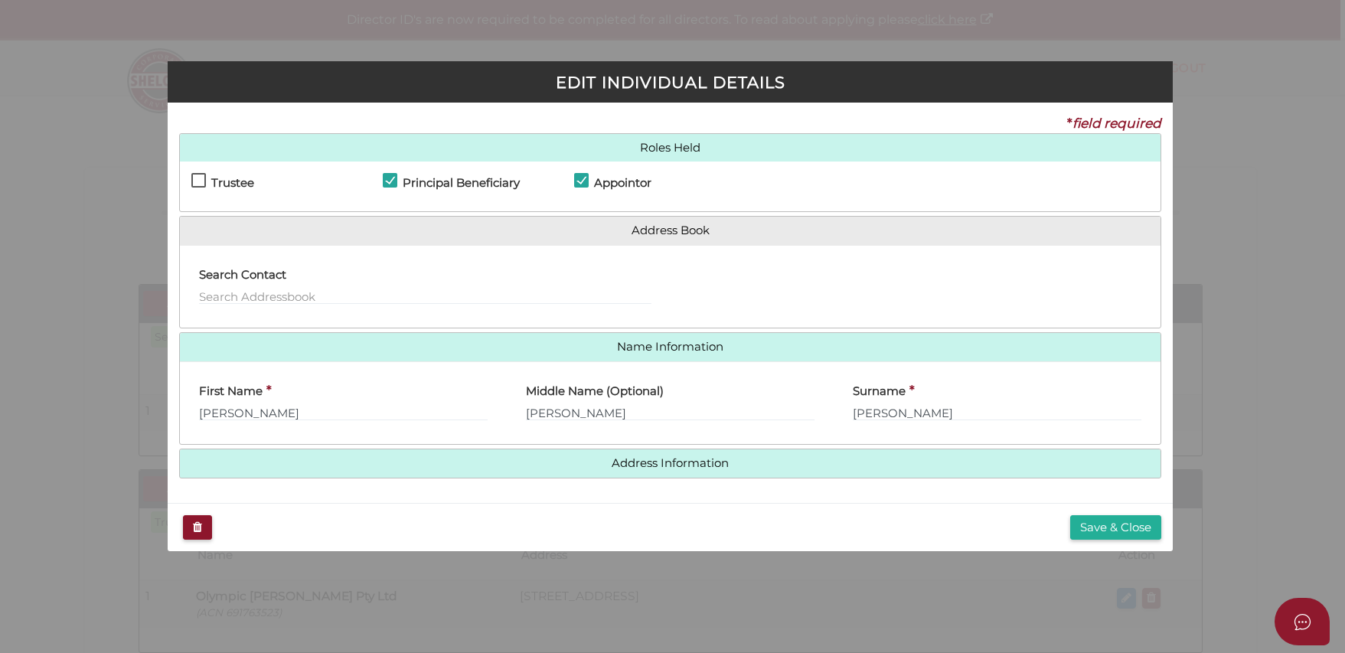
click at [500, 184] on h4 "Principal Beneficiary" at bounding box center [461, 183] width 117 height 13
checkbox input "false"
click at [1092, 526] on button "Save & Close" at bounding box center [1115, 527] width 91 height 25
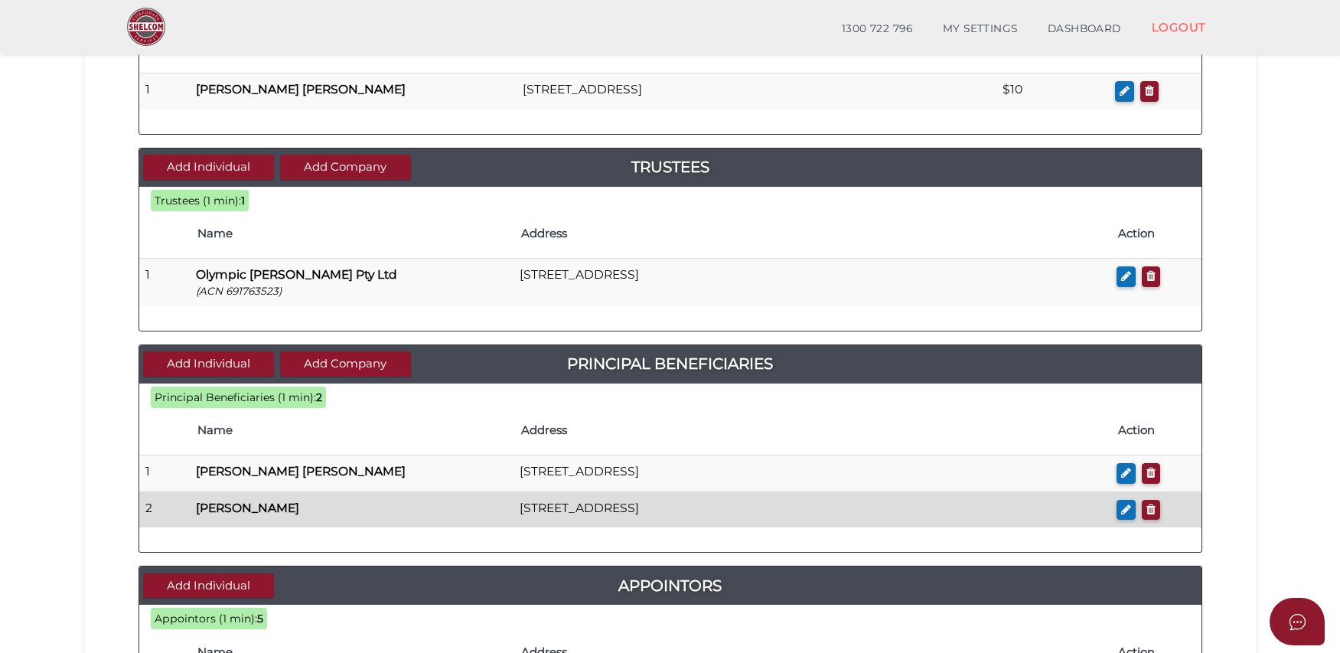
scroll to position [271, 0]
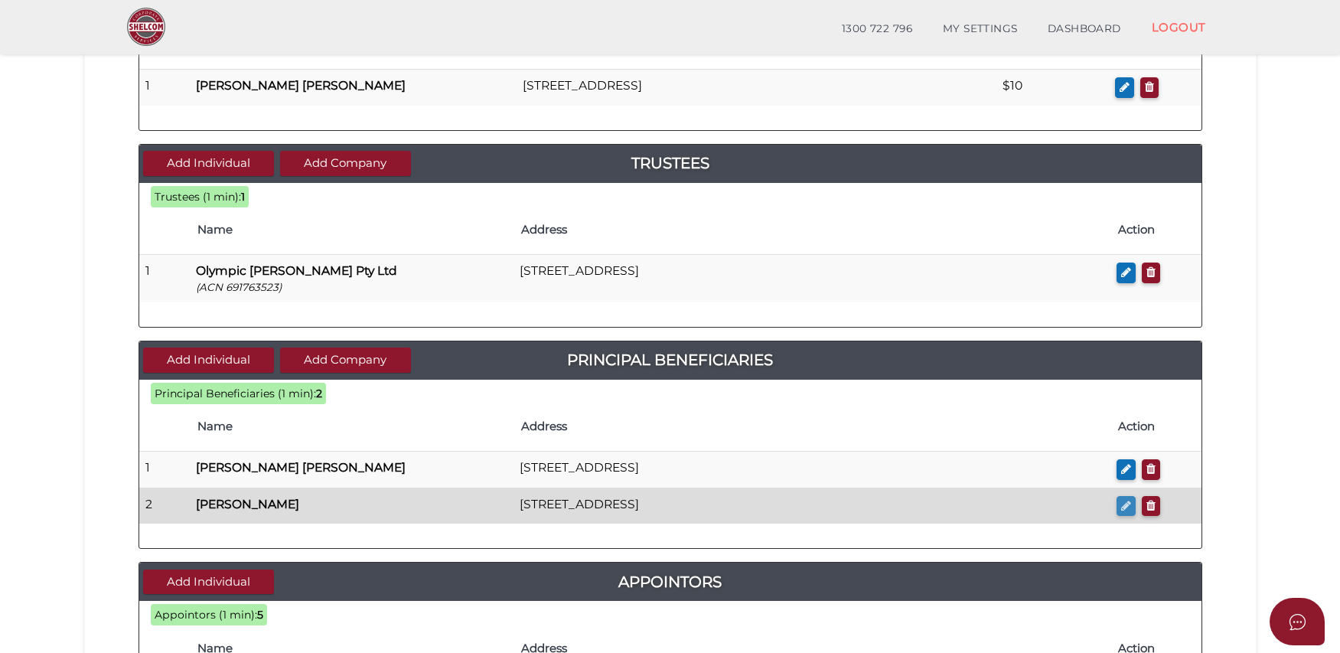
click at [1122, 504] on icon "button" at bounding box center [1126, 505] width 10 height 11
checkbox input "true"
type input "Cindy"
type input "Uyen Di"
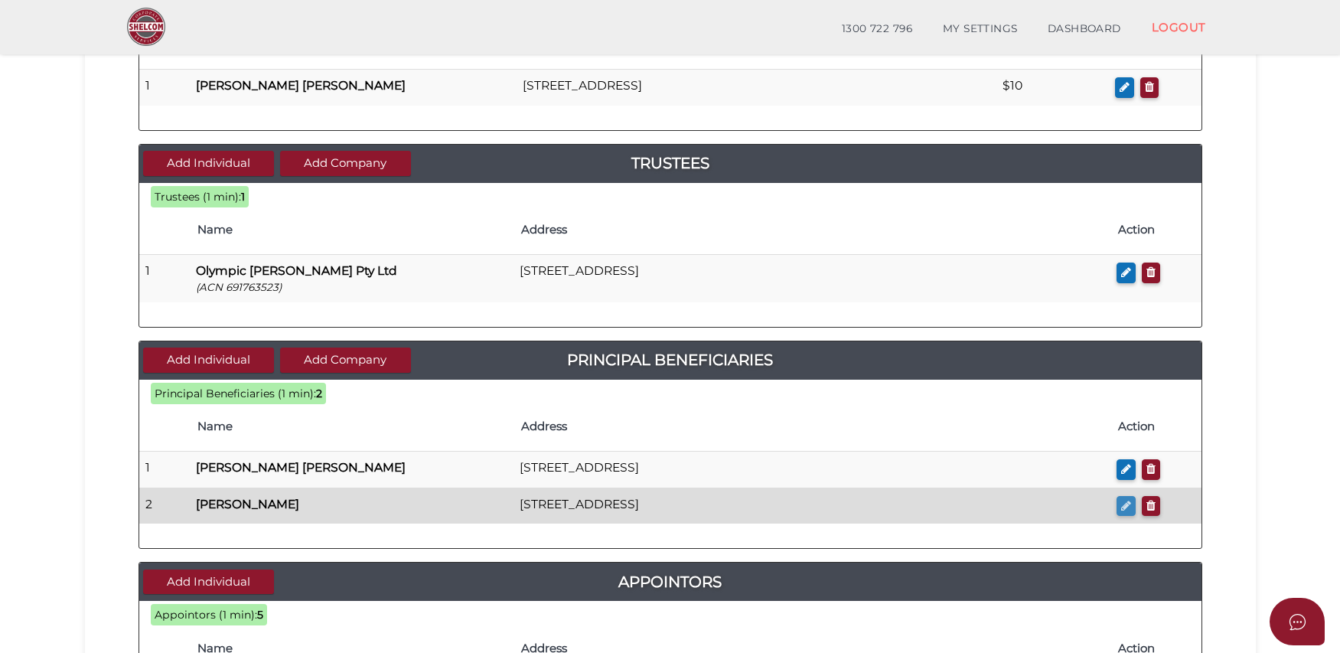
type input "Duong"
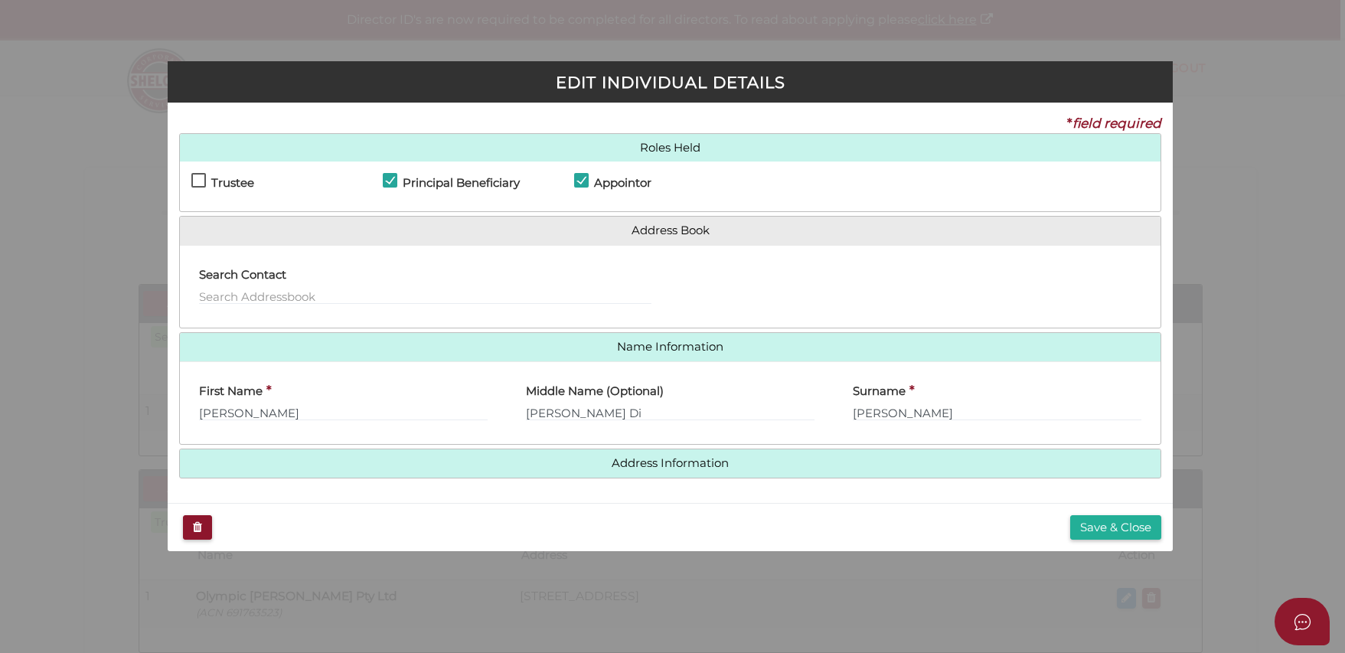
click at [502, 187] on h4 "Principal Beneficiary" at bounding box center [461, 183] width 117 height 13
checkbox input "false"
click at [1089, 525] on button "Save & Close" at bounding box center [1115, 527] width 91 height 25
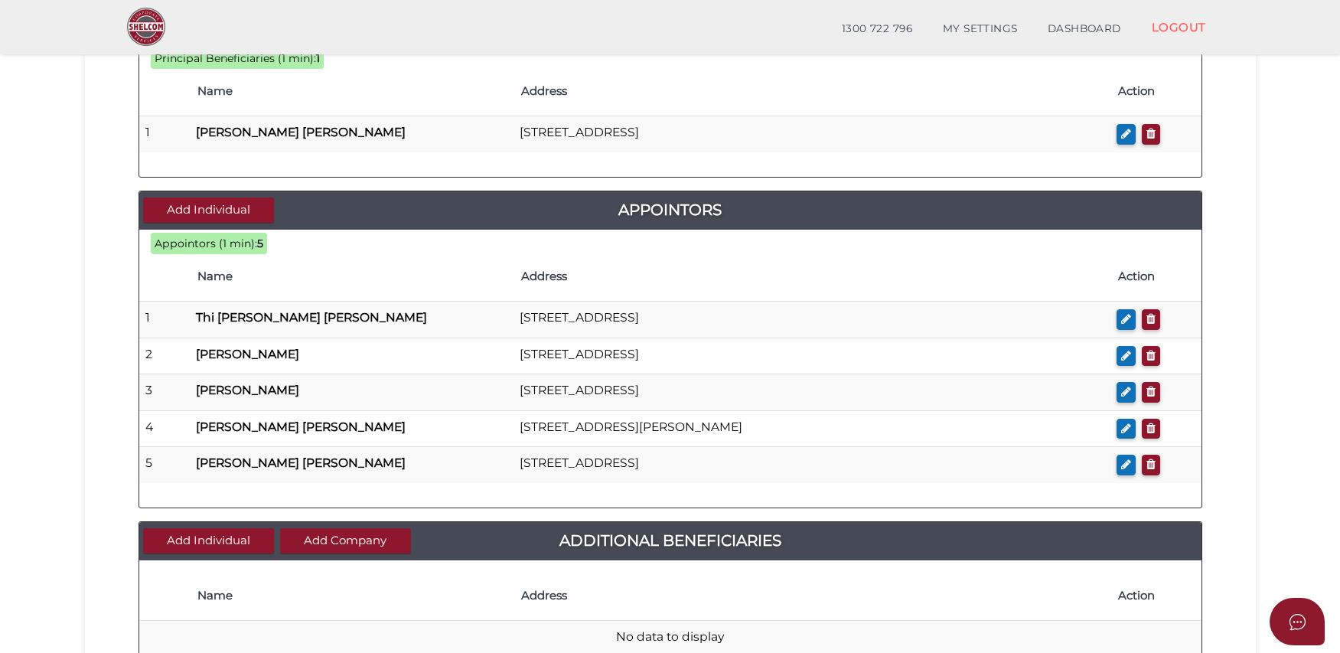
scroll to position [705, 0]
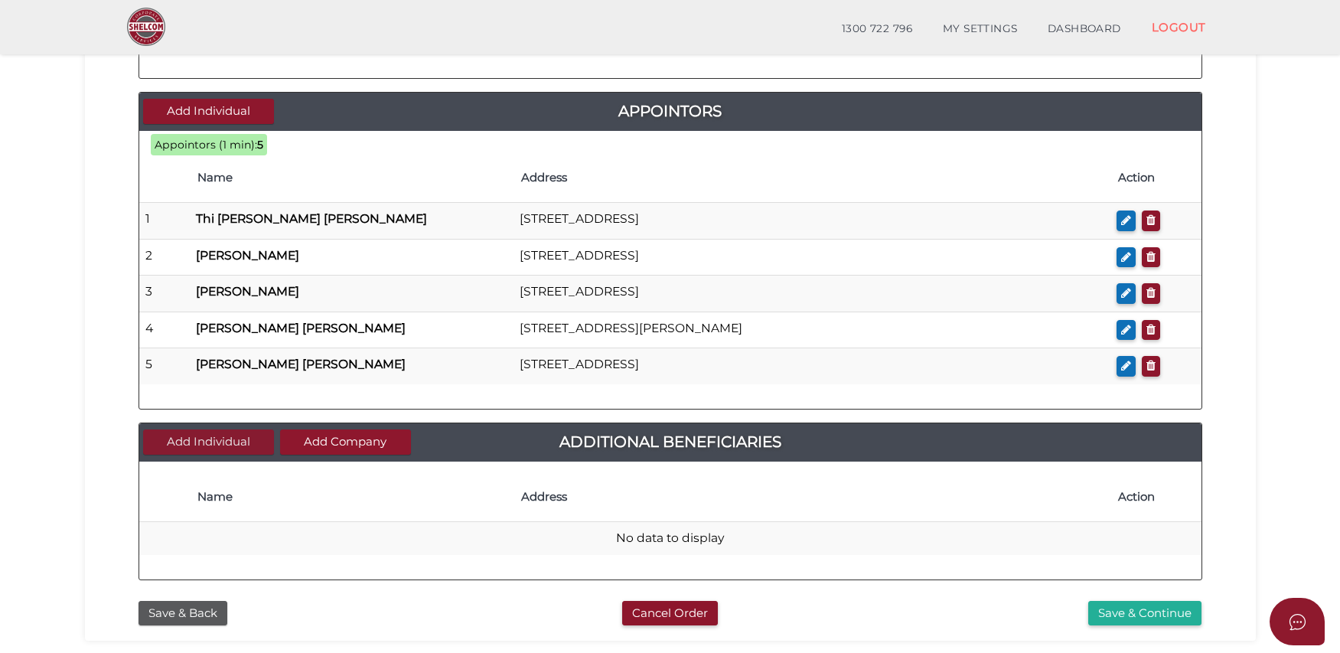
click at [239, 440] on button "Add Individual" at bounding box center [208, 441] width 131 height 25
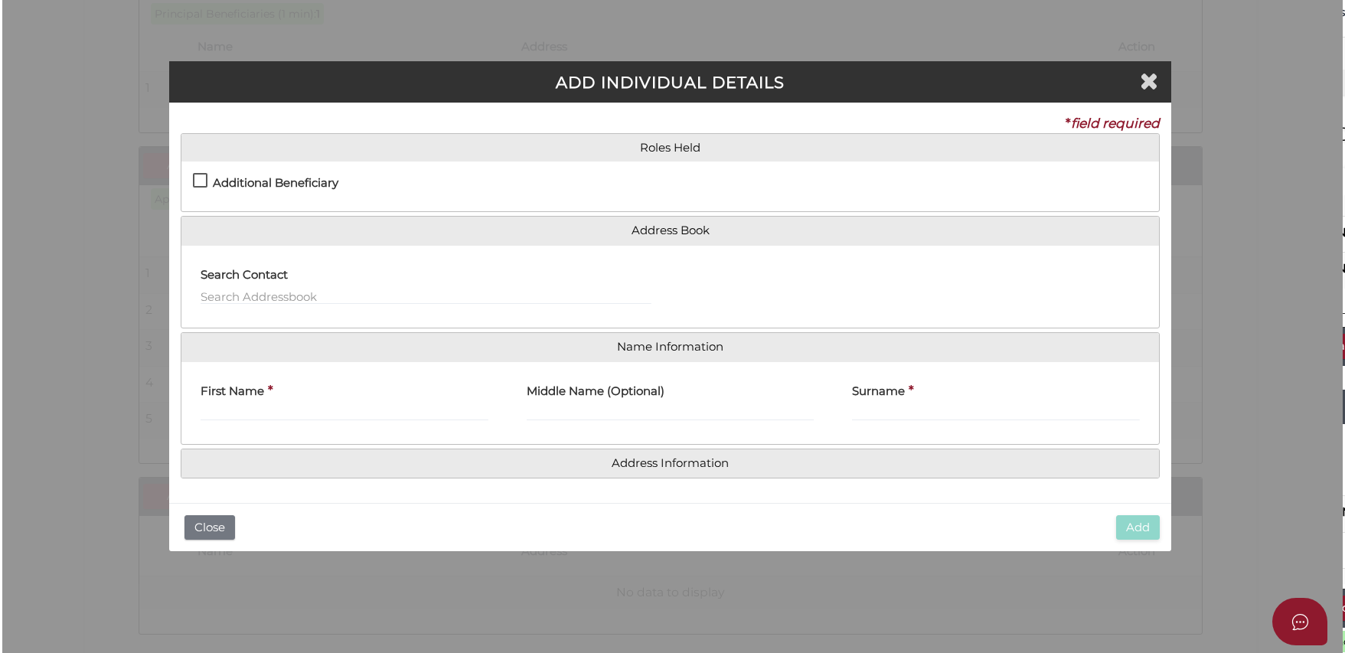
scroll to position [0, 0]
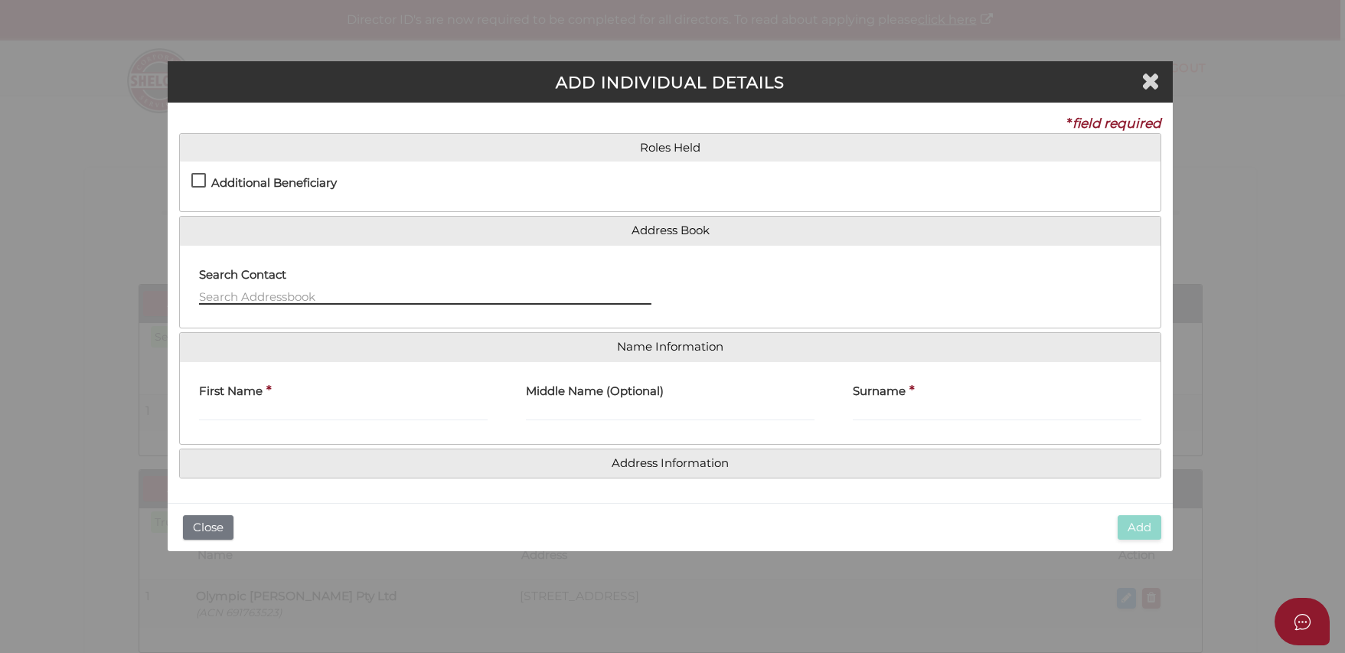
click at [464, 297] on input "text" at bounding box center [425, 296] width 452 height 17
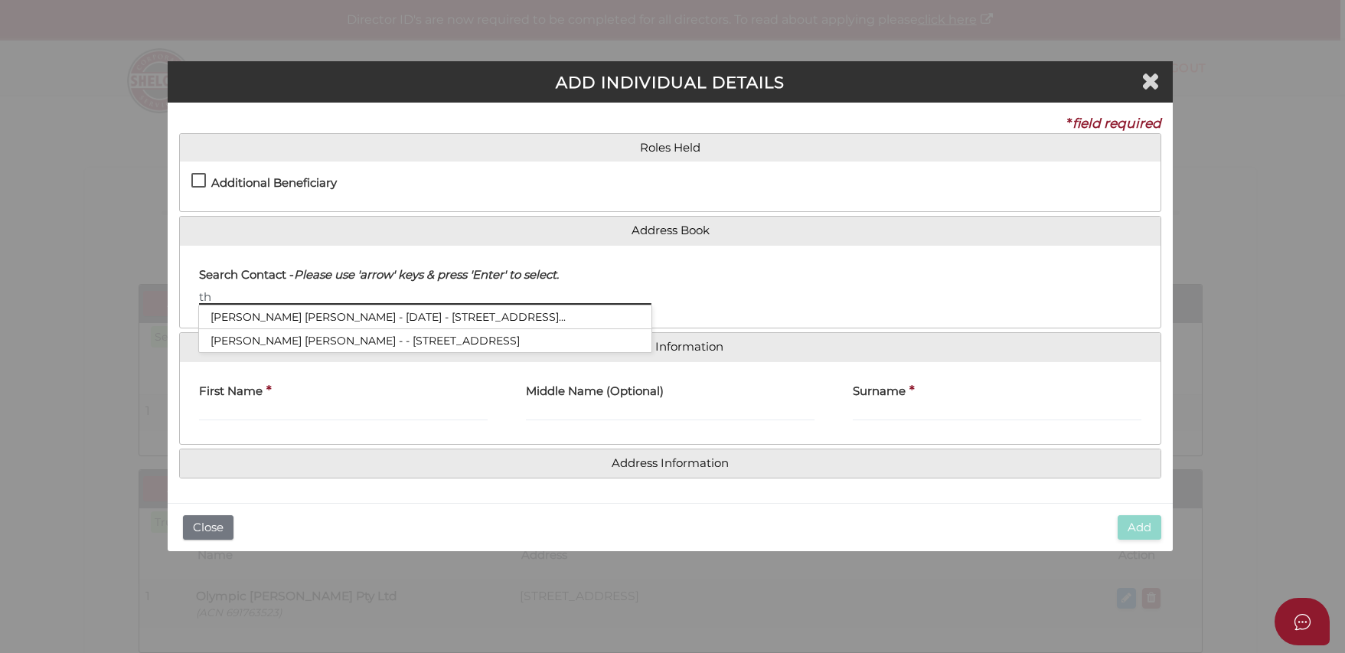
type input "t"
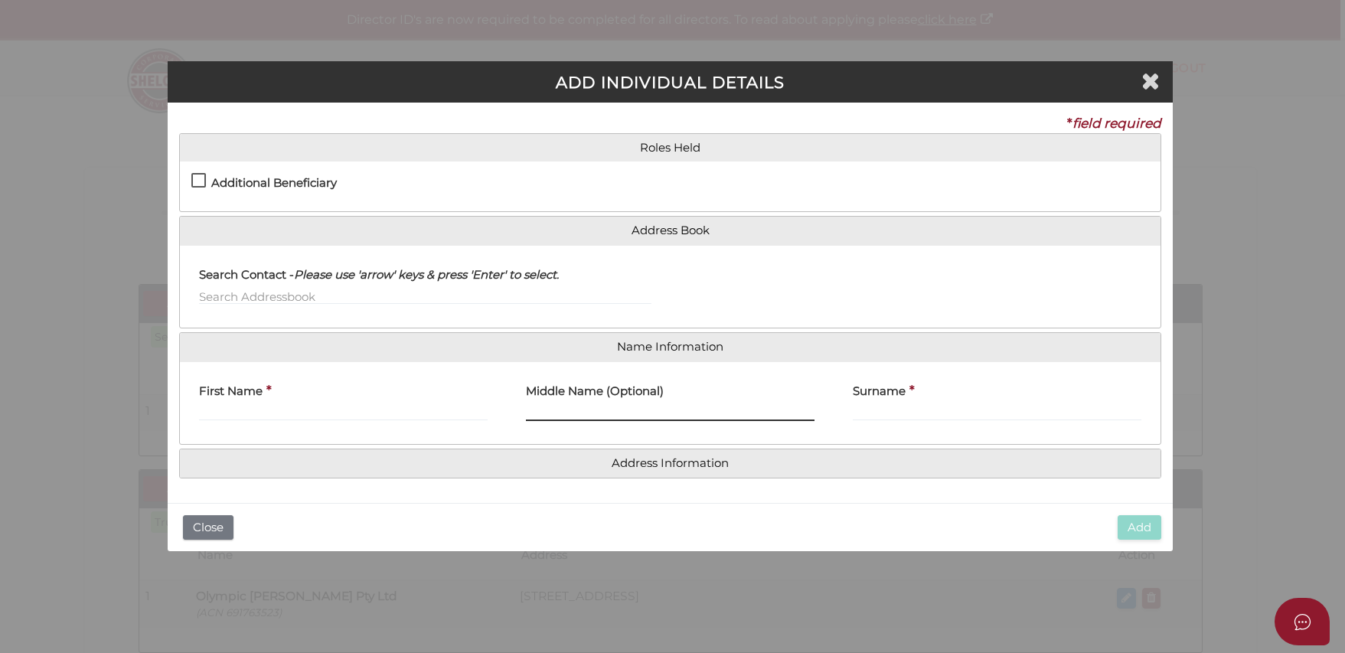
click at [649, 404] on input "Middle Name (Optional)" at bounding box center [670, 412] width 289 height 17
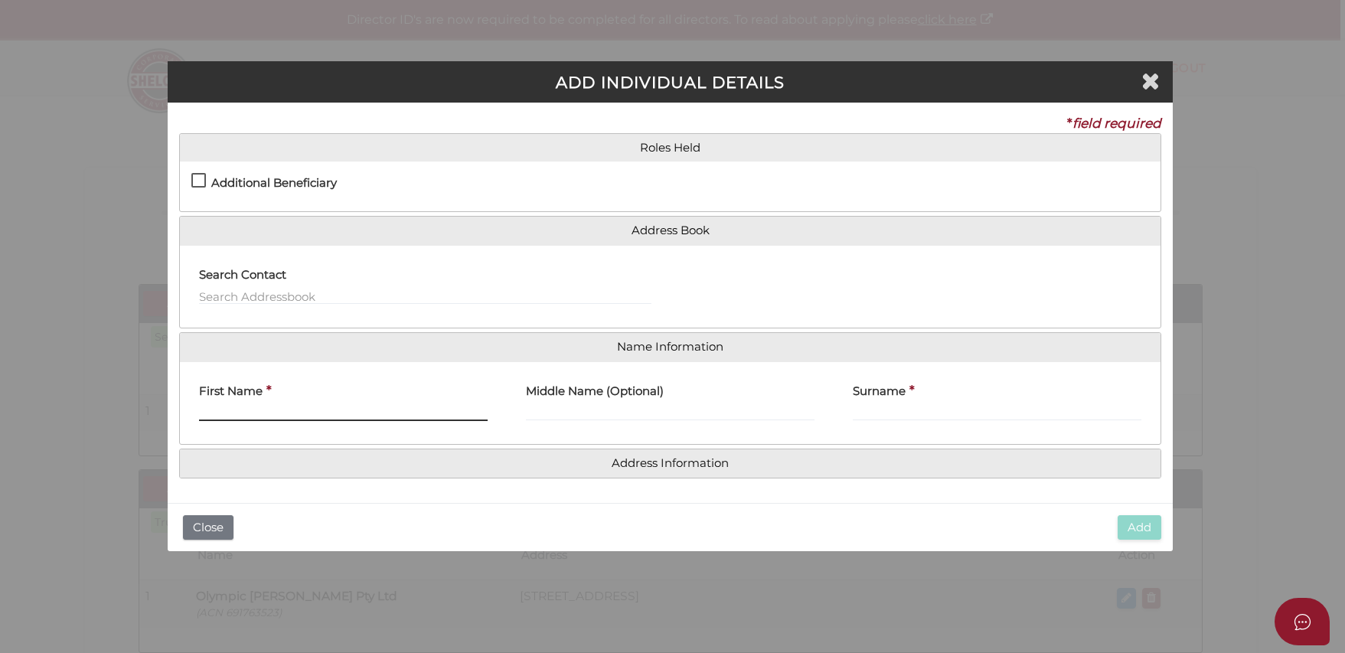
click at [330, 406] on input "First Name" at bounding box center [343, 412] width 289 height 17
type input "t"
type input "THI"
type input "KIM LOAN"
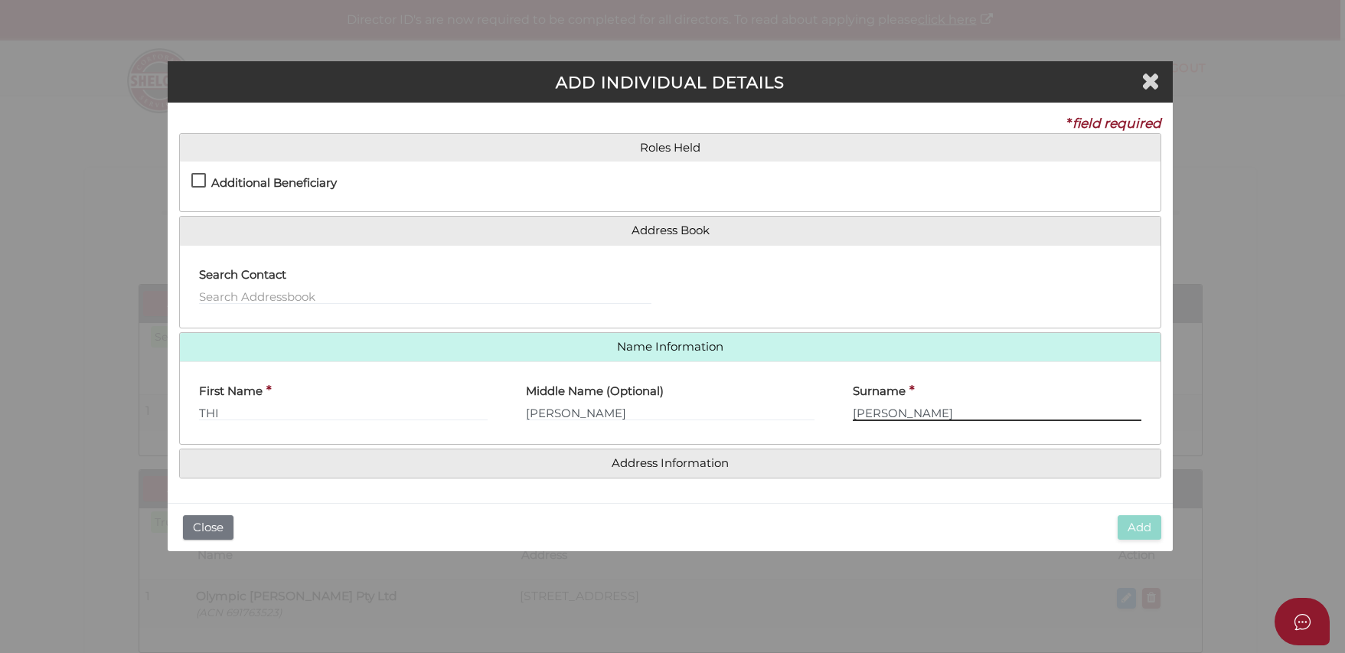
type input "DUONG"
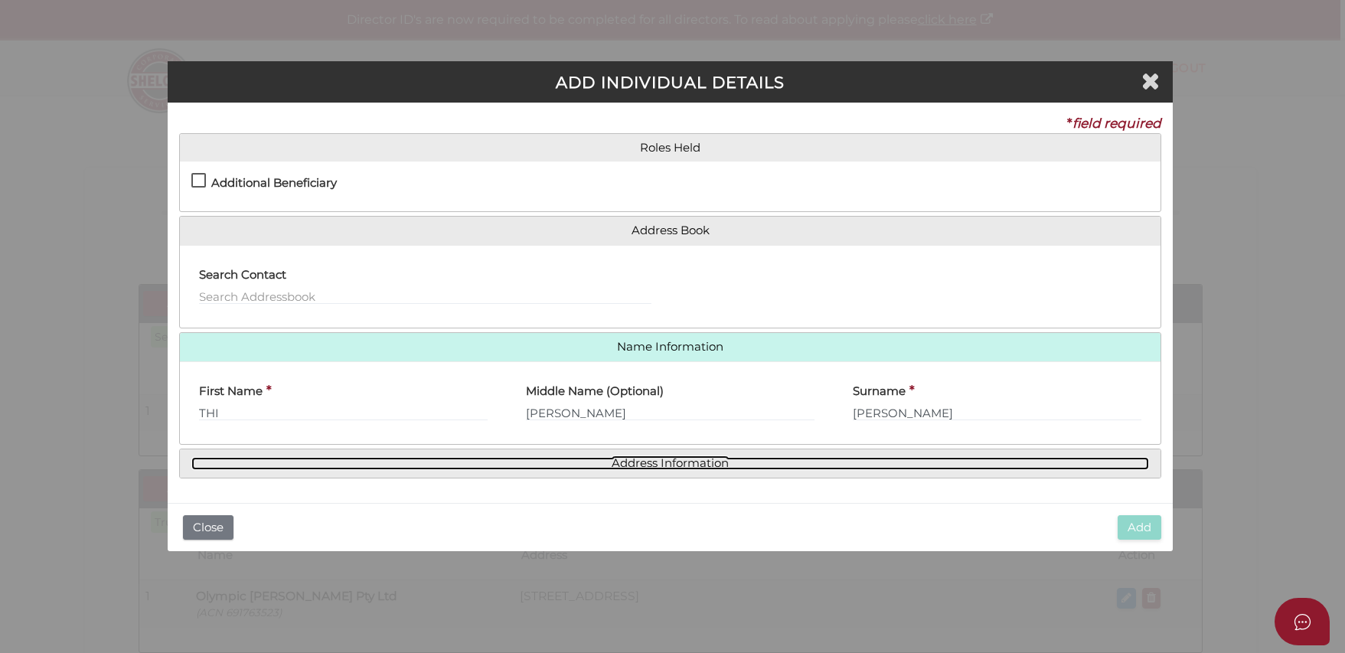
click at [504, 465] on link "Address Information" at bounding box center [669, 463] width 957 height 13
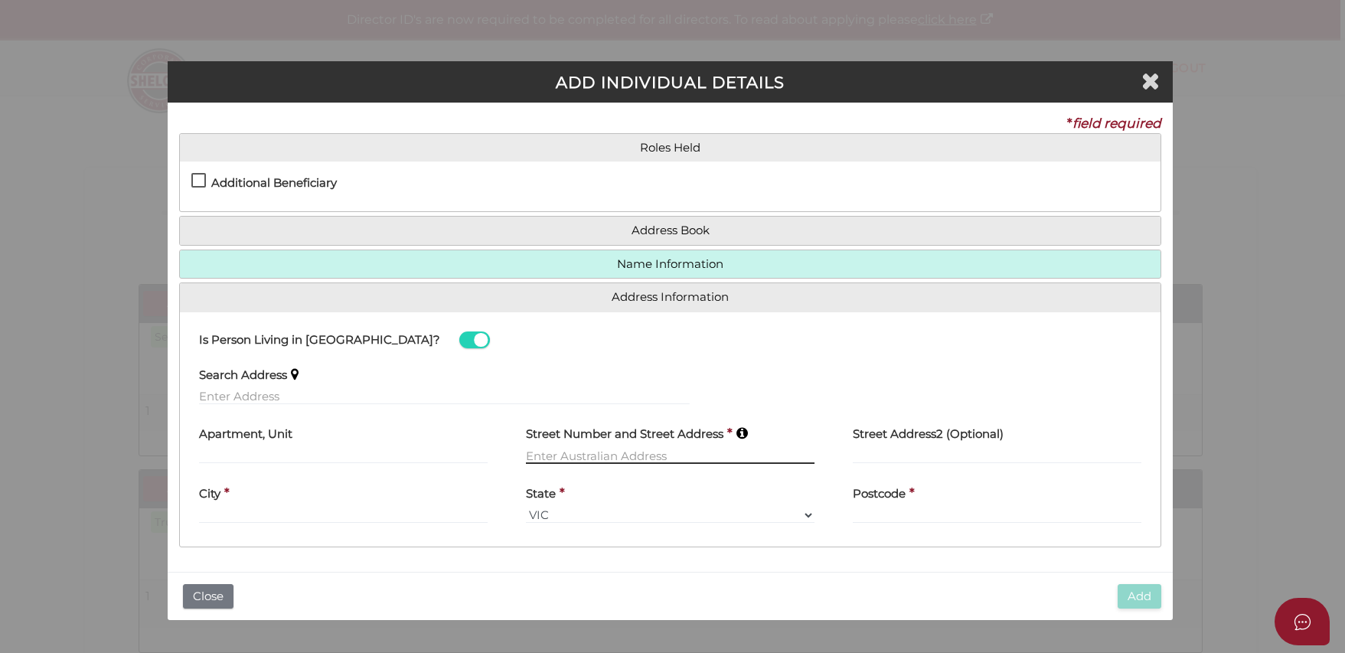
click at [630, 455] on input "text" at bounding box center [670, 455] width 289 height 17
type input "18 GRAND VIEW ROAD"
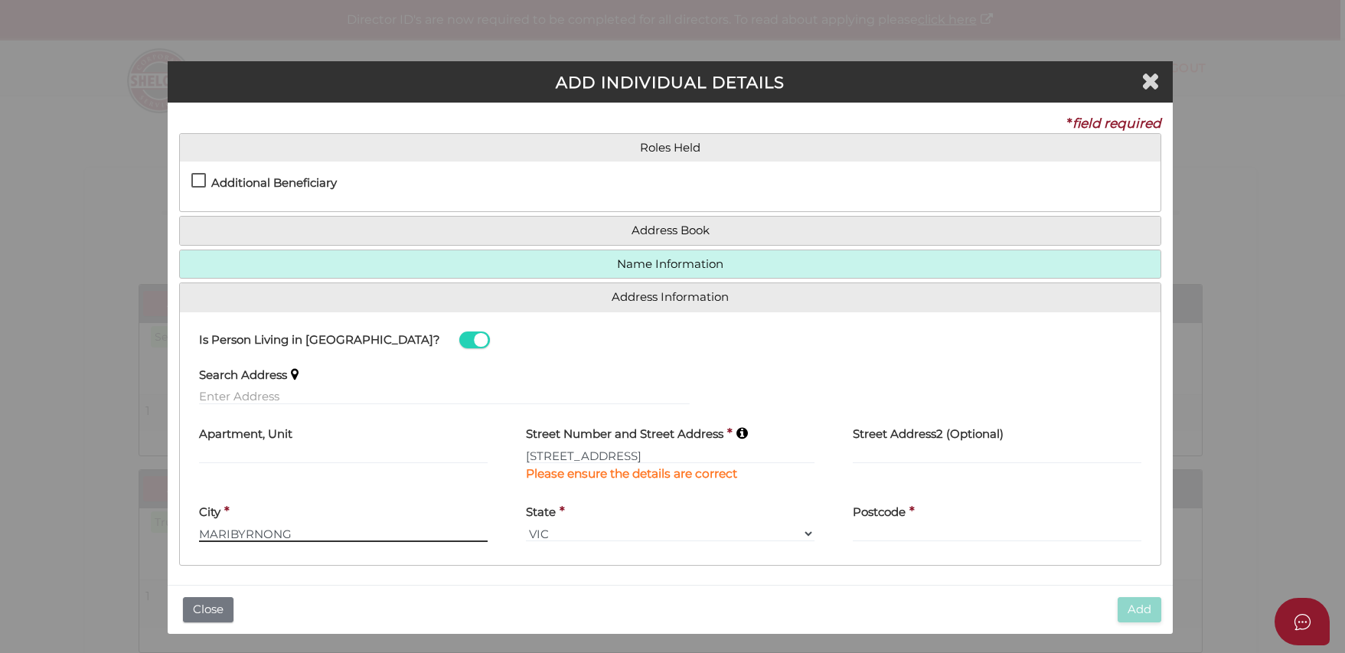
type input "MARIBYRNONG"
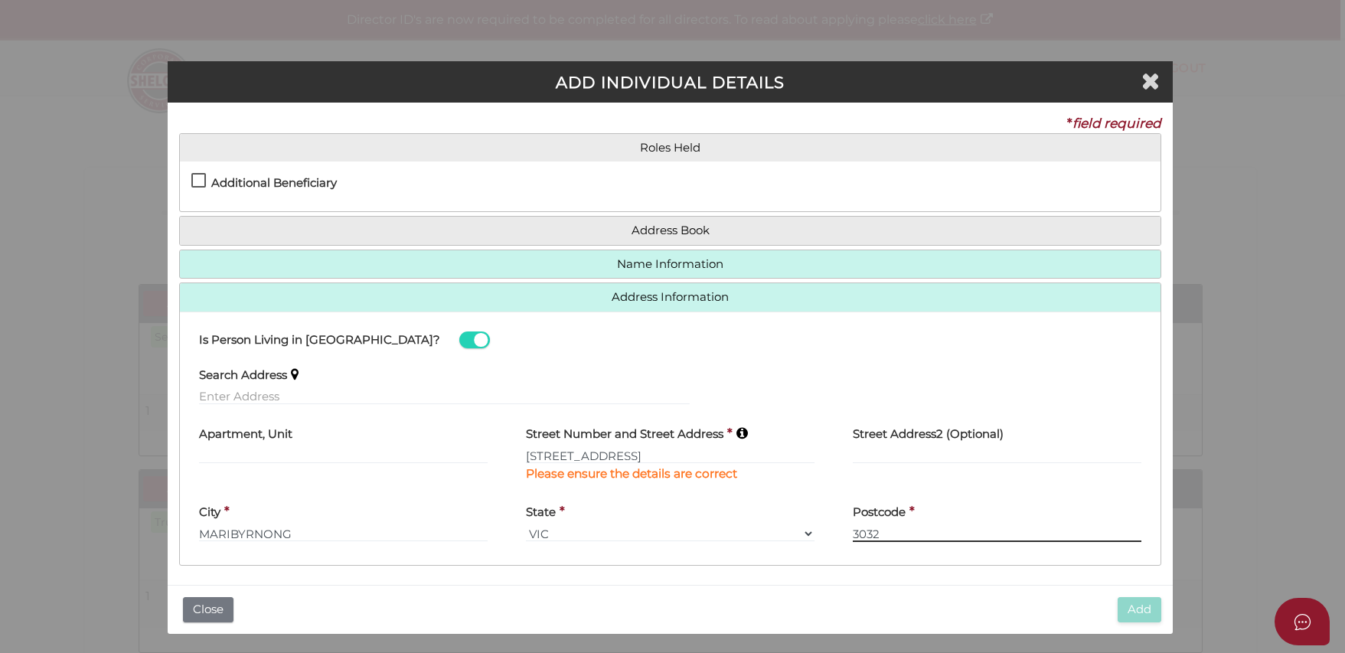
type input "3032"
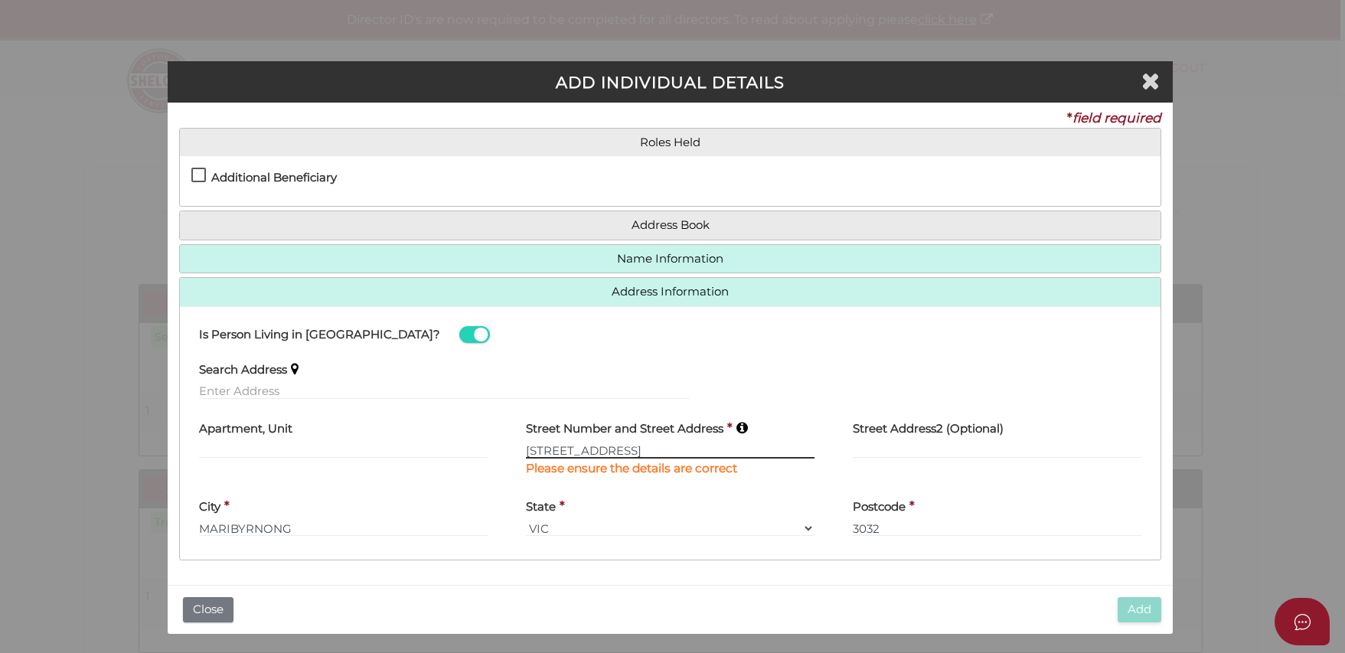
click at [784, 454] on input "18 GRAND VIEW ROAD" at bounding box center [670, 450] width 289 height 17
click at [1016, 532] on input "3032" at bounding box center [997, 528] width 289 height 17
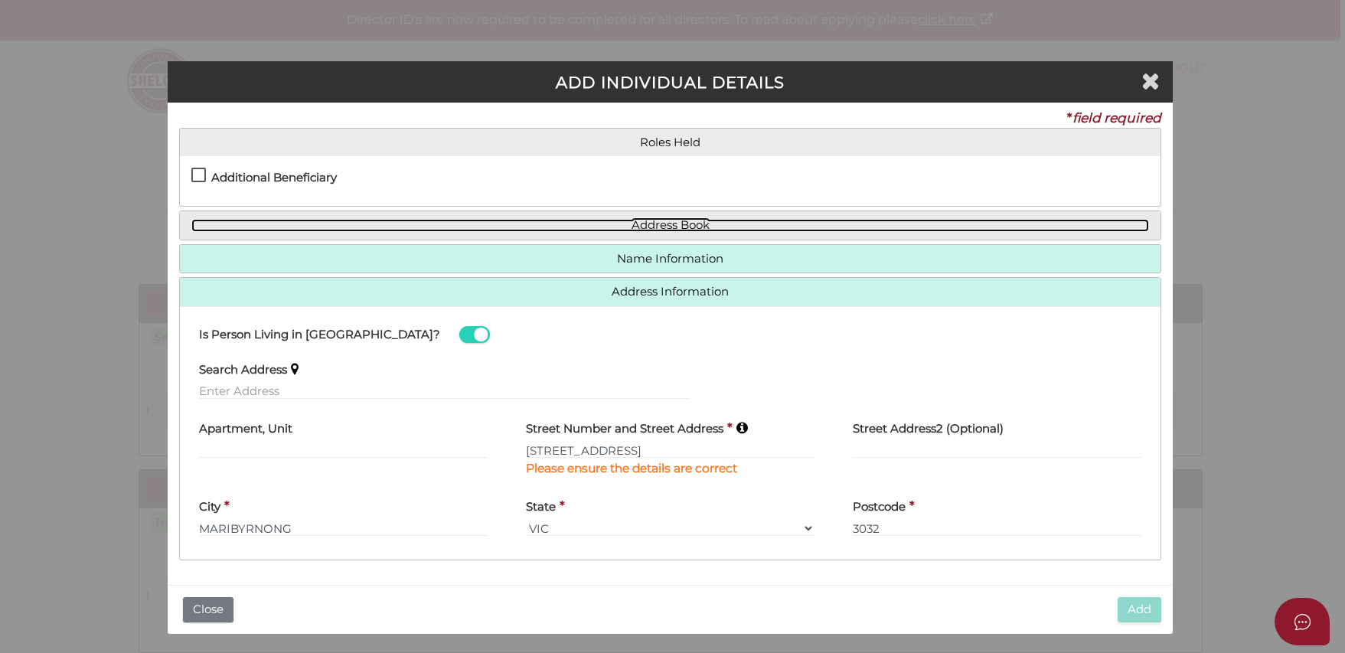
click at [823, 224] on link "Address Book" at bounding box center [669, 225] width 957 height 13
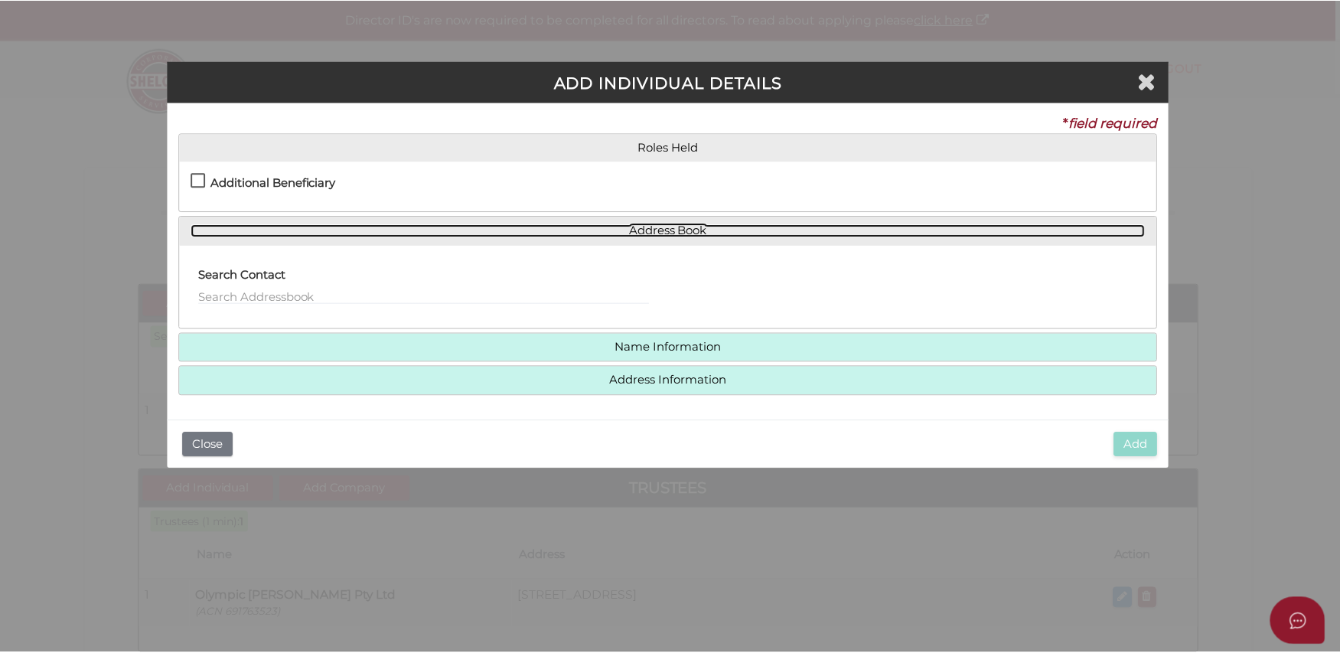
scroll to position [0, 0]
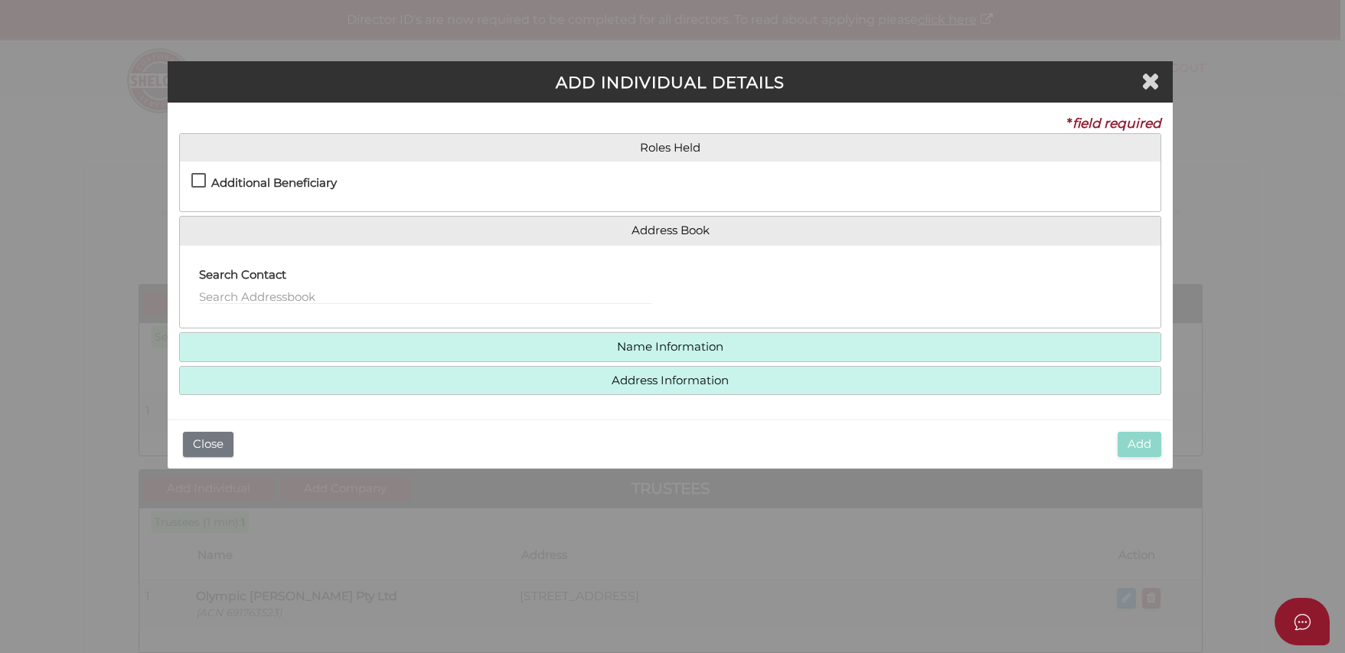
click at [689, 302] on div at bounding box center [915, 287] width 491 height 60
click at [665, 338] on h4 "Name Information" at bounding box center [670, 347] width 980 height 28
click at [197, 177] on label "Additional Beneficiary" at bounding box center [263, 186] width 145 height 19
checkbox input "true"
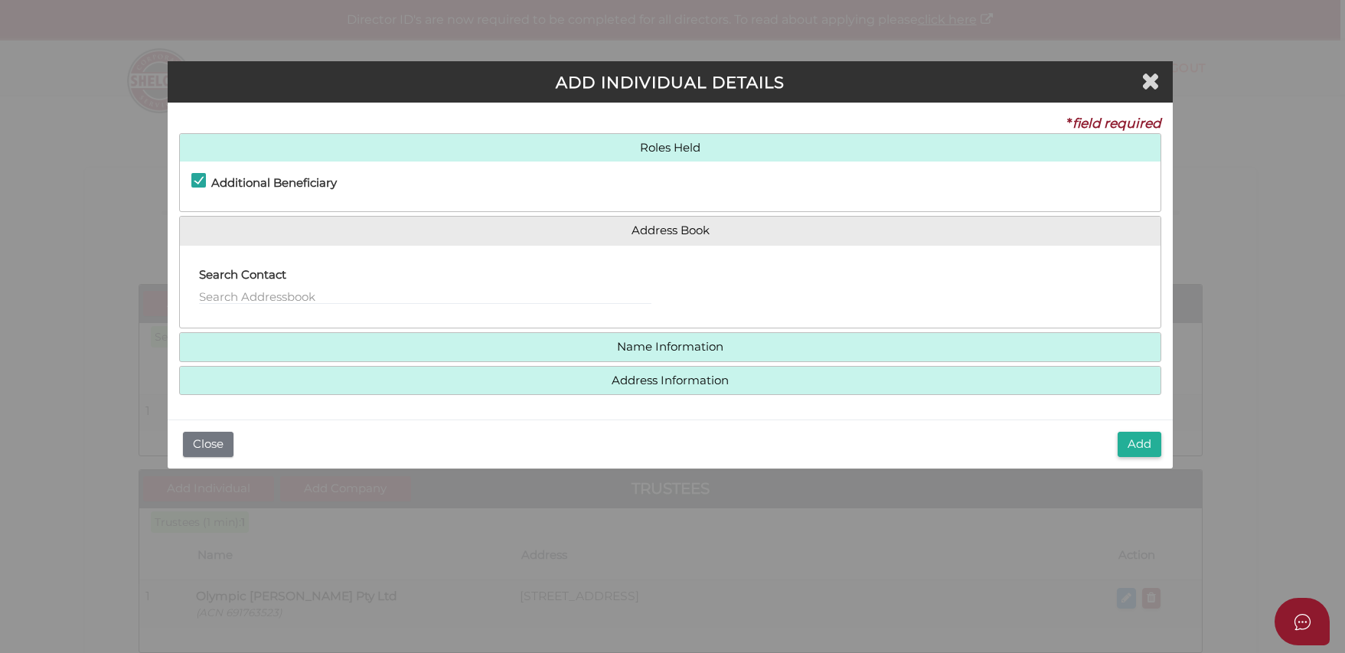
click at [1136, 442] on button "Add" at bounding box center [1139, 444] width 44 height 25
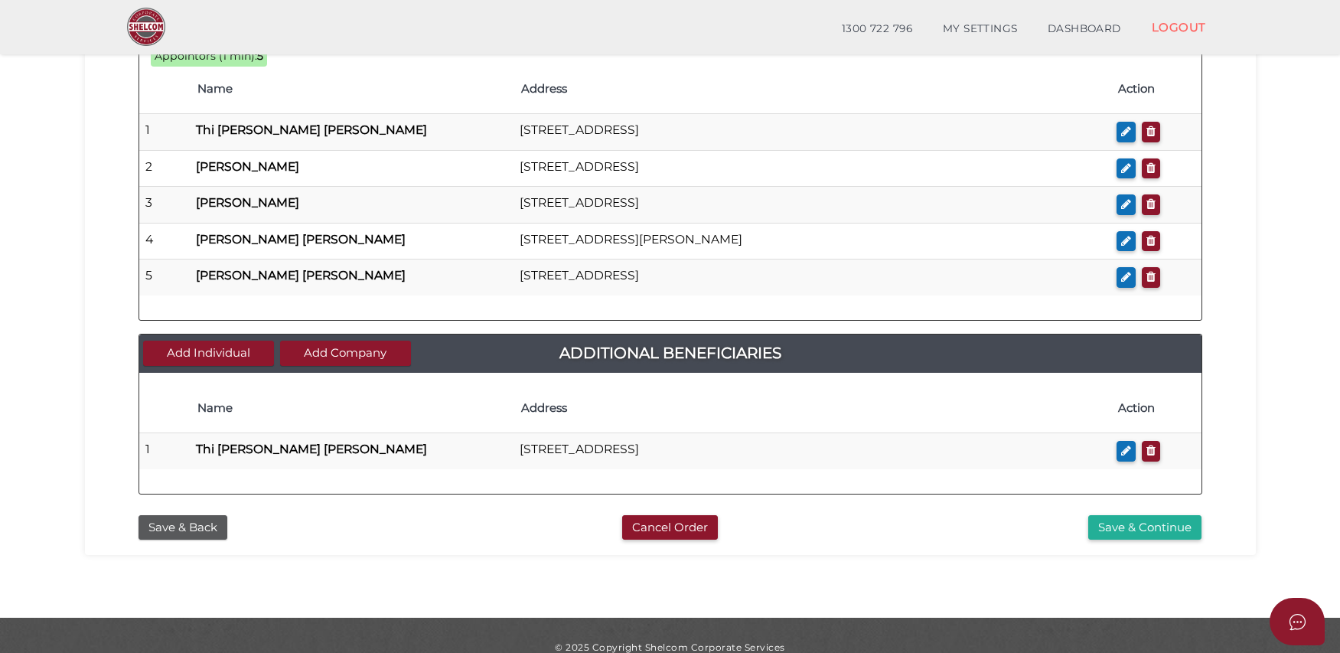
scroll to position [817, 0]
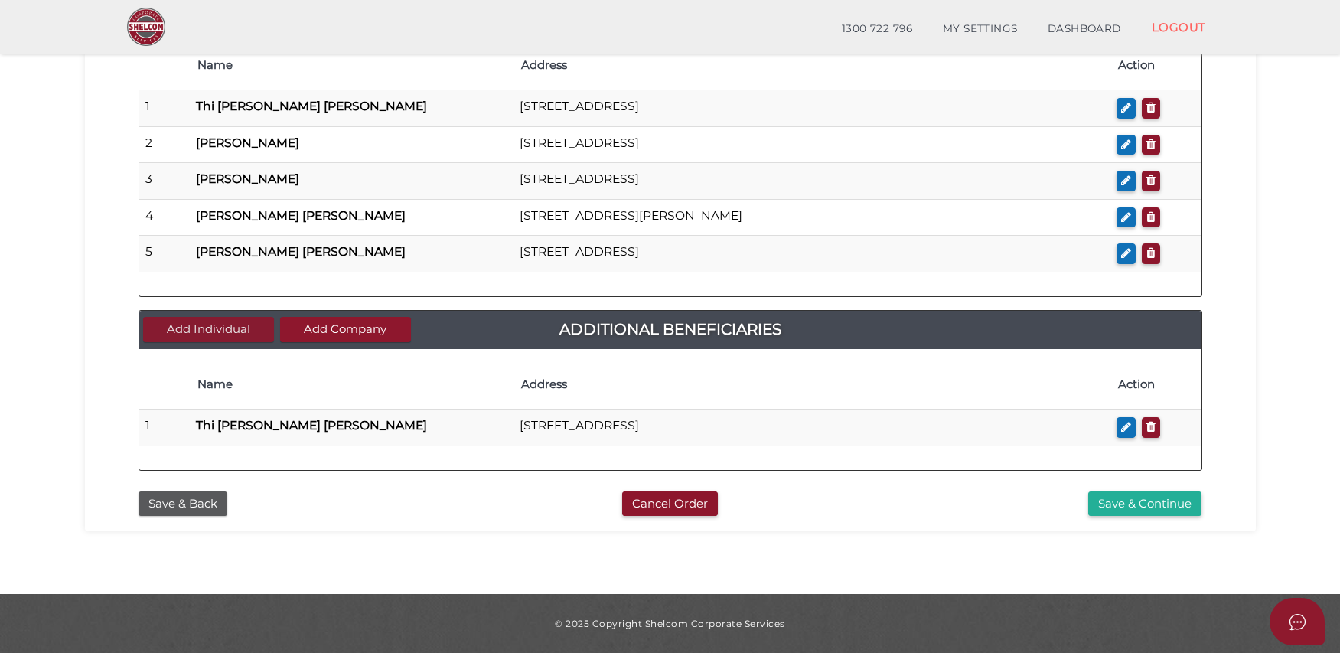
click at [231, 333] on button "Add Individual" at bounding box center [208, 329] width 131 height 25
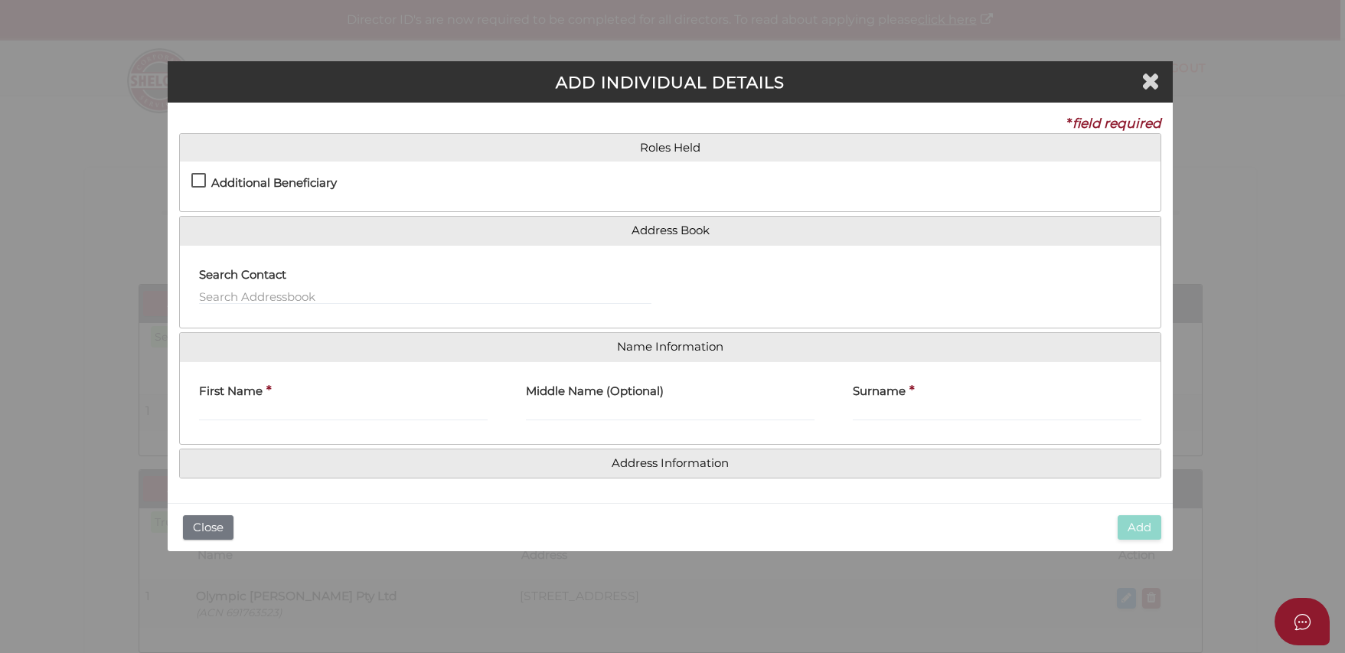
click at [298, 182] on h4 "Additional Beneficiary" at bounding box center [274, 183] width 126 height 13
checkbox input "true"
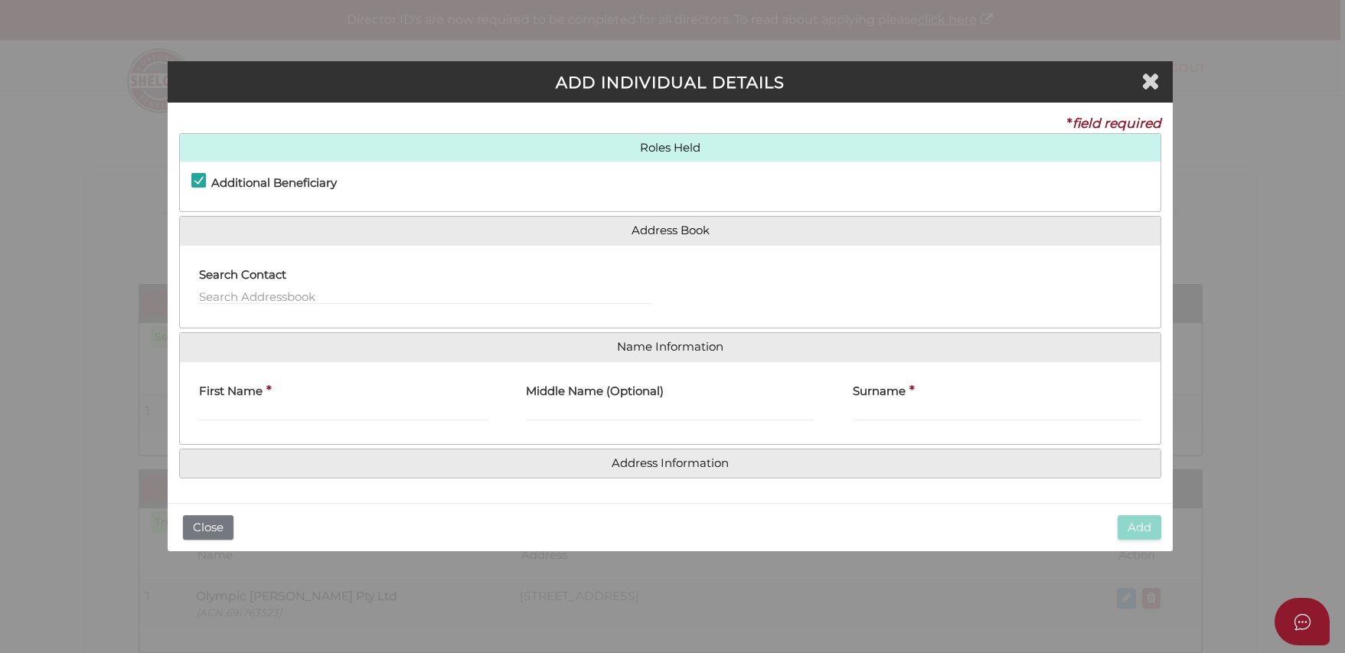
click at [467, 403] on div "First Name *" at bounding box center [343, 398] width 289 height 48
click at [452, 408] on input "First Name" at bounding box center [343, 412] width 289 height 17
type input "KIM"
type input "HOA"
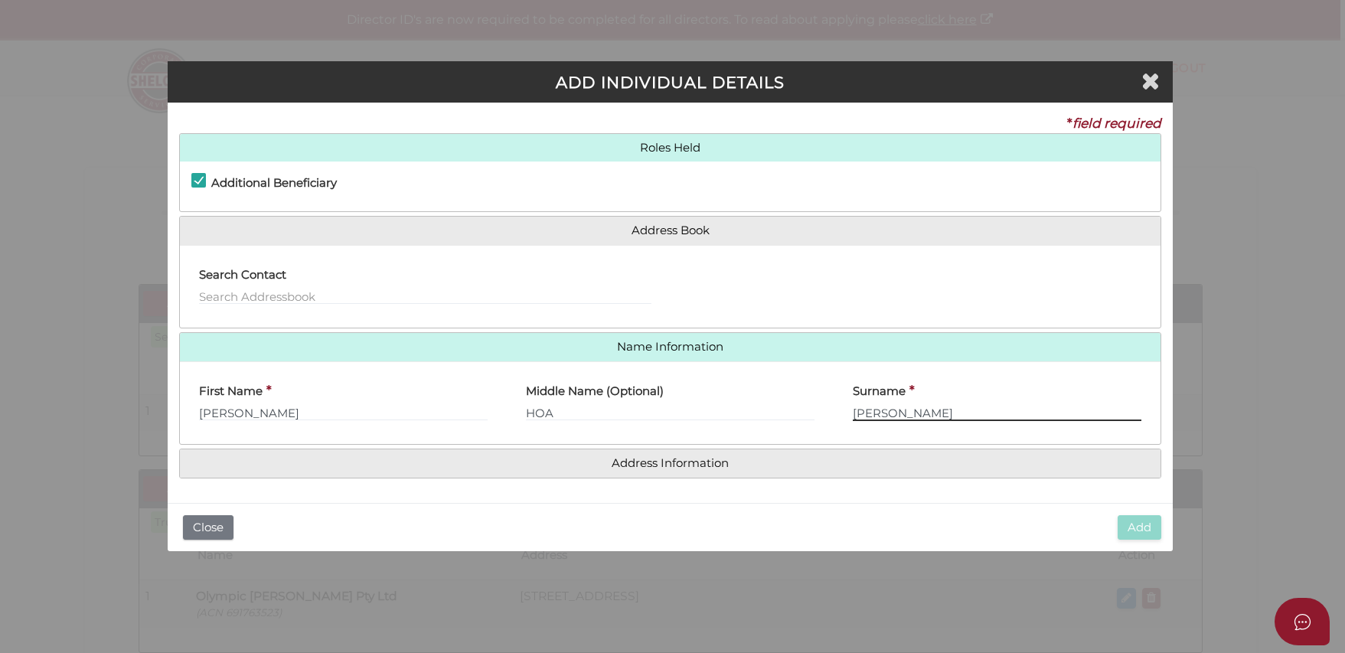
type input "DUONG"
drag, startPoint x: 1048, startPoint y: 443, endPoint x: 1038, endPoint y: 442, distance: 10.1
click at [1047, 442] on div "First Name * KIM Middle Name (Optional) HOA Surname * DUONG" at bounding box center [670, 402] width 980 height 83
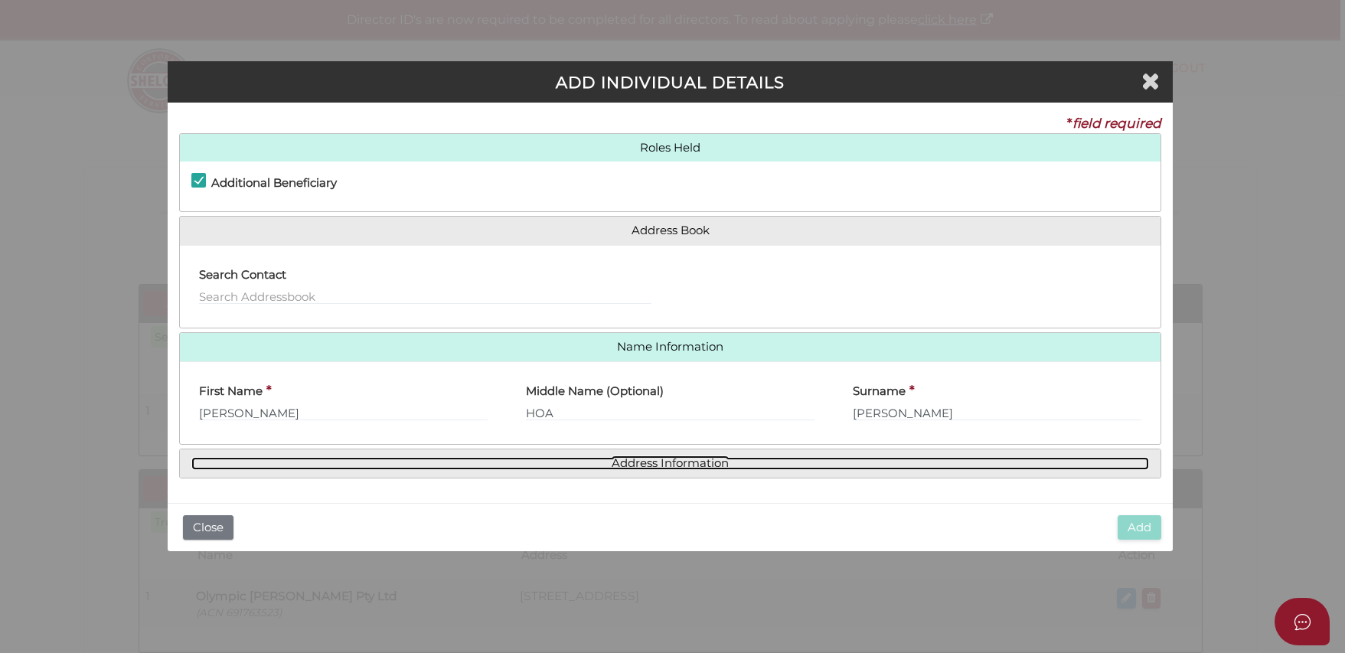
click at [947, 461] on link "Address Information" at bounding box center [669, 463] width 957 height 13
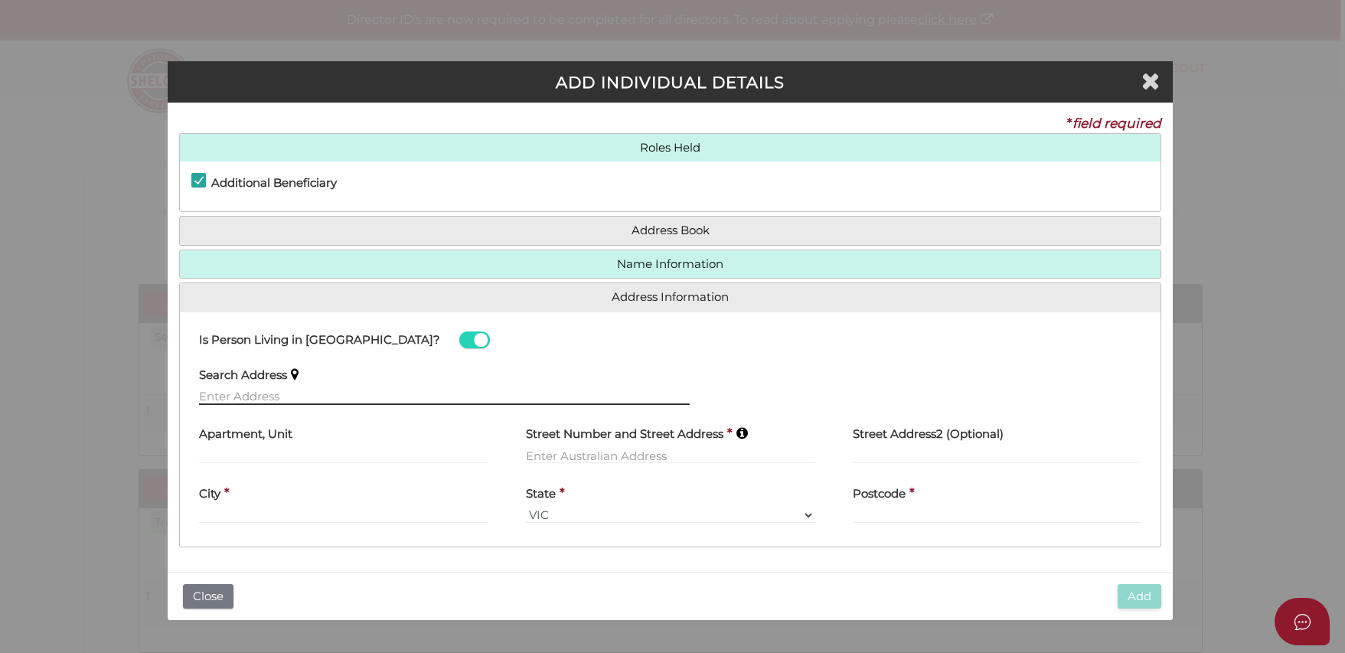
click at [483, 399] on input "text" at bounding box center [444, 396] width 491 height 17
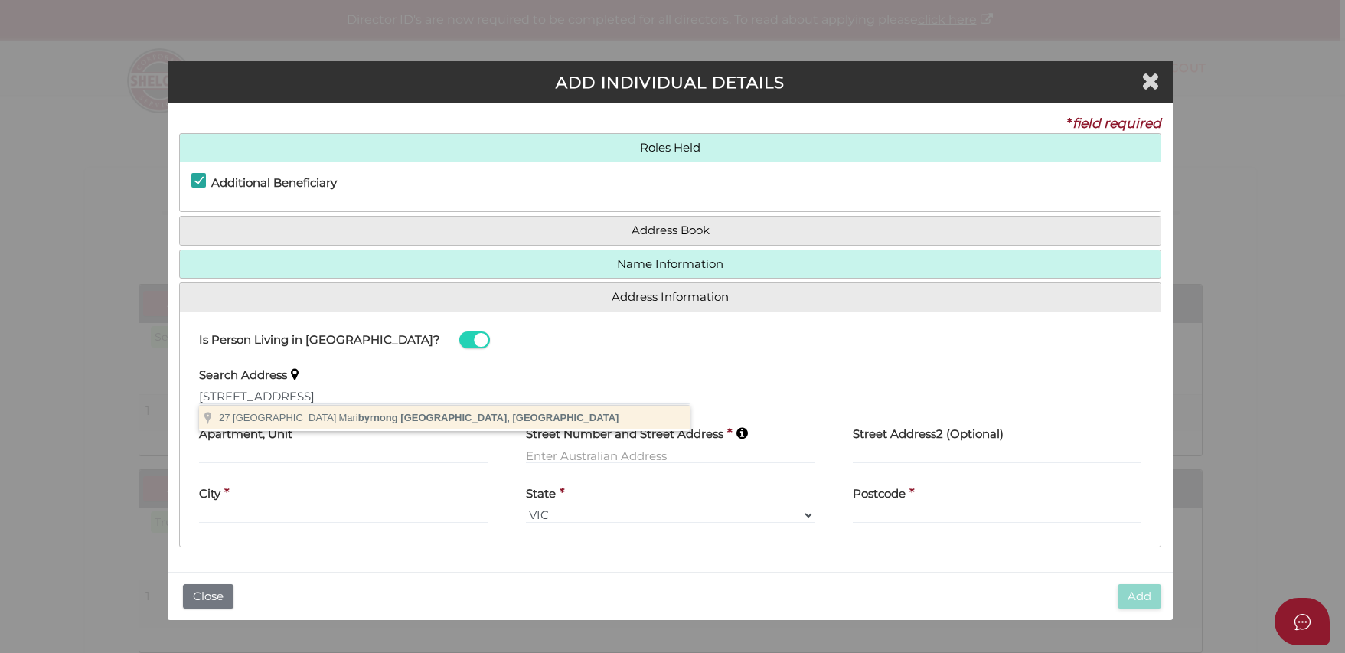
type input "27 Lakeside Crescent, Maribyrnong VIC, Australia"
type input "27 Lakeside Crescent"
type input "Maribyrnong"
select select "VIC"
type input "3032"
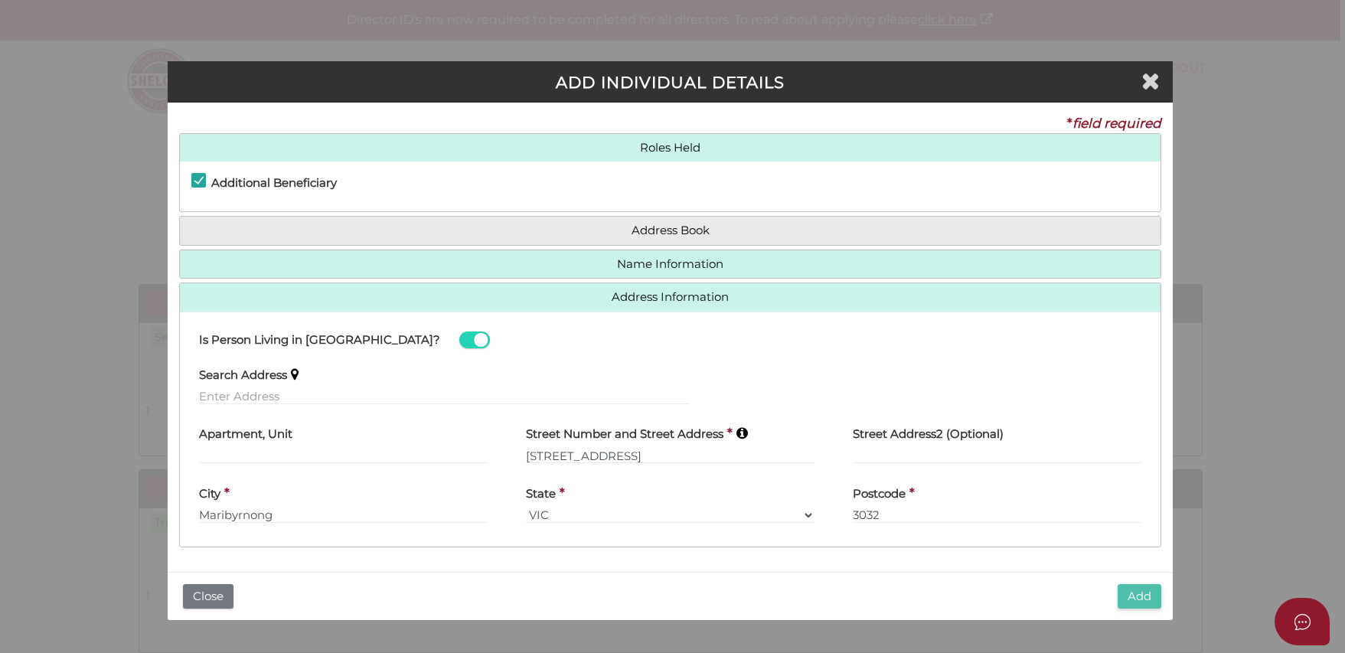
click at [1135, 598] on button "Add" at bounding box center [1139, 596] width 44 height 25
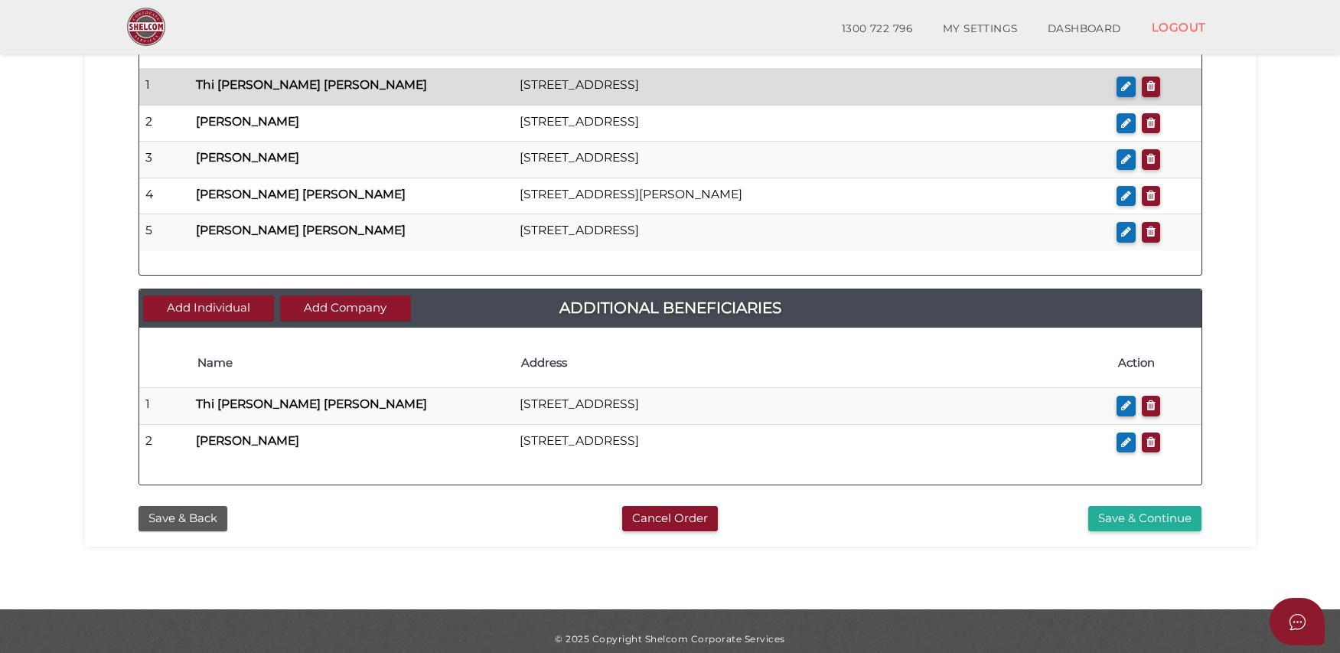
scroll to position [854, 0]
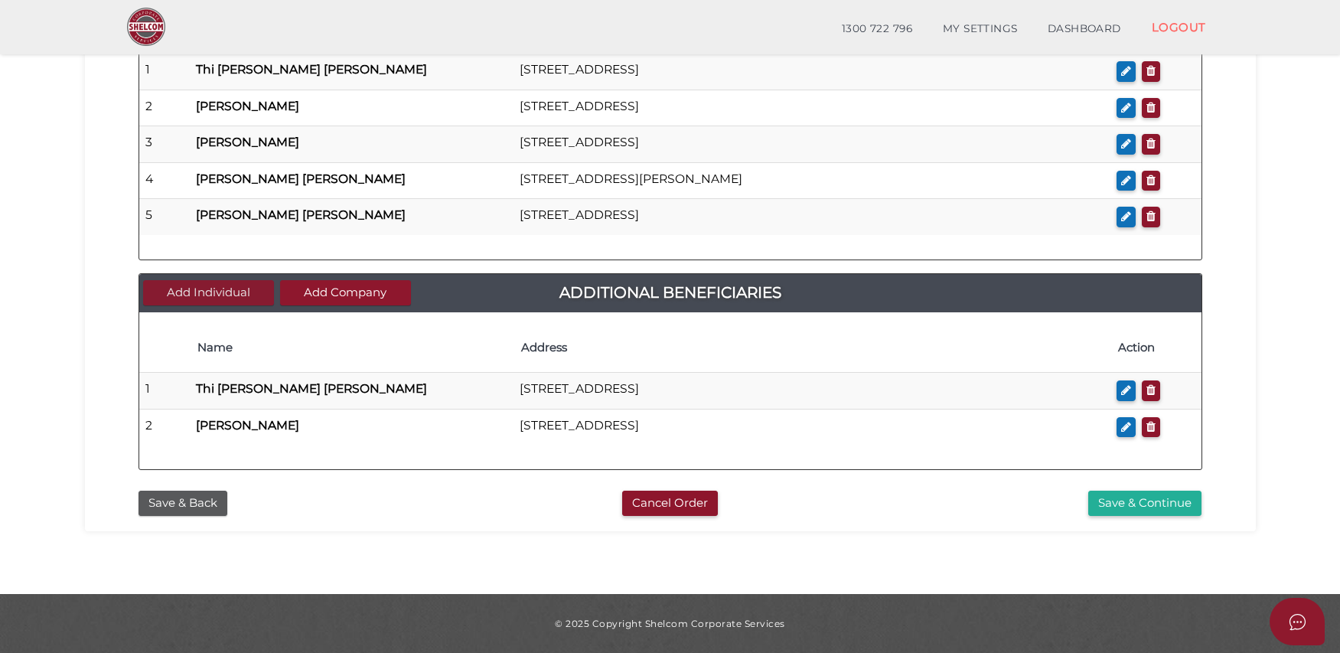
click at [172, 292] on button "Add Individual" at bounding box center [208, 292] width 131 height 25
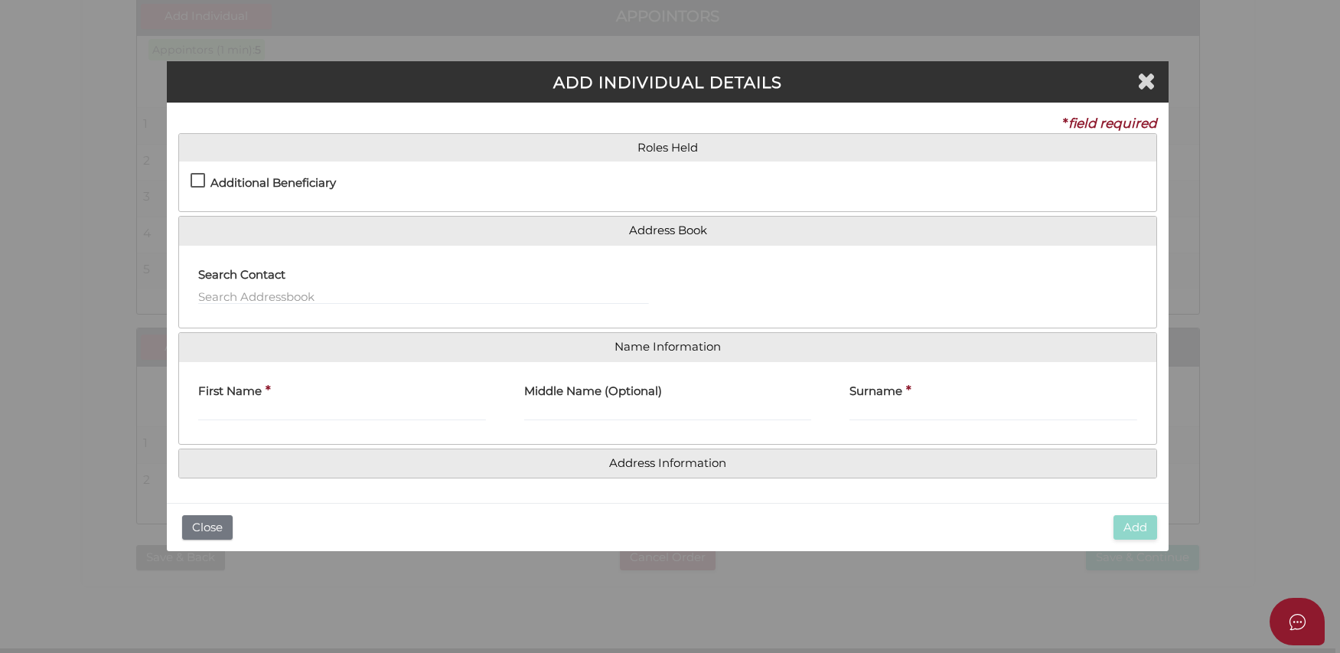
scroll to position [0, 0]
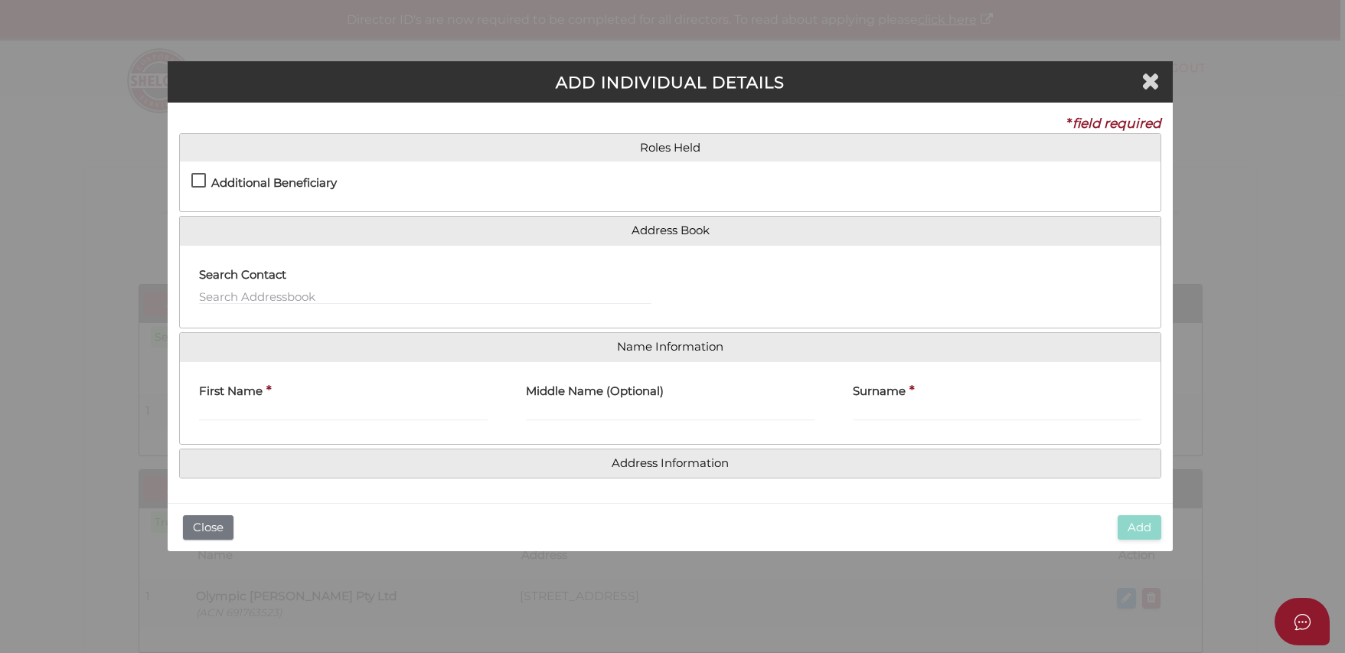
click at [291, 179] on h4 "Additional Beneficiary" at bounding box center [274, 183] width 126 height 13
checkbox input "true"
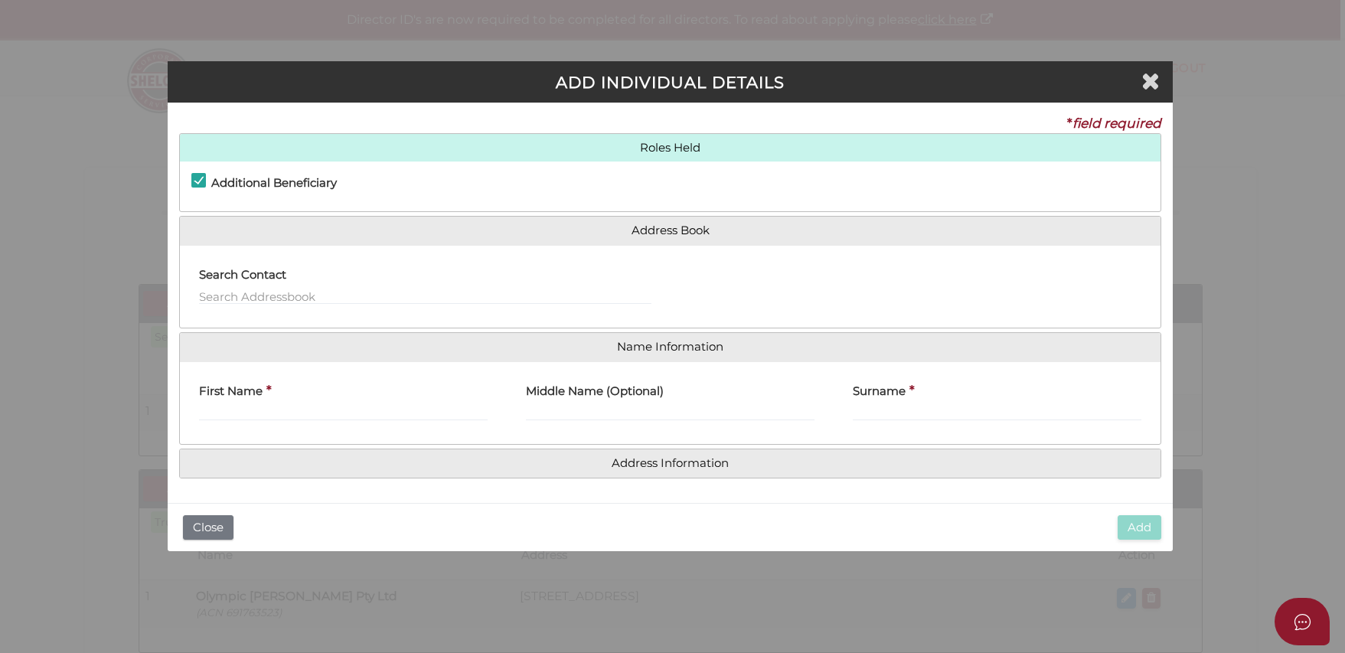
click at [400, 402] on div "First Name *" at bounding box center [343, 398] width 289 height 48
click at [403, 410] on input "First Name" at bounding box center [343, 412] width 289 height 17
type input "CINDY"
type input "UYEN DI"
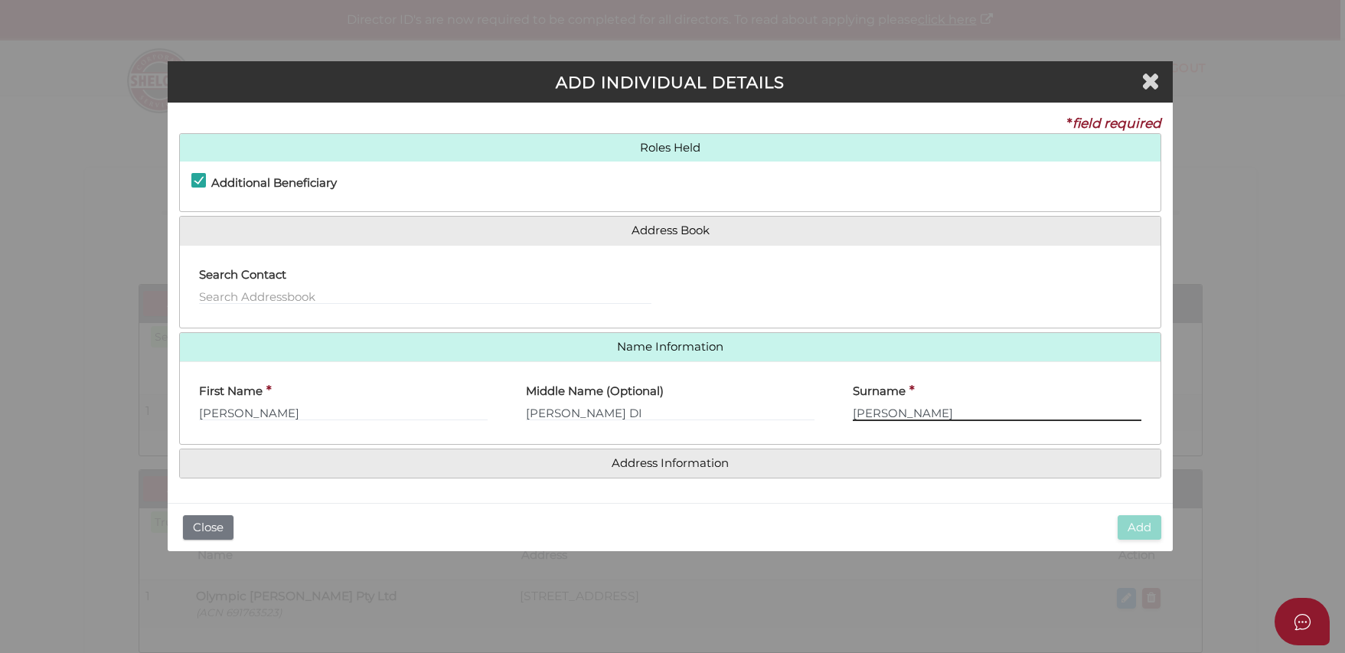
type input "DUONG"
click at [461, 420] on div "First Name * CINDY" at bounding box center [343, 404] width 327 height 60
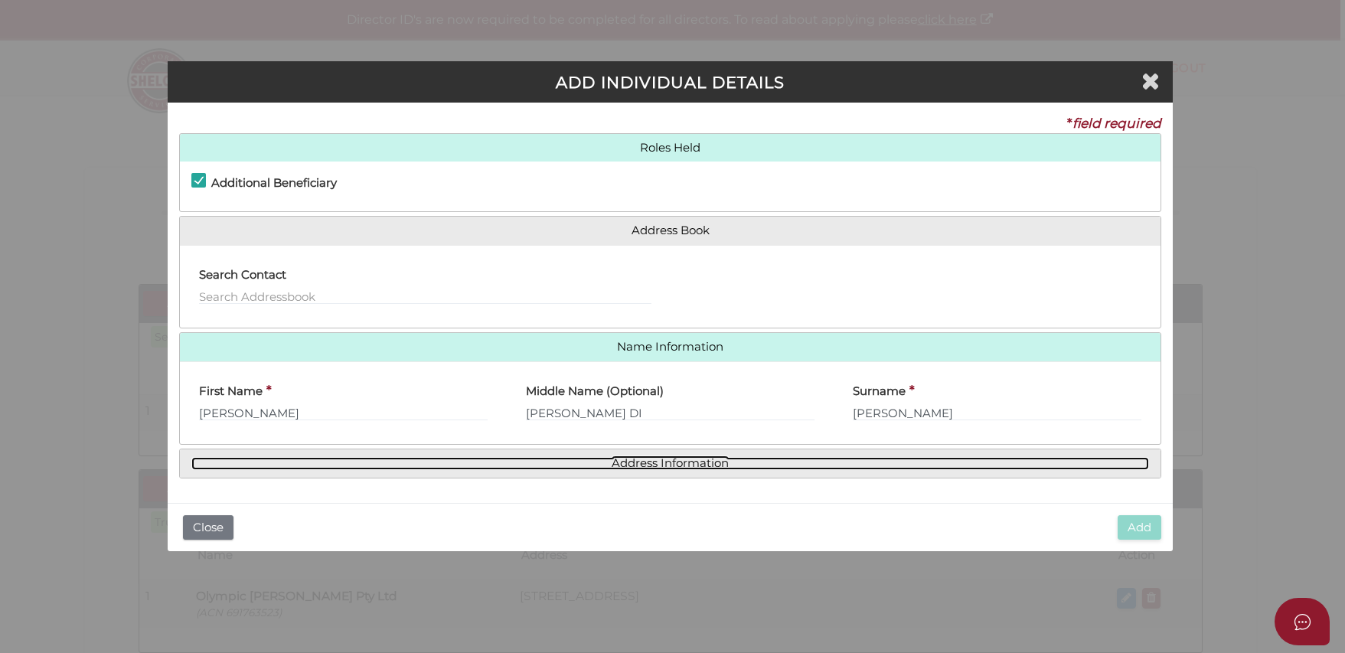
click at [475, 465] on link "Address Information" at bounding box center [669, 463] width 957 height 13
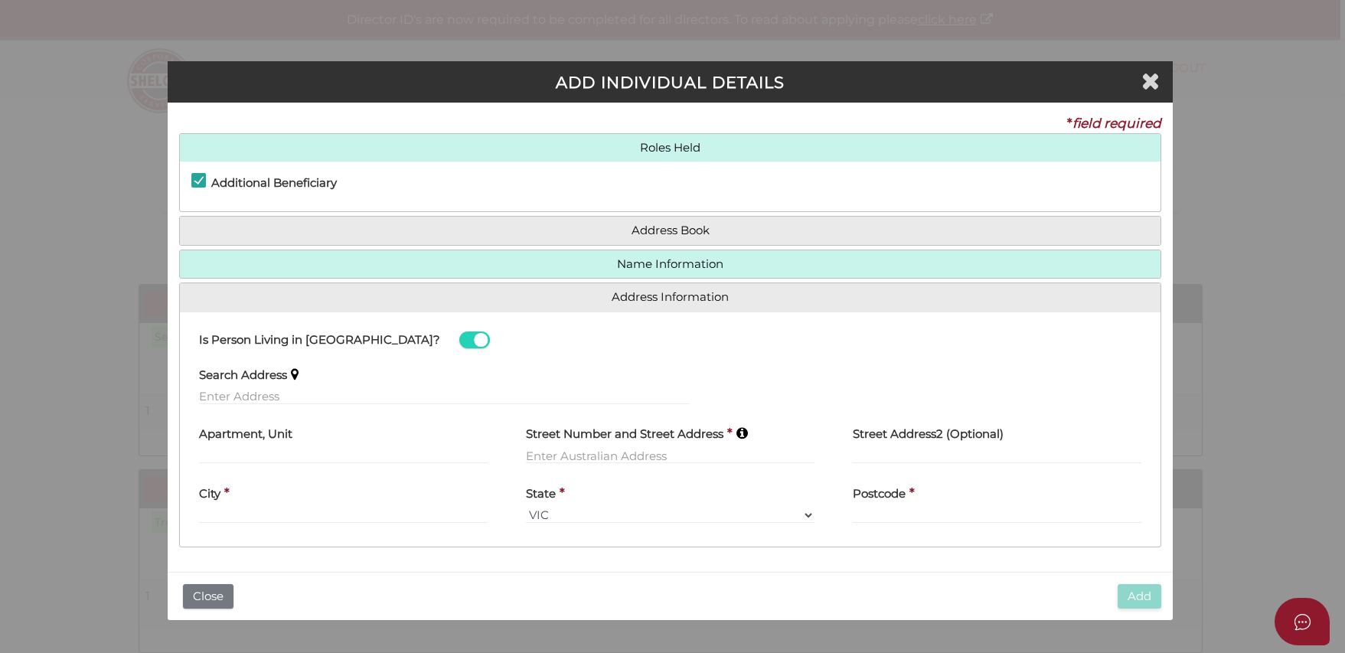
click at [360, 406] on div "Search Address" at bounding box center [444, 387] width 529 height 60
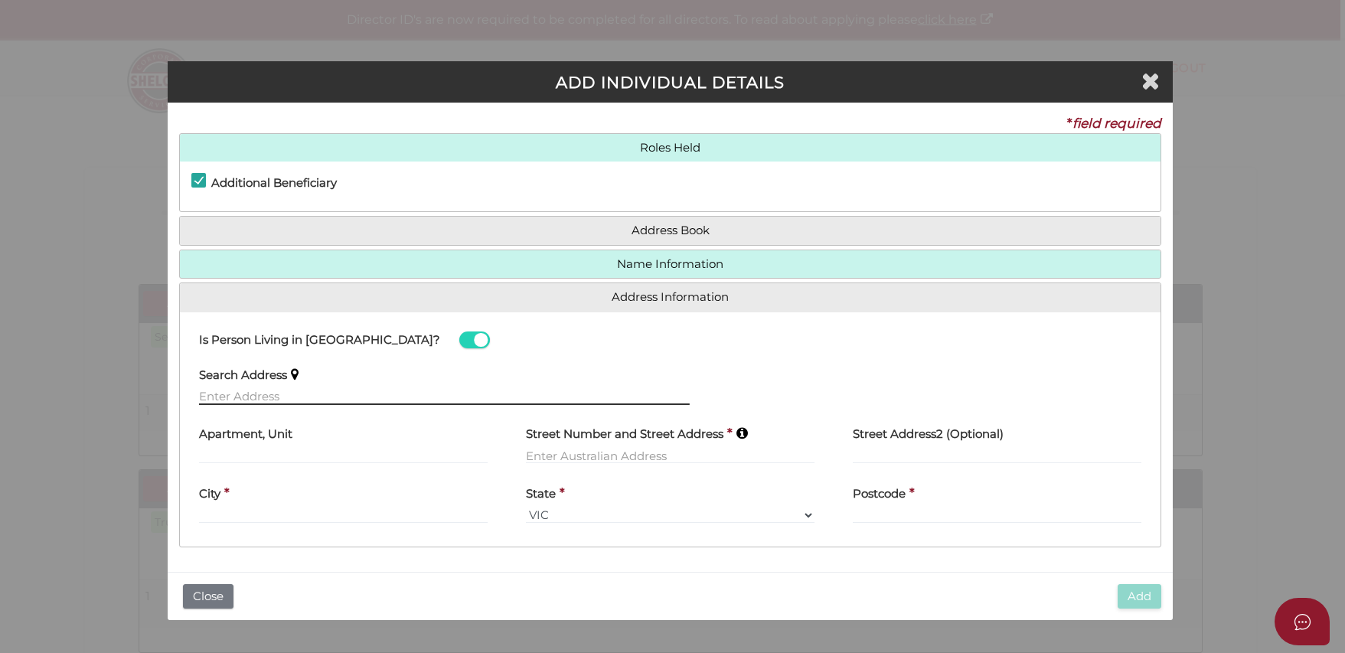
click at [364, 394] on input "text" at bounding box center [444, 396] width 491 height 17
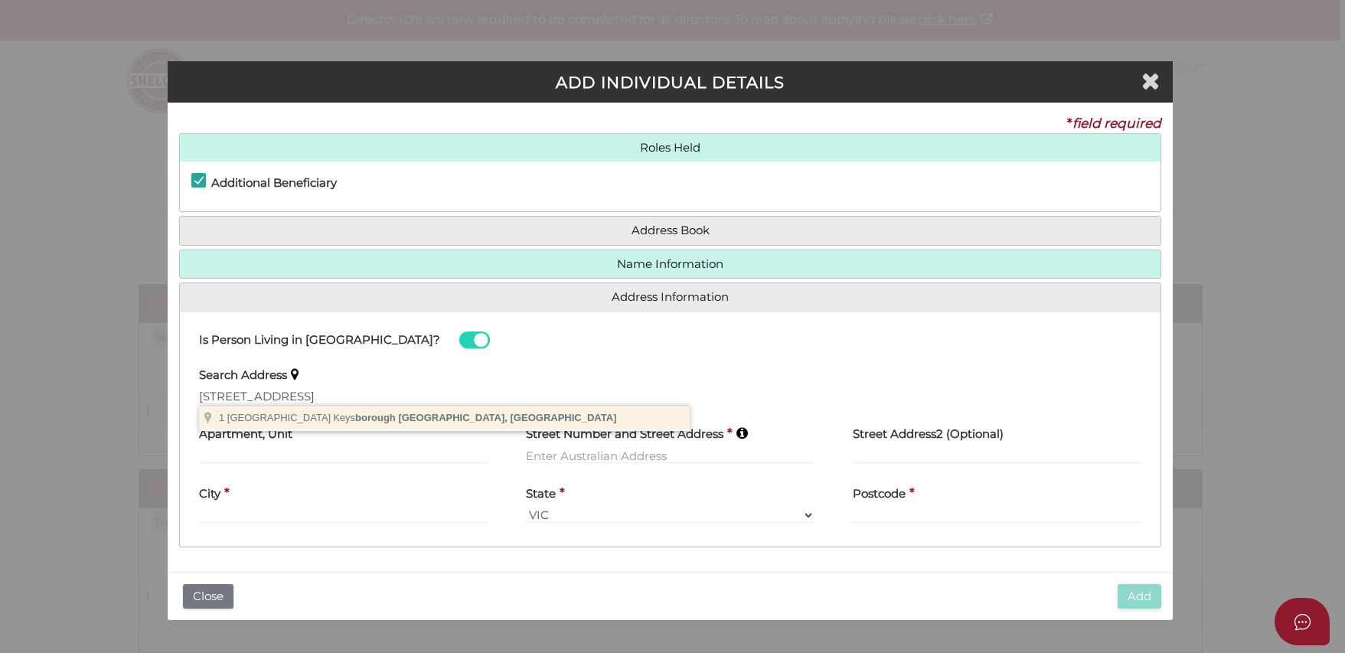
type input "1 College Crescent, Keysborough VIC, Australia"
type input "1 College Crescent"
type input "Keysborough"
select select "VIC"
type input "3173"
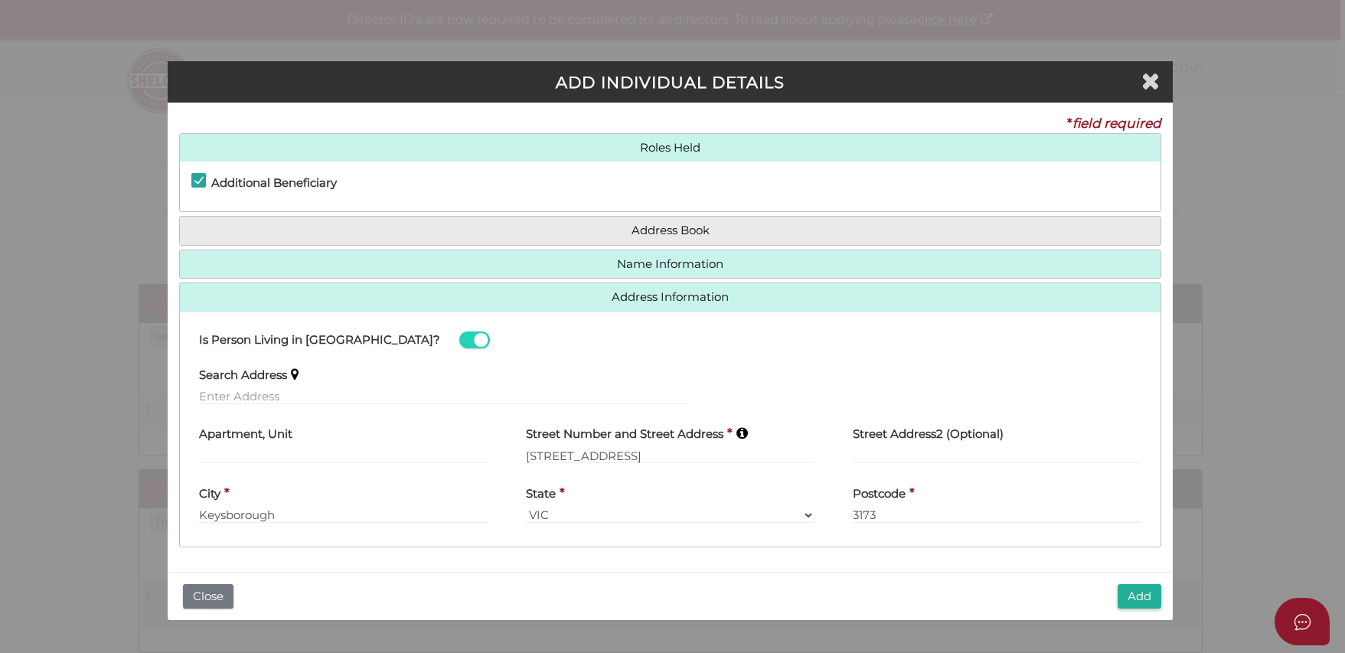
click at [1131, 594] on button "Add" at bounding box center [1139, 596] width 44 height 25
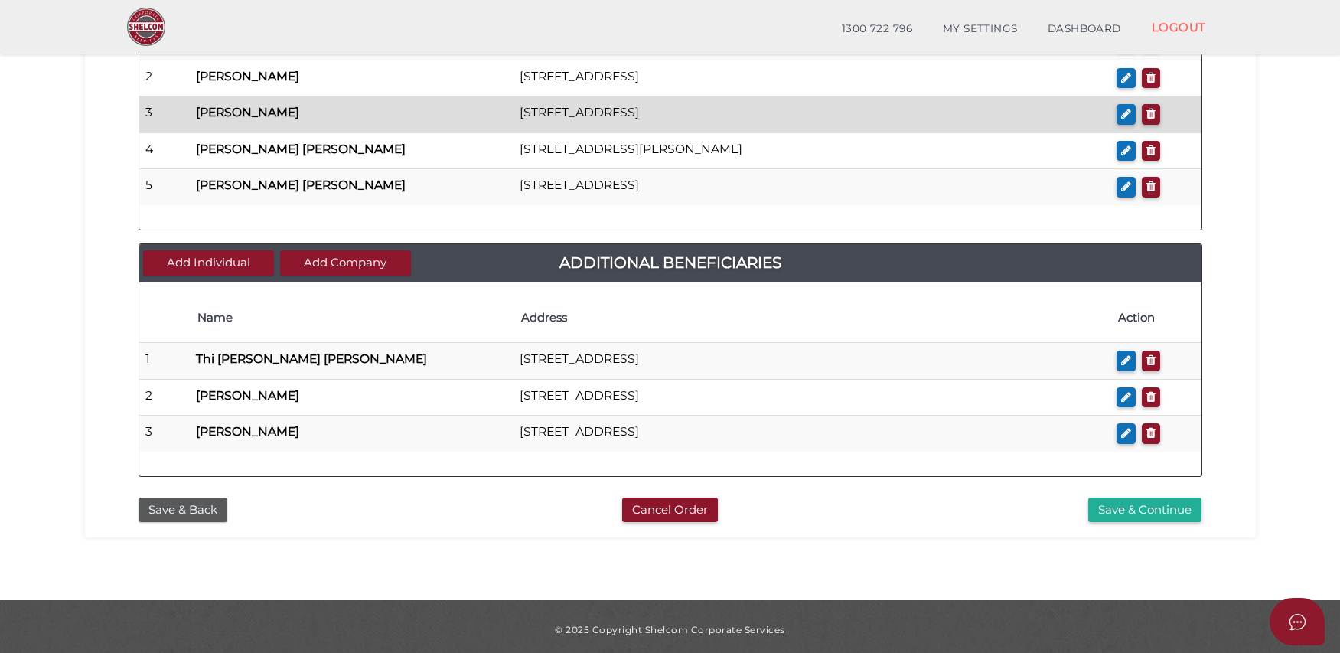
scroll to position [890, 0]
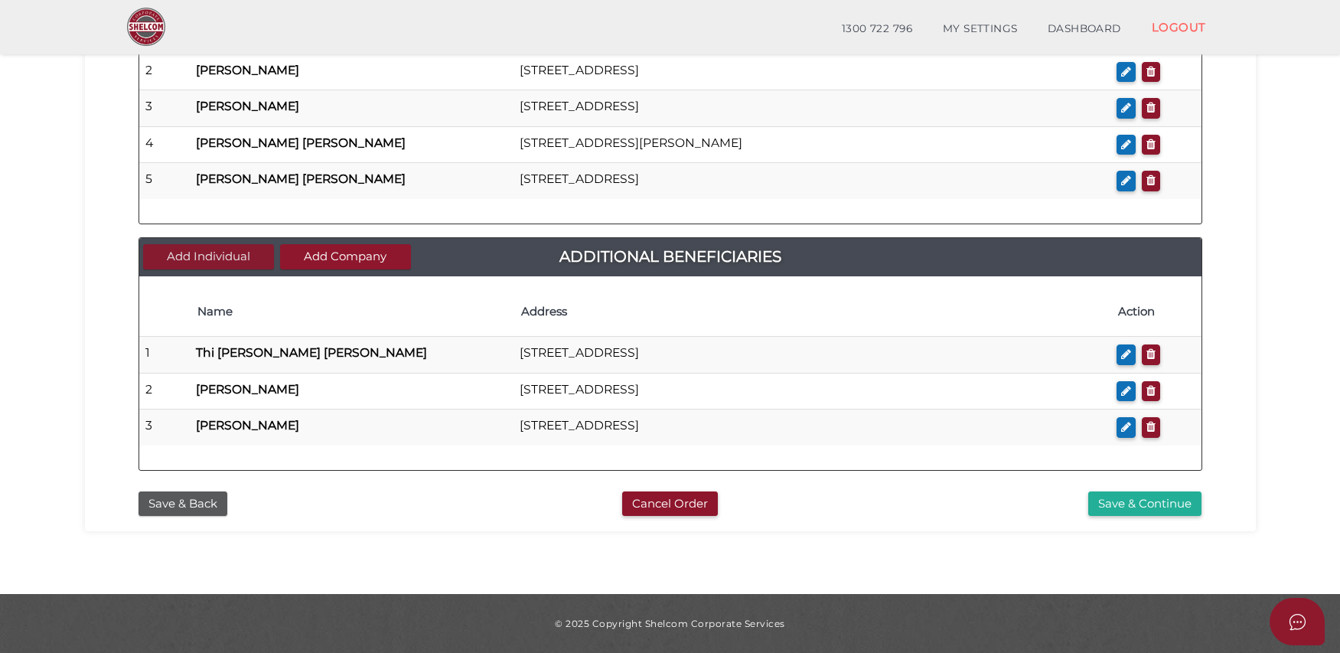
click at [236, 251] on button "Add Individual" at bounding box center [208, 256] width 131 height 25
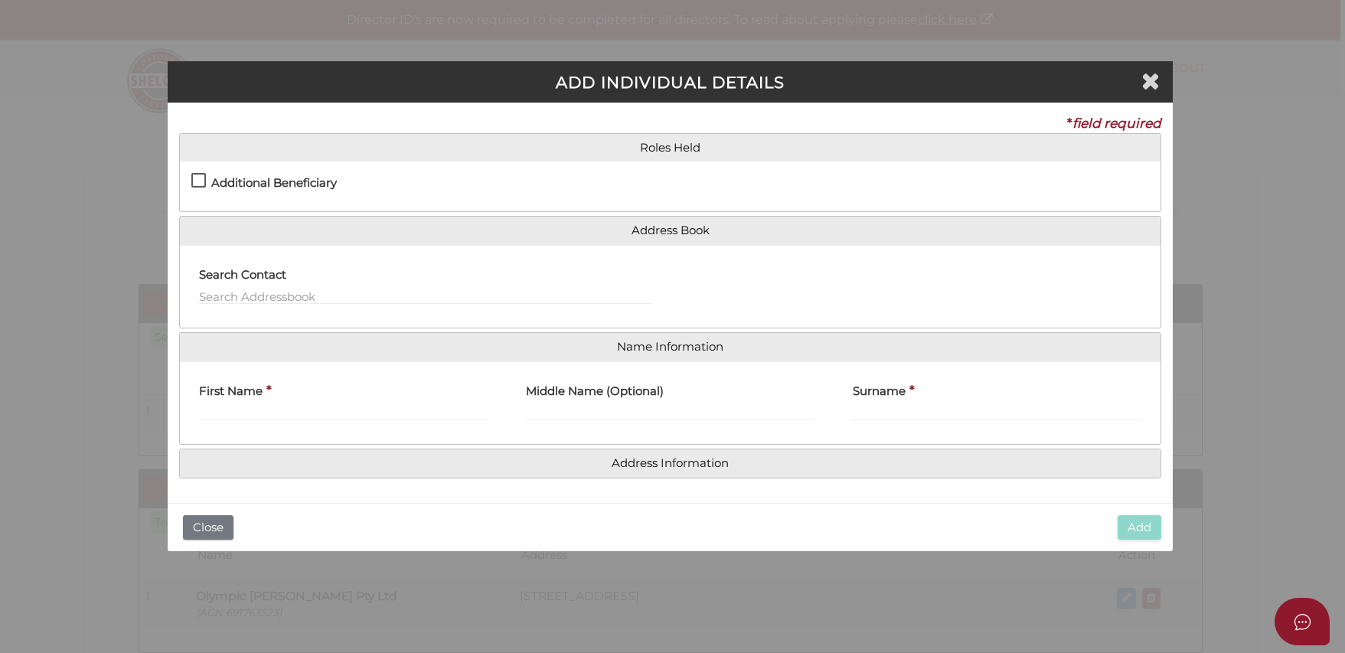
click at [255, 177] on h4 "Additional Beneficiary" at bounding box center [274, 183] width 126 height 13
checkbox input "true"
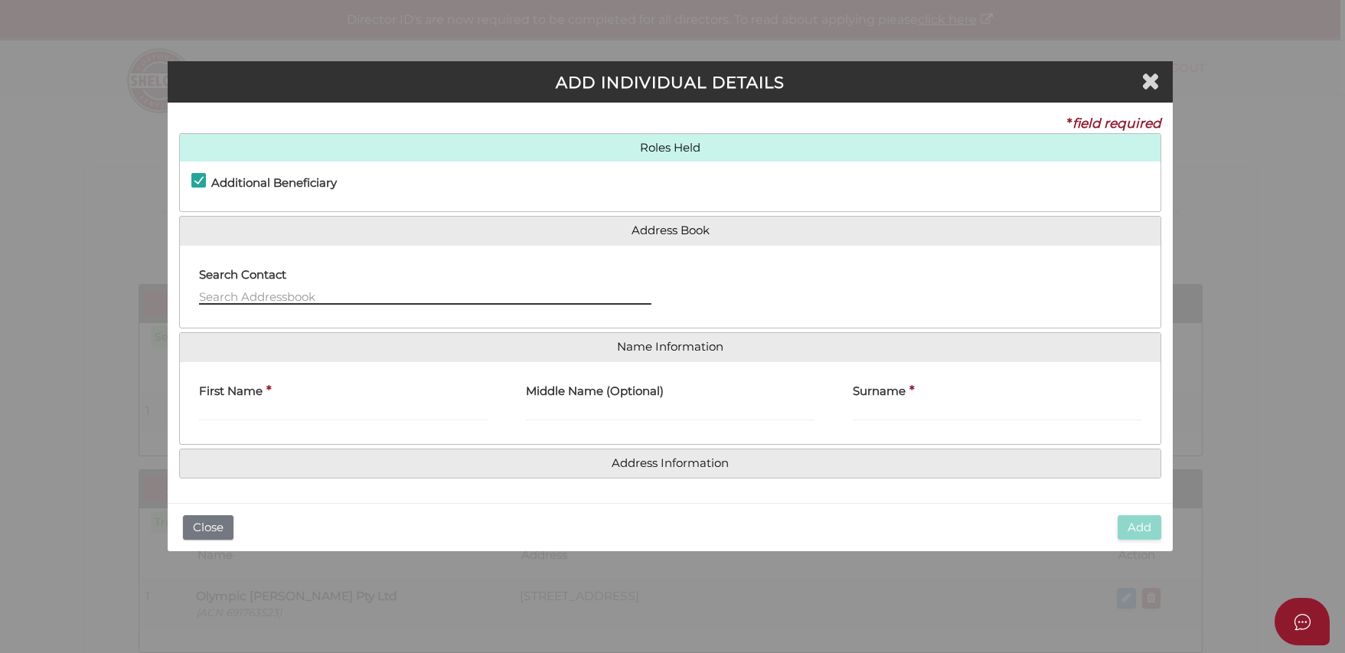
click at [362, 288] on input "text" at bounding box center [425, 296] width 452 height 17
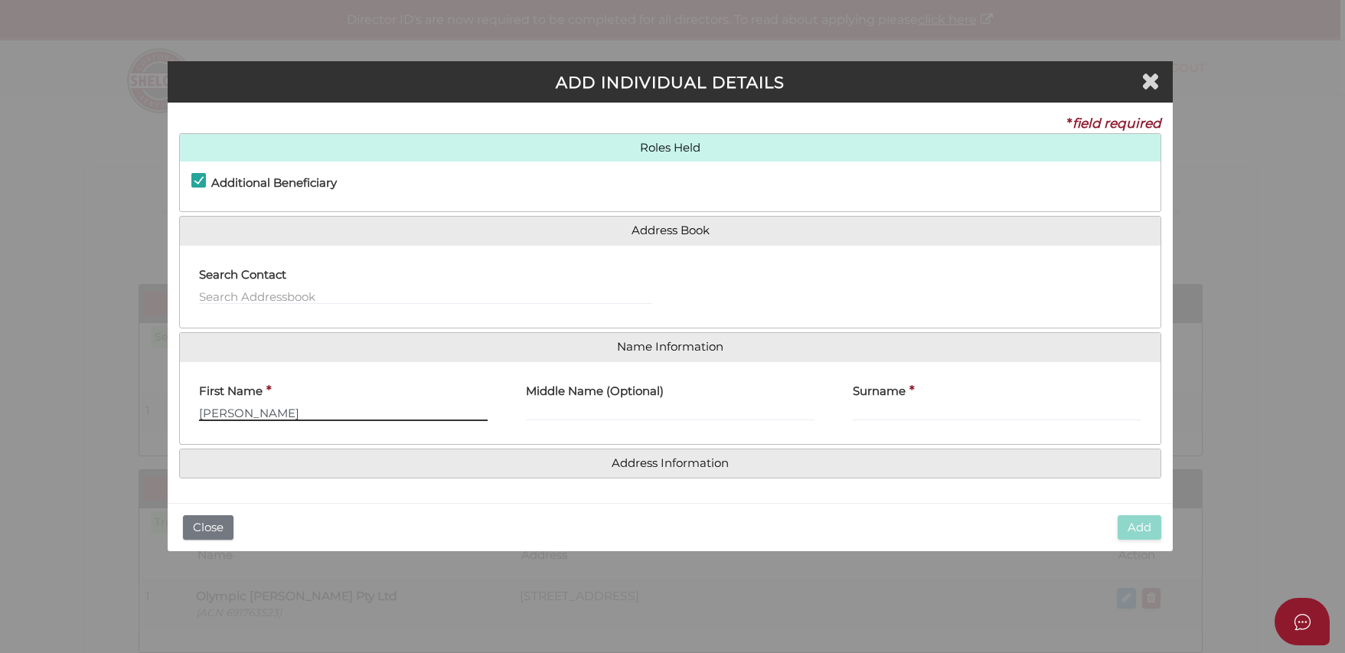
type input "[PERSON_NAME]"
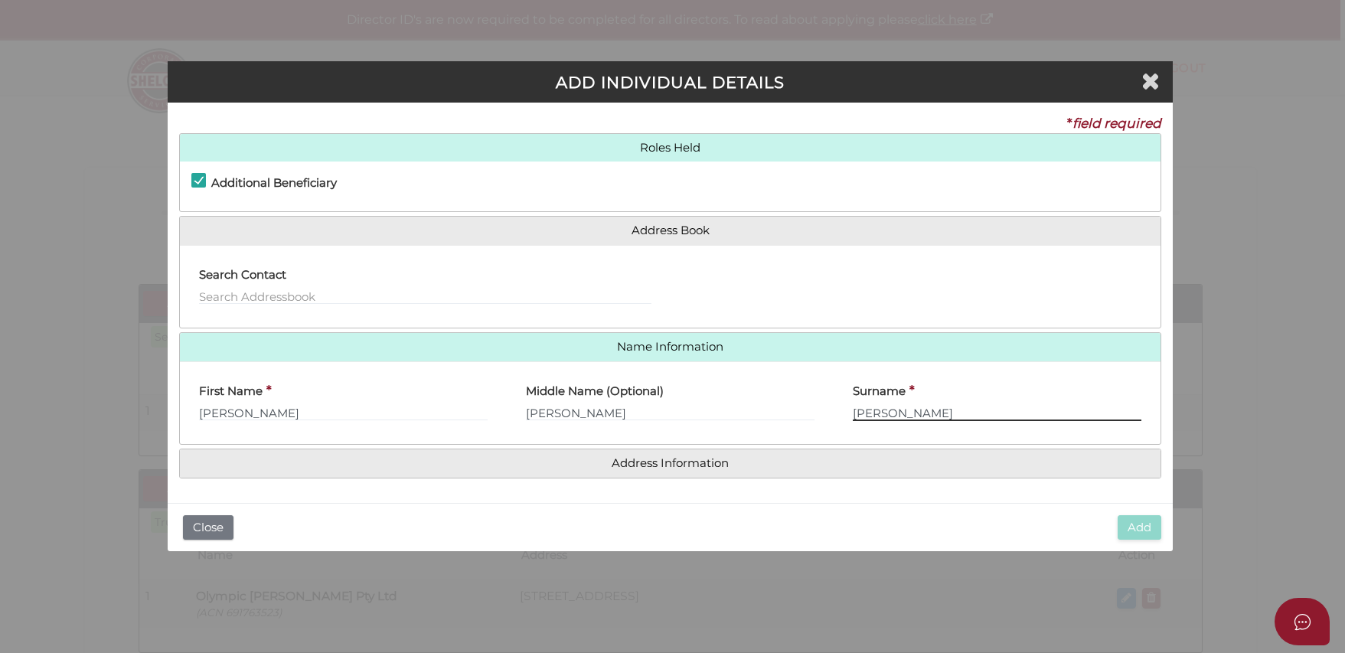
type input "[PERSON_NAME]"
click at [341, 276] on div "Search Contact" at bounding box center [425, 281] width 452 height 48
click at [424, 471] on h4 "Address Information" at bounding box center [670, 463] width 980 height 28
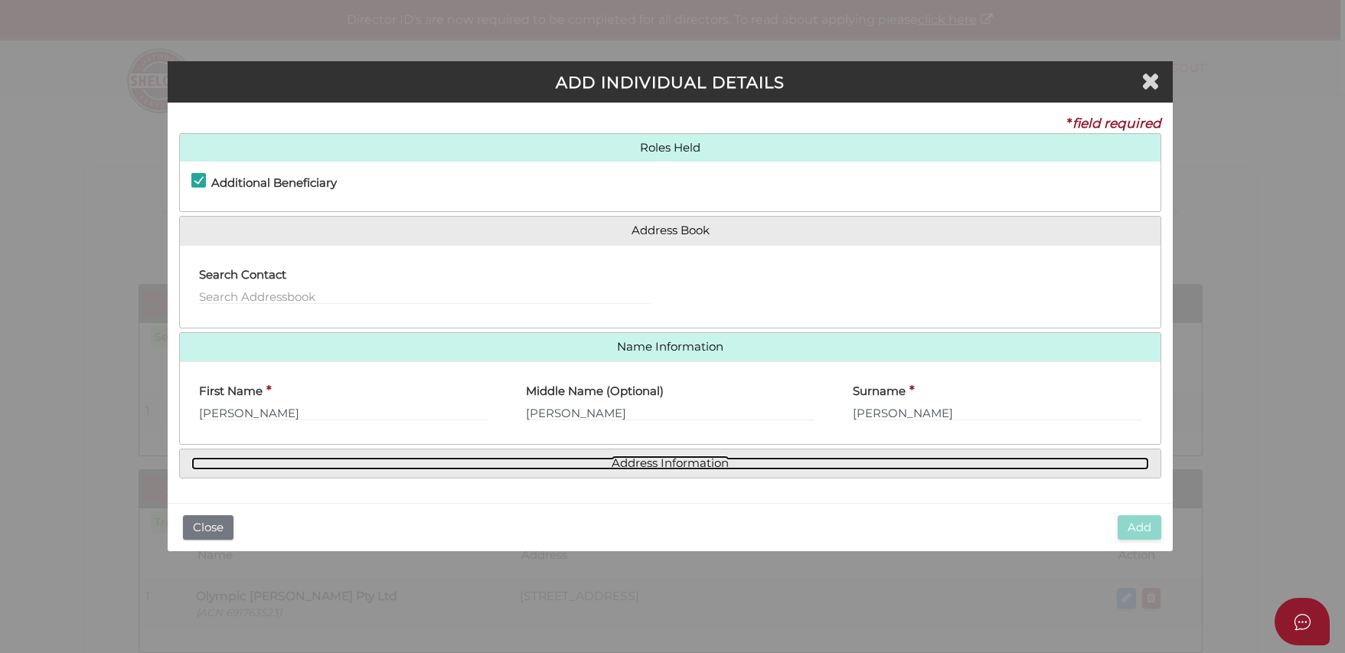
click at [605, 459] on link "Address Information" at bounding box center [669, 463] width 957 height 13
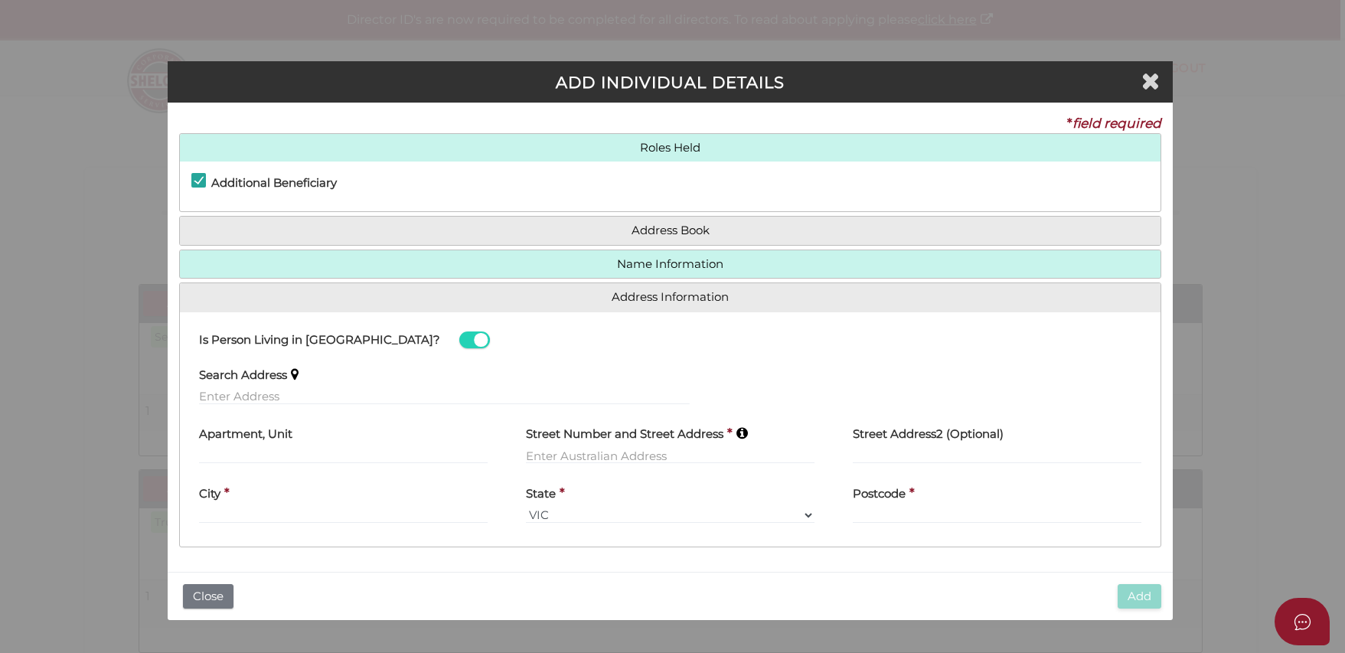
click at [319, 403] on div "Search Address" at bounding box center [444, 387] width 529 height 60
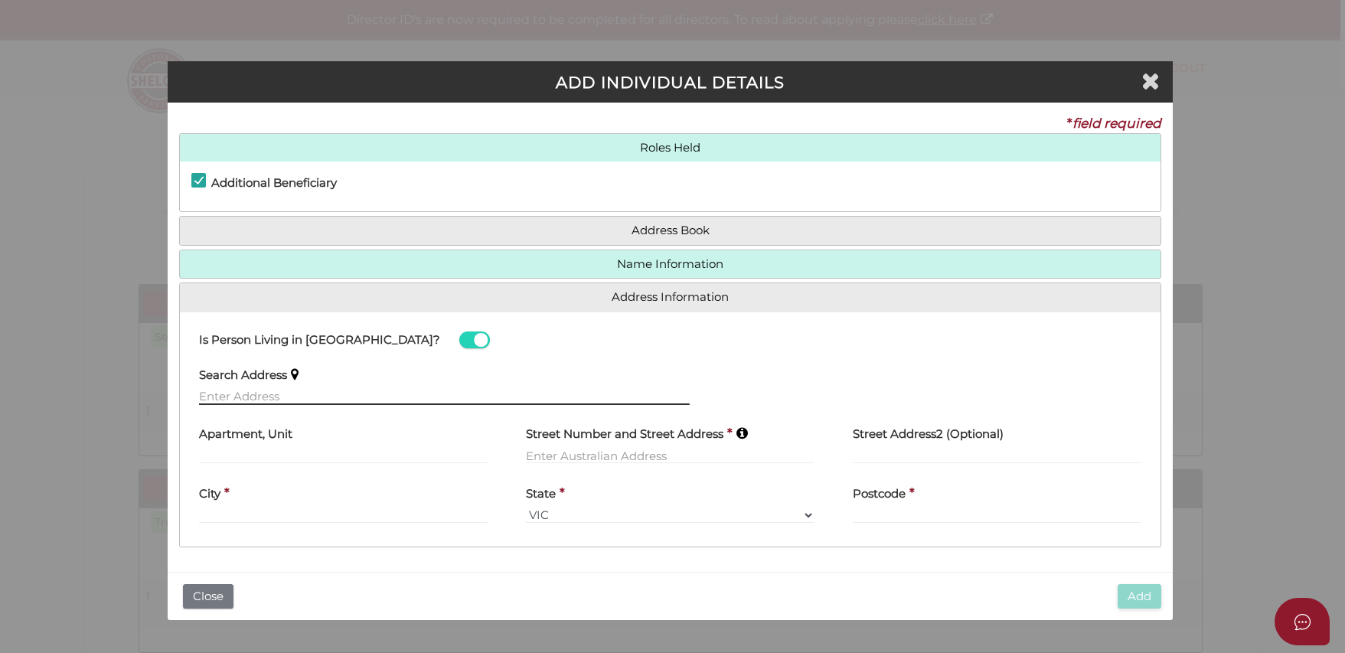
click at [321, 396] on input "text" at bounding box center [444, 396] width 491 height 17
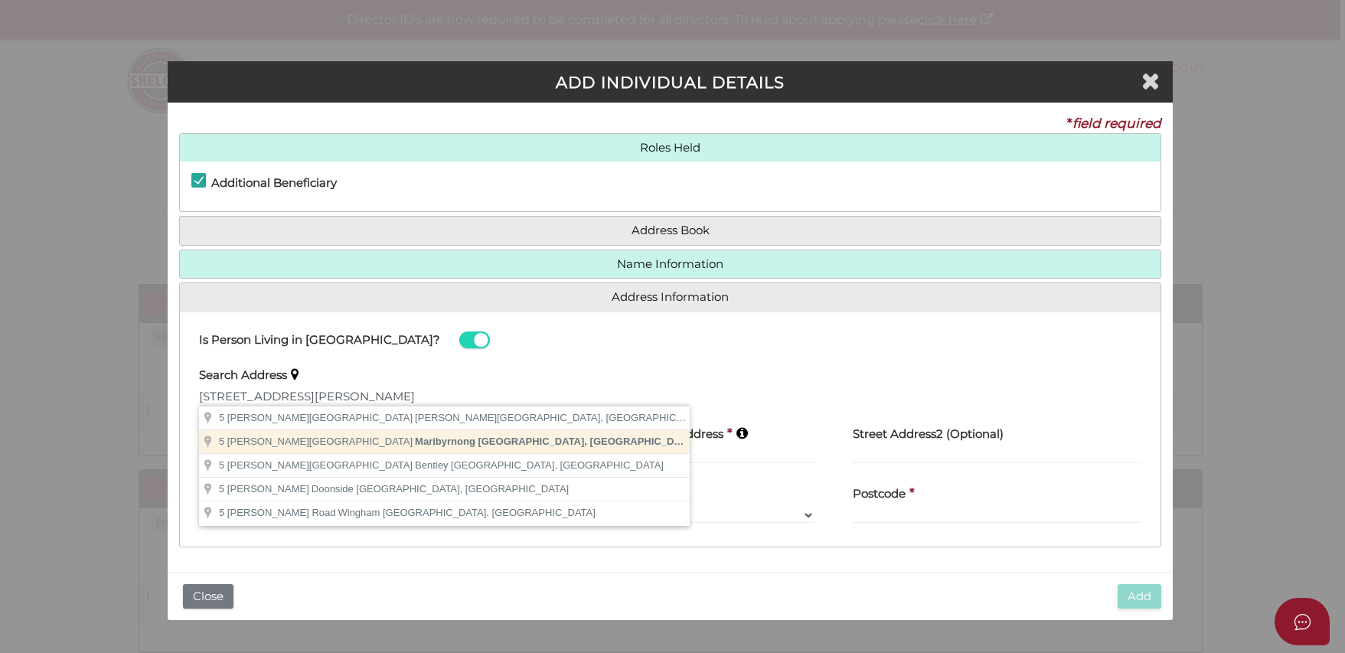
type input "[STREET_ADDRESS][PERSON_NAME]"
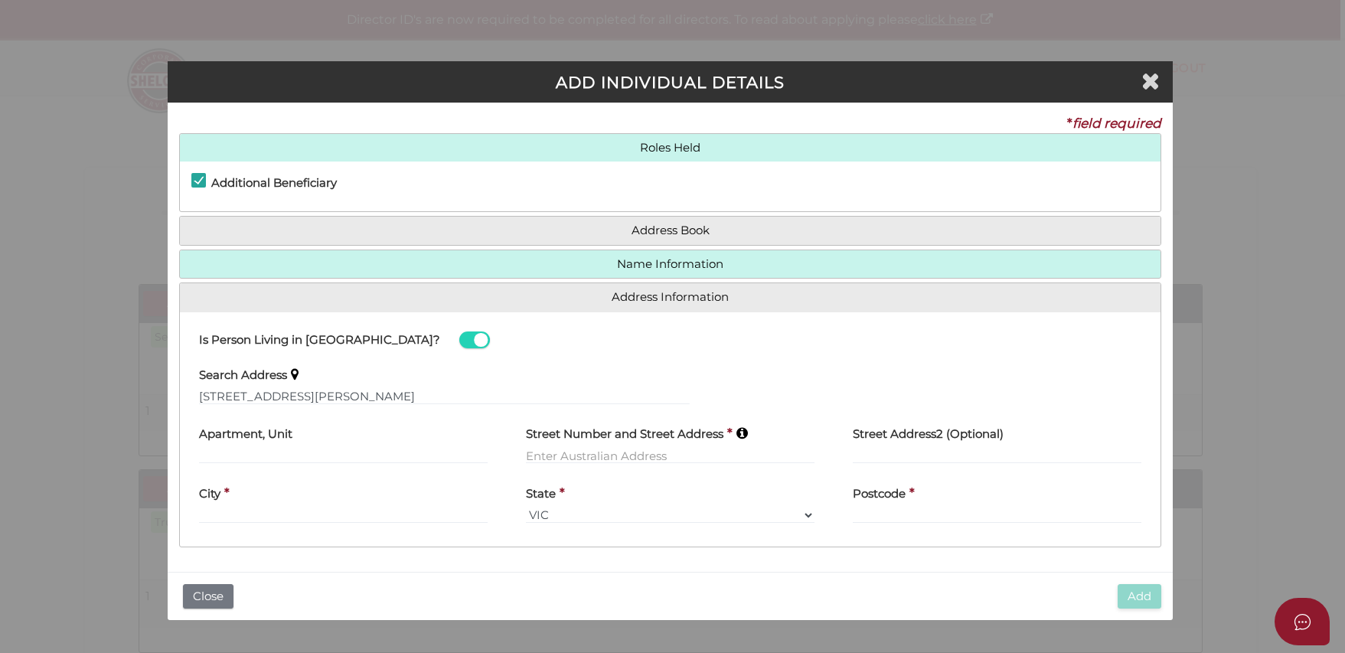
type input "[STREET_ADDRESS][PERSON_NAME]"
type input "Maribyrnong"
select select "VIC"
type input "3032"
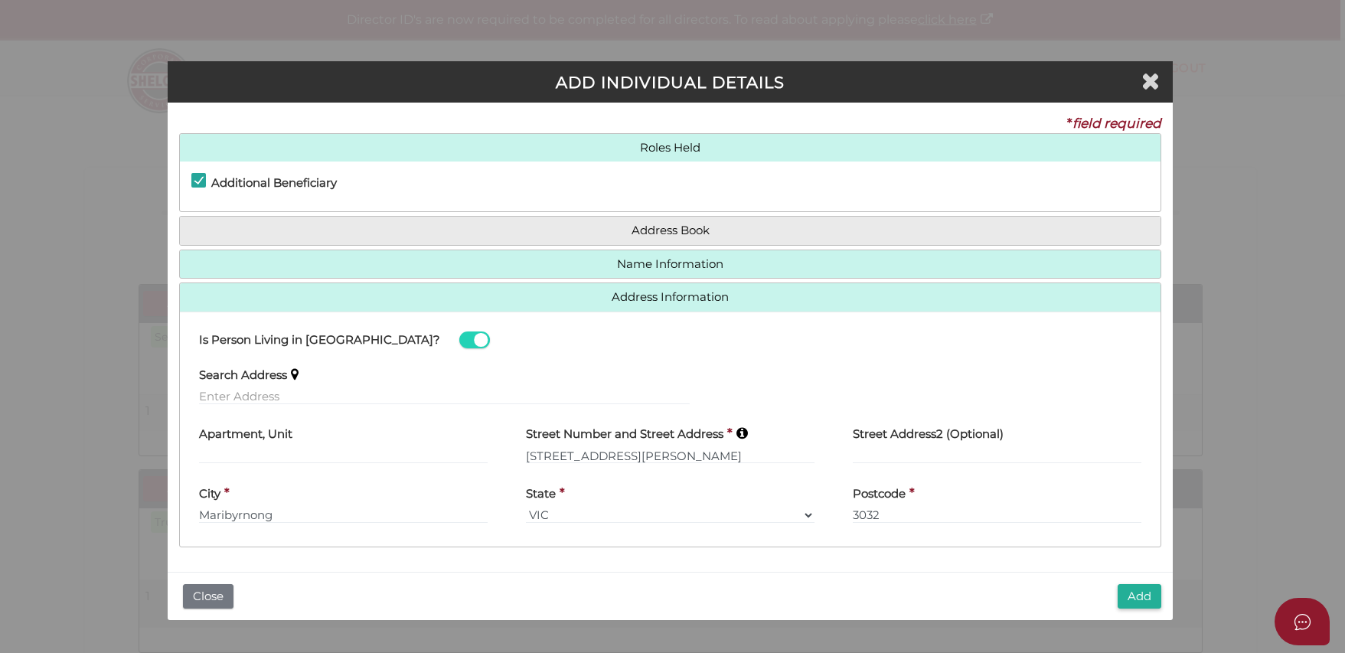
click at [1127, 590] on button "Add" at bounding box center [1139, 596] width 44 height 25
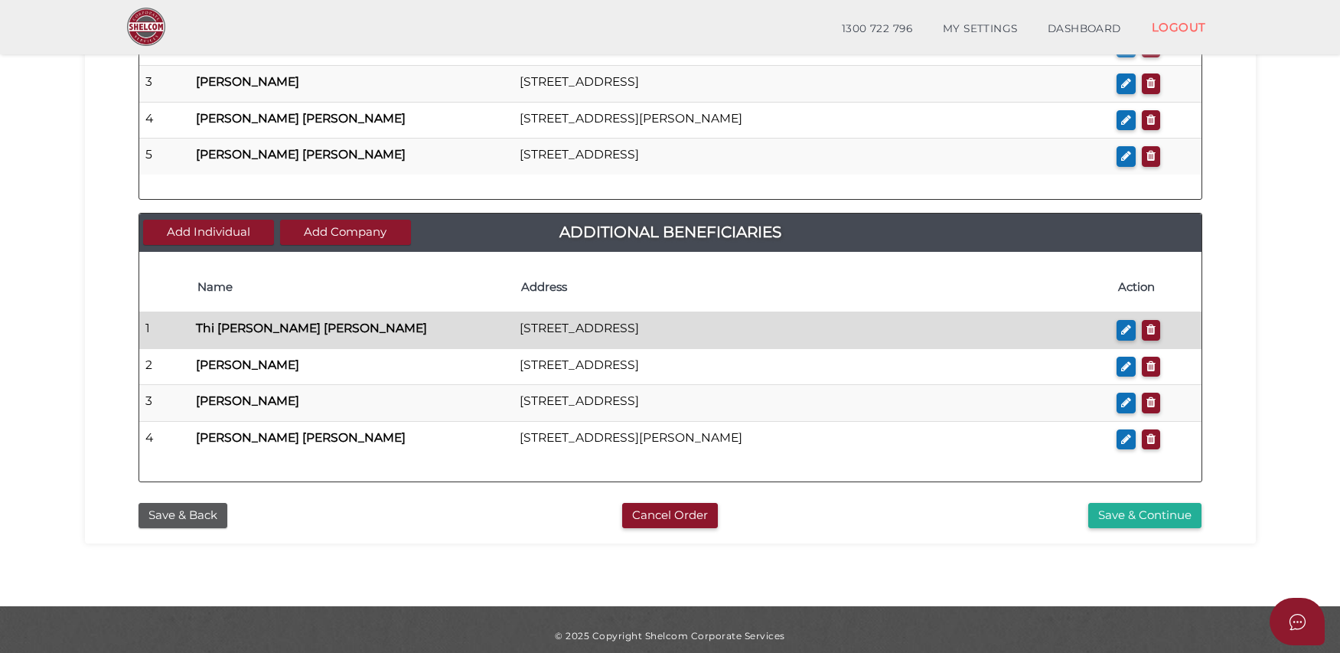
scroll to position [927, 0]
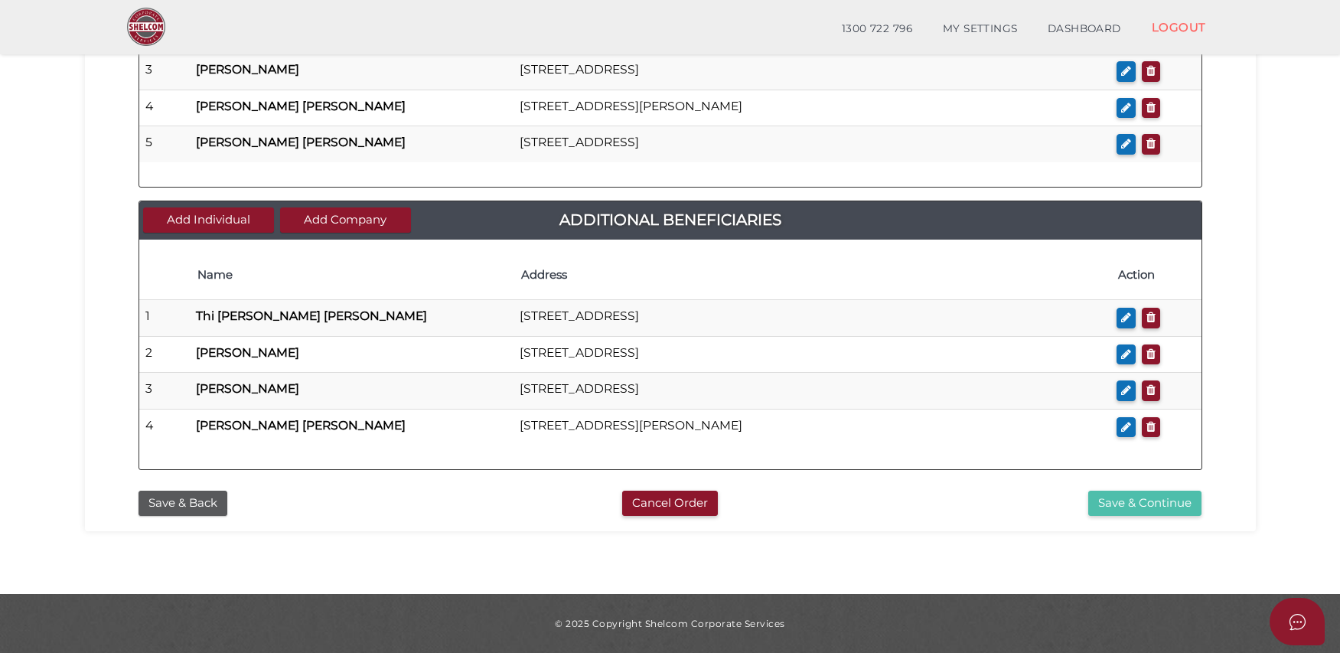
click at [1176, 504] on button "Save & Continue" at bounding box center [1144, 503] width 113 height 25
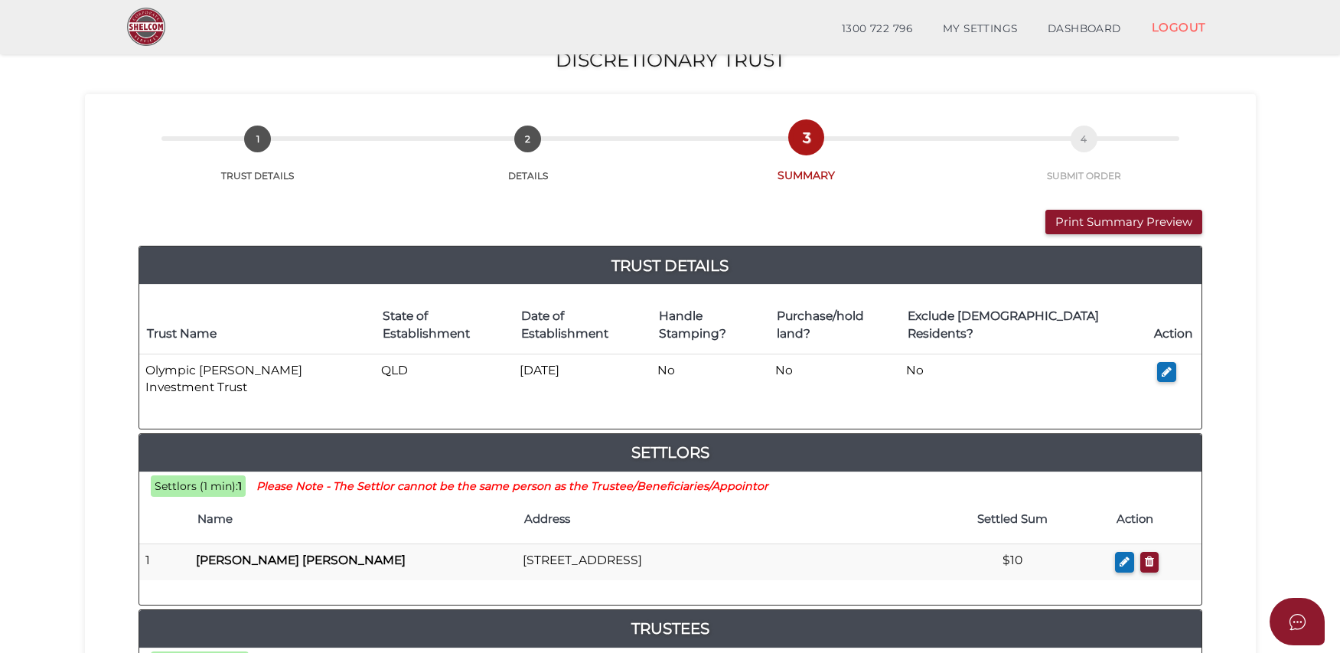
scroll to position [48, 0]
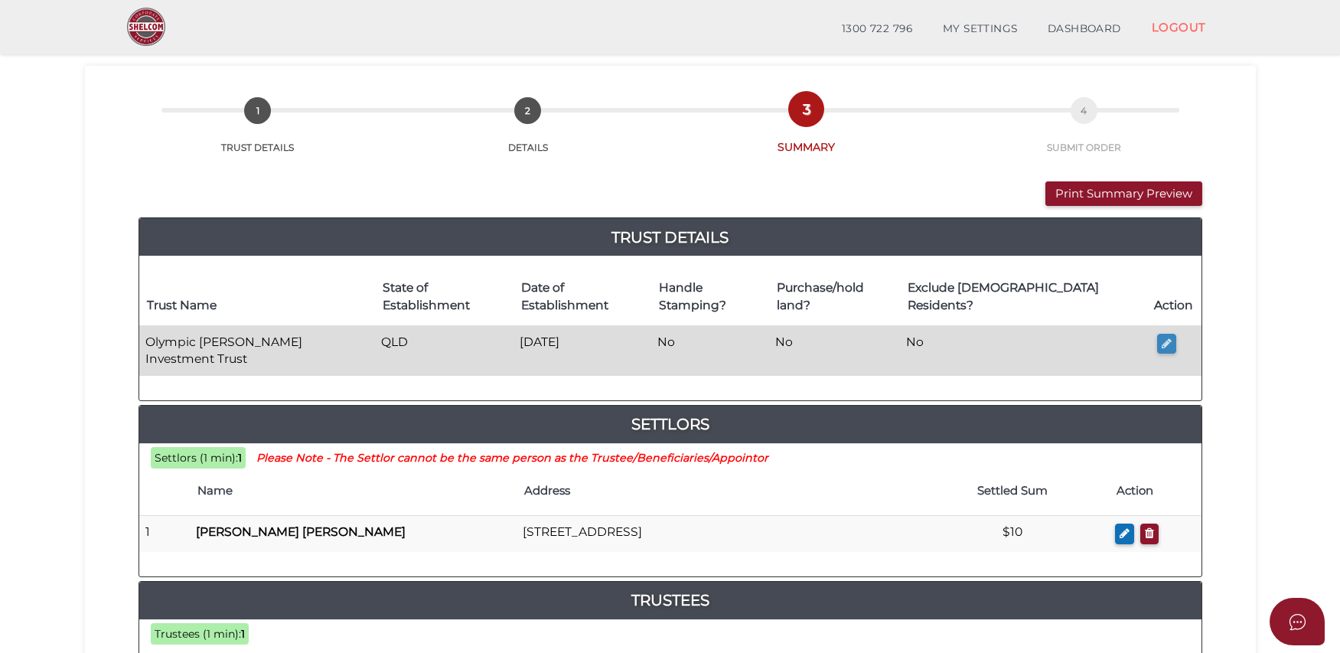
click at [1167, 338] on icon "button" at bounding box center [1167, 343] width 10 height 11
type input "Olympic [PERSON_NAME] Investment Trust"
type input "[DATE]"
select select "QLD"
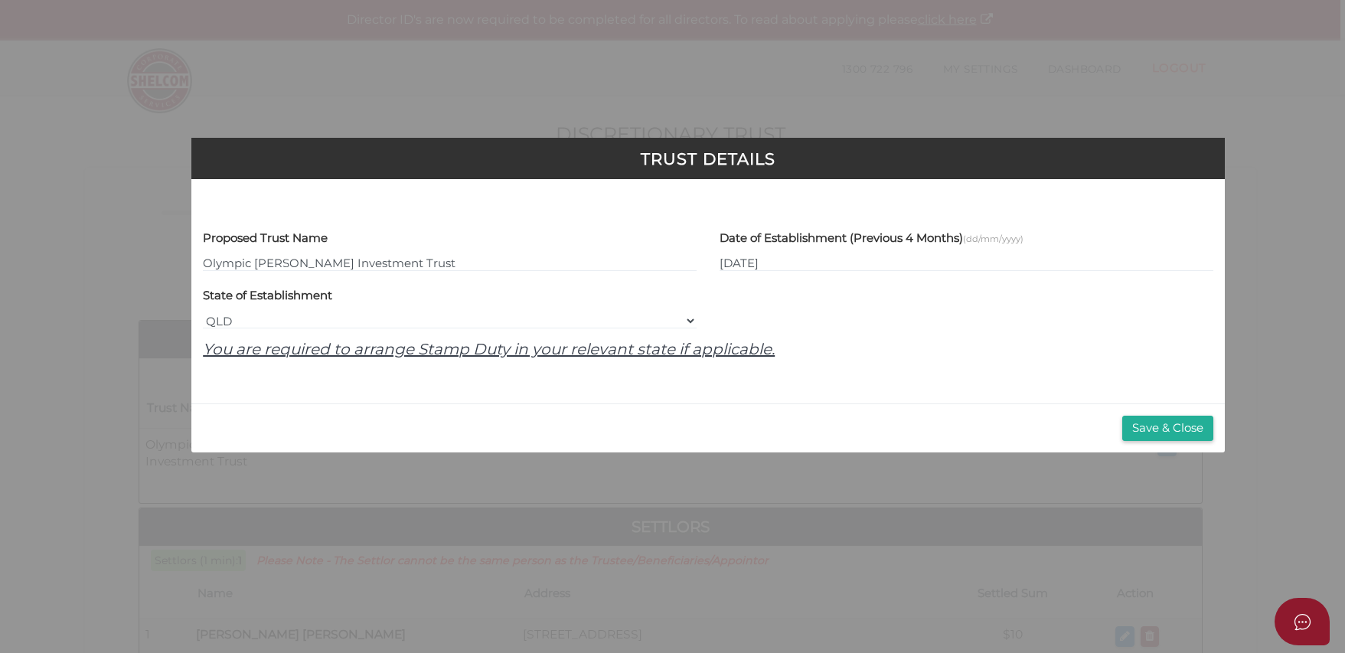
click at [722, 351] on u "You are required to arrange Stamp Duty in your relevant state if applicable." at bounding box center [489, 349] width 572 height 18
click at [1150, 421] on button "Save & Close" at bounding box center [1167, 428] width 91 height 25
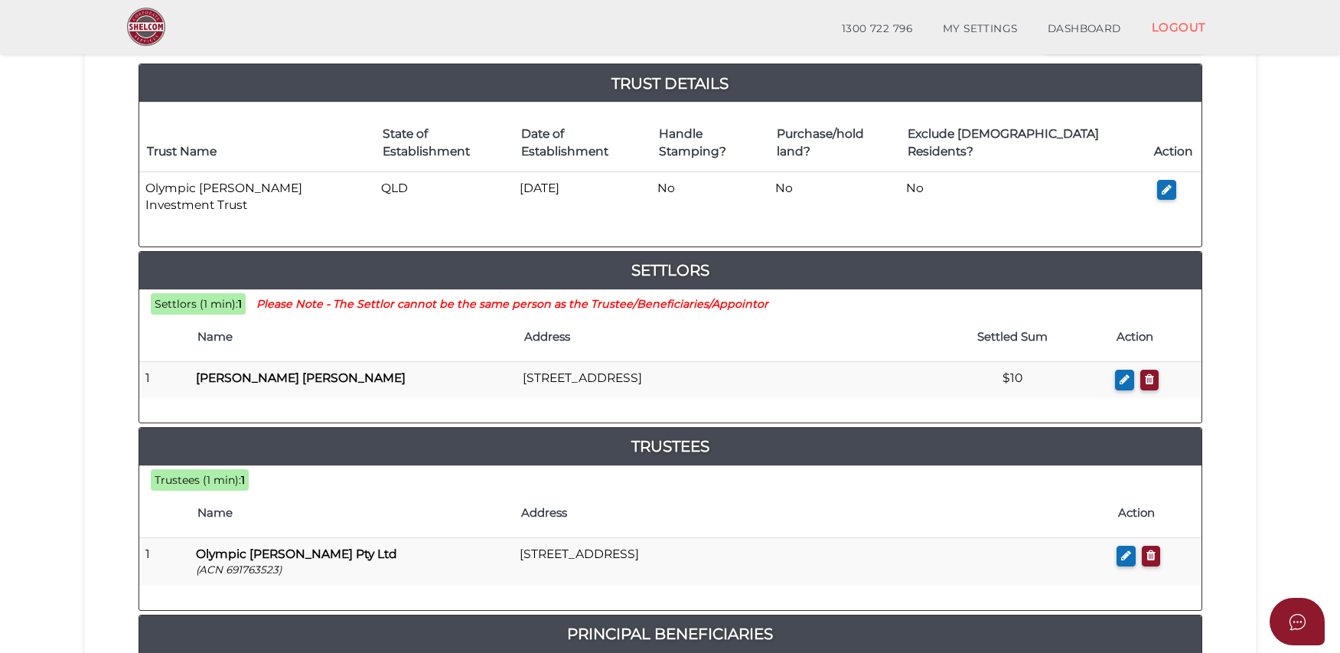
scroll to position [139, 0]
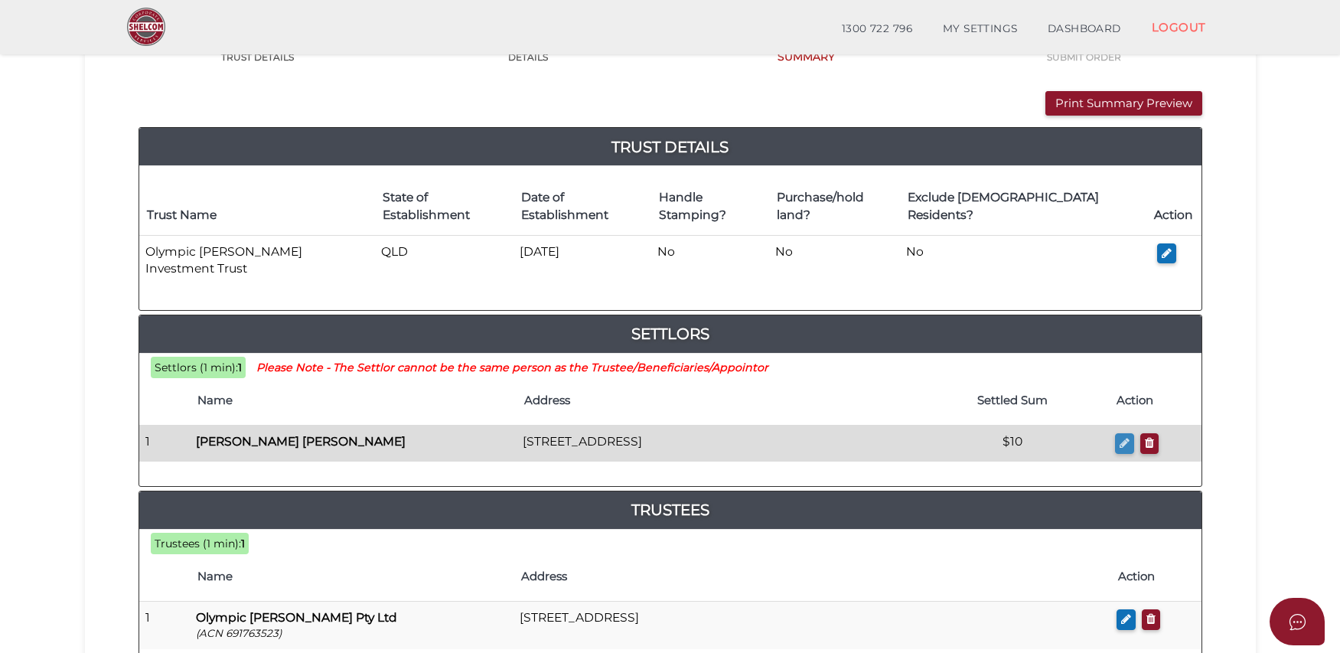
click at [1120, 437] on icon "button" at bounding box center [1125, 442] width 10 height 11
checkbox input "true"
type input "Thi"
type input "Kim Xuan"
type input "Ho"
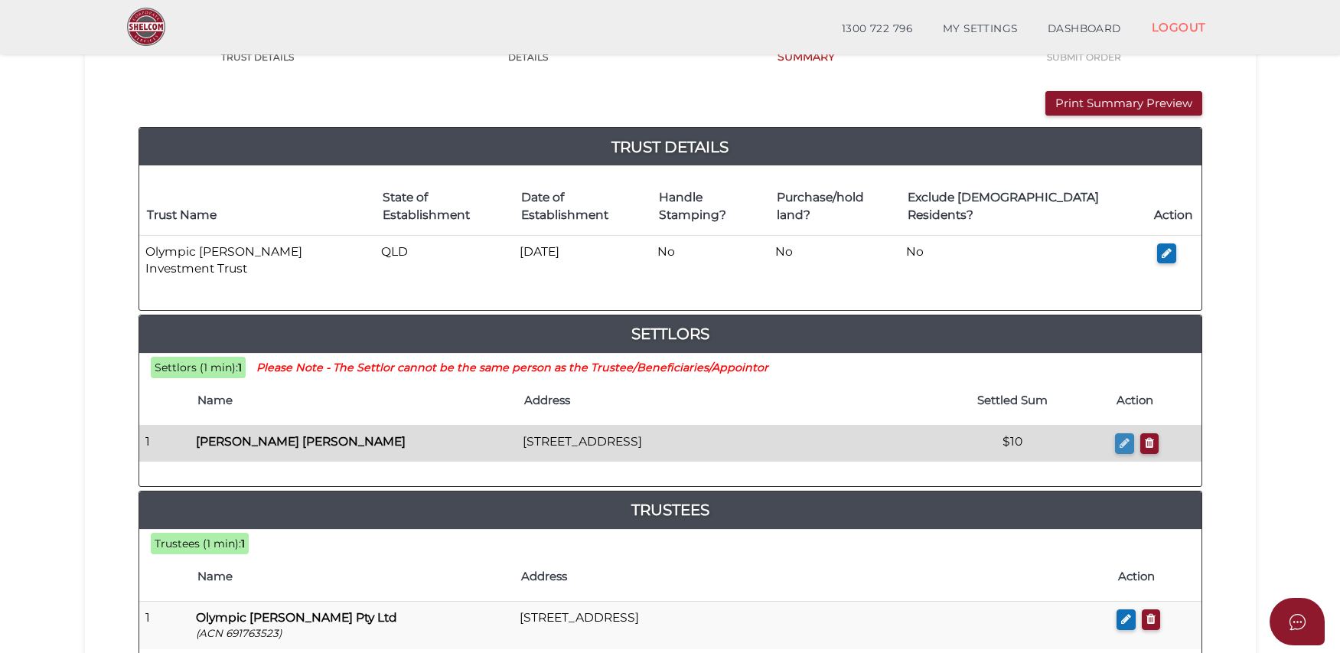
type input "10"
type input "15-17 Lossi Court"
type input "Keilor Lodge"
select select
type input "3038"
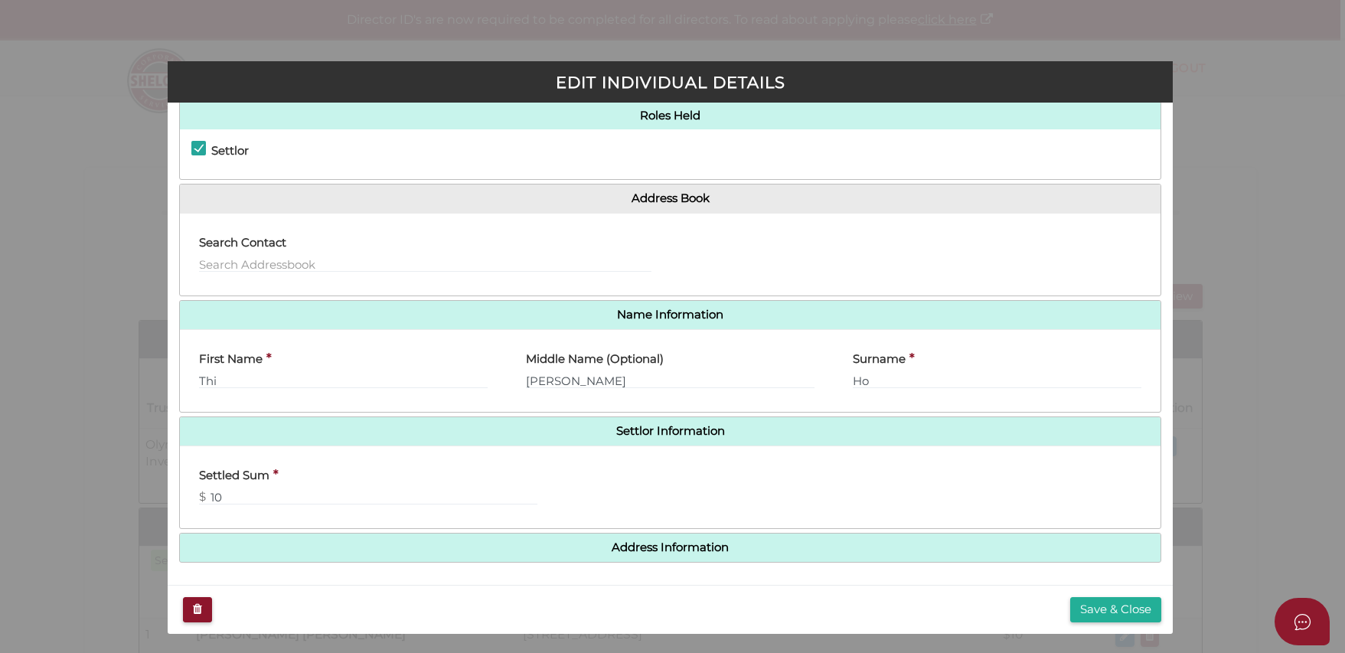
scroll to position [34, 0]
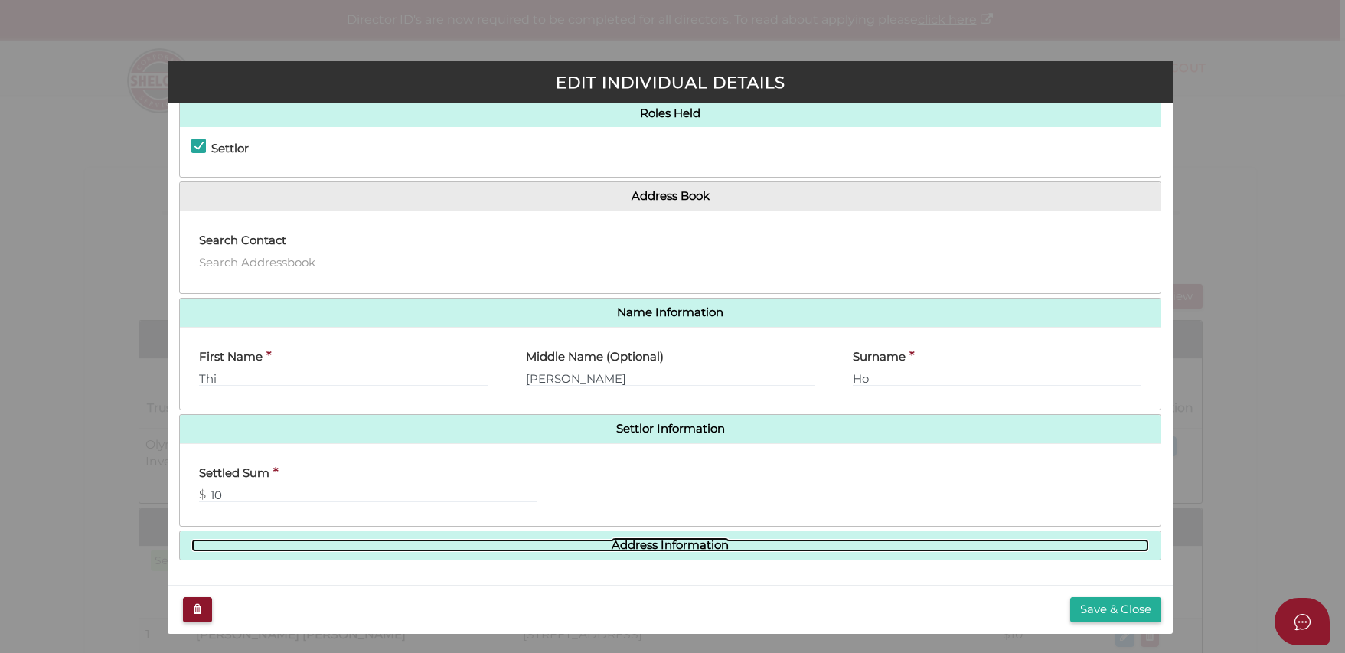
click at [1013, 543] on link "Address Information" at bounding box center [669, 545] width 957 height 13
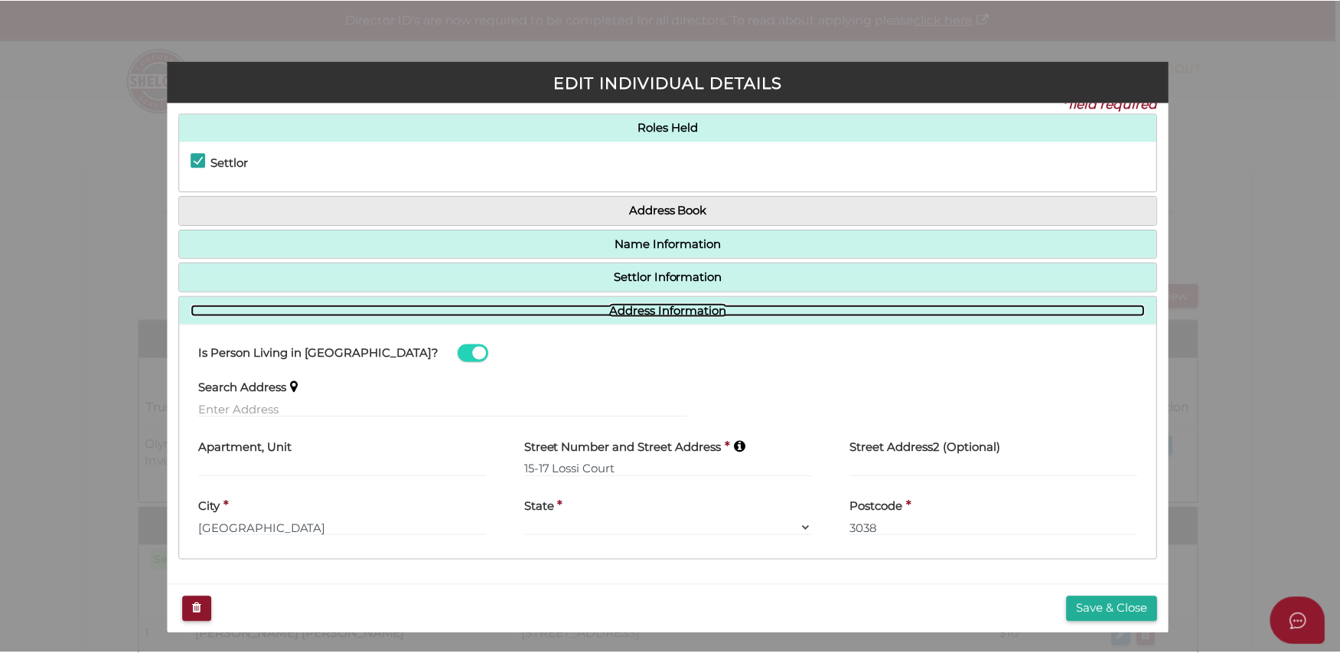
scroll to position [20, 0]
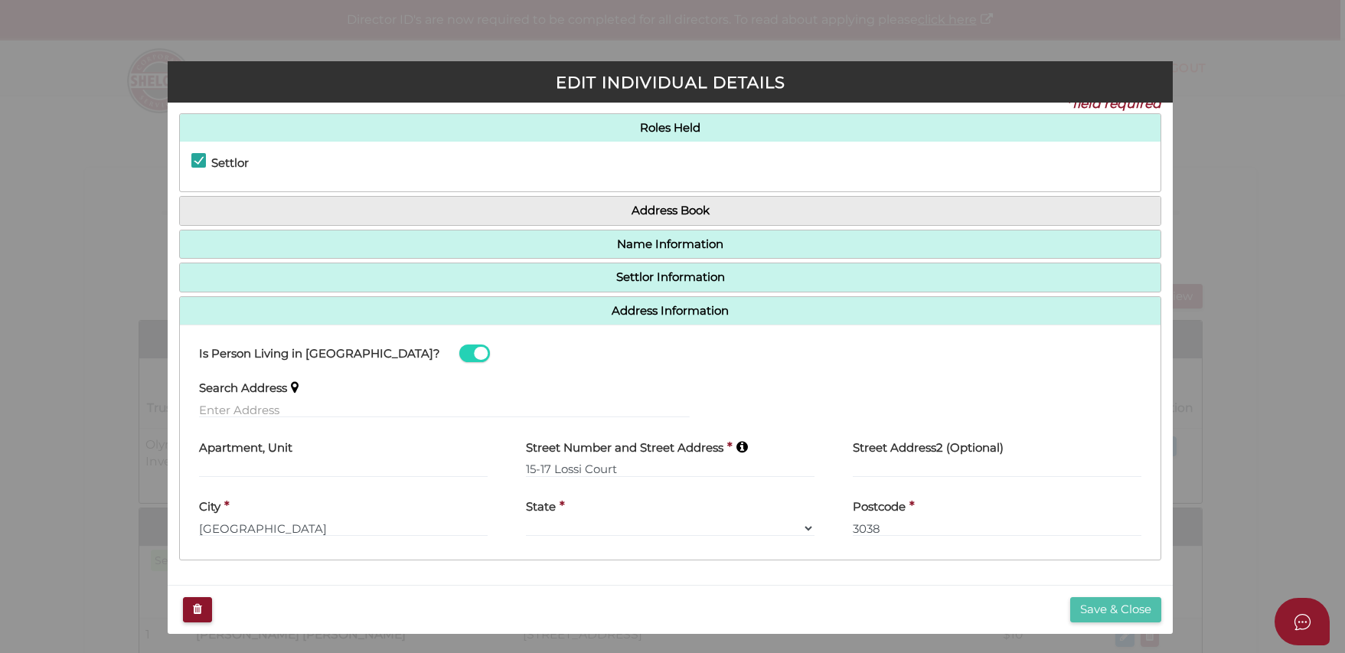
click at [1117, 608] on button "Save & Close" at bounding box center [1115, 609] width 91 height 25
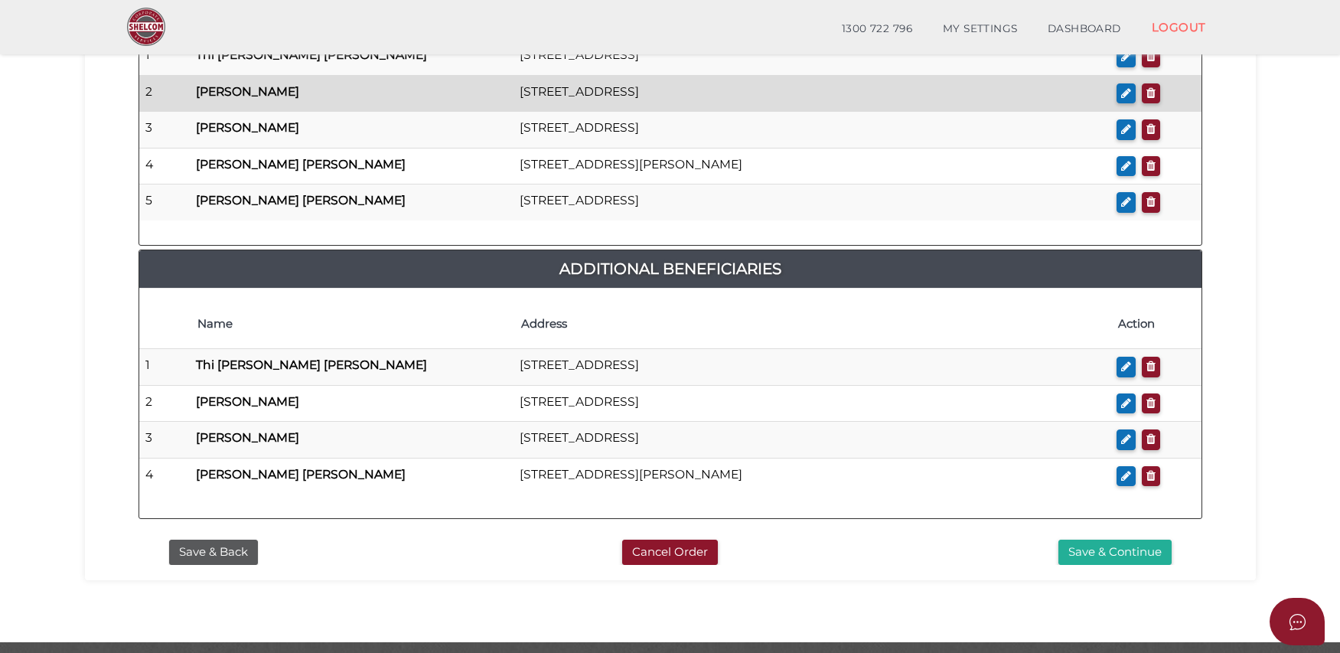
scroll to position [1079, 0]
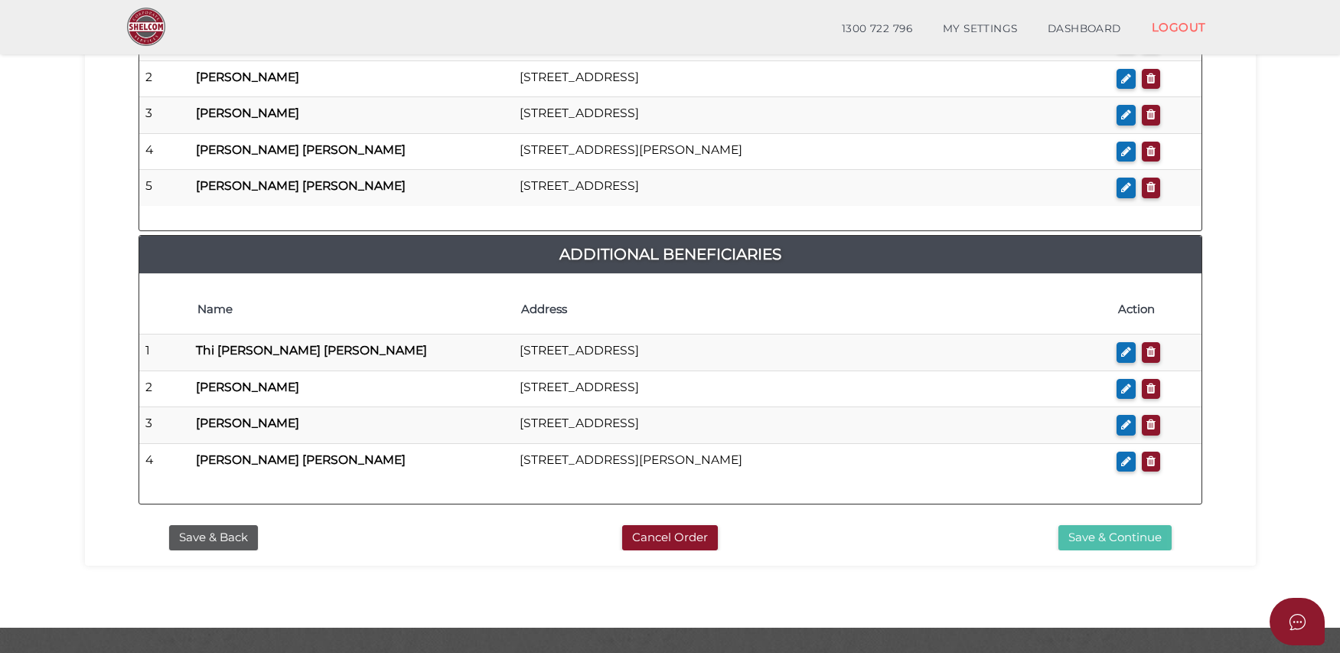
click at [1092, 525] on button "Save & Continue" at bounding box center [1115, 537] width 113 height 25
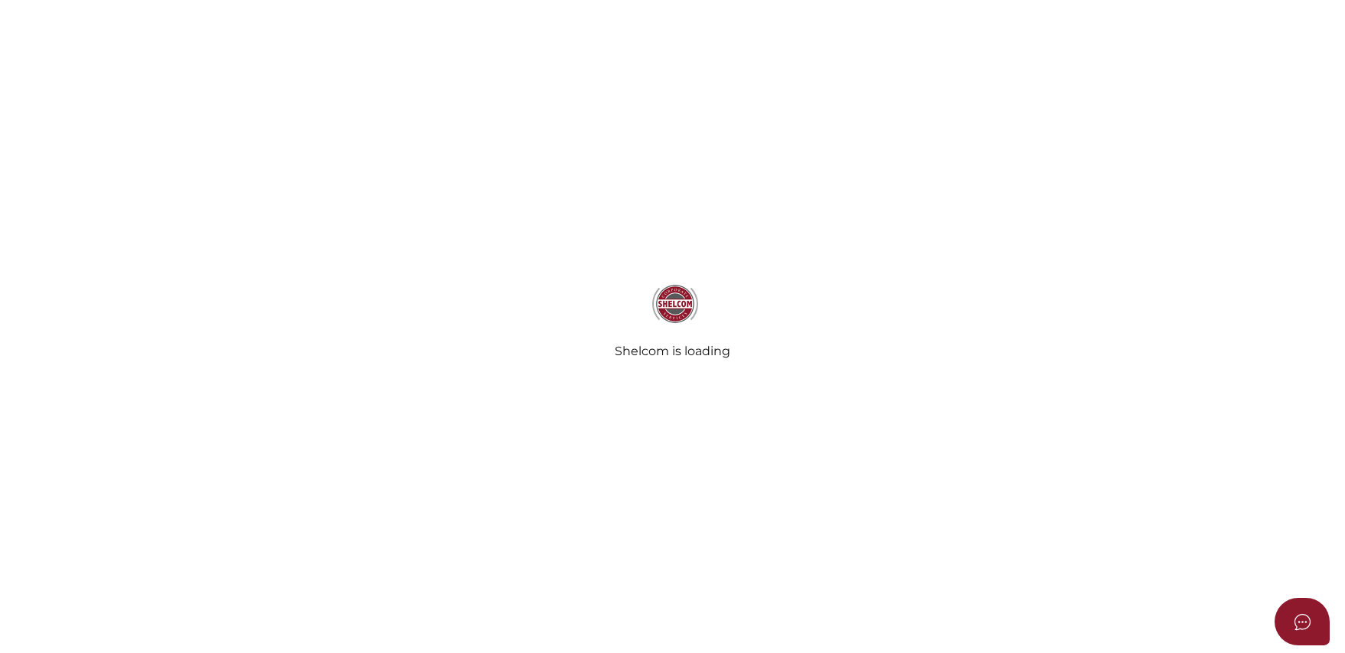
select select "Comb Binding"
radio input "true"
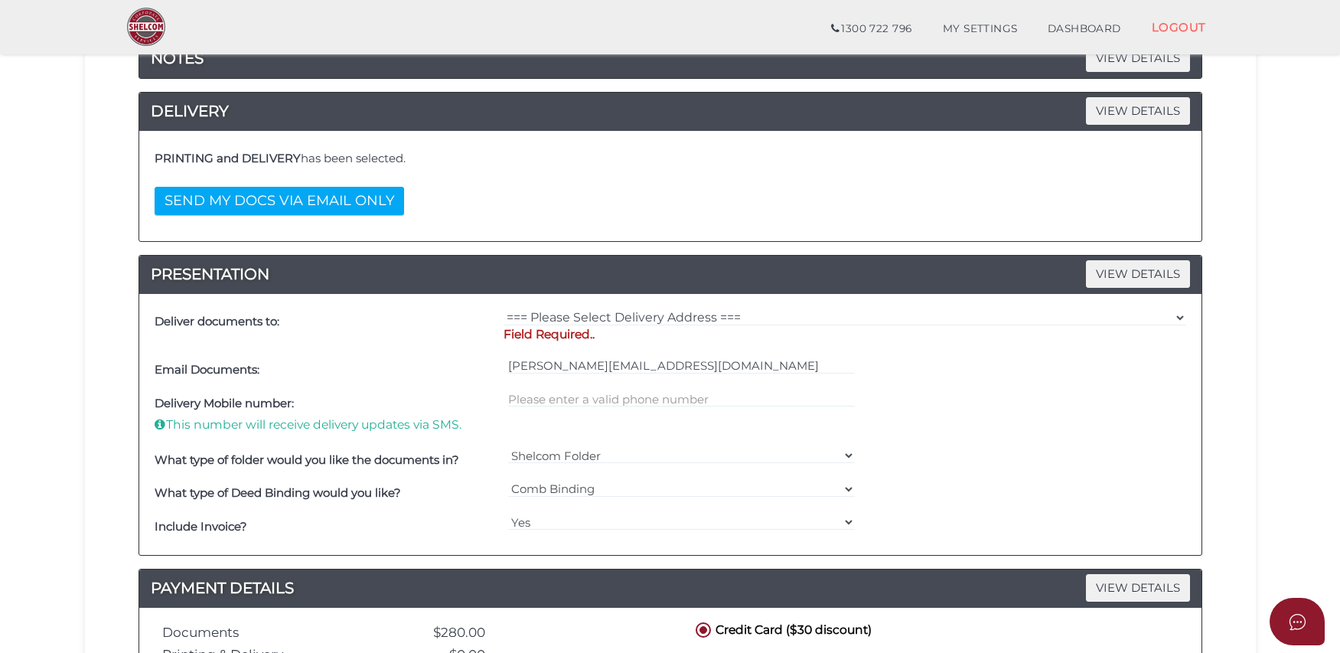
scroll to position [276, 0]
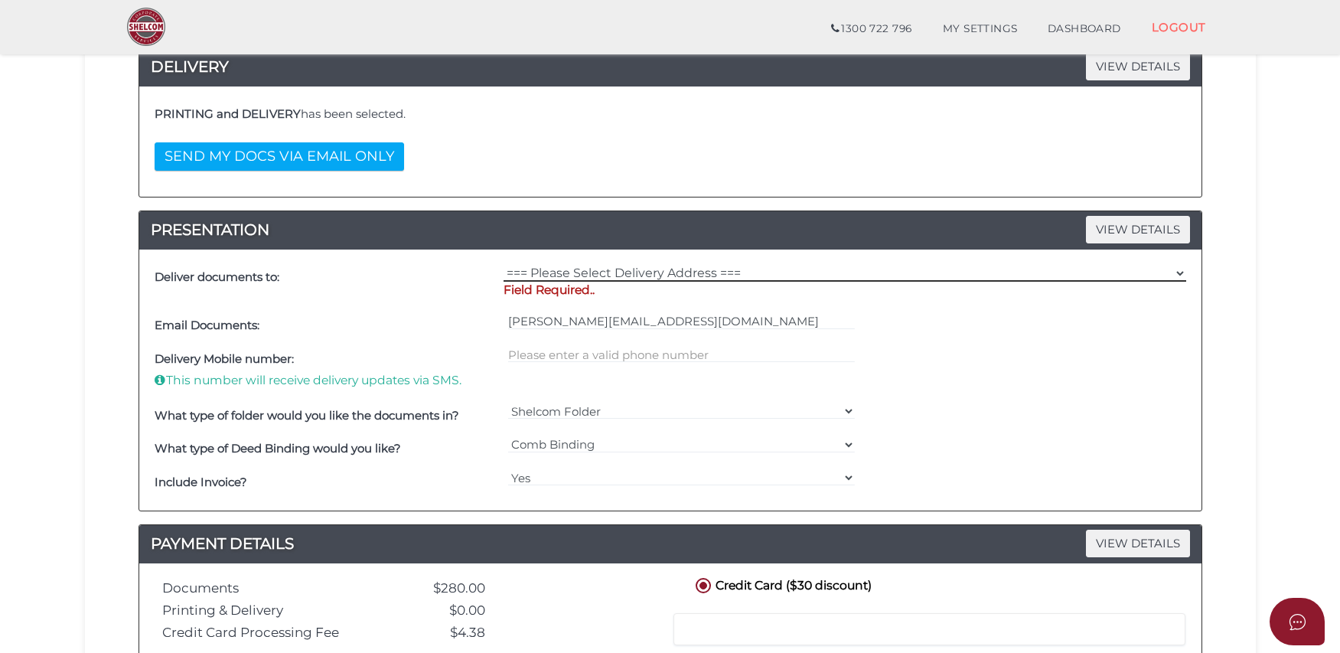
click at [681, 266] on select "=== Please Select Delivery Address === (User Address - Thi Ho) 15-17 Lossi Ct K…" at bounding box center [845, 273] width 683 height 17
select select "Other"
click at [504, 265] on select "=== Please Select Delivery Address === (User Address - Thi Ho) 15-17 Lossi Ct K…" at bounding box center [845, 273] width 683 height 17
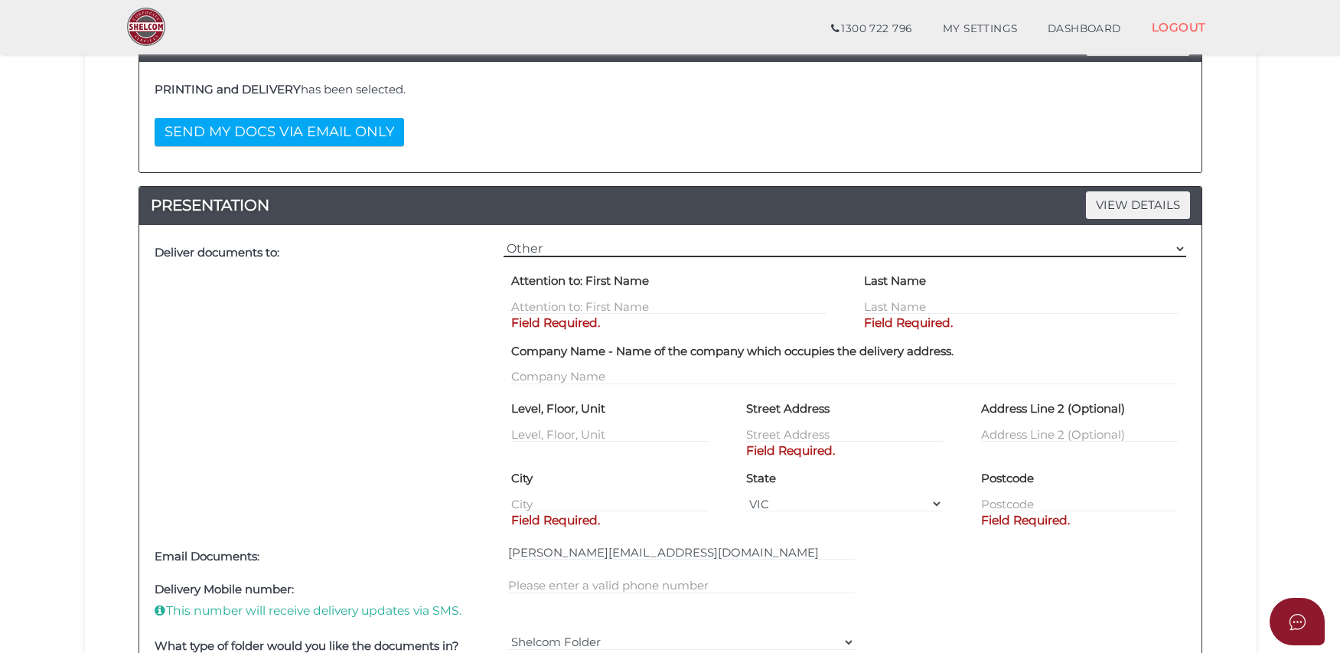
scroll to position [305, 0]
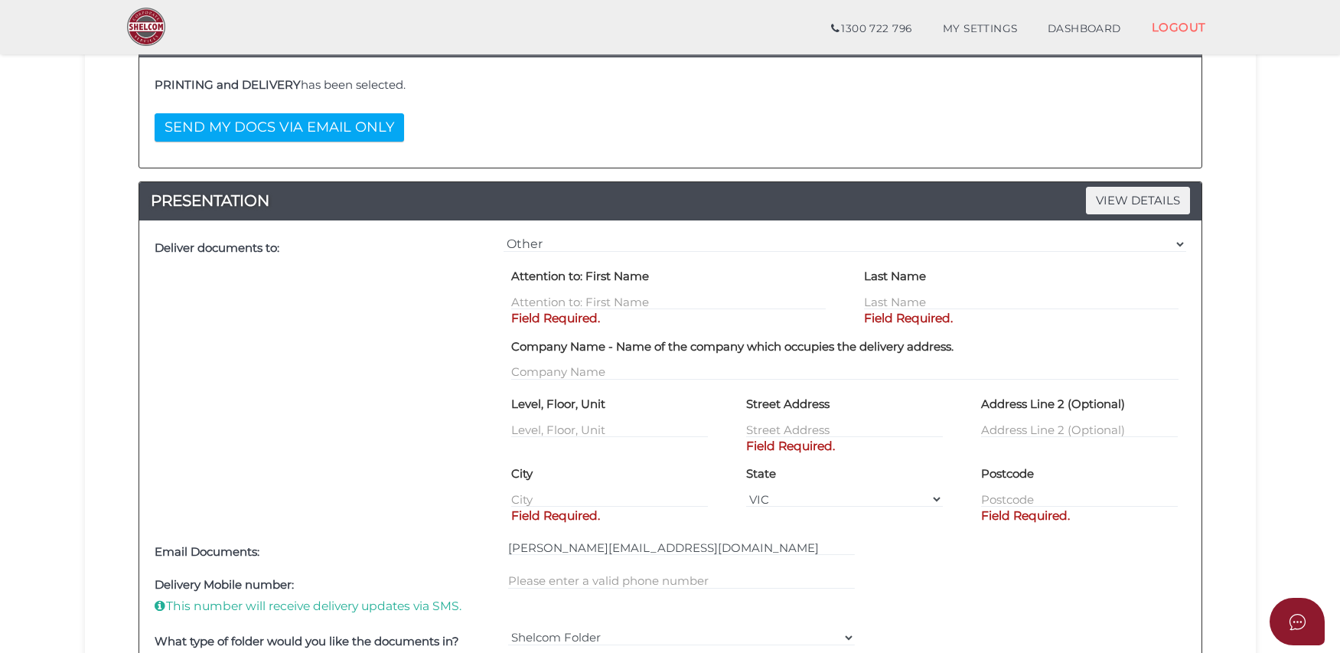
click at [695, 292] on div "Attention to: First Name Field Required." at bounding box center [668, 287] width 315 height 47
click at [687, 300] on input "text" at bounding box center [668, 301] width 315 height 17
click at [653, 325] on p "Field Required." at bounding box center [668, 318] width 315 height 17
click at [666, 306] on input "text" at bounding box center [668, 301] width 315 height 17
click at [599, 305] on input "text" at bounding box center [668, 301] width 315 height 17
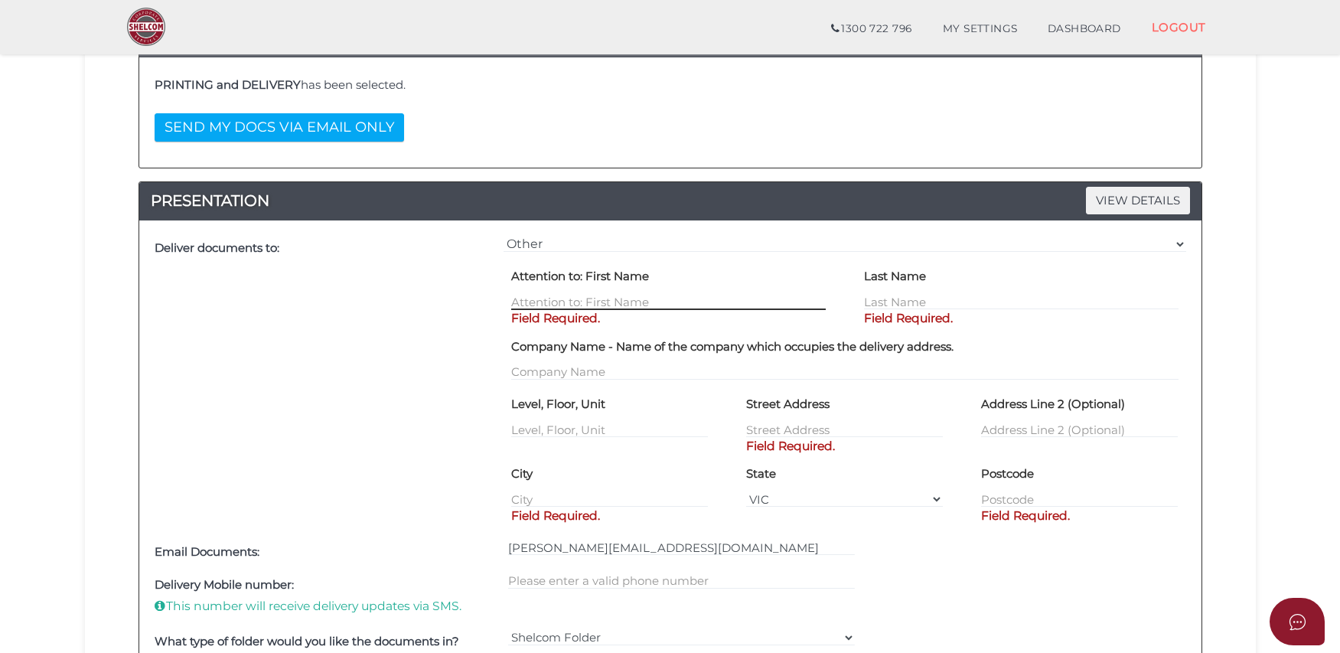
click at [615, 297] on input "text" at bounding box center [668, 301] width 315 height 17
type input "THI"
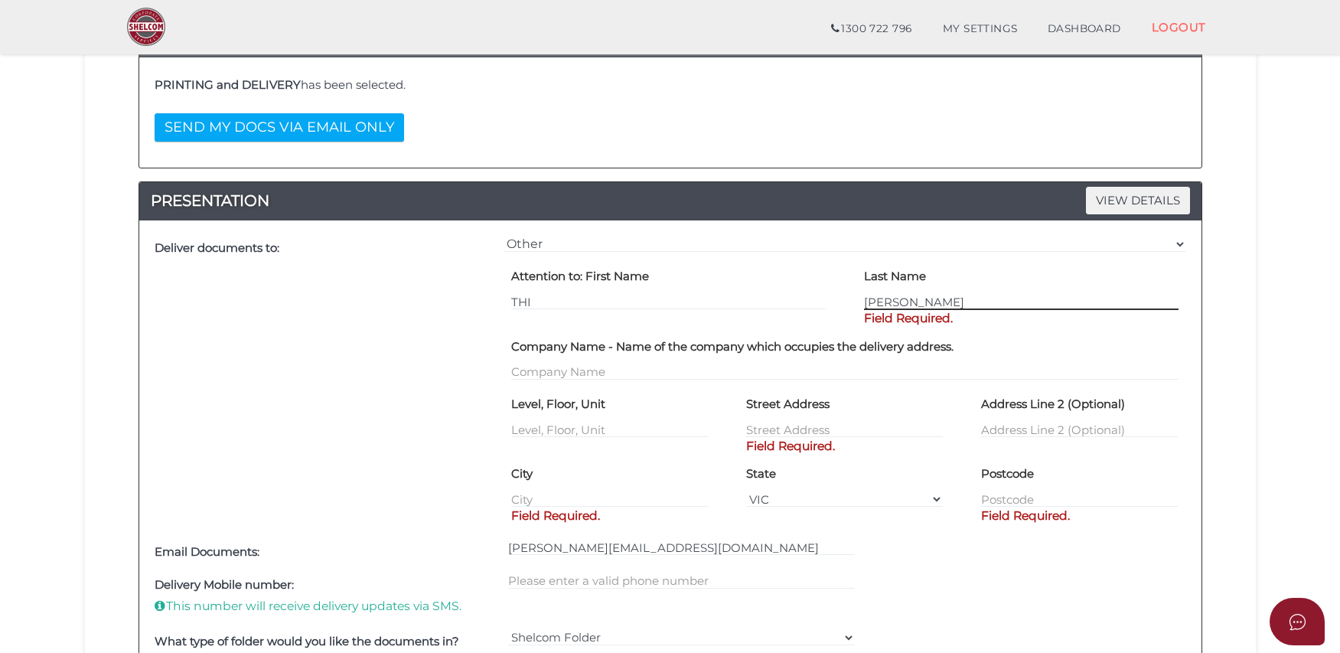
type input "DUONG"
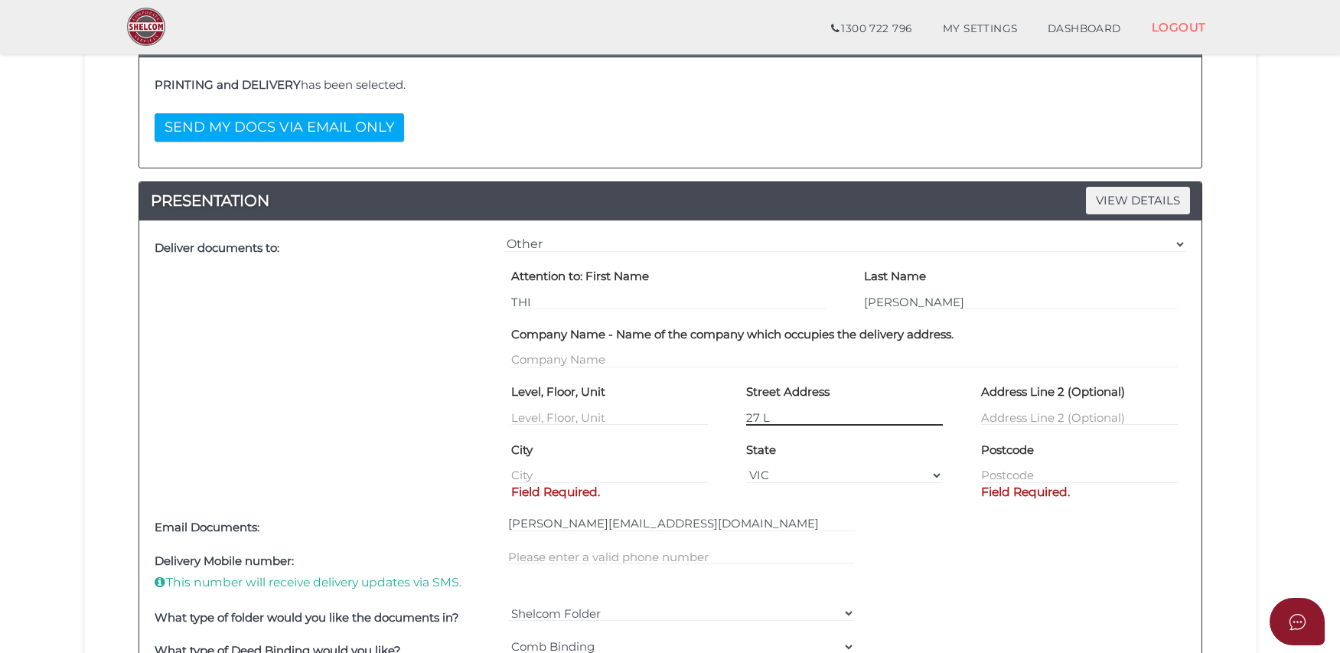
click at [823, 416] on input "27 L" at bounding box center [844, 417] width 197 height 17
click at [831, 414] on input "27 L" at bounding box center [844, 417] width 197 height 17
click at [847, 439] on div "State VIC ACT NSW NT QLD TAS WA SA" at bounding box center [844, 460] width 197 height 47
click at [837, 411] on input "27 L" at bounding box center [844, 417] width 197 height 17
click at [827, 416] on input "27 LAKES" at bounding box center [844, 417] width 197 height 17
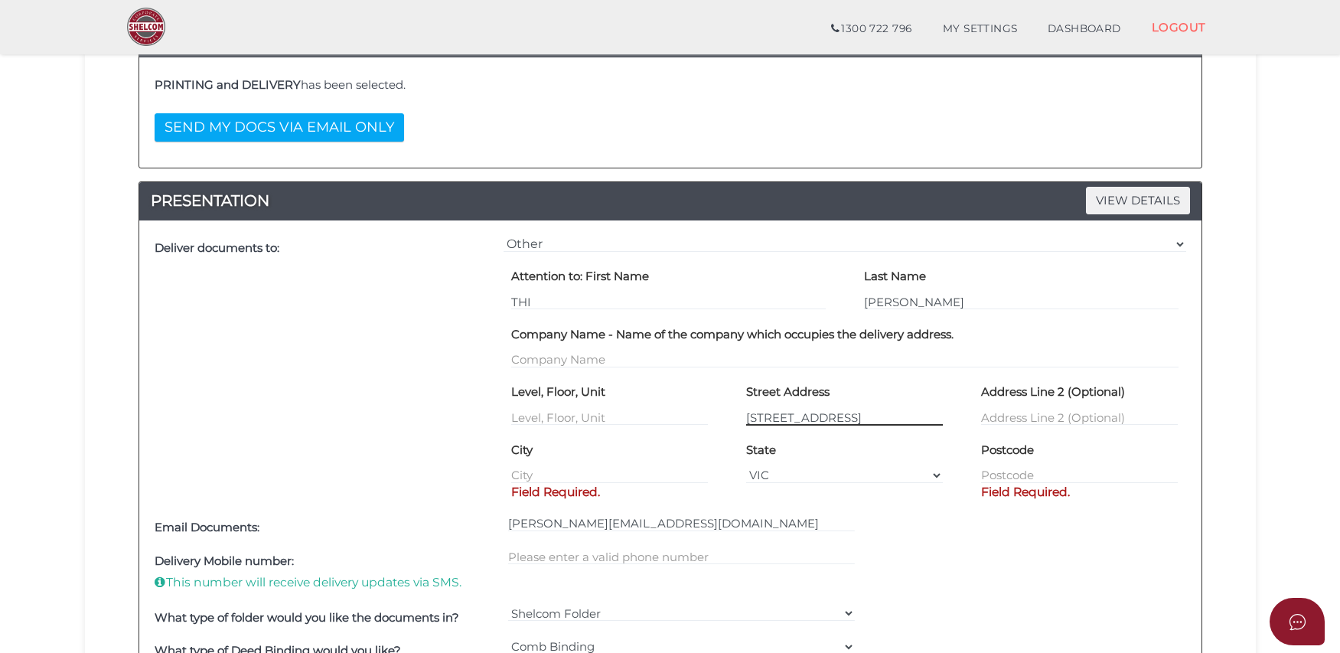
type input "27 LAKESIDE CRESCENT"
type input "MARIBYRNONG"
type input "3032"
click at [477, 312] on div "Deliver documents to:" at bounding box center [325, 371] width 349 height 279
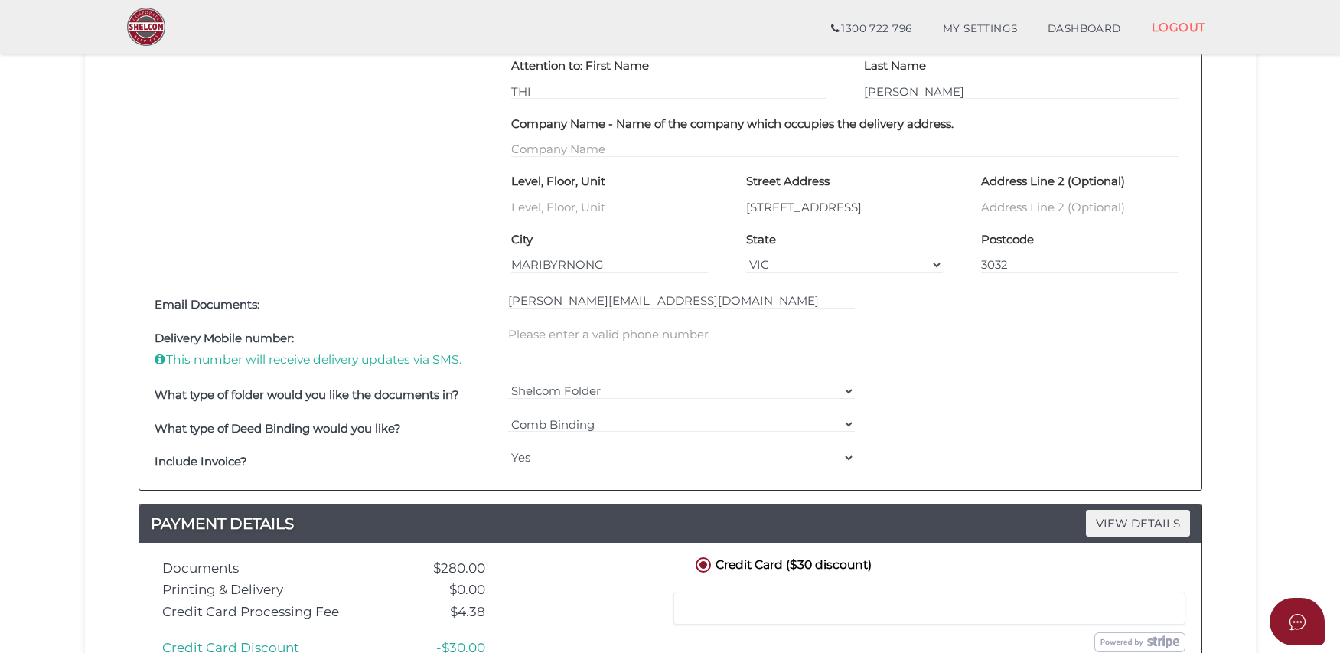
scroll to position [562, 0]
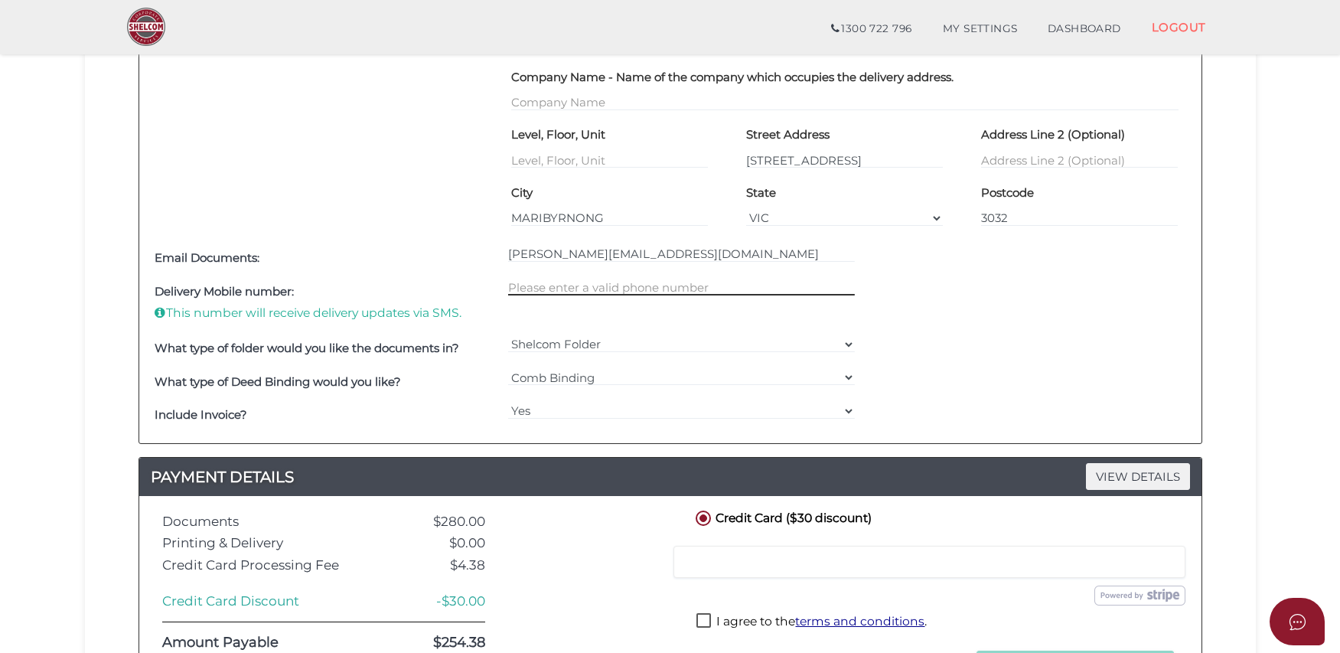
click at [719, 290] on input "text" at bounding box center [681, 287] width 347 height 17
type input "0403902615"
click at [1022, 347] on div "What type of folder would you like the documents in? Shelcom Folder === Please …" at bounding box center [670, 349] width 1039 height 34
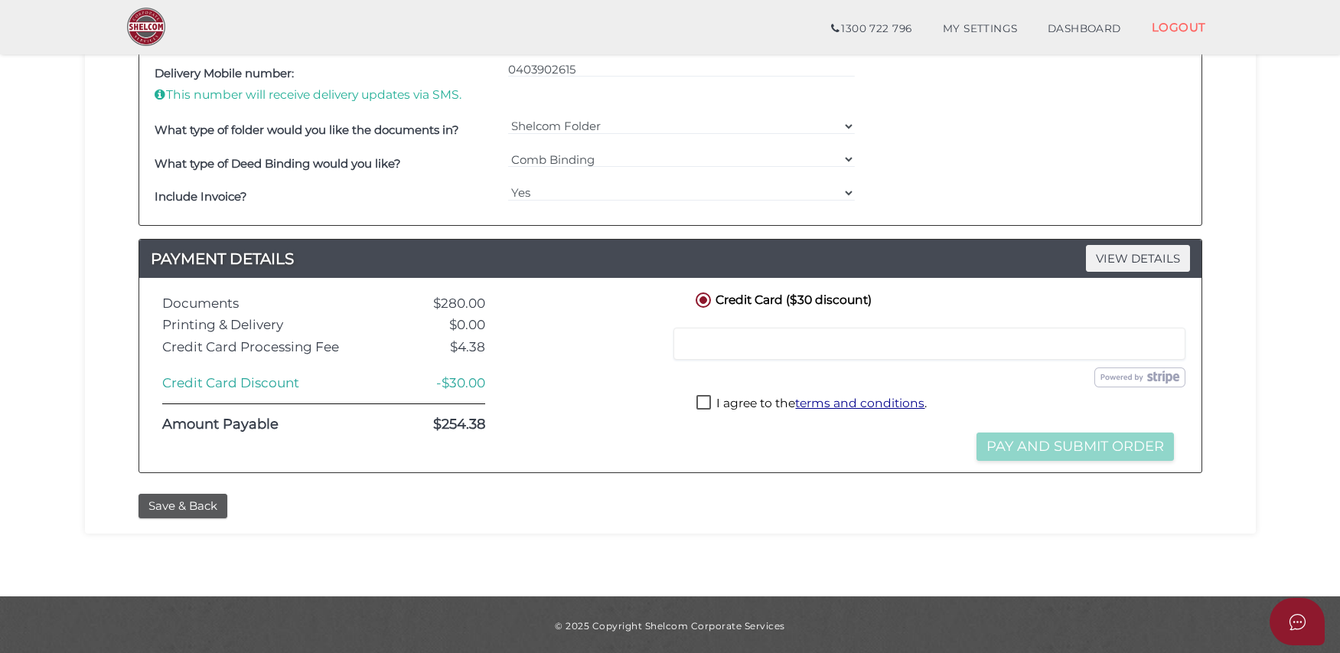
scroll to position [782, 0]
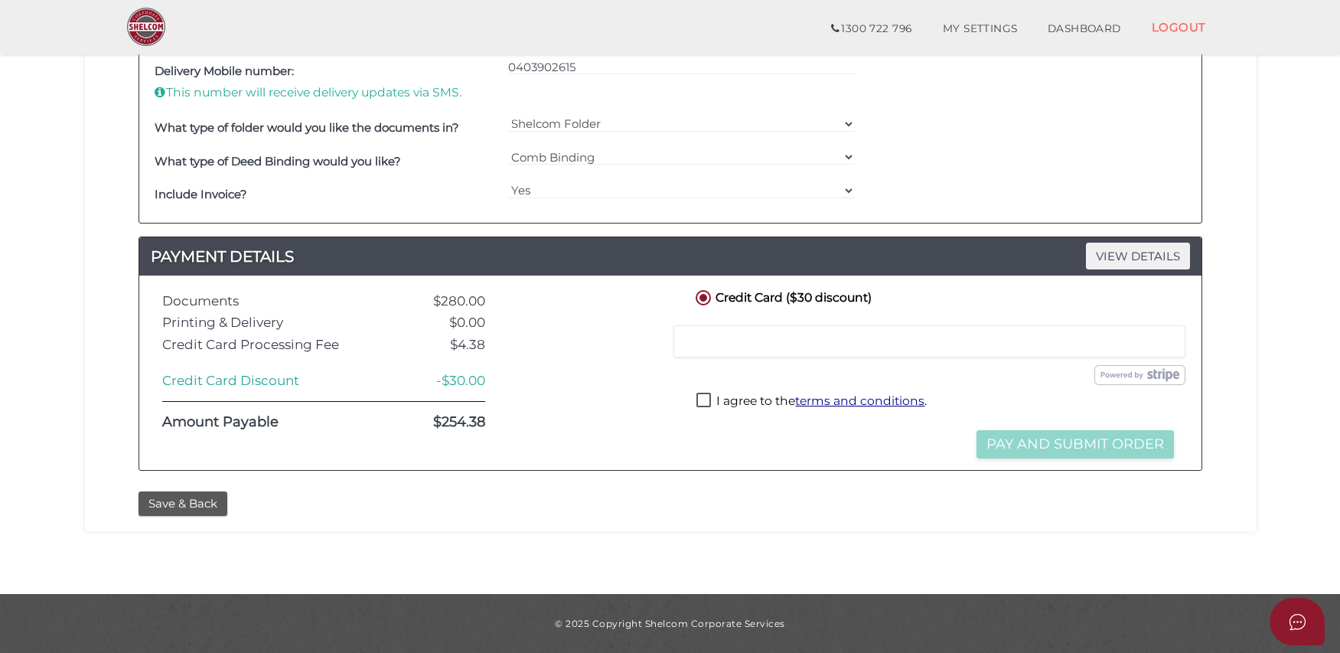
click at [708, 400] on label "I agree to the terms and conditions ." at bounding box center [811, 402] width 230 height 19
checkbox input "true"
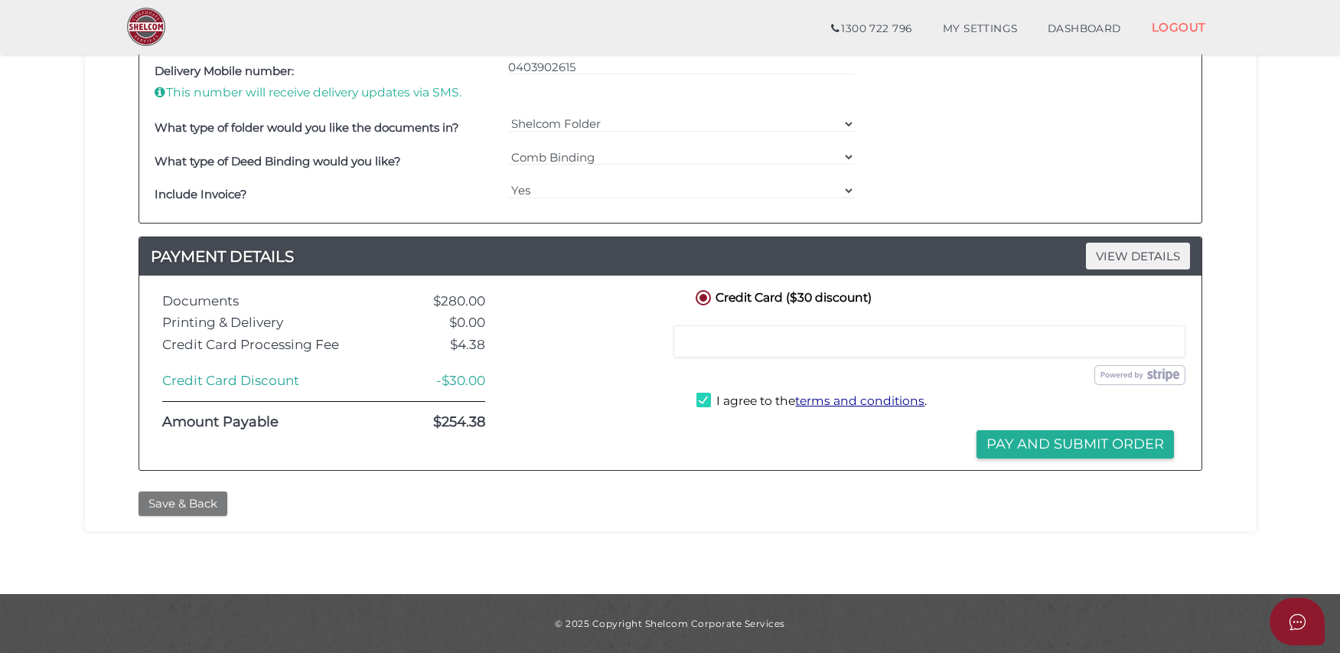
click at [220, 504] on button "Save & Back" at bounding box center [183, 503] width 89 height 25
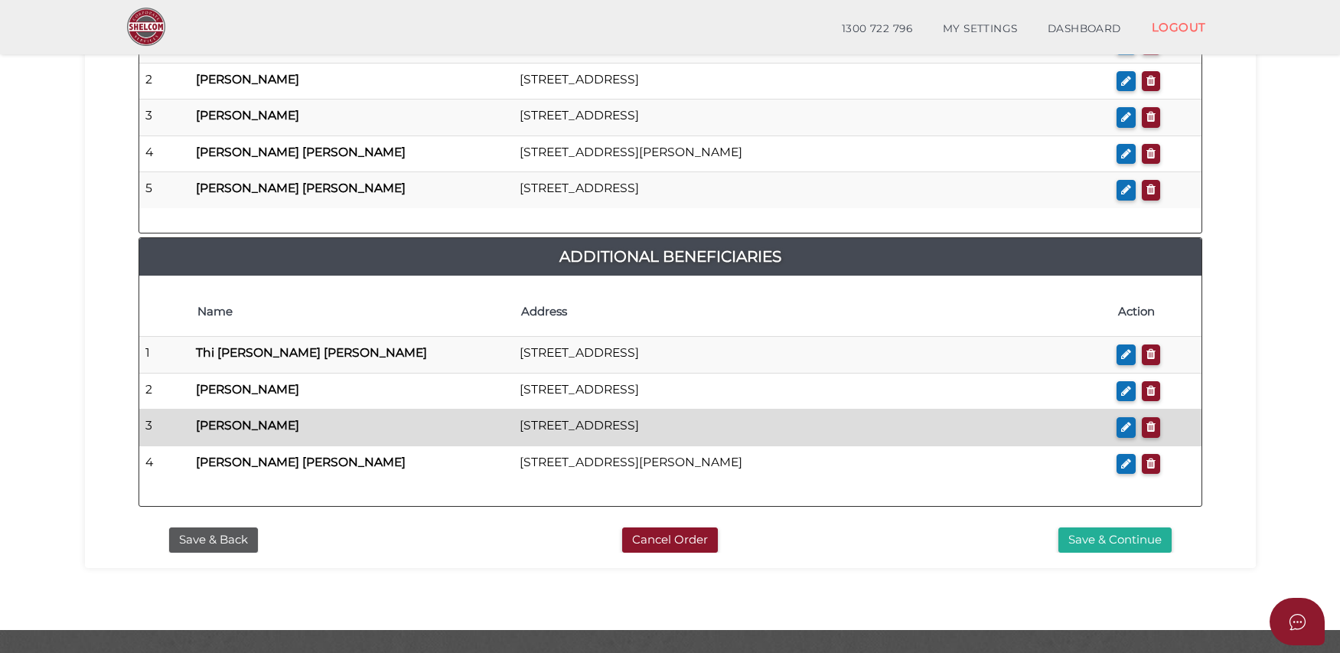
scroll to position [1079, 0]
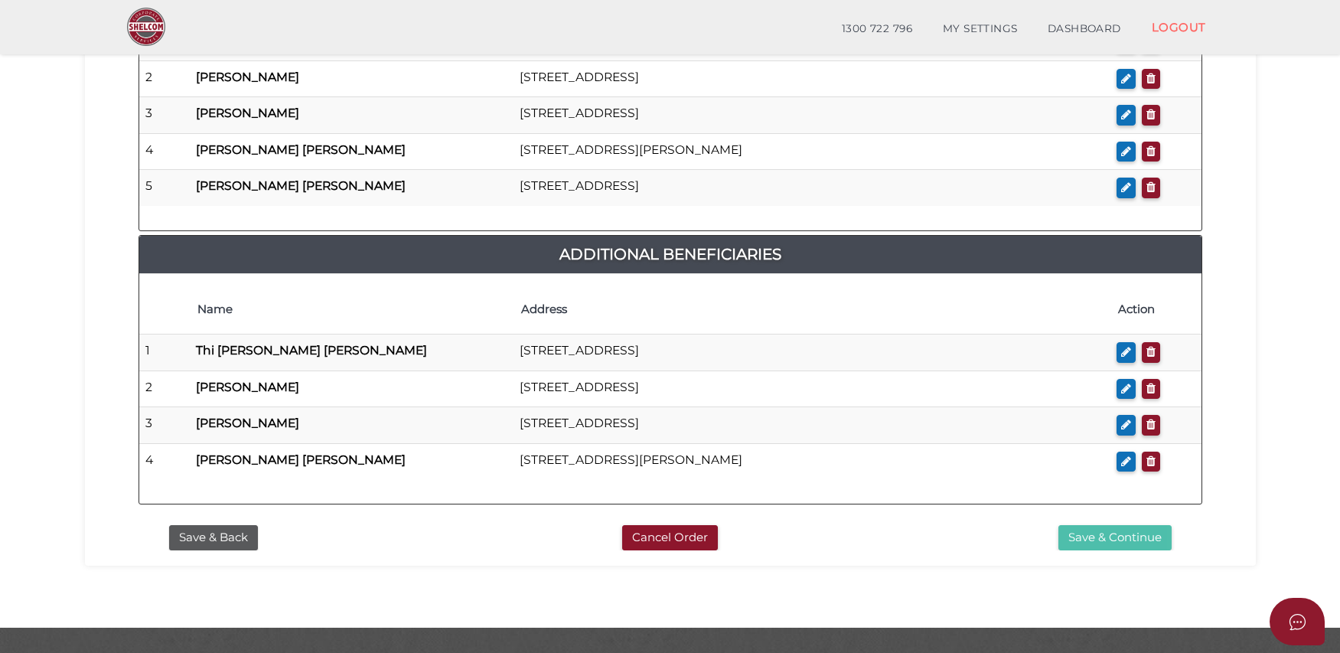
click at [1127, 525] on button "Save & Continue" at bounding box center [1115, 537] width 113 height 25
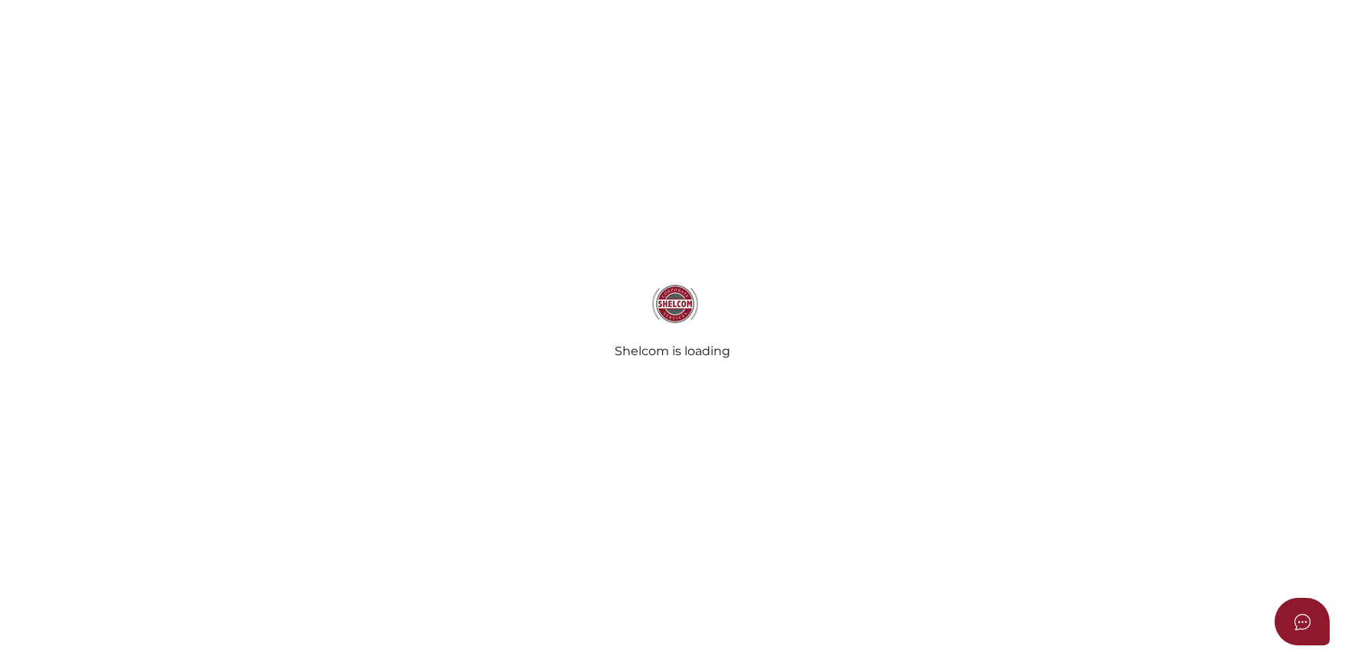
select select "Comb Binding"
radio input "true"
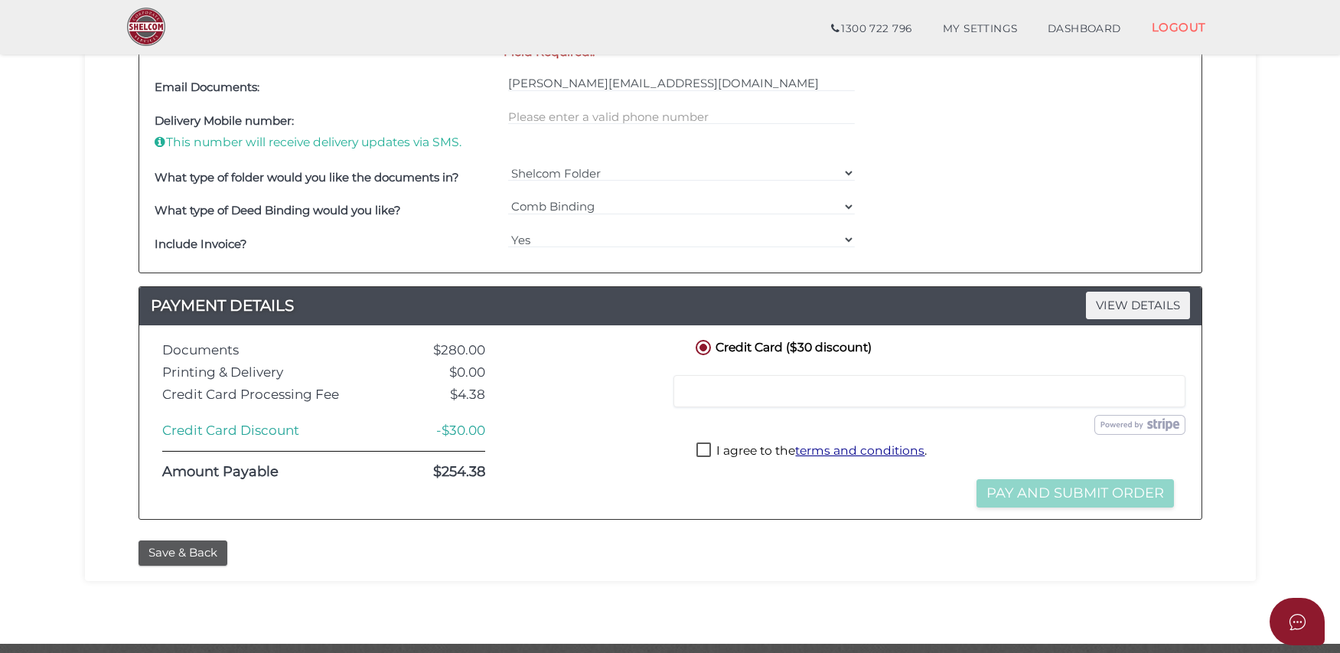
scroll to position [511, 0]
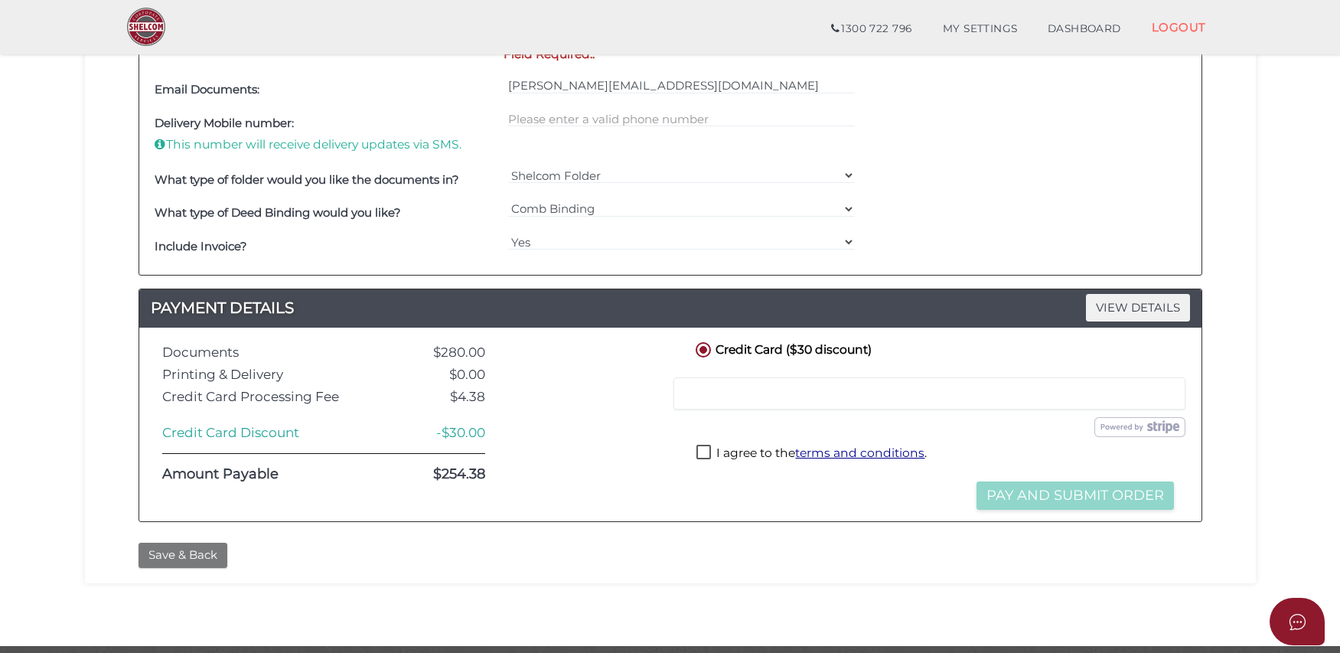
click at [223, 553] on button "Save & Back" at bounding box center [183, 555] width 89 height 25
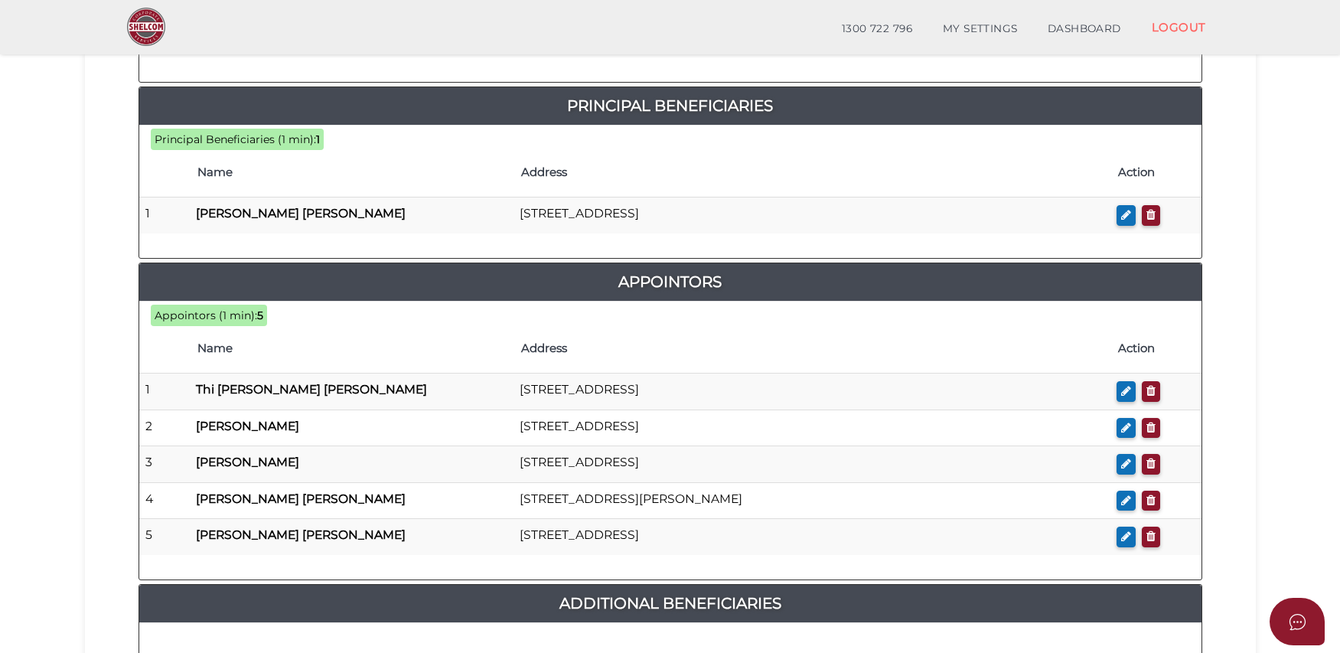
scroll to position [1079, 0]
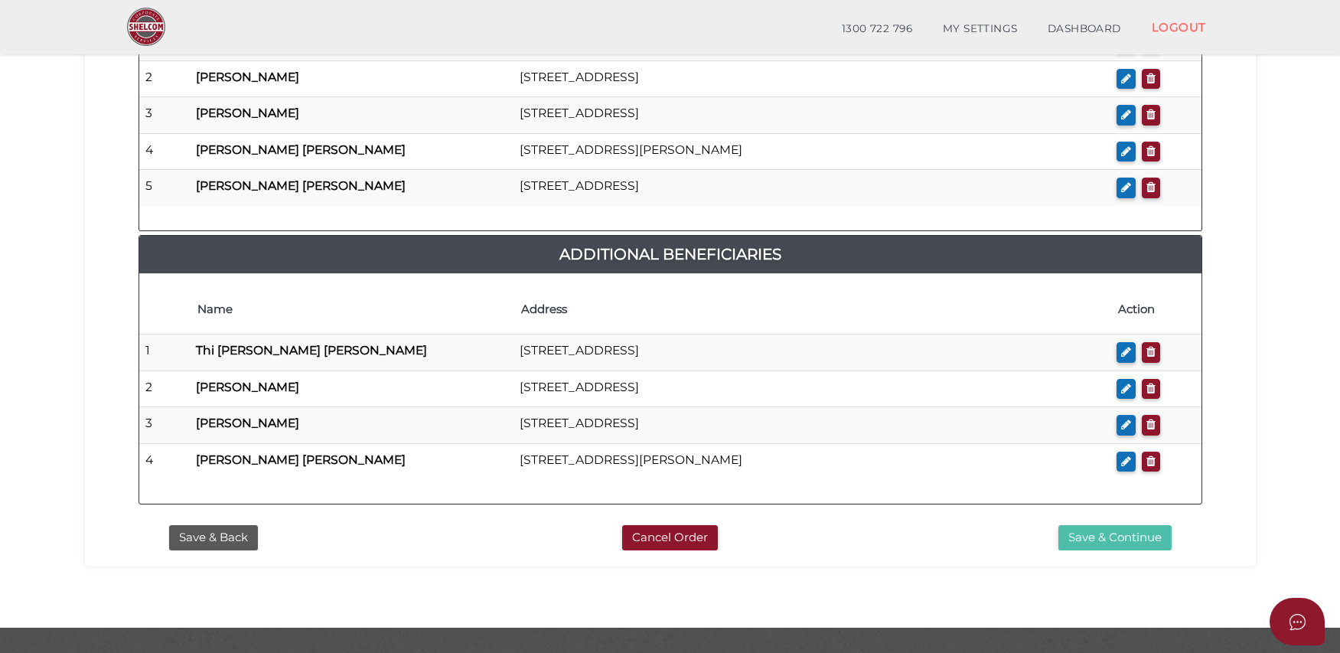
click at [1114, 525] on button "Save & Continue" at bounding box center [1115, 537] width 113 height 25
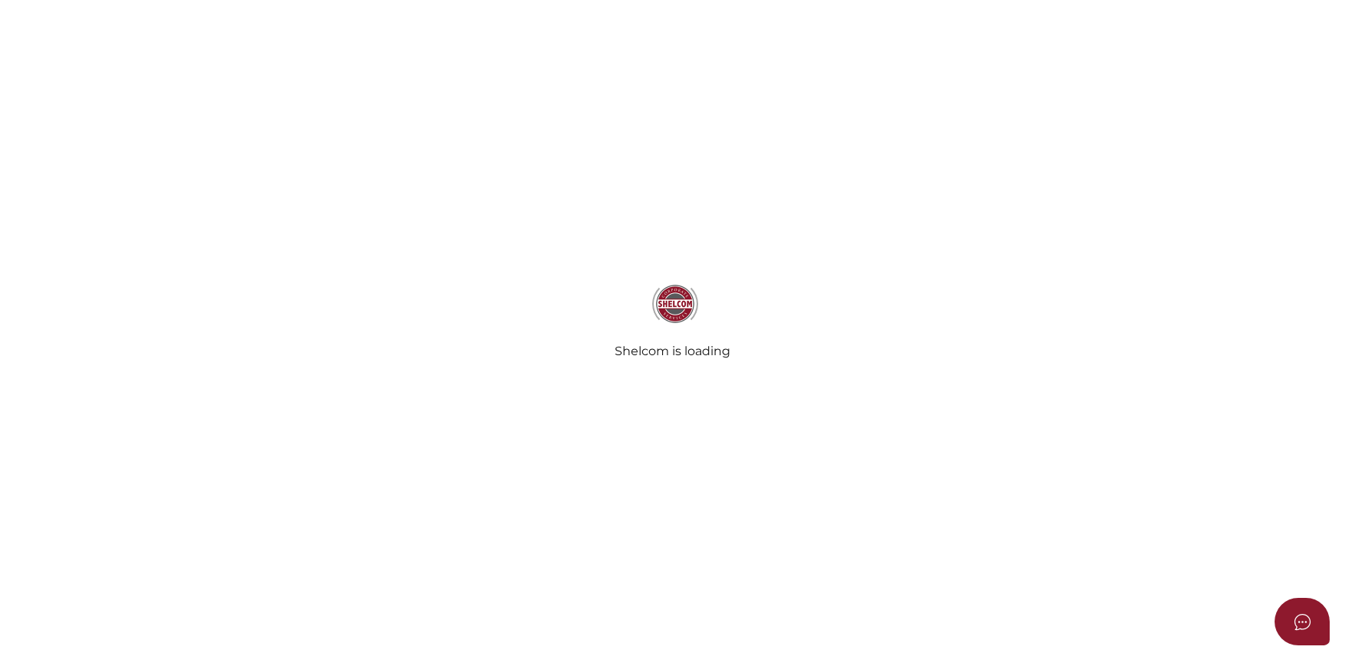
select select "Comb Binding"
radio input "true"
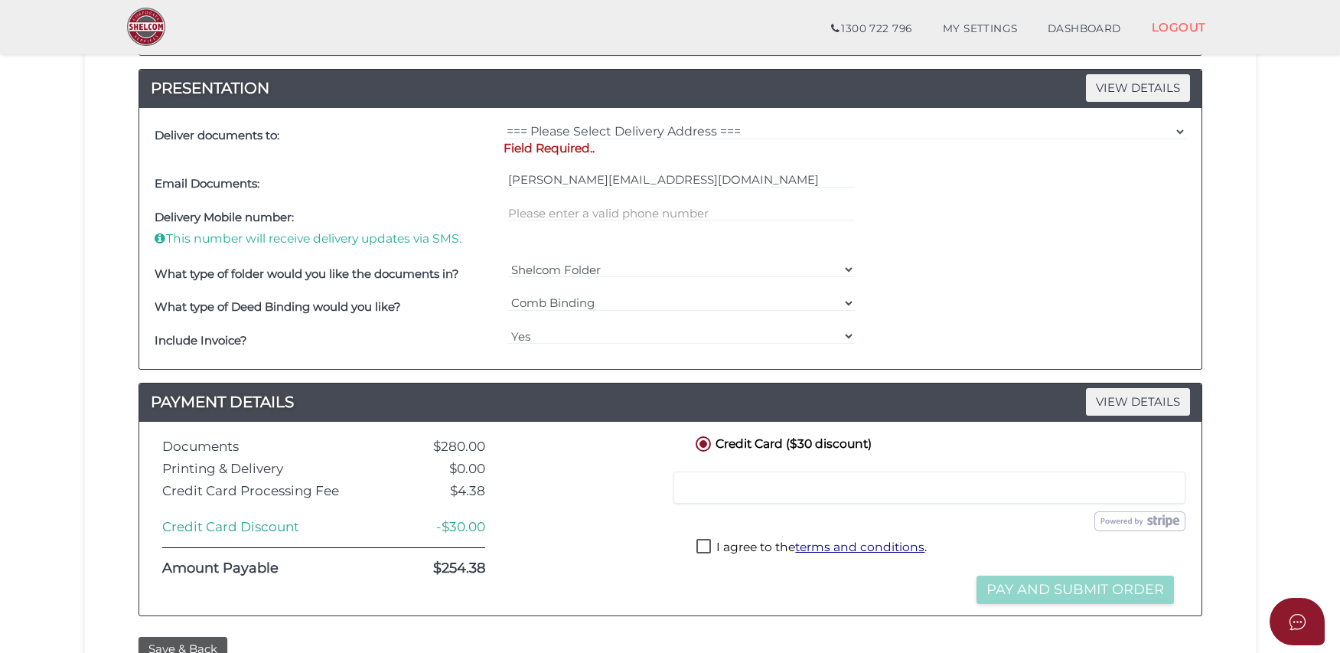
scroll to position [89, 0]
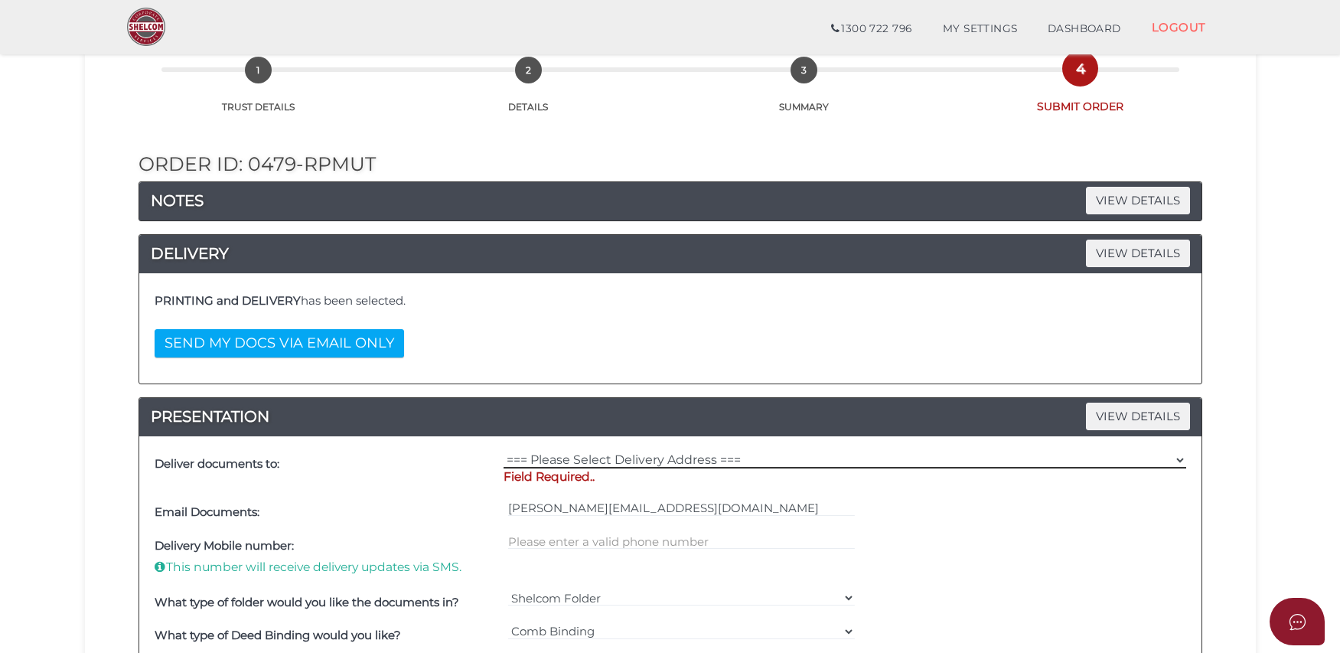
click at [820, 456] on select "=== Please Select Delivery Address === (User Address - Thi Ho) 15-17 Lossi Ct K…" at bounding box center [845, 460] width 683 height 17
click at [504, 452] on select "=== Please Select Delivery Address === (User Address - Thi Ho) 15-17 Lossi Ct K…" at bounding box center [845, 460] width 683 height 17
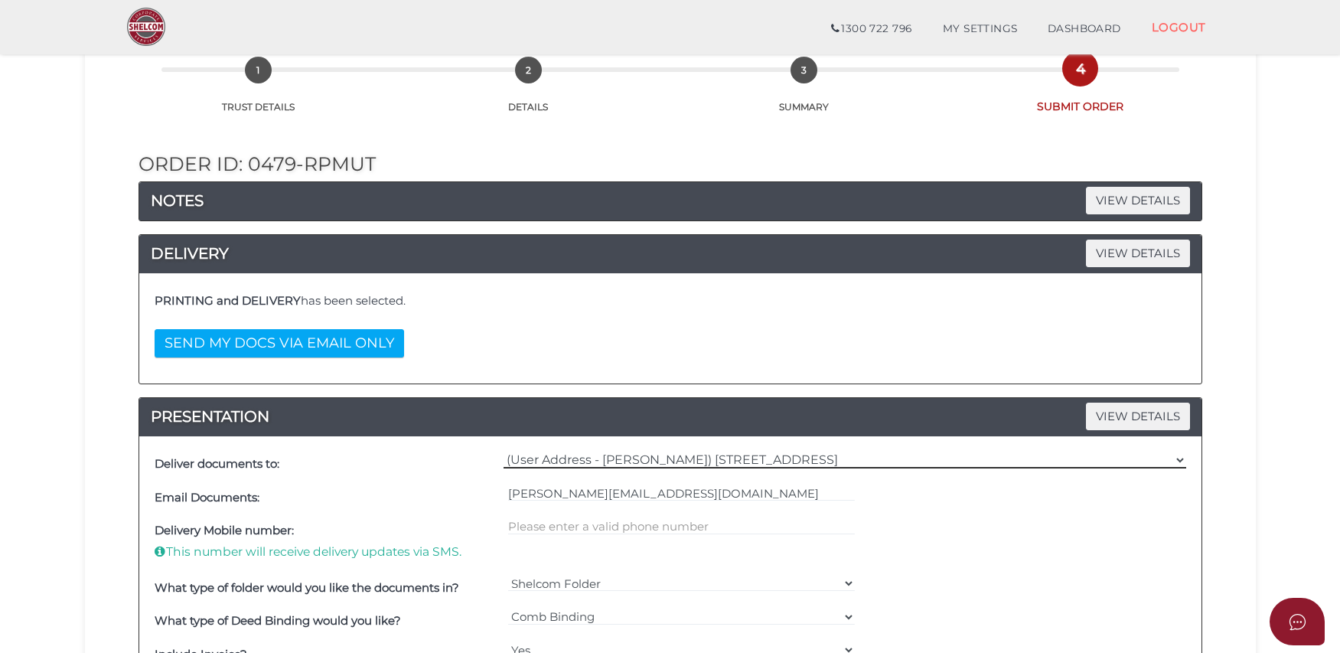
click at [835, 461] on select "=== Please Select Delivery Address === (User Address - Thi Ho) 15-17 Lossi Ct K…" at bounding box center [845, 460] width 683 height 17
click at [504, 452] on select "=== Please Select Delivery Address === (User Address - Thi Ho) 15-17 Lossi Ct K…" at bounding box center [845, 460] width 683 height 17
click at [739, 454] on select "=== Please Select Delivery Address === (User Address - Thi Ho) 15-17 Lossi Ct K…" at bounding box center [845, 460] width 683 height 17
select select "Other"
click at [504, 452] on select "=== Please Select Delivery Address === (User Address - Thi Ho) 15-17 Lossi Ct K…" at bounding box center [845, 460] width 683 height 17
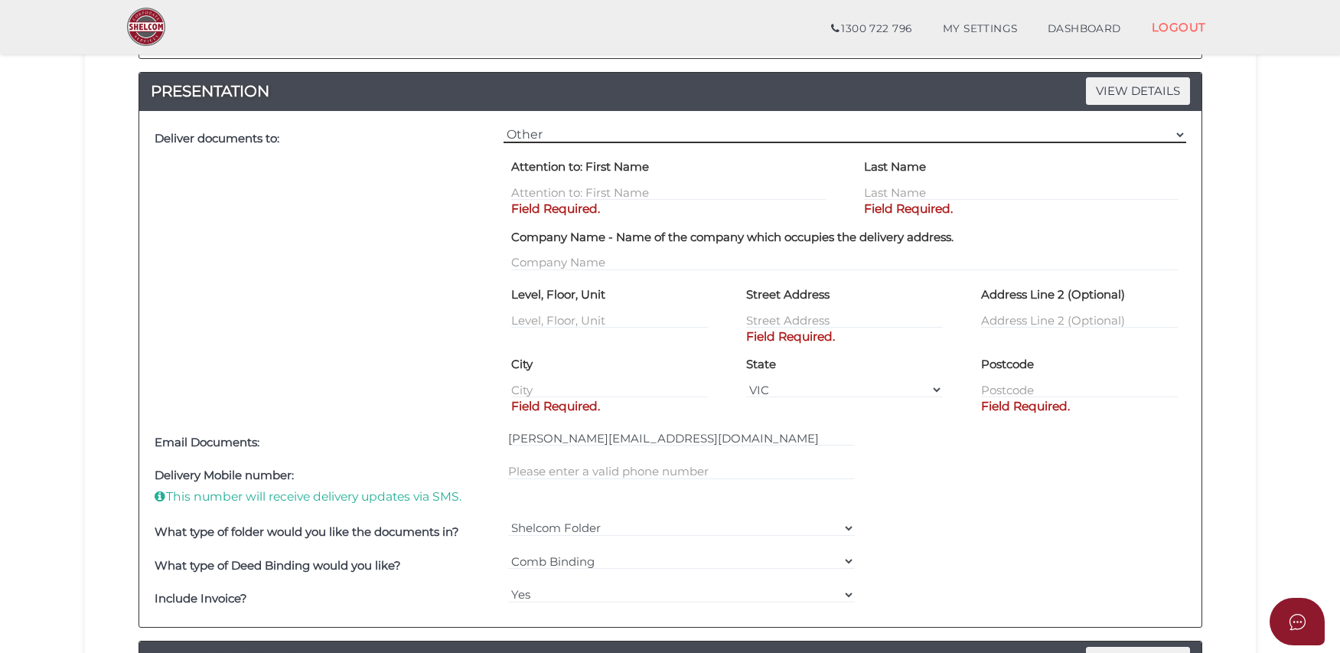
scroll to position [415, 0]
click at [776, 315] on input "text" at bounding box center [844, 319] width 197 height 17
click at [814, 316] on input "text" at bounding box center [844, 319] width 197 height 17
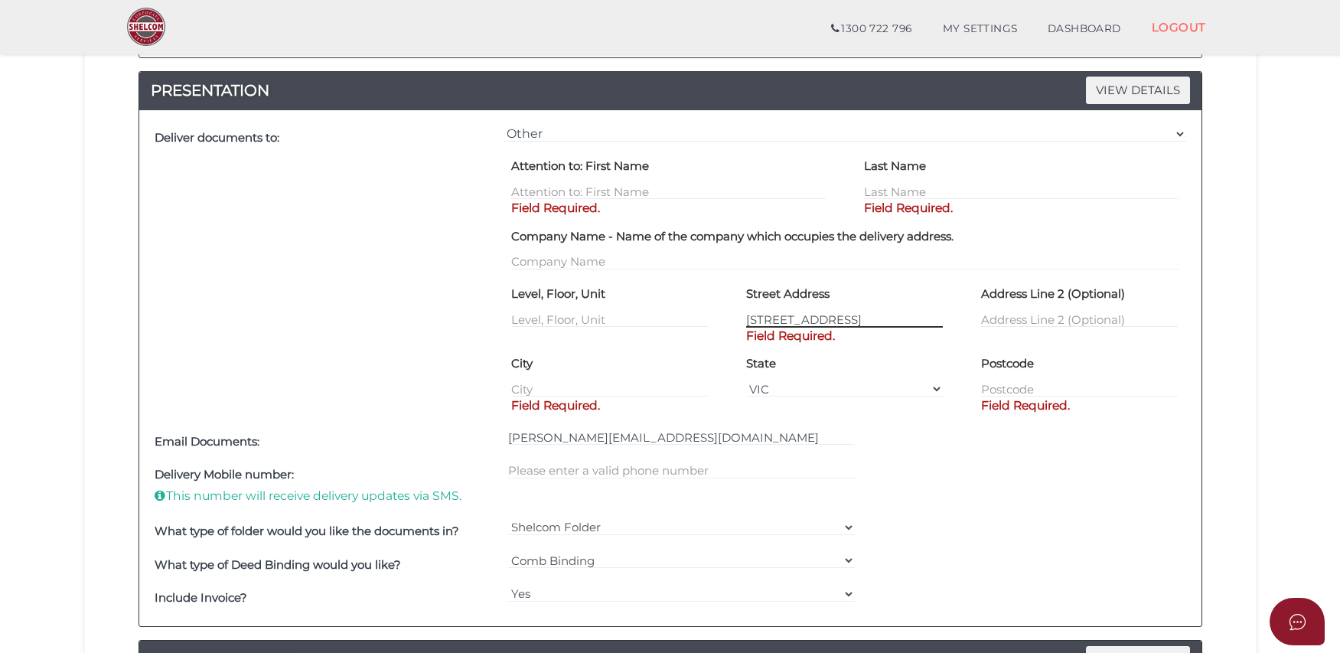
type input "27 LAKESIDE CRESCENT"
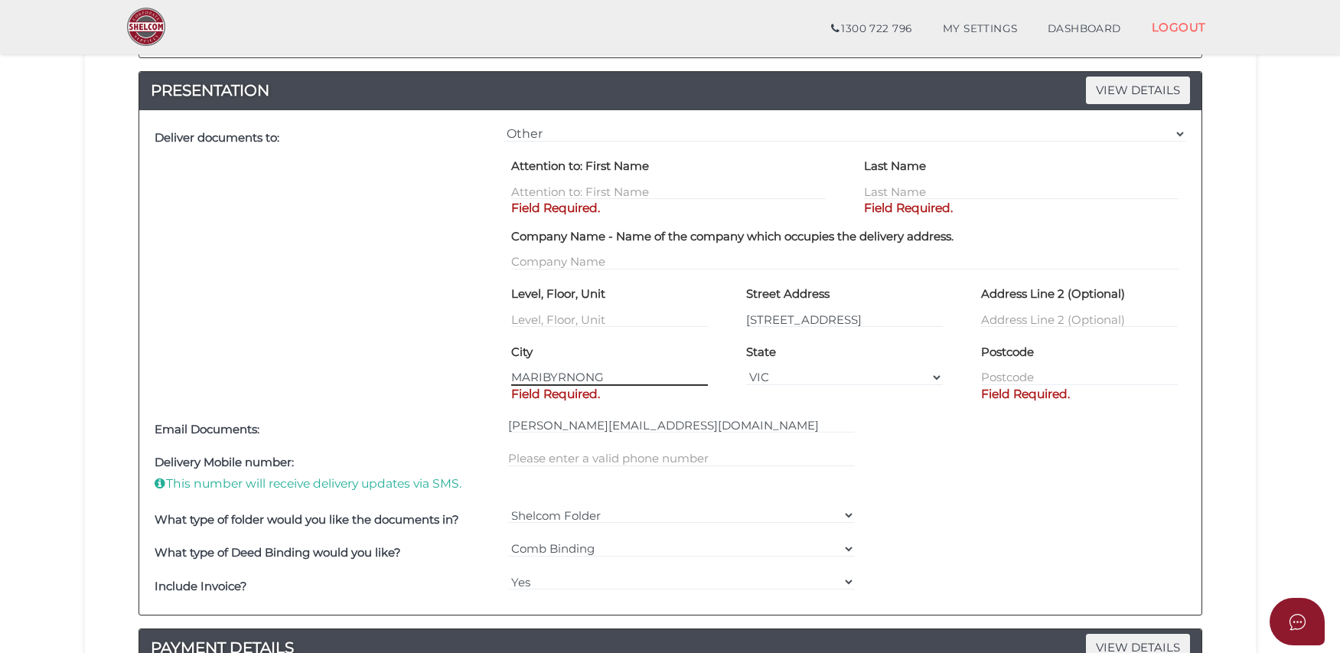
type input "MARIBYRNONG"
type input "3032"
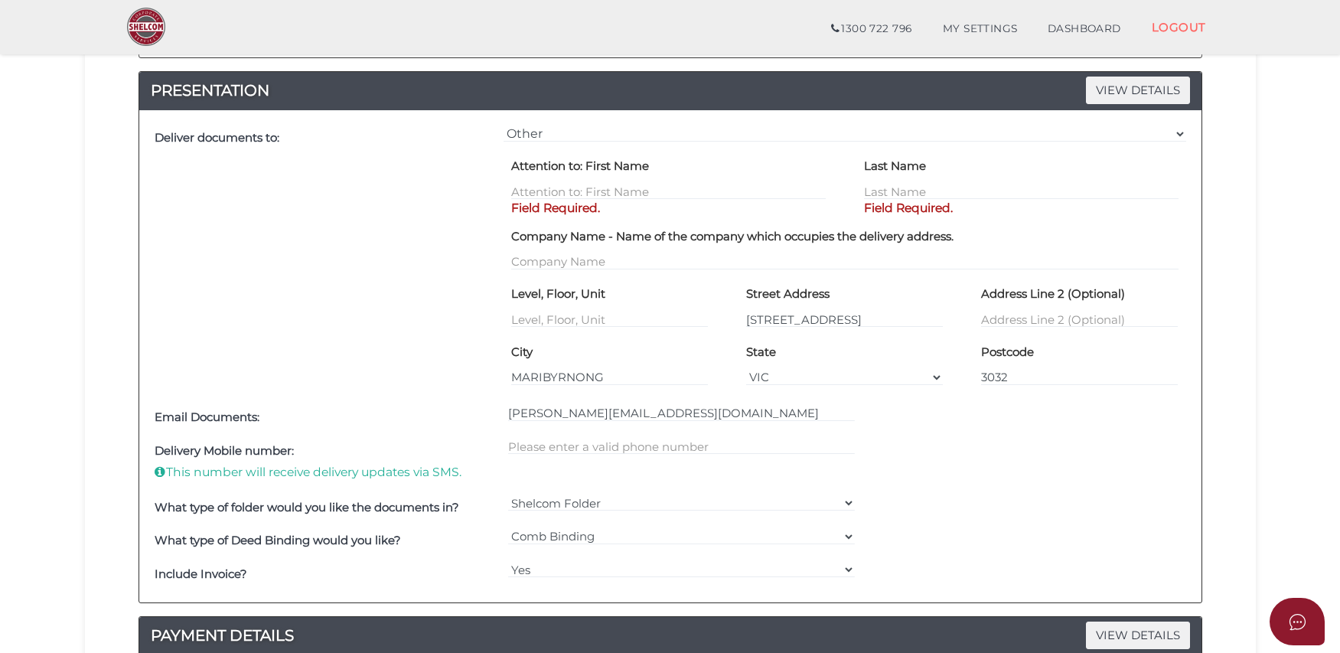
click at [493, 301] on div "Level, Floor, Unit" at bounding box center [609, 311] width 235 height 58
click at [576, 450] on input "text" at bounding box center [681, 446] width 347 height 17
type input "0403902615"
click at [465, 356] on div "Deliver documents to:" at bounding box center [325, 261] width 349 height 279
click at [627, 190] on input "text" at bounding box center [668, 191] width 315 height 17
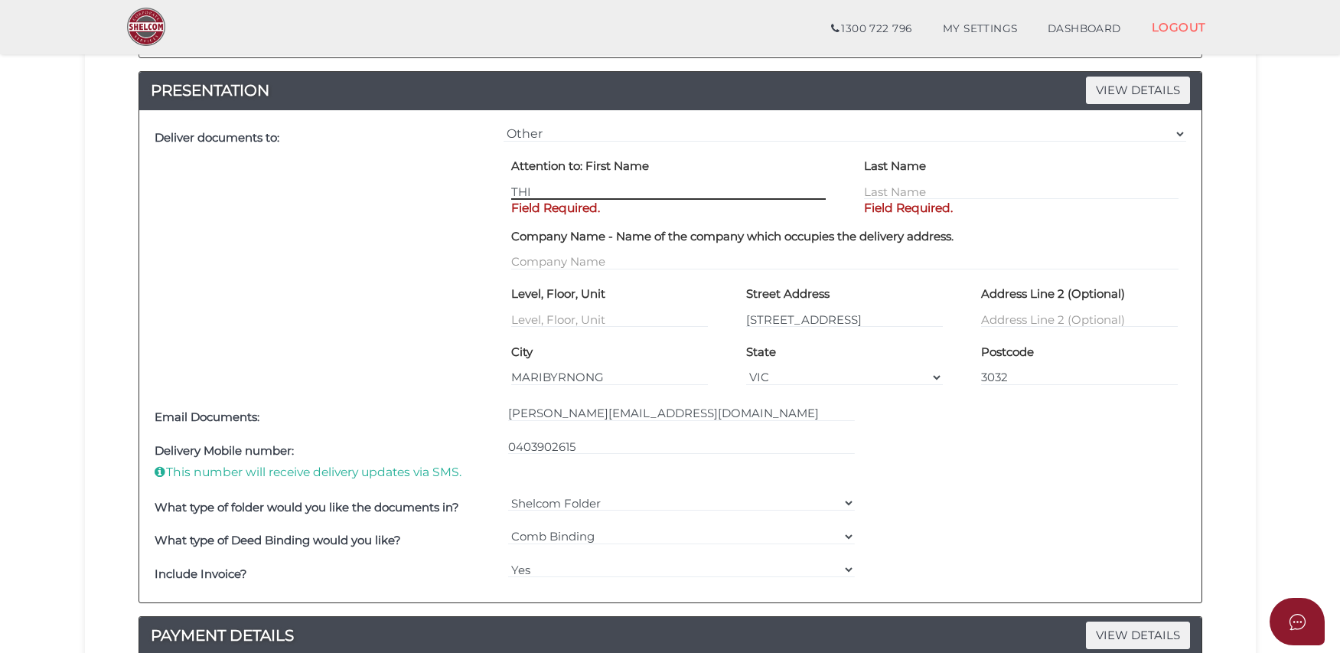
type input "THI"
type input "DUONG"
click at [413, 178] on div "Deliver documents to:" at bounding box center [325, 261] width 349 height 279
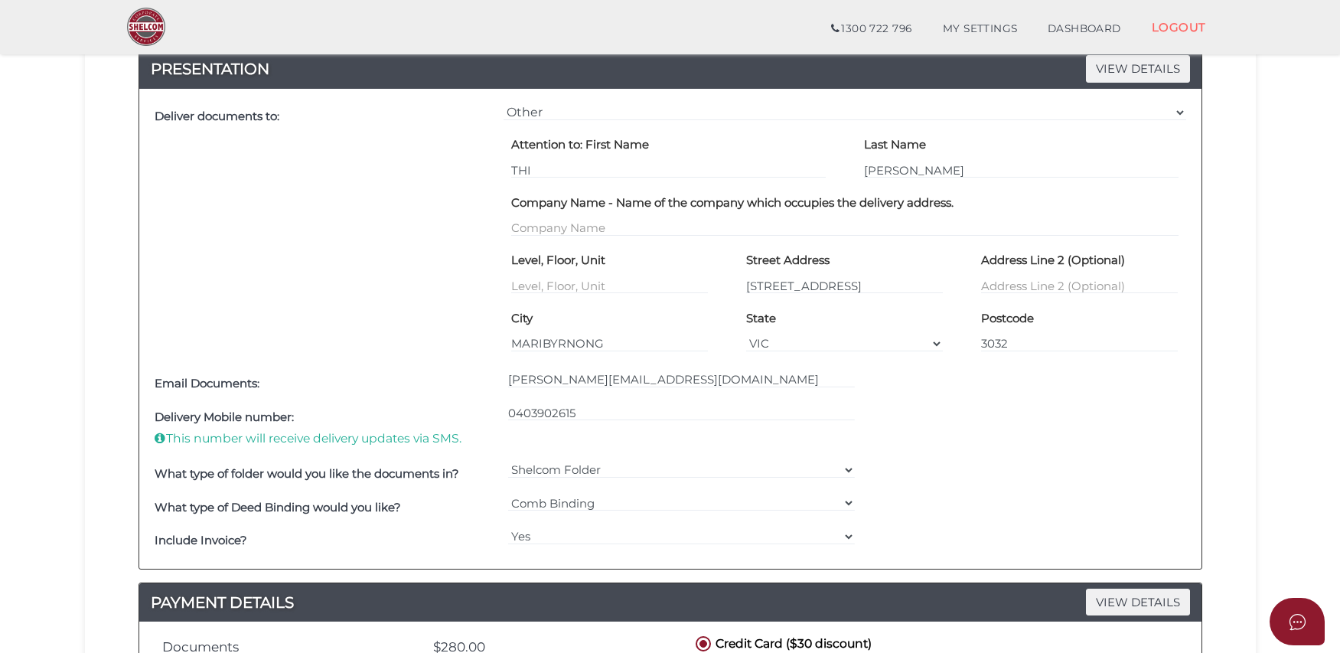
scroll to position [782, 0]
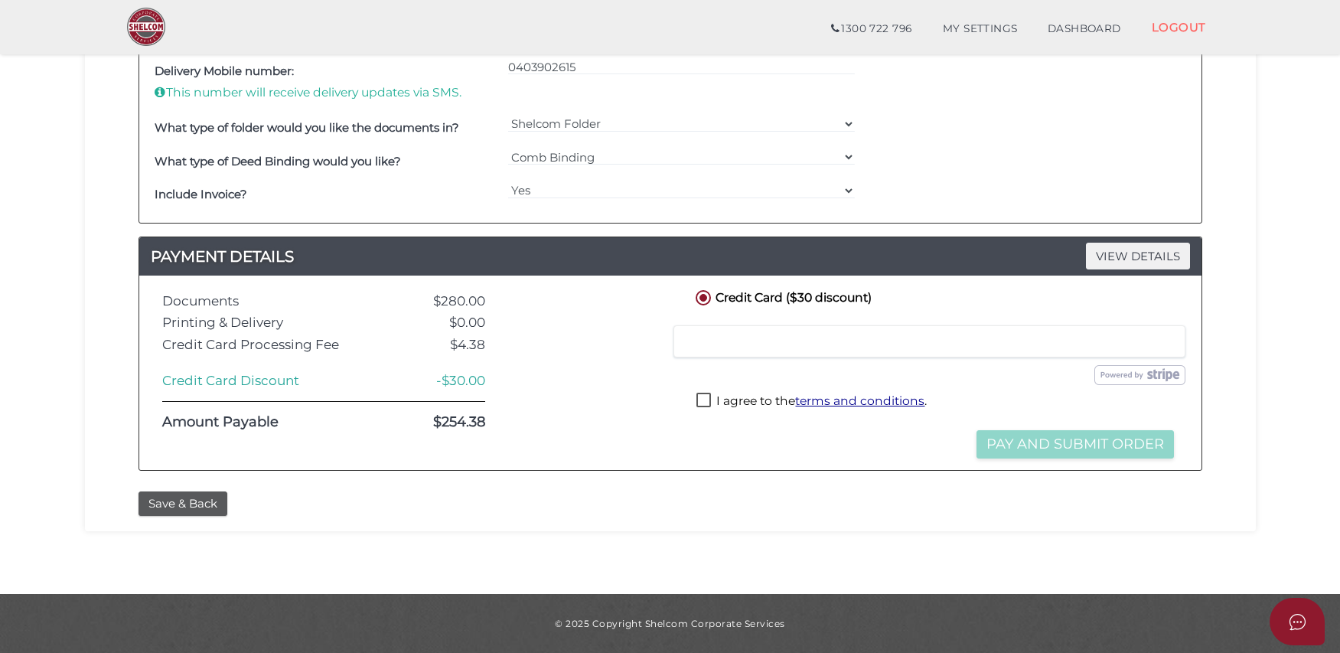
click at [706, 401] on label "I agree to the terms and conditions ." at bounding box center [811, 402] width 230 height 19
checkbox input "true"
click at [1089, 445] on button "Pay and Submit Order" at bounding box center [1075, 444] width 197 height 28
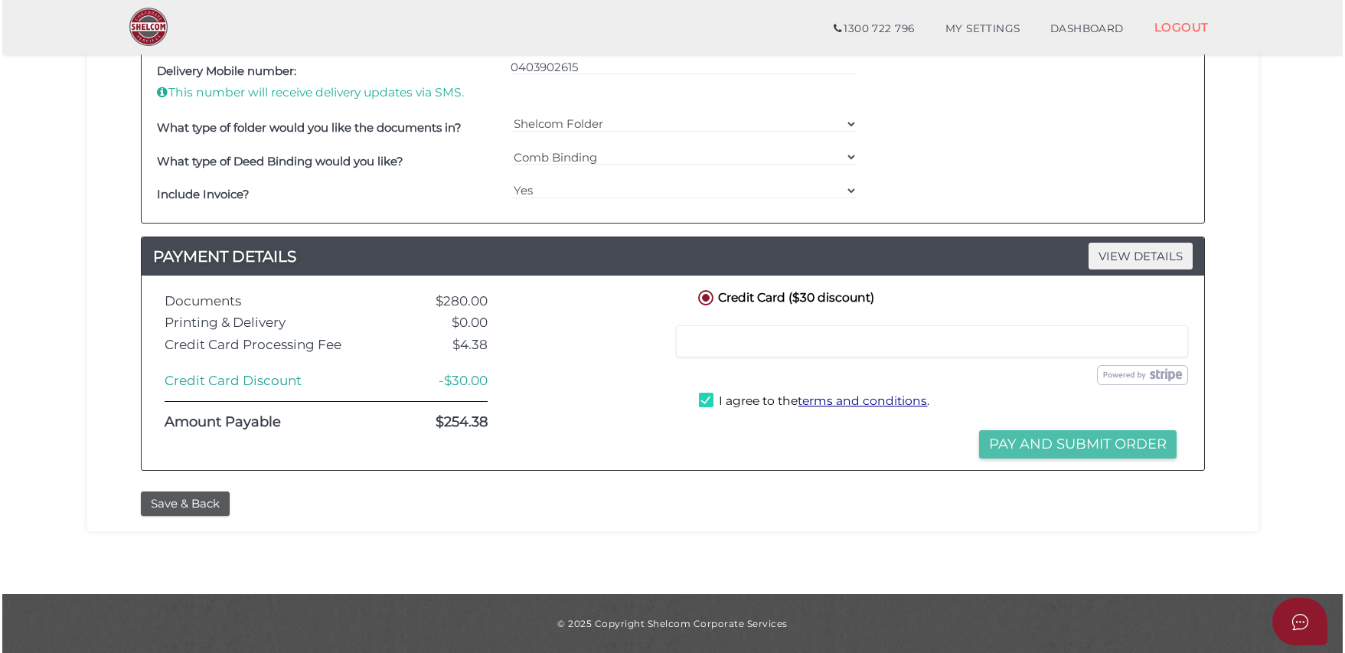
scroll to position [0, 0]
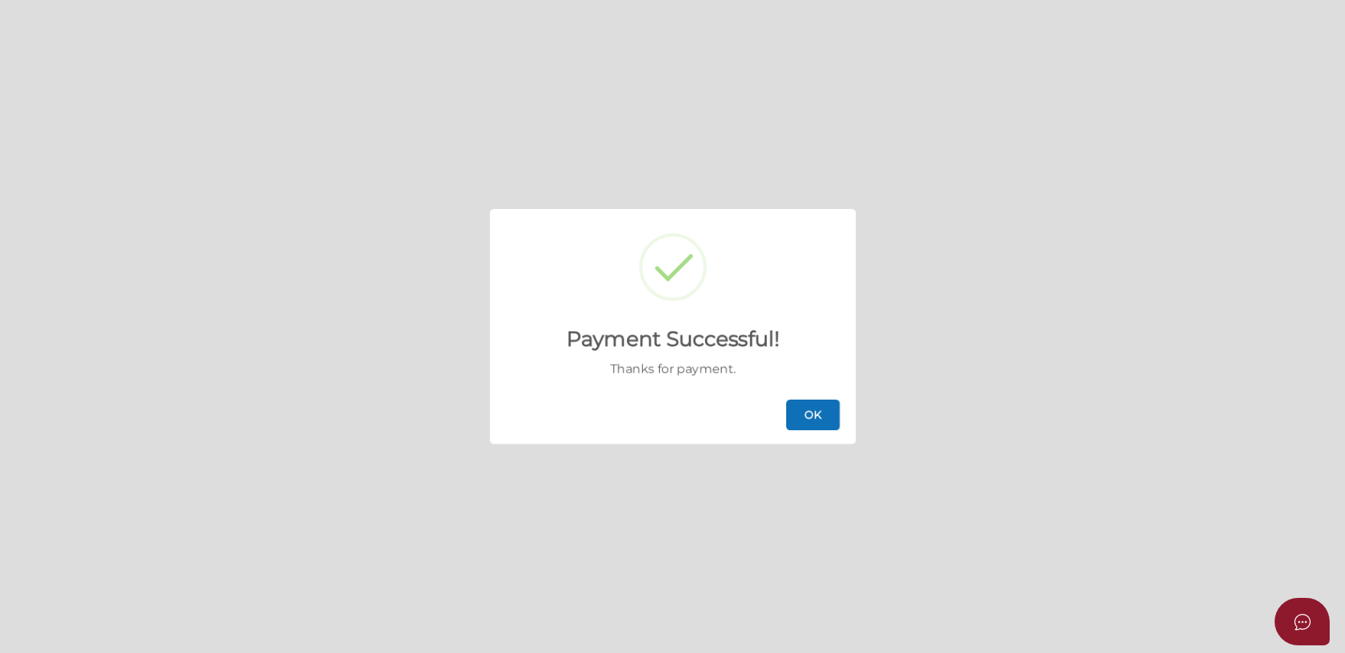
click at [822, 414] on button "OK" at bounding box center [813, 415] width 54 height 31
